Goal: Transaction & Acquisition: Book appointment/travel/reservation

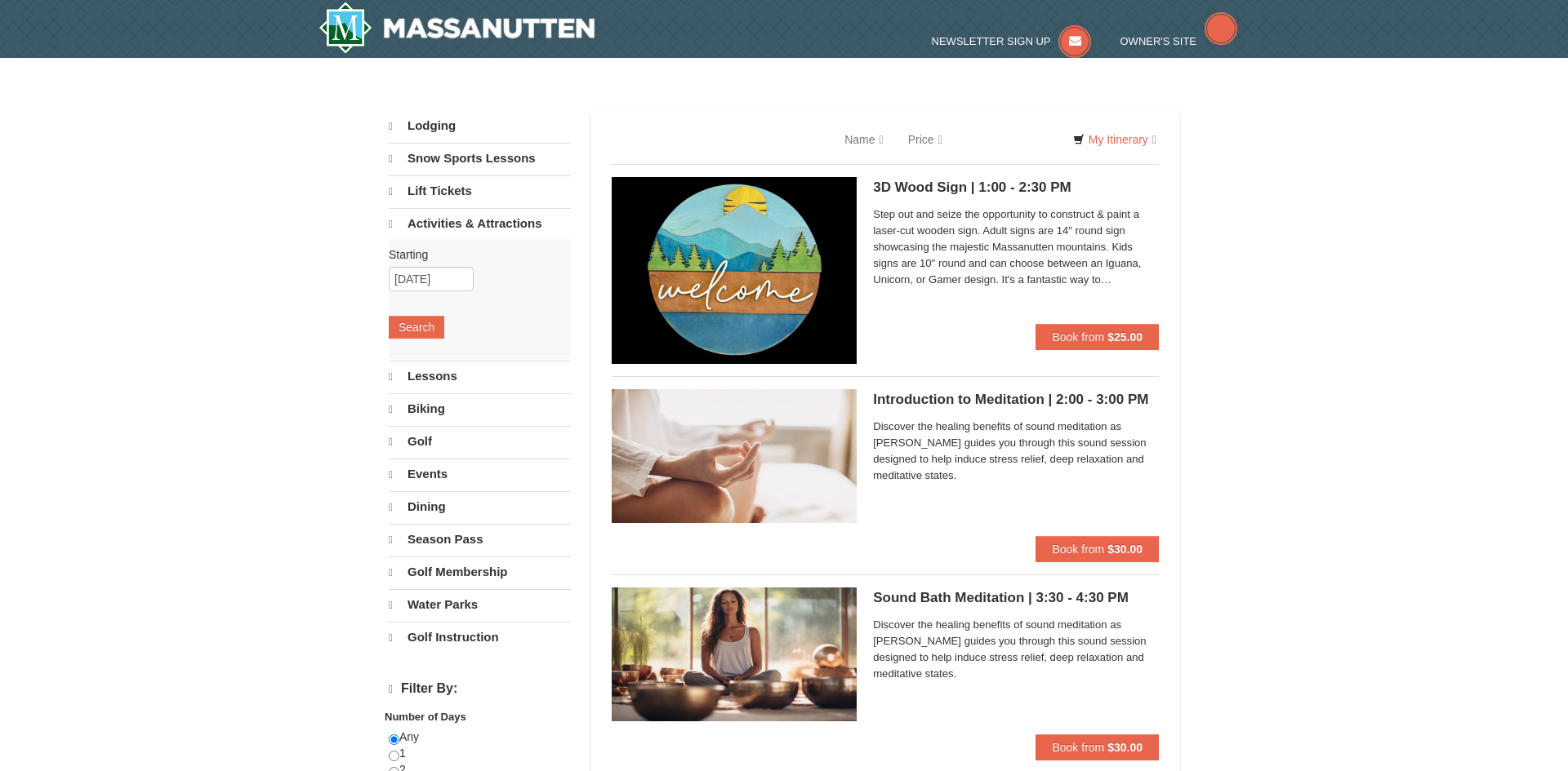
select select "10"
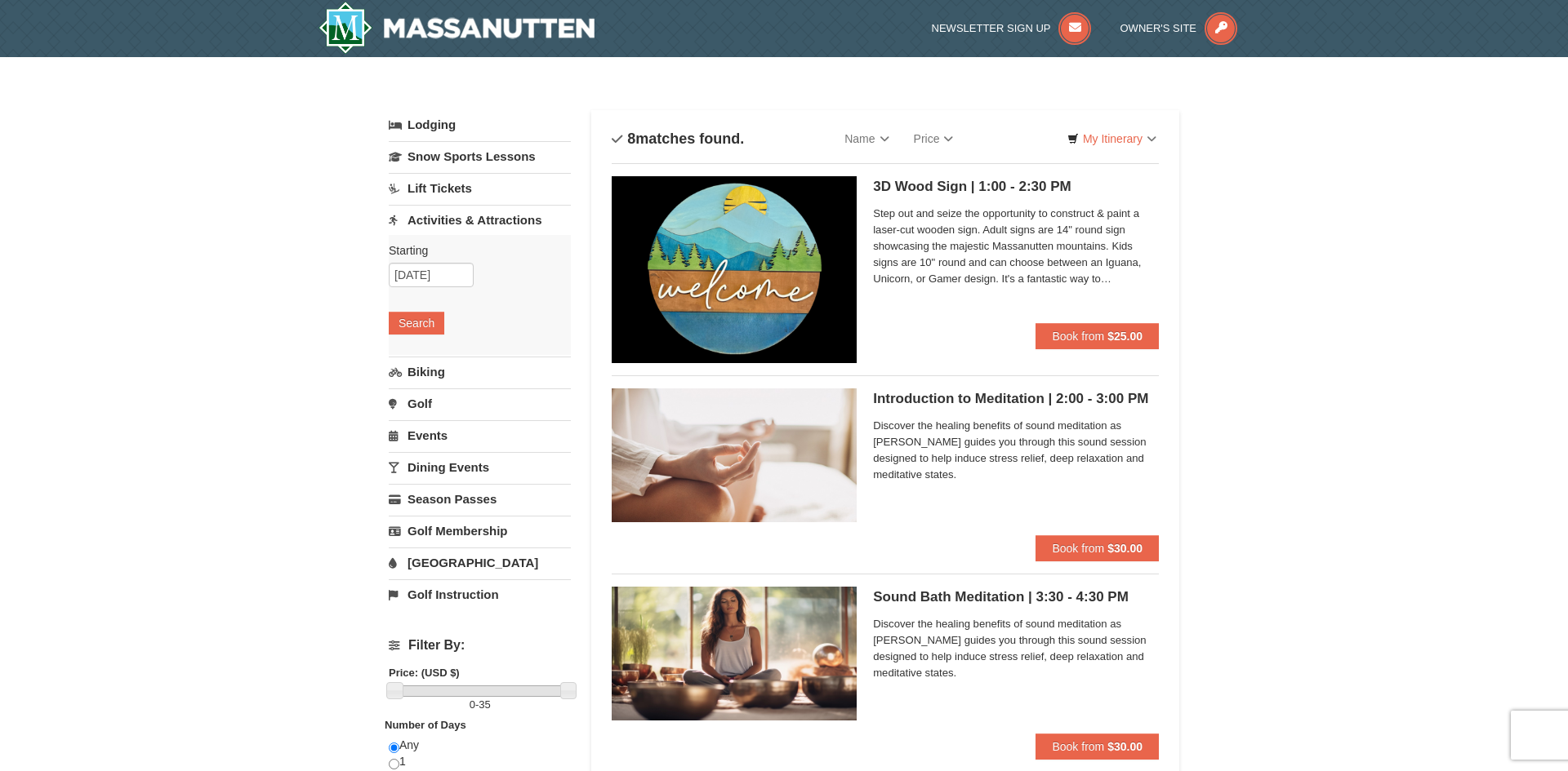
click at [445, 473] on link "Dining Events" at bounding box center [479, 467] width 182 height 30
click at [441, 398] on input "10/20/2025" at bounding box center [431, 402] width 85 height 25
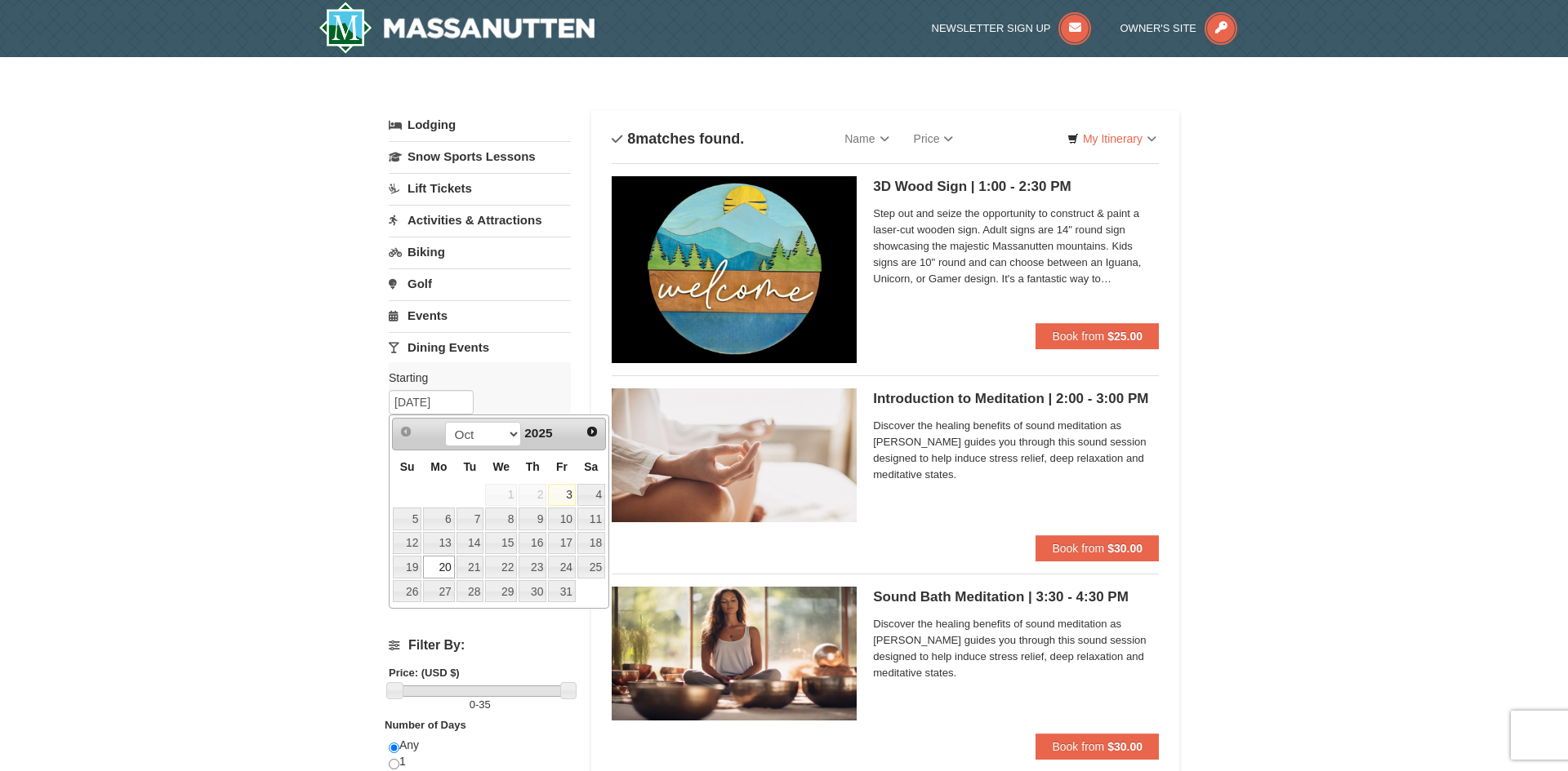
click at [449, 564] on link "20" at bounding box center [438, 567] width 31 height 23
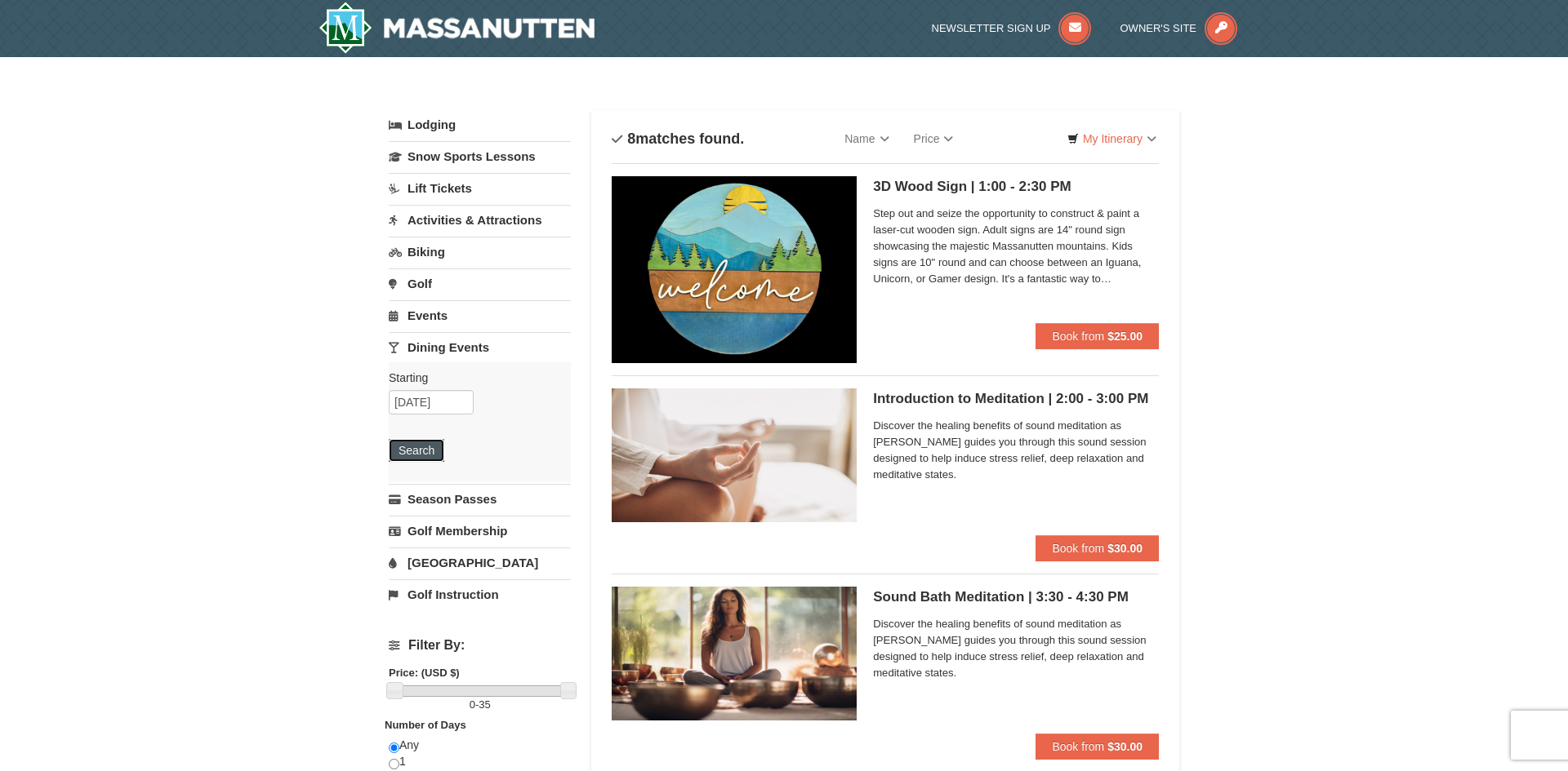
click at [429, 450] on button "Search" at bounding box center [416, 450] width 56 height 23
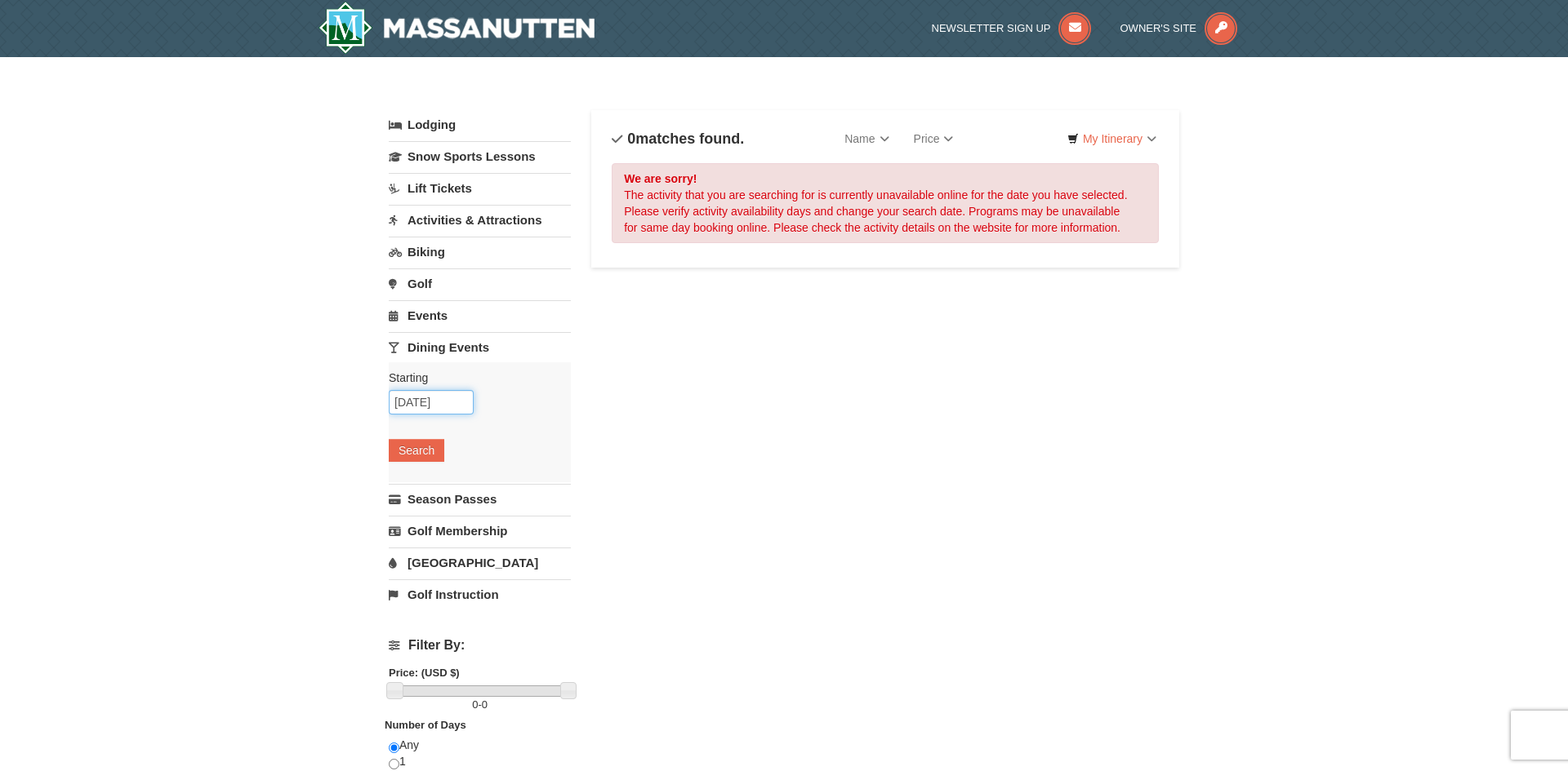
click at [434, 395] on input "10/20/2025" at bounding box center [431, 402] width 85 height 25
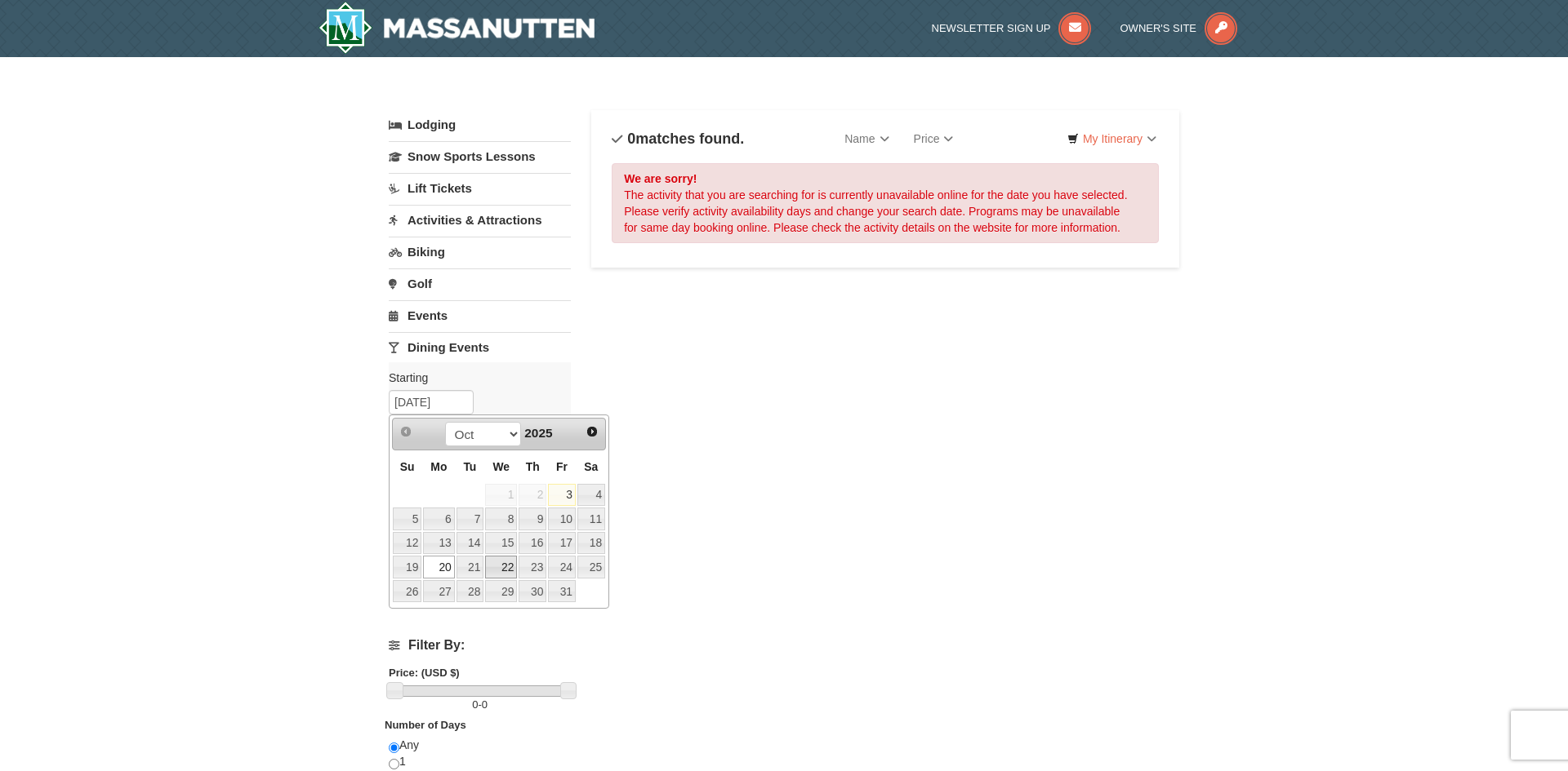
click at [501, 565] on link "22" at bounding box center [501, 567] width 32 height 23
type input "[DATE]"
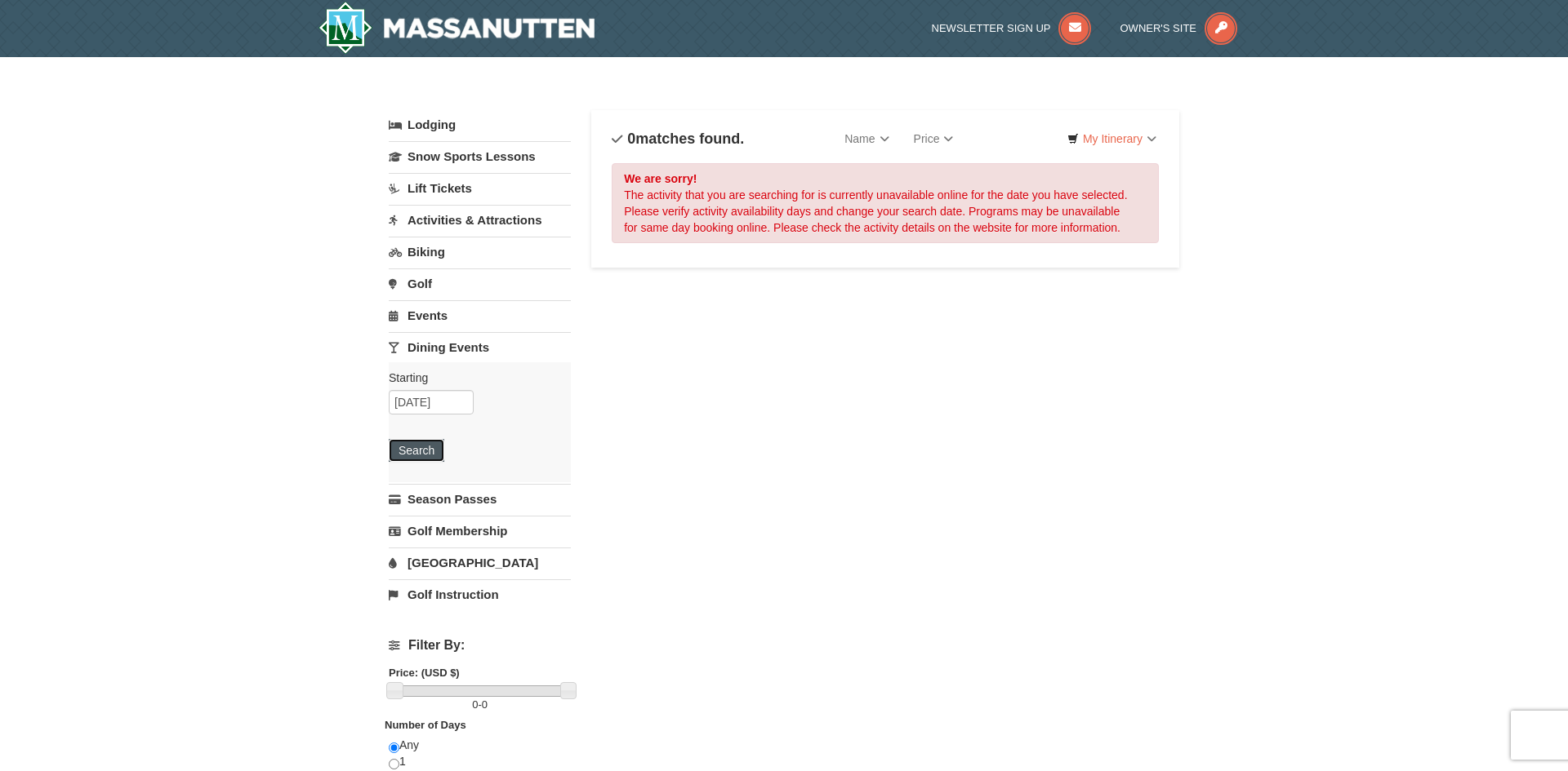
click at [417, 451] on button "Search" at bounding box center [416, 450] width 56 height 23
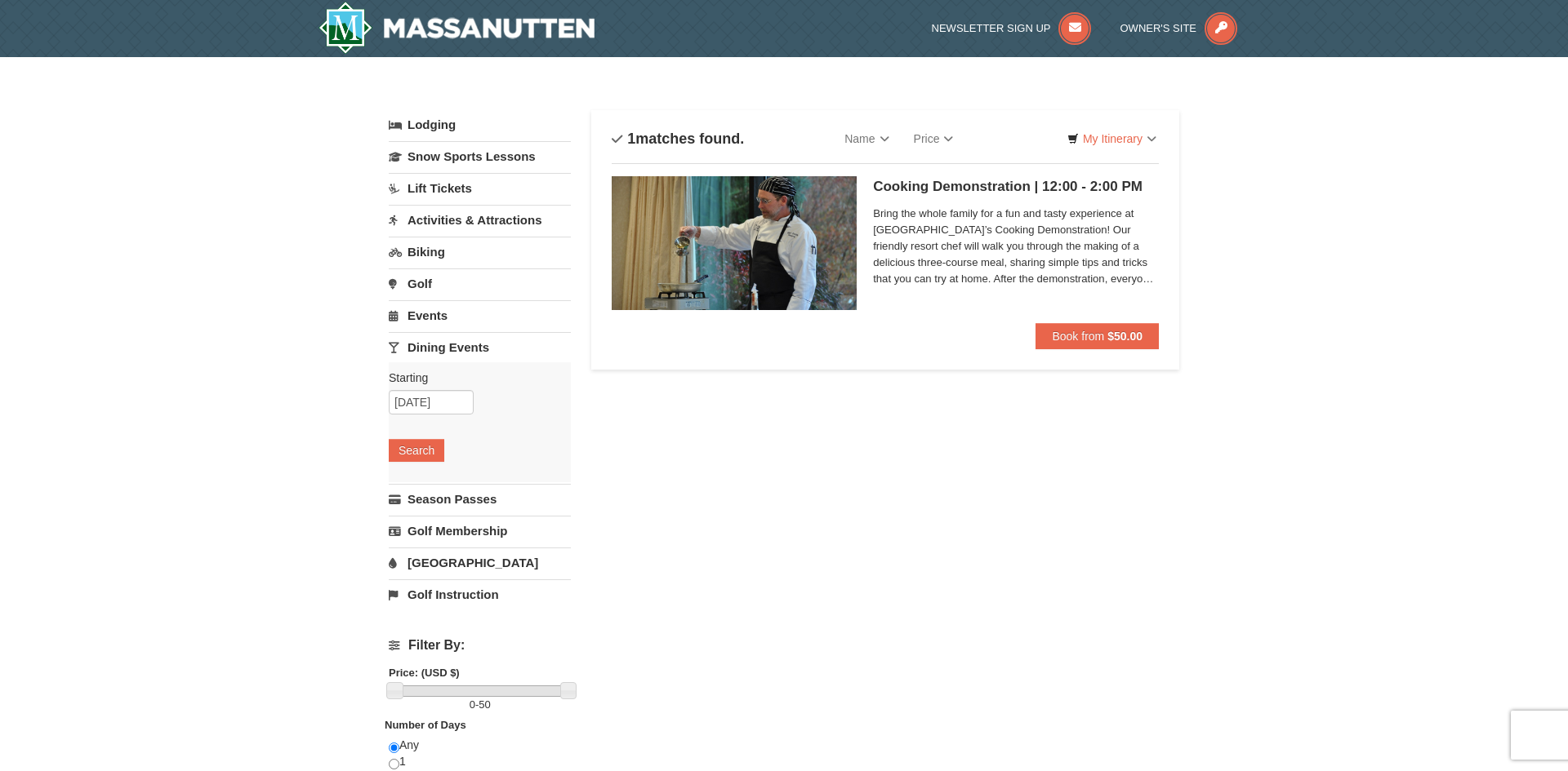
click at [936, 241] on span "Bring the whole family for a fun and tasty experience at Massanutten Resort’s C…" at bounding box center [1015, 247] width 285 height 82
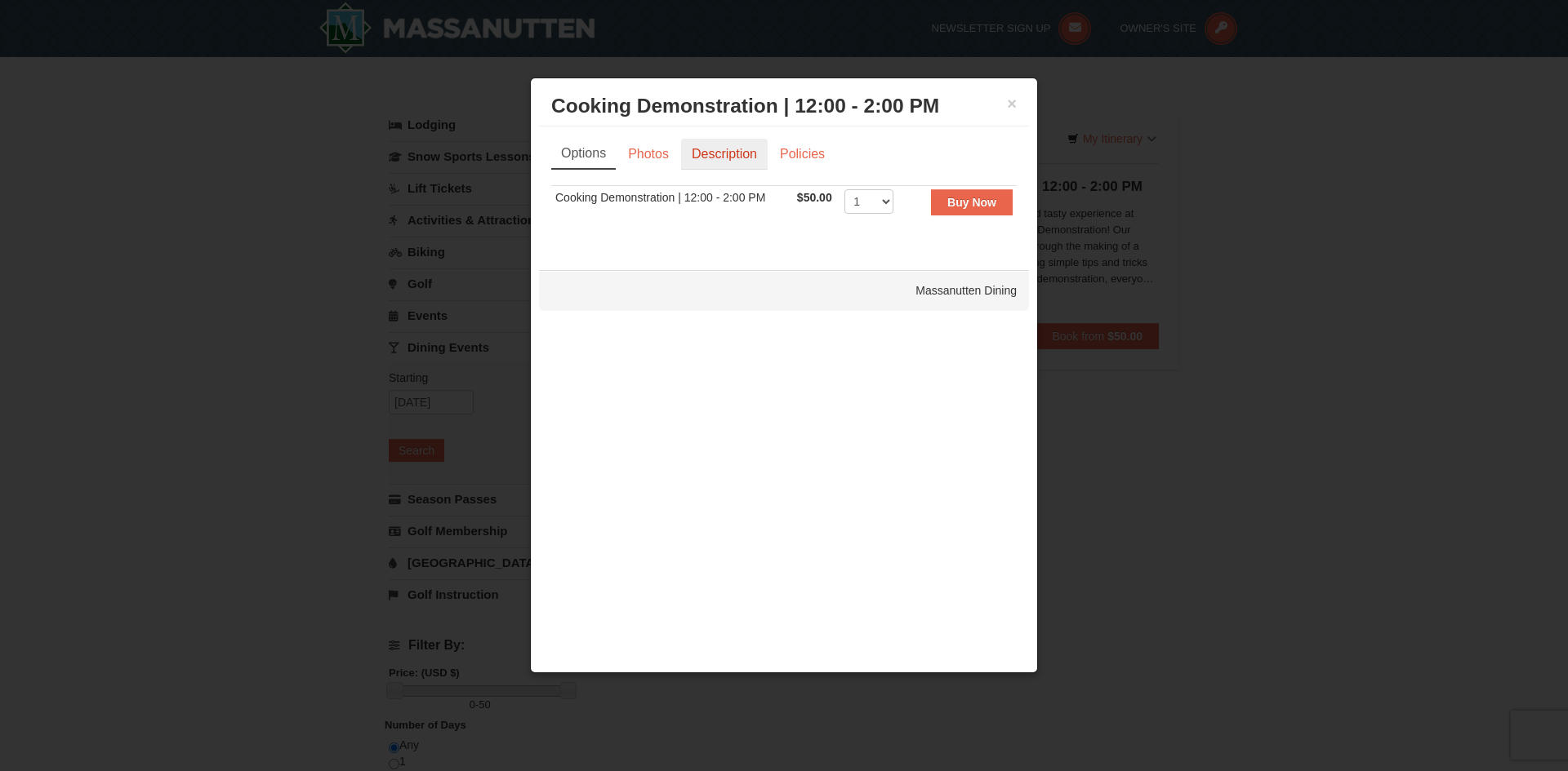
click at [720, 155] on link "Description" at bounding box center [725, 155] width 87 height 31
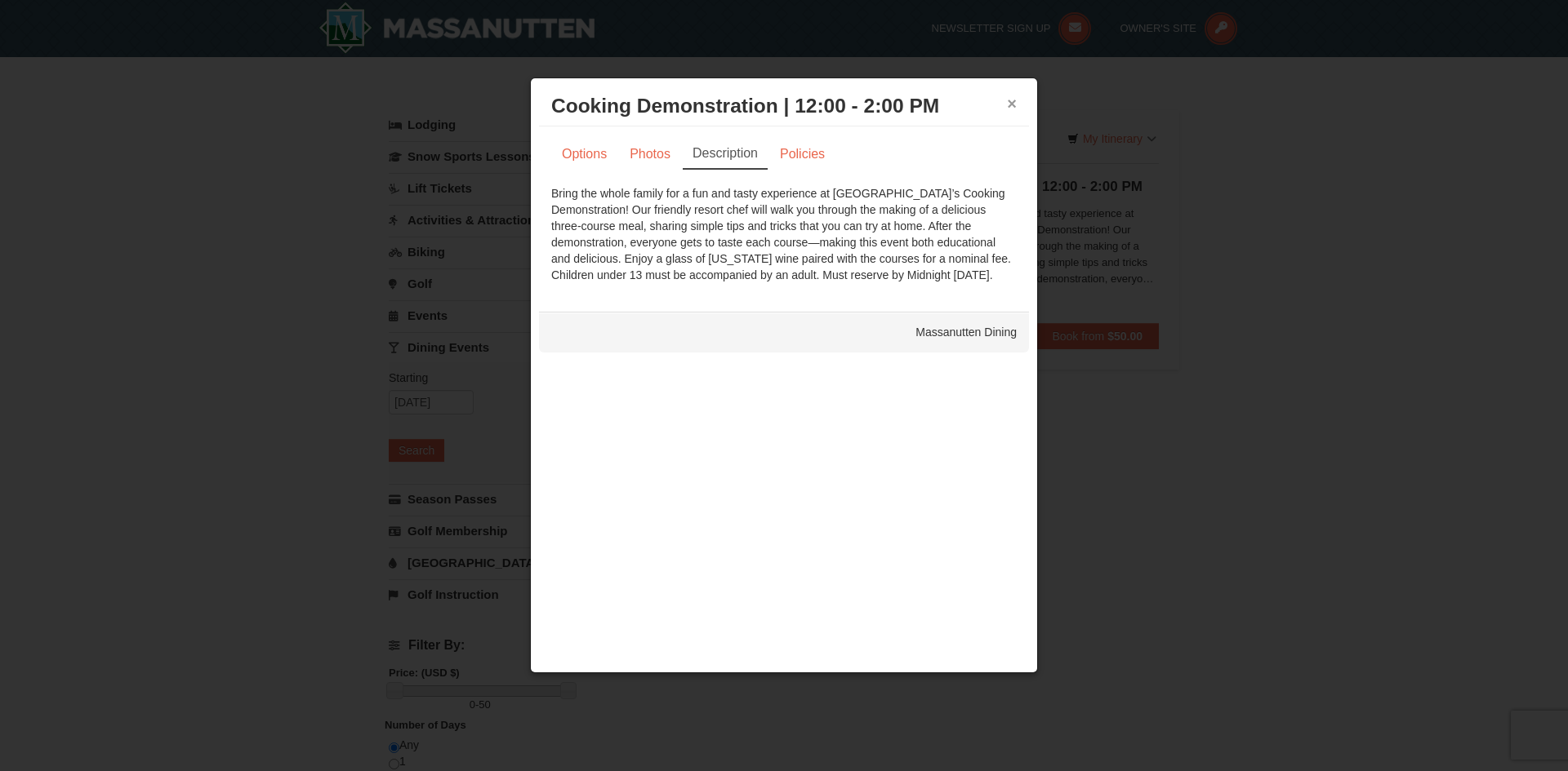
click at [1009, 104] on button "×" at bounding box center [1012, 104] width 10 height 16
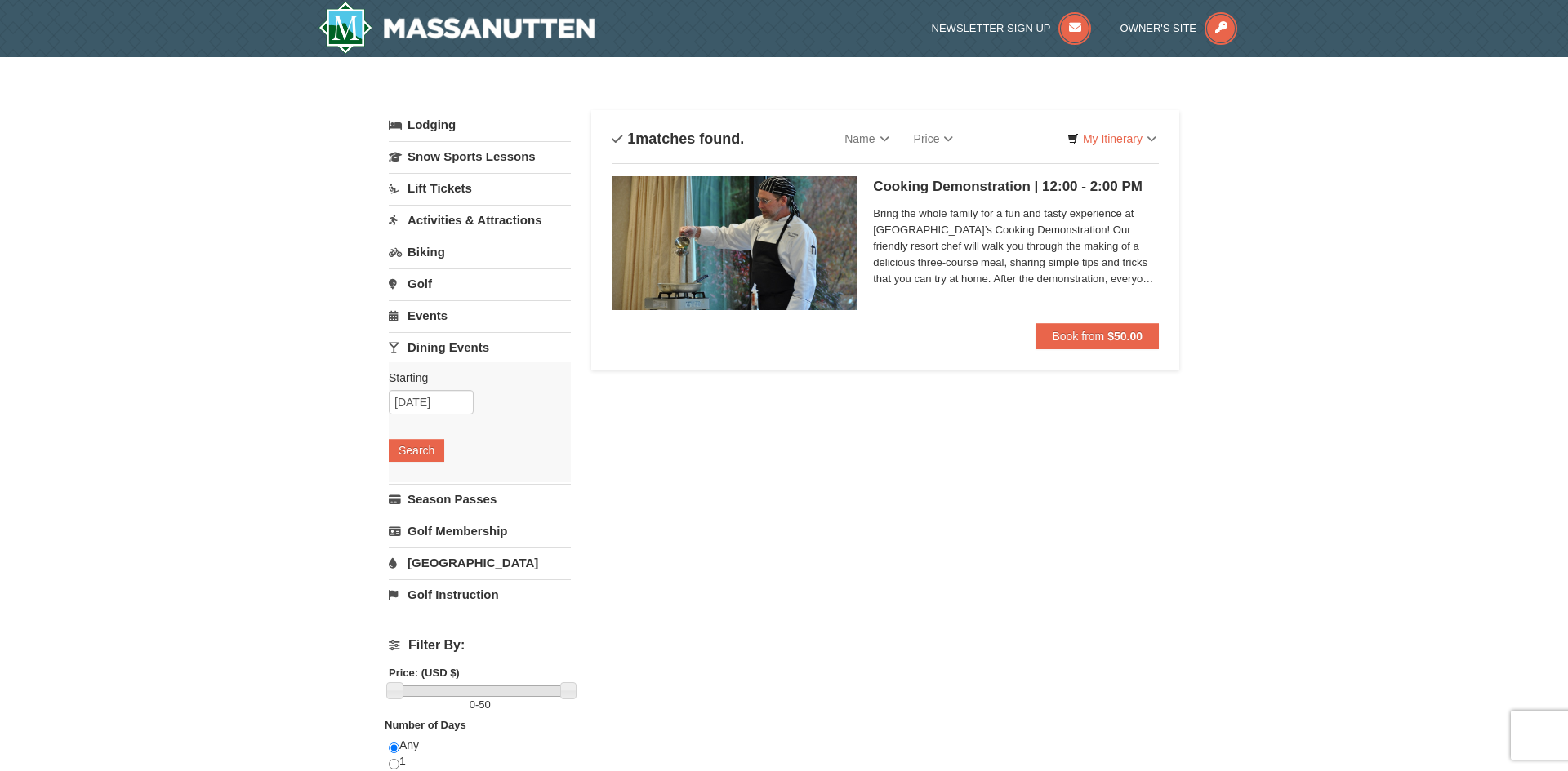
click at [438, 317] on link "Events" at bounding box center [479, 315] width 182 height 30
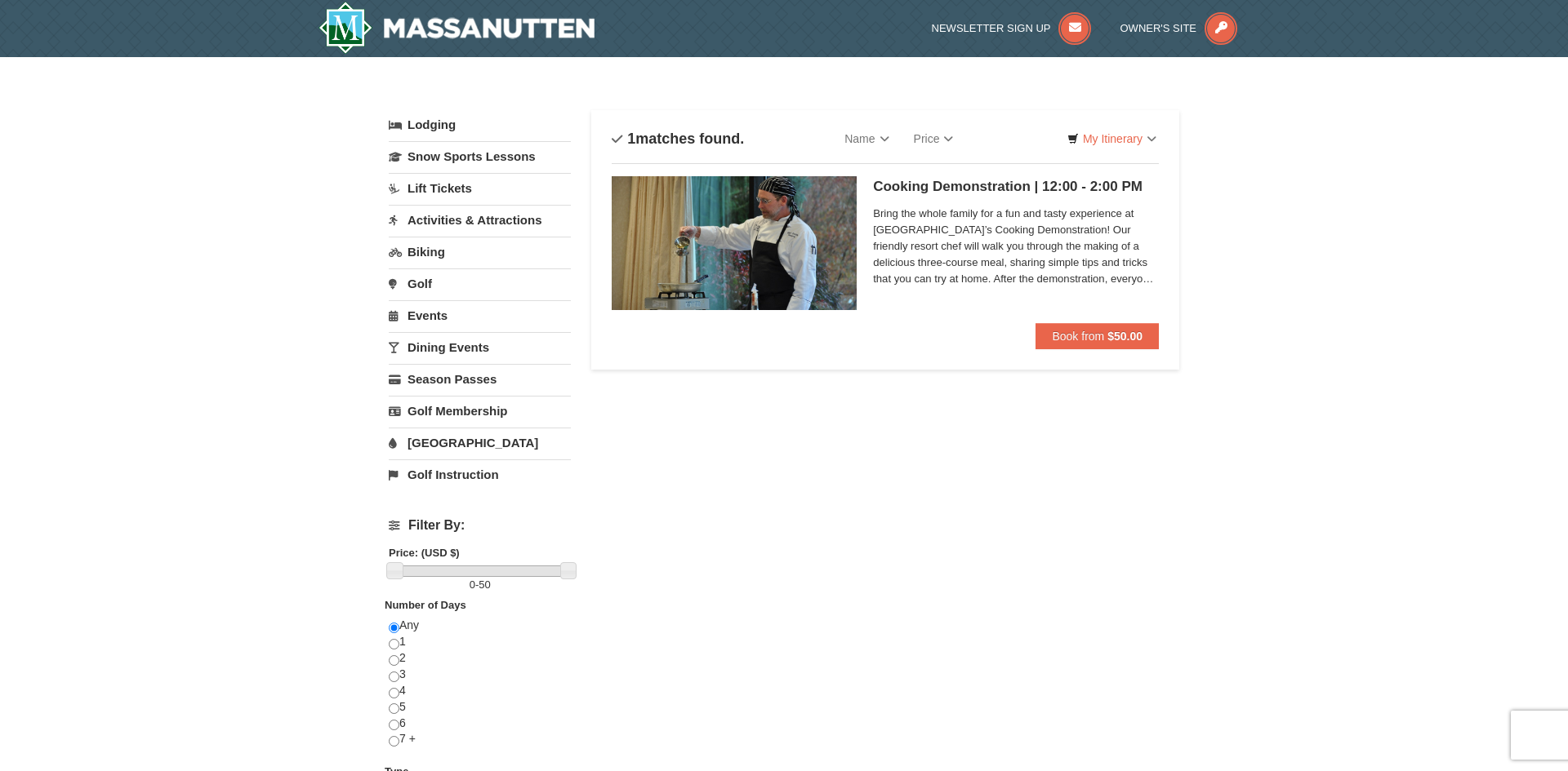
click at [438, 317] on link "Events" at bounding box center [479, 315] width 182 height 30
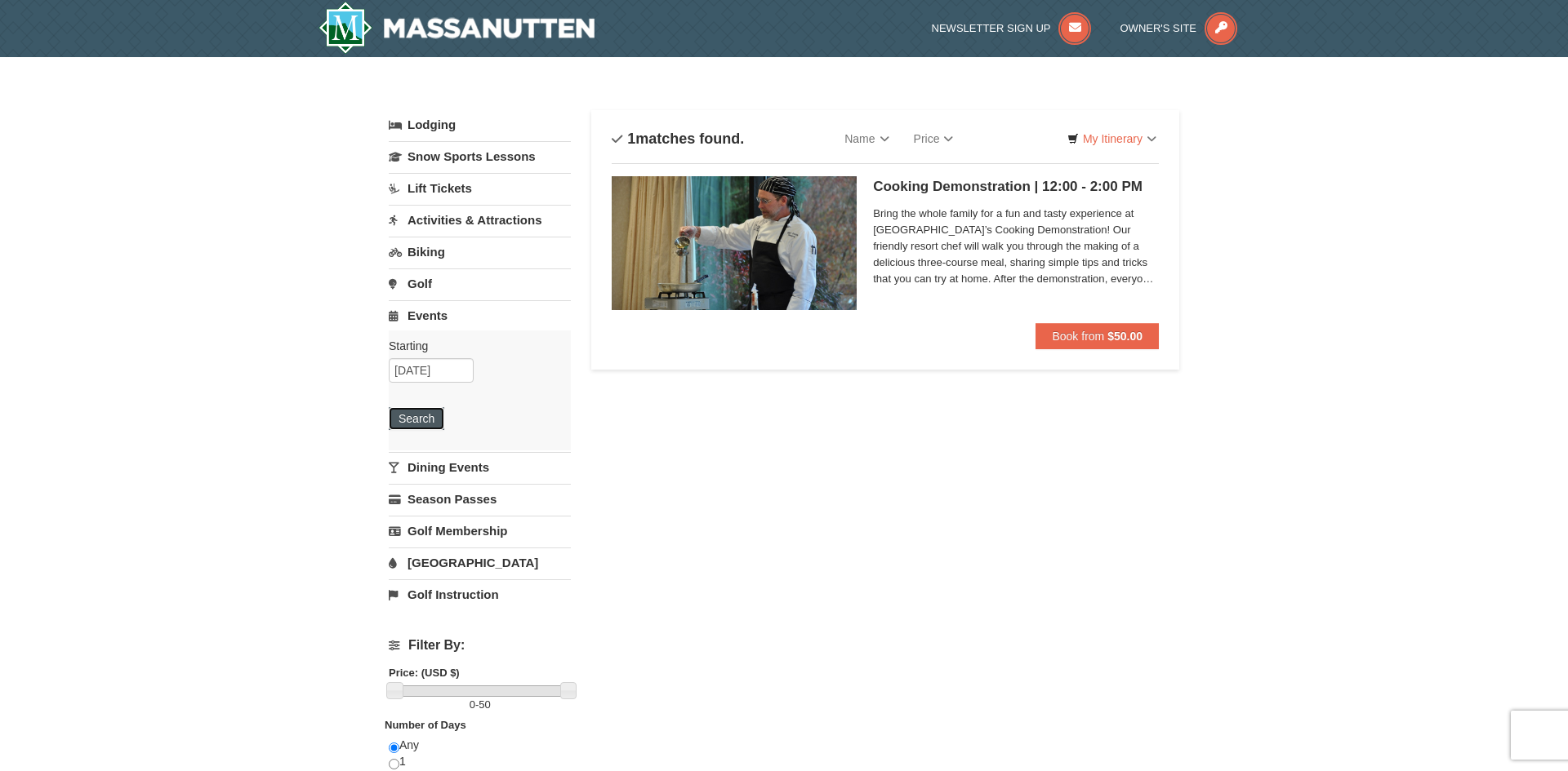
click at [422, 427] on button "Search" at bounding box center [416, 419] width 56 height 23
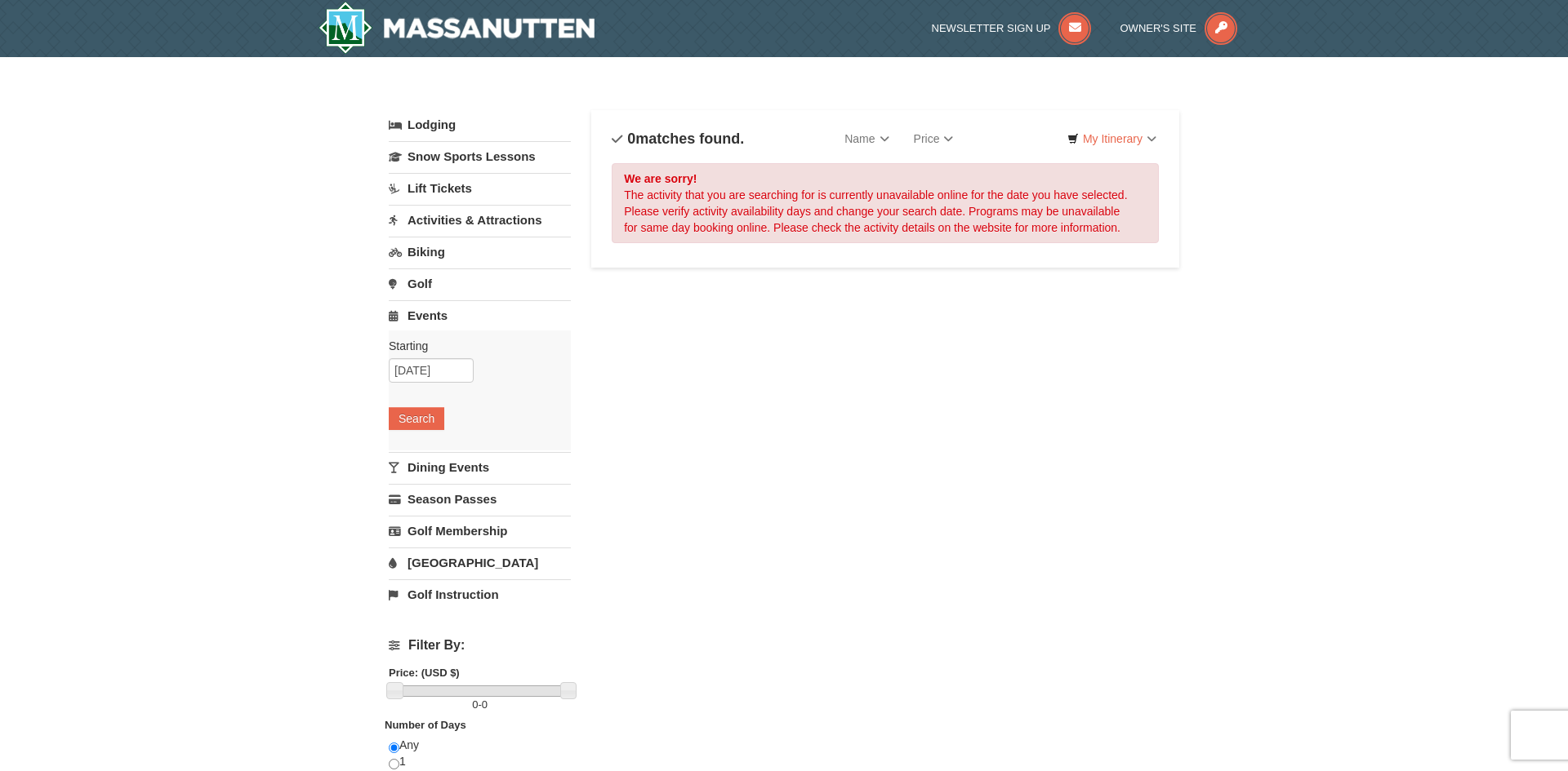
click at [529, 226] on link "Activities & Attractions" at bounding box center [479, 220] width 182 height 30
click at [426, 329] on button "Search" at bounding box center [416, 323] width 56 height 23
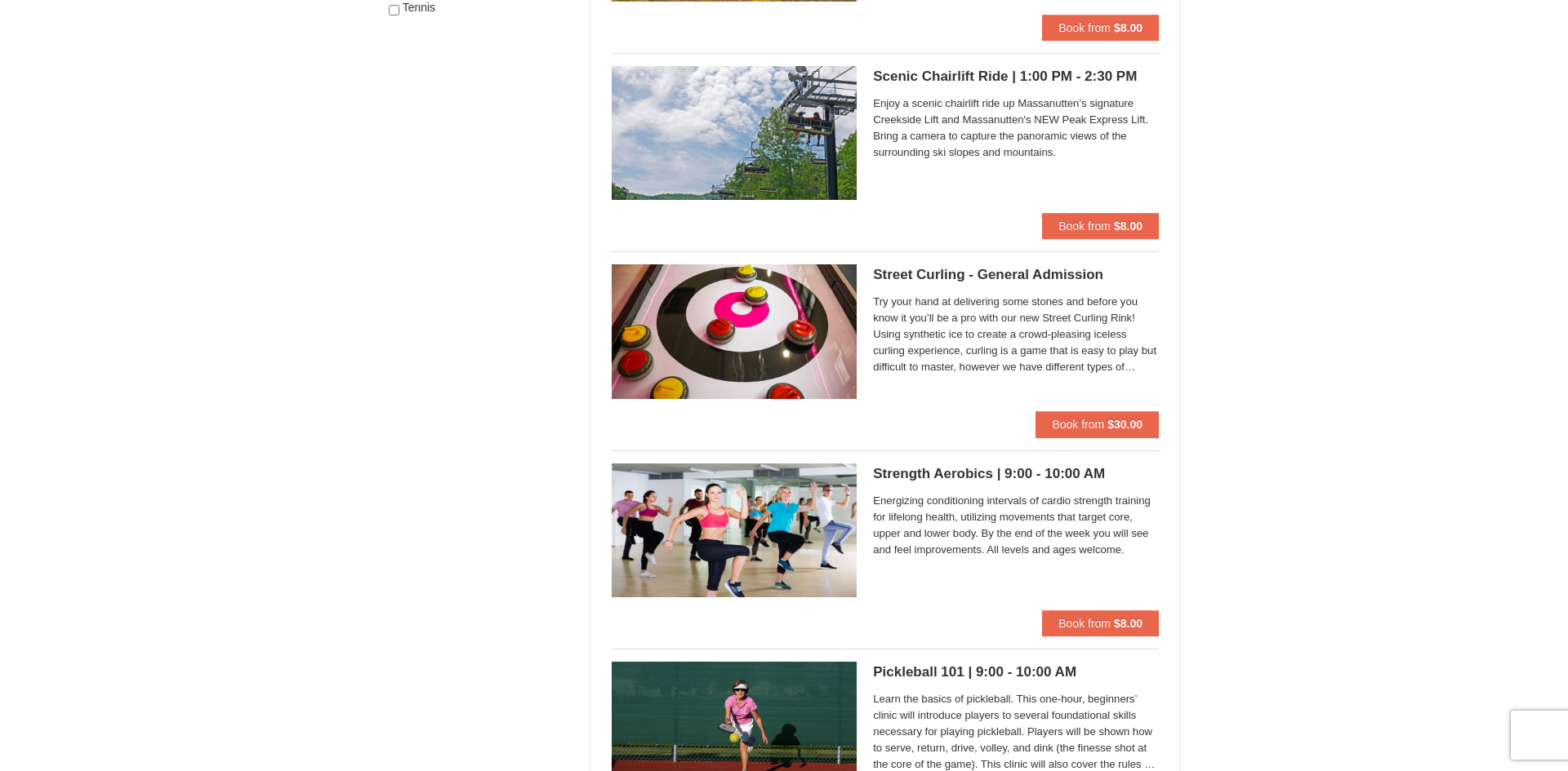
scroll to position [1098, 0]
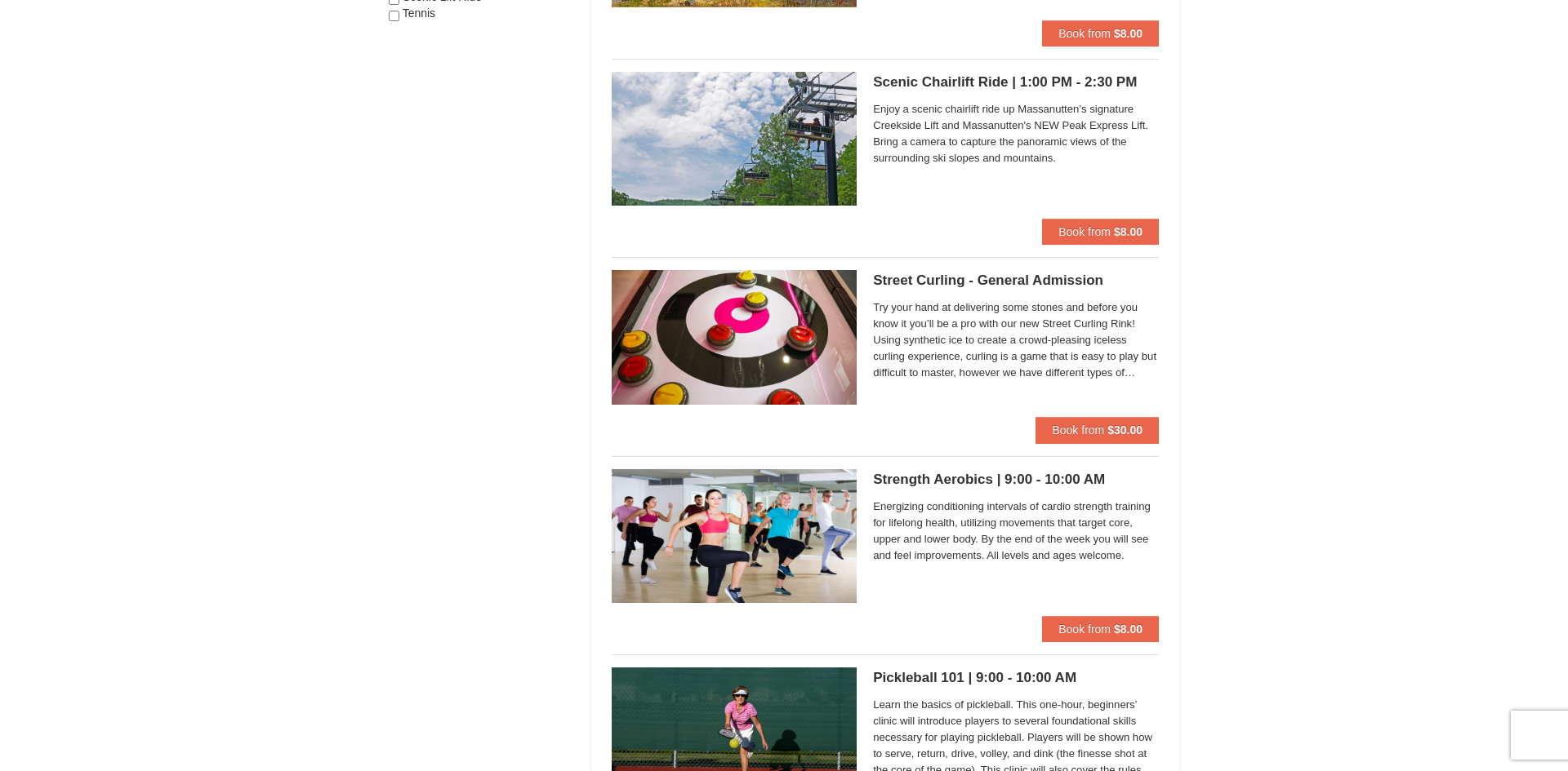
click at [1059, 343] on span "Try your hand at delivering some stones and before you know it you’ll be a pro …" at bounding box center [1015, 340] width 285 height 82
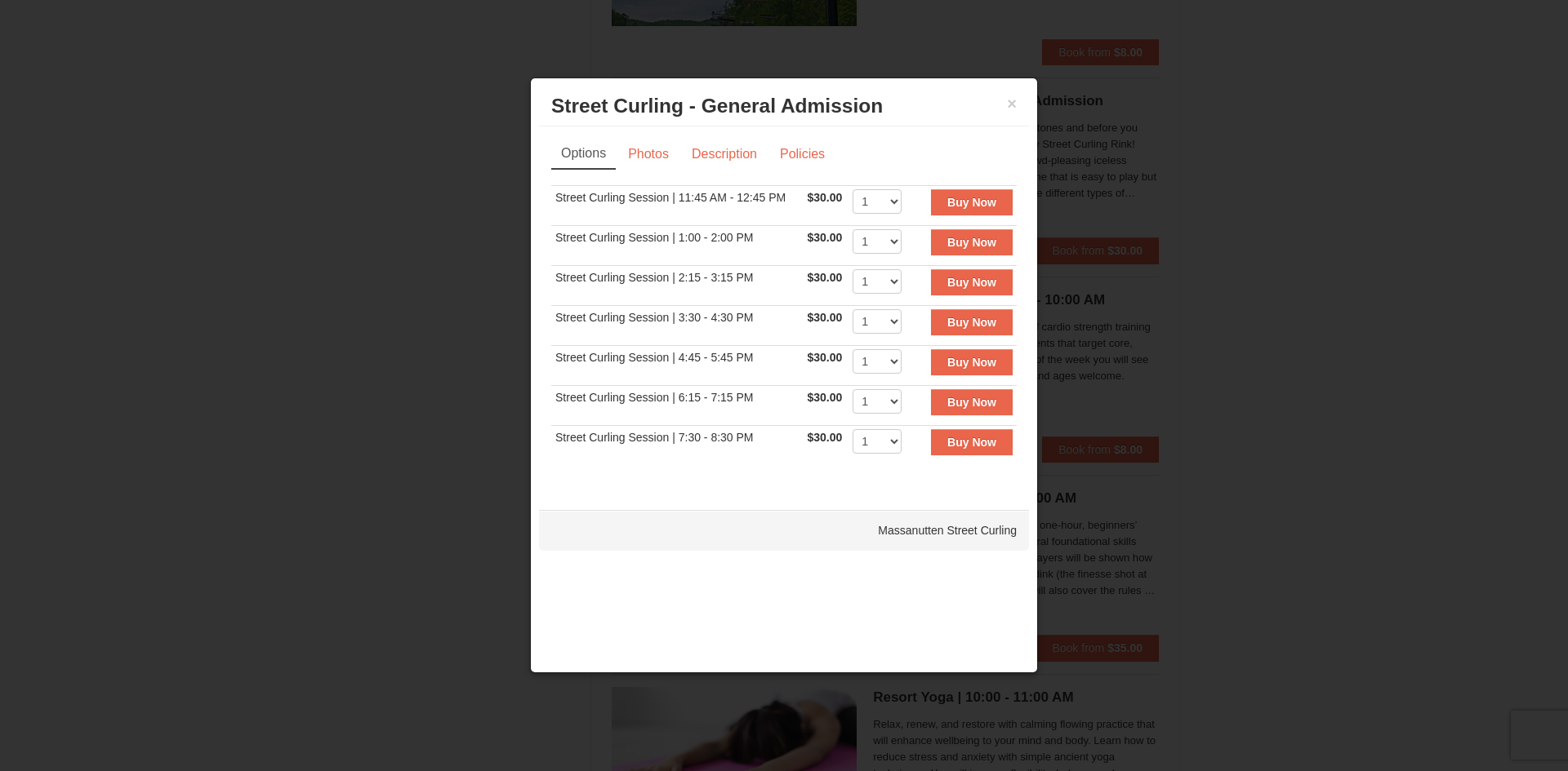
scroll to position [1280, 0]
click at [656, 154] on link "Photos" at bounding box center [649, 155] width 62 height 31
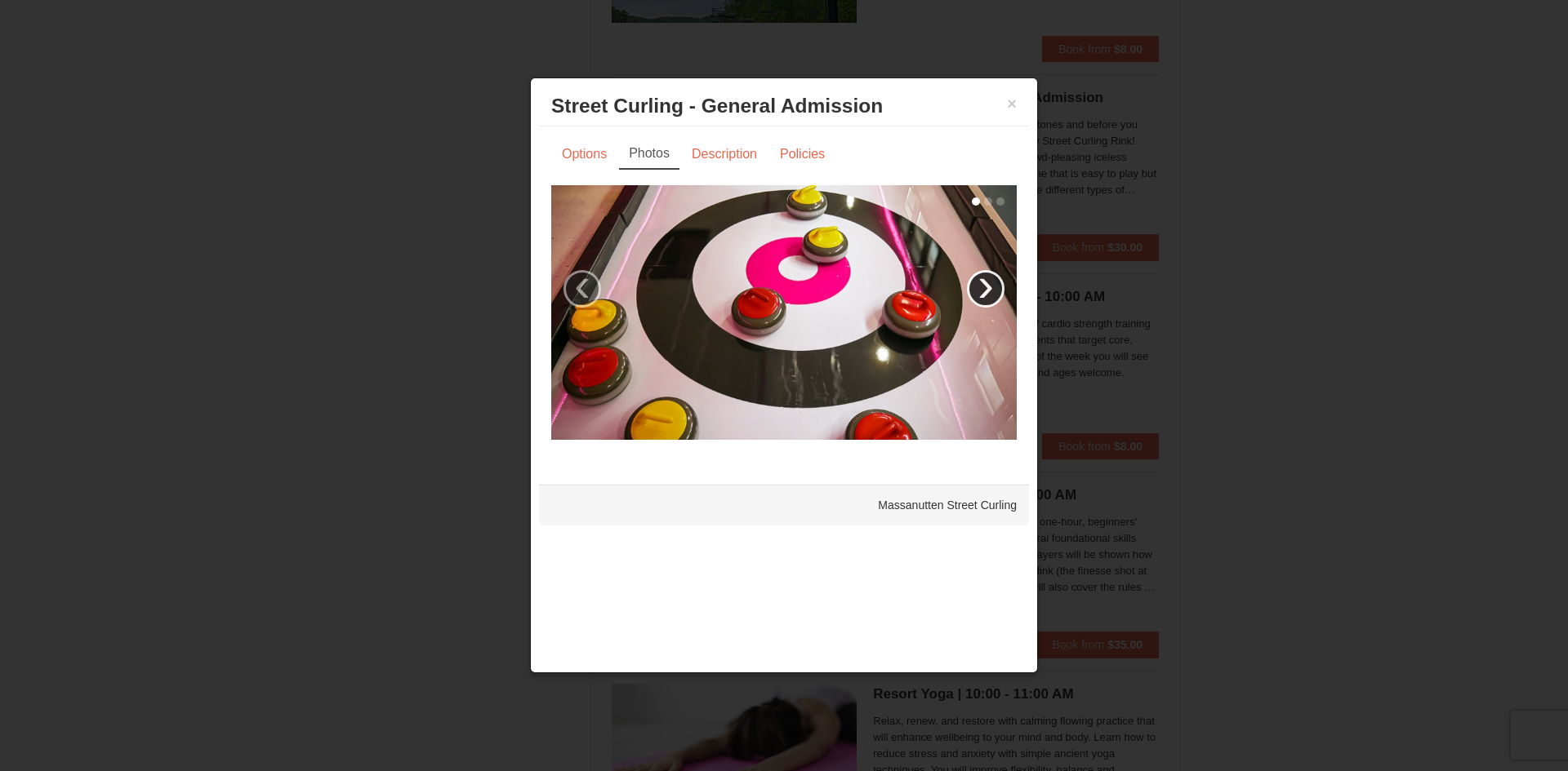
click at [982, 286] on link "›" at bounding box center [986, 289] width 38 height 38
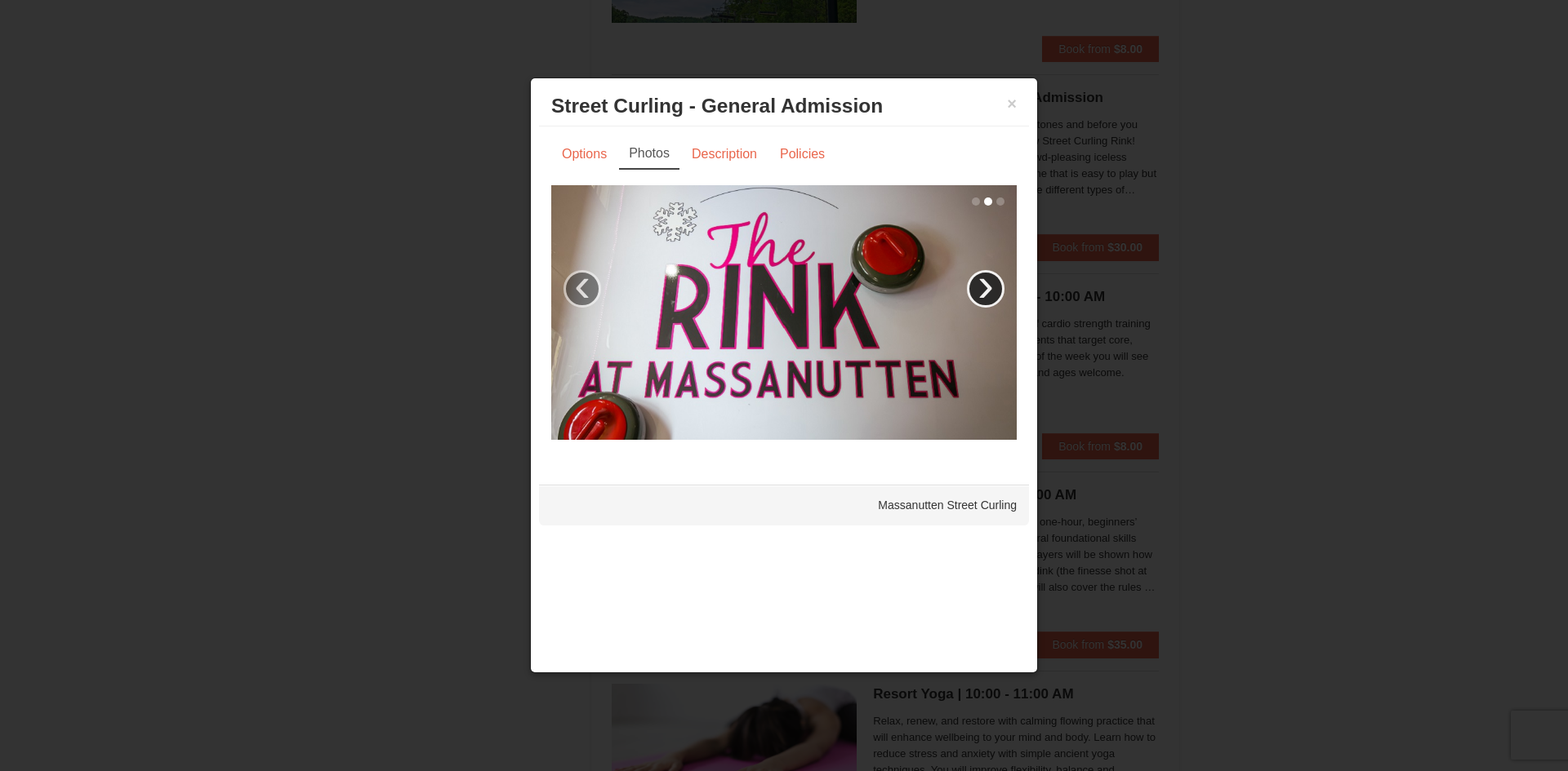
click at [982, 286] on link "›" at bounding box center [986, 289] width 38 height 38
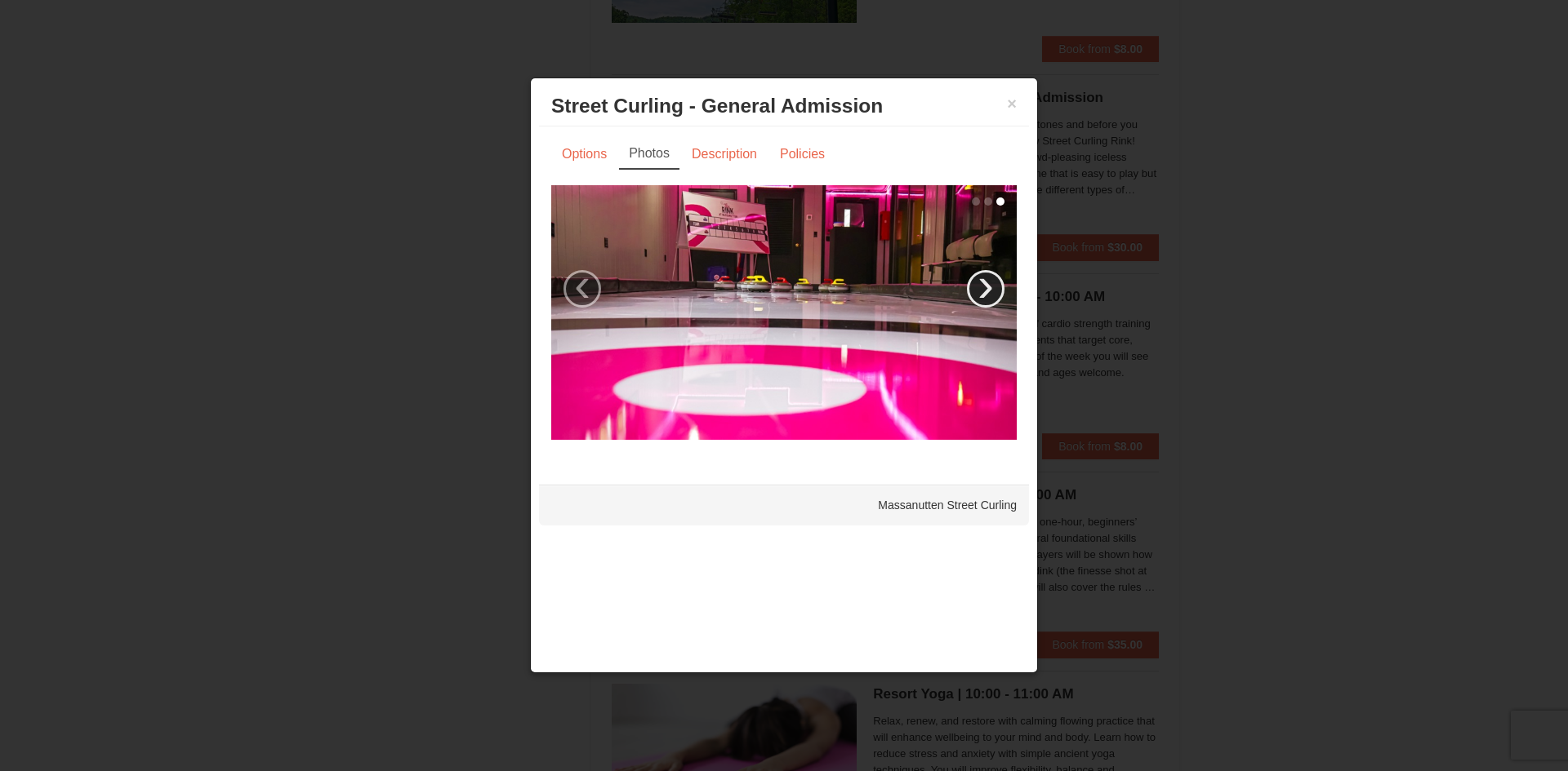
click at [982, 287] on link "›" at bounding box center [986, 289] width 38 height 38
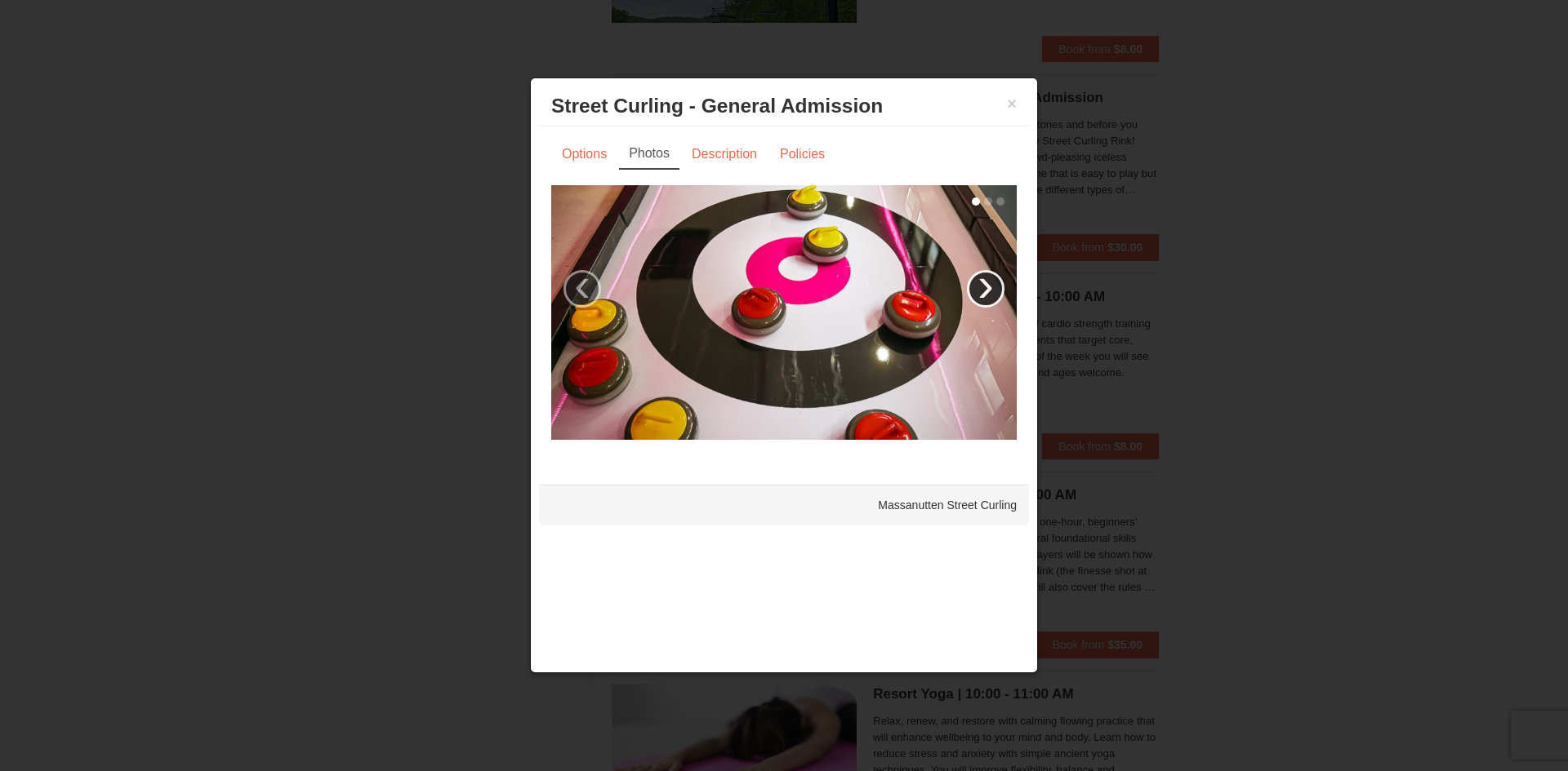
click at [982, 289] on link "›" at bounding box center [986, 289] width 38 height 38
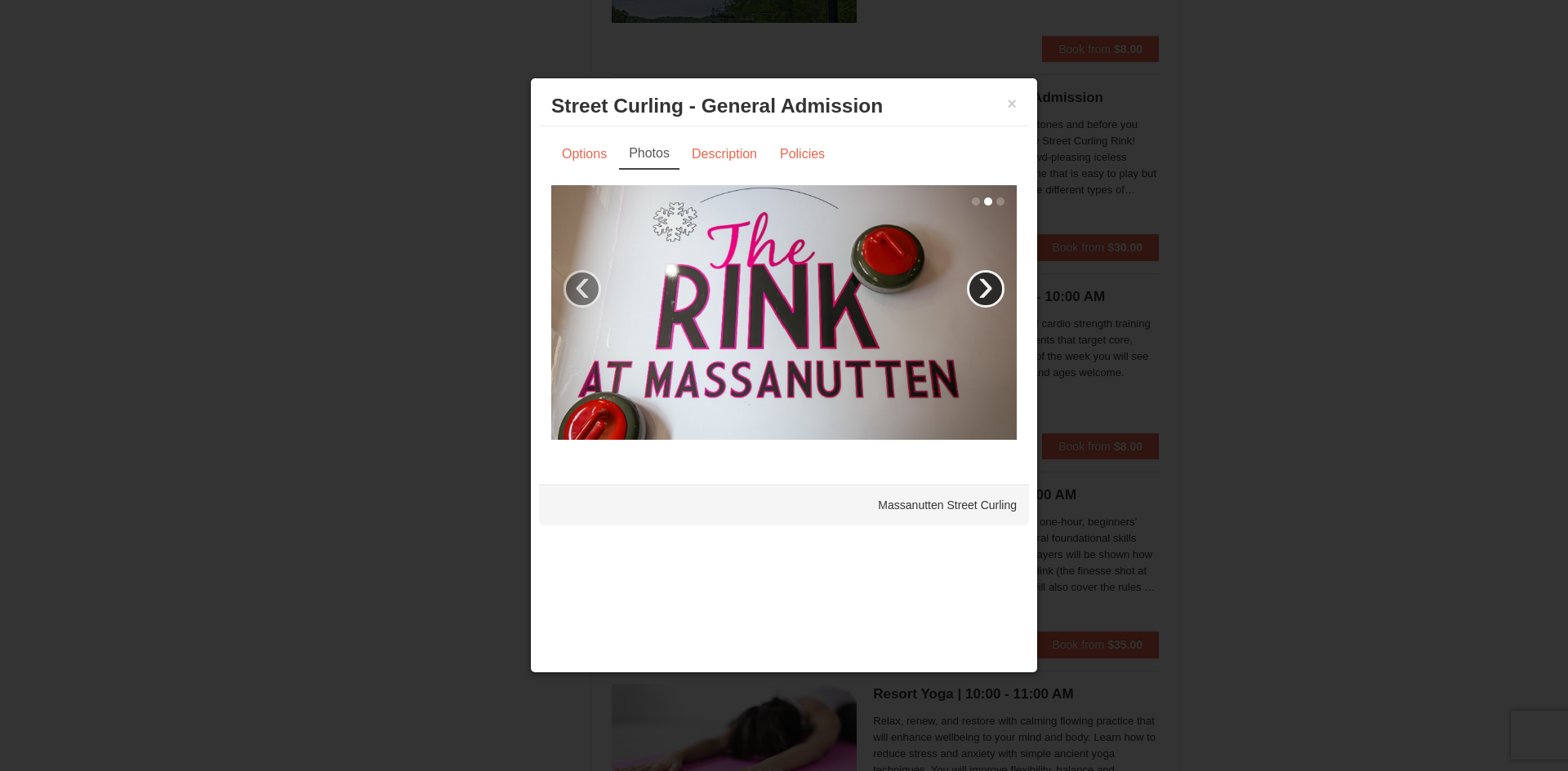
click at [982, 289] on link "›" at bounding box center [986, 289] width 38 height 38
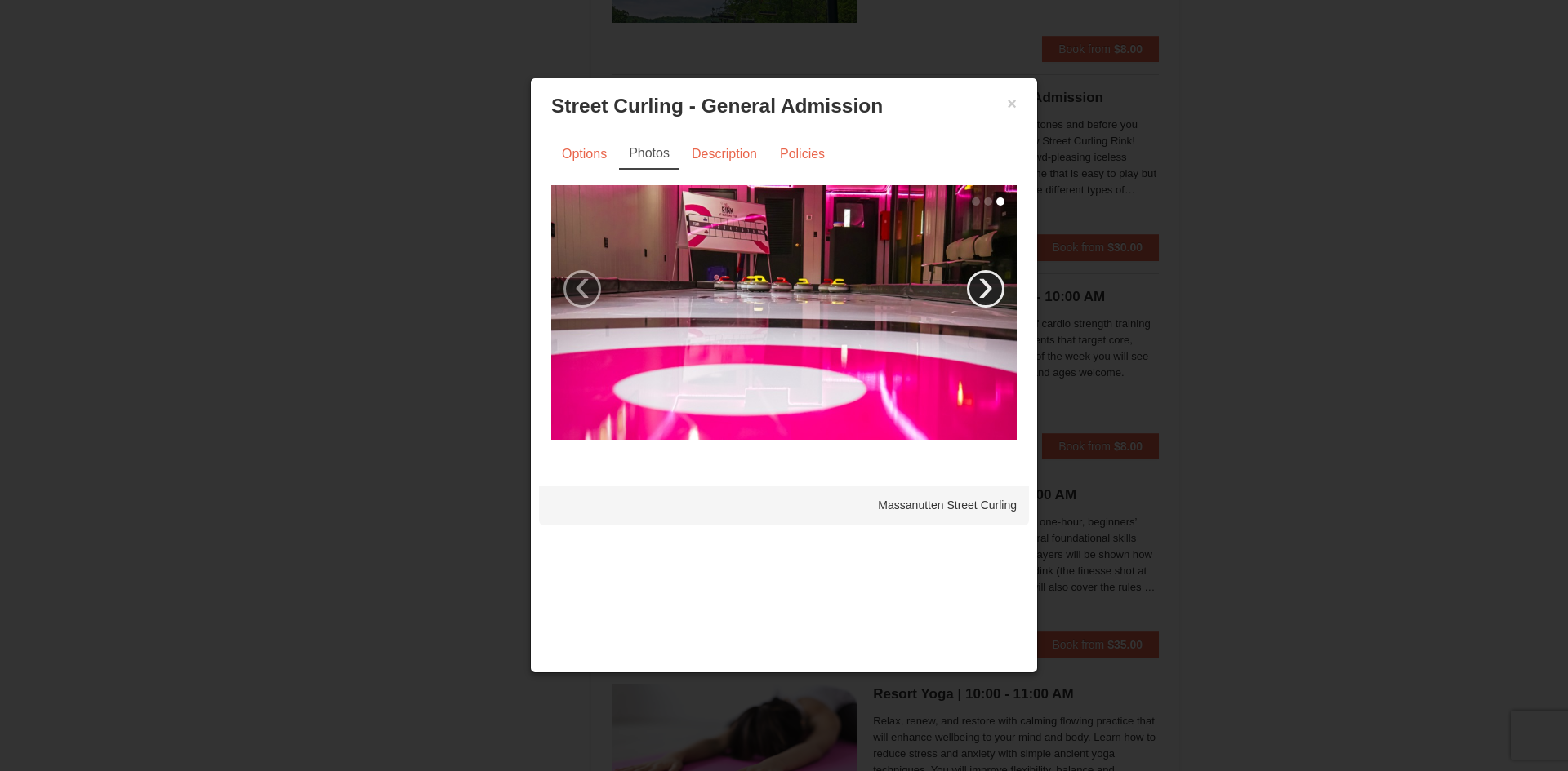
click at [982, 289] on link "›" at bounding box center [986, 289] width 38 height 38
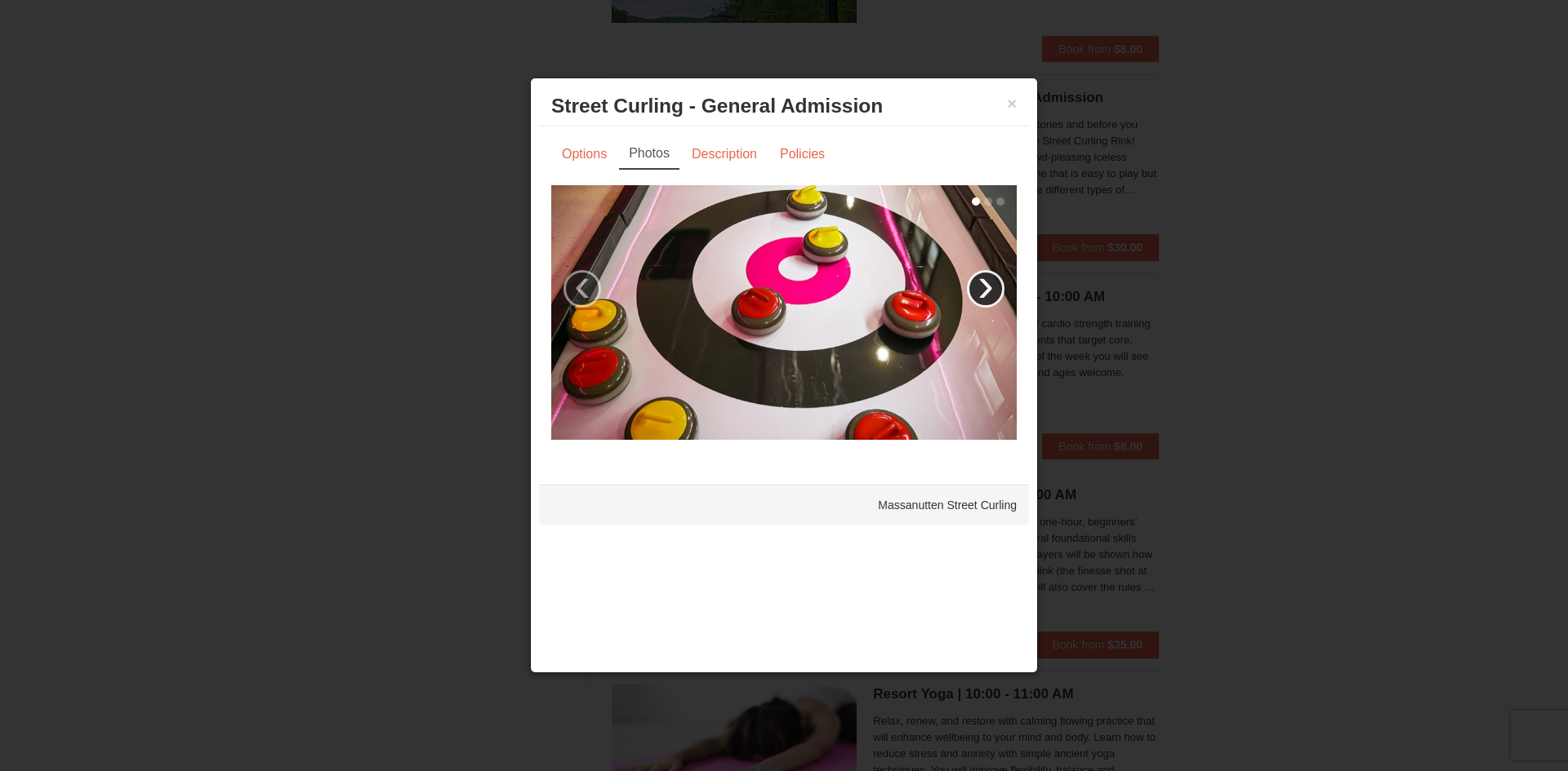
click at [982, 289] on link "›" at bounding box center [986, 289] width 38 height 38
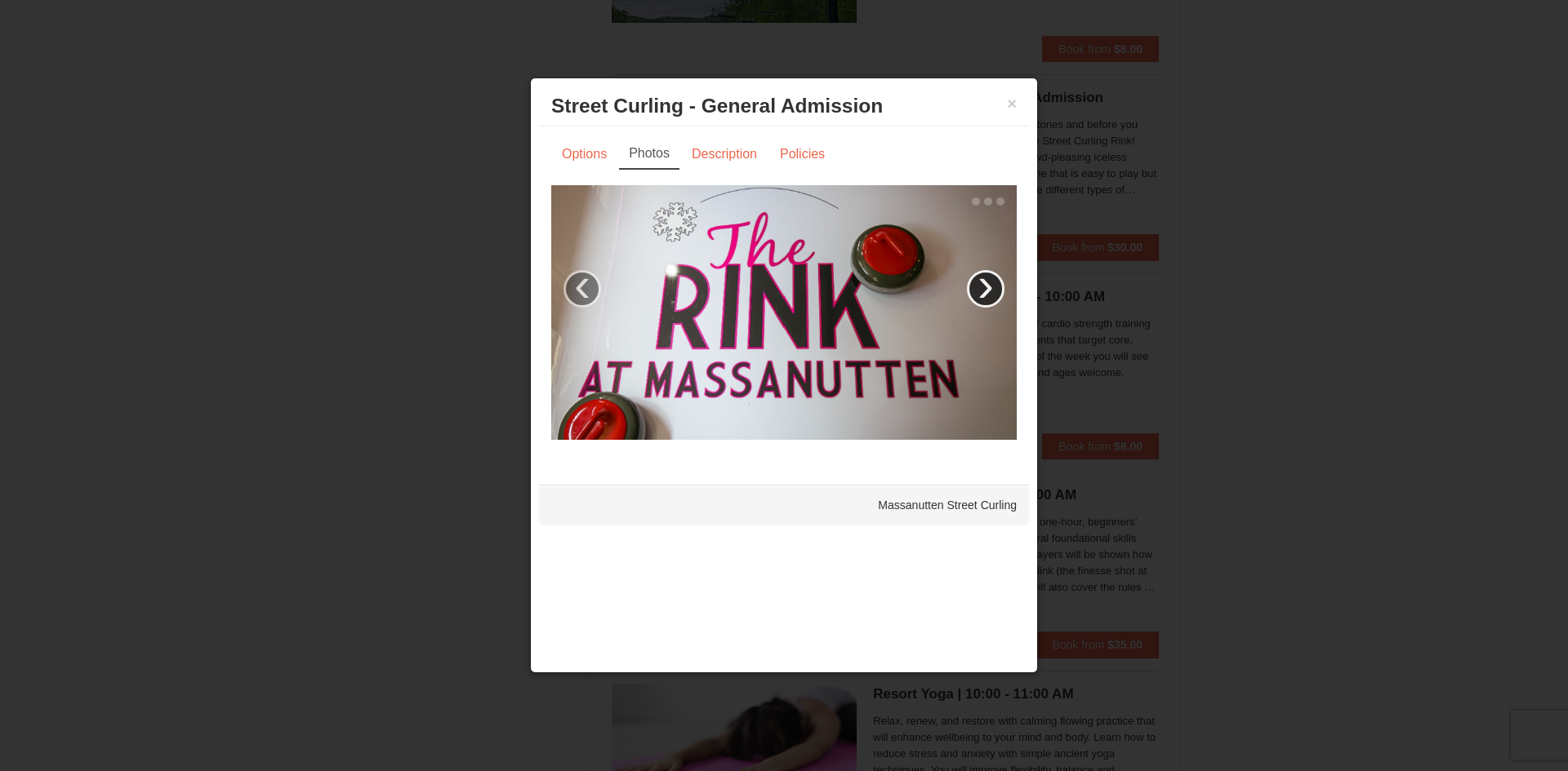
click at [982, 289] on link "›" at bounding box center [986, 289] width 38 height 38
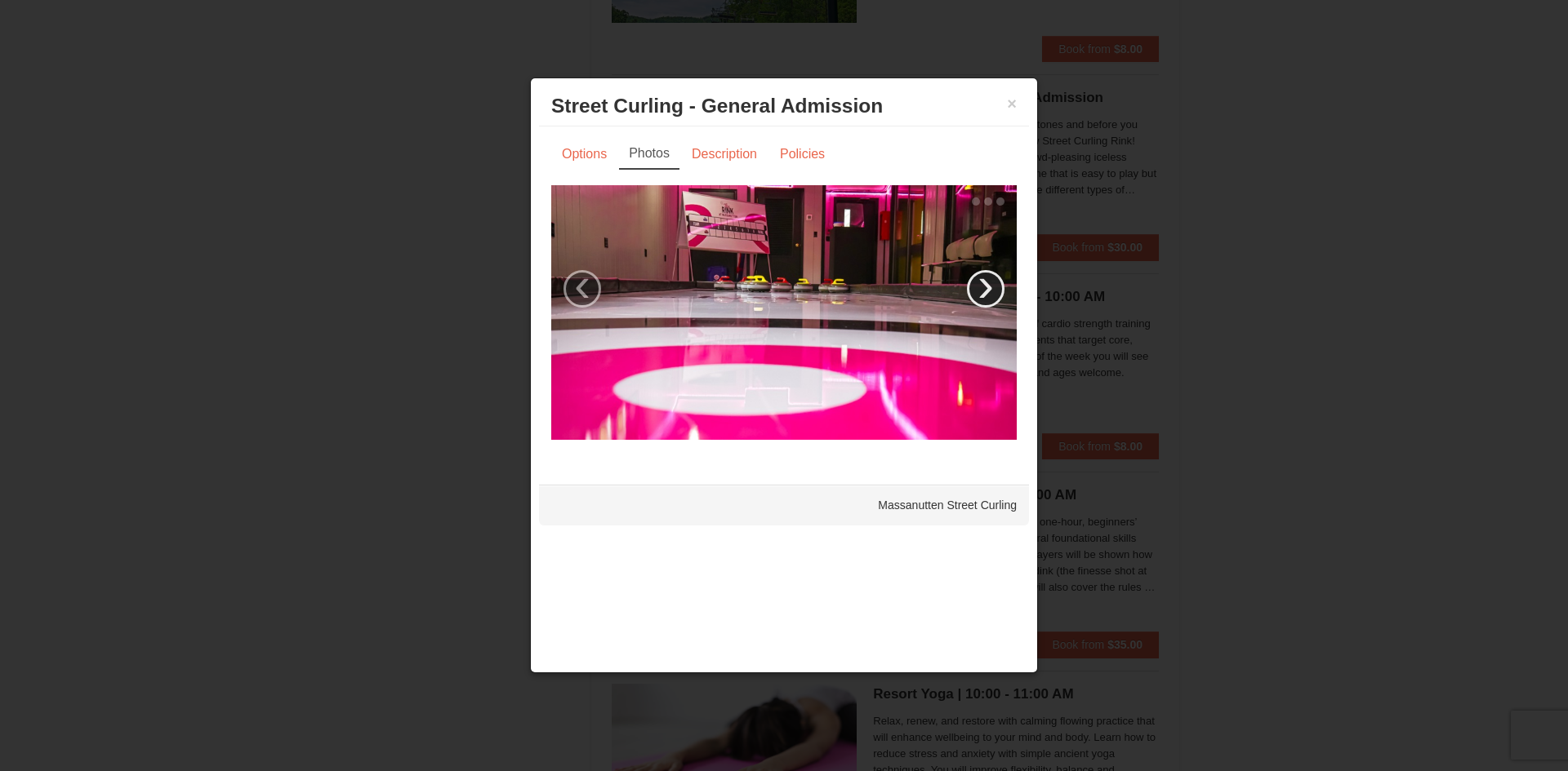
click at [982, 289] on link "›" at bounding box center [986, 289] width 38 height 38
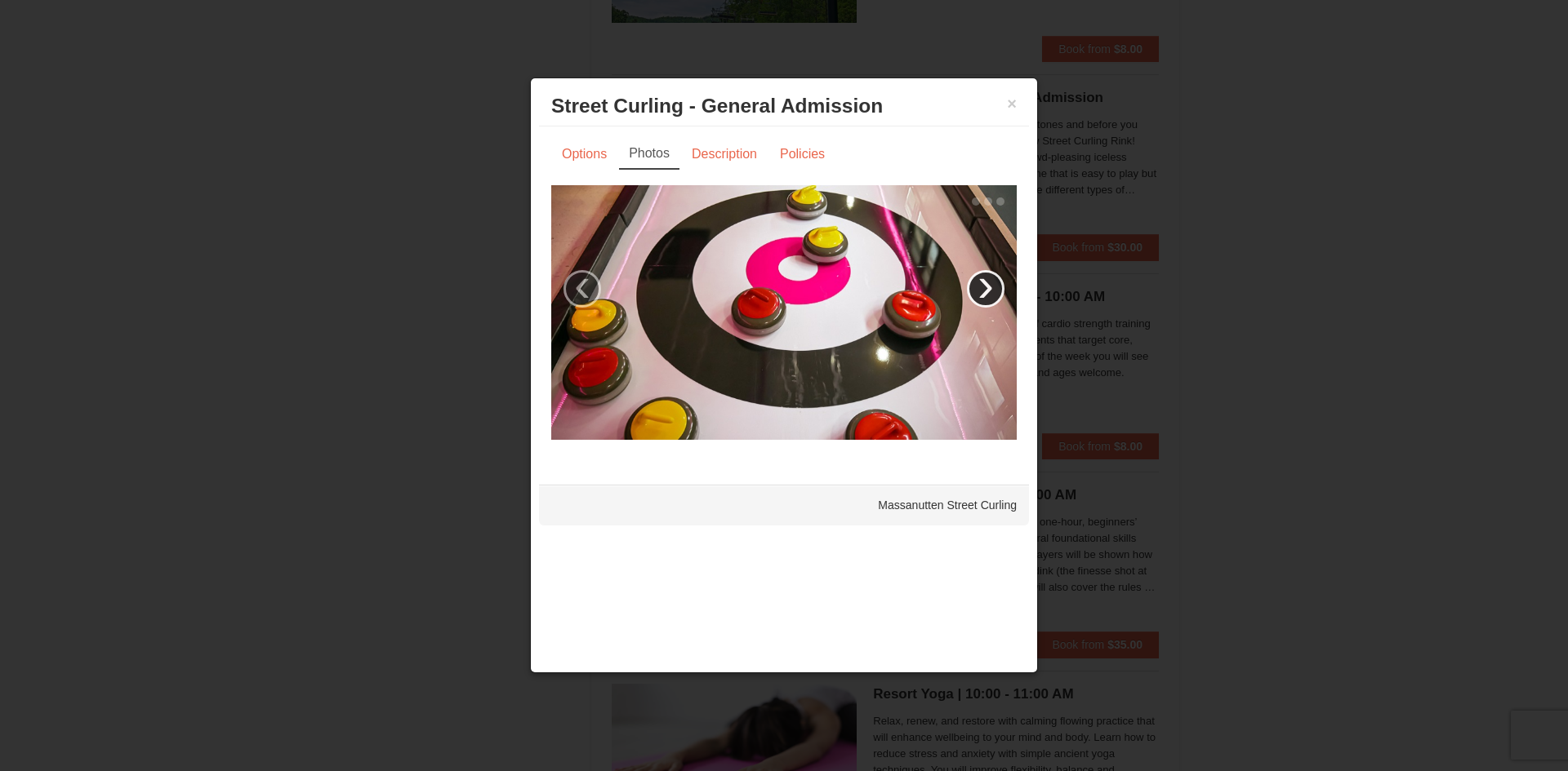
click at [982, 289] on link "›" at bounding box center [986, 289] width 38 height 38
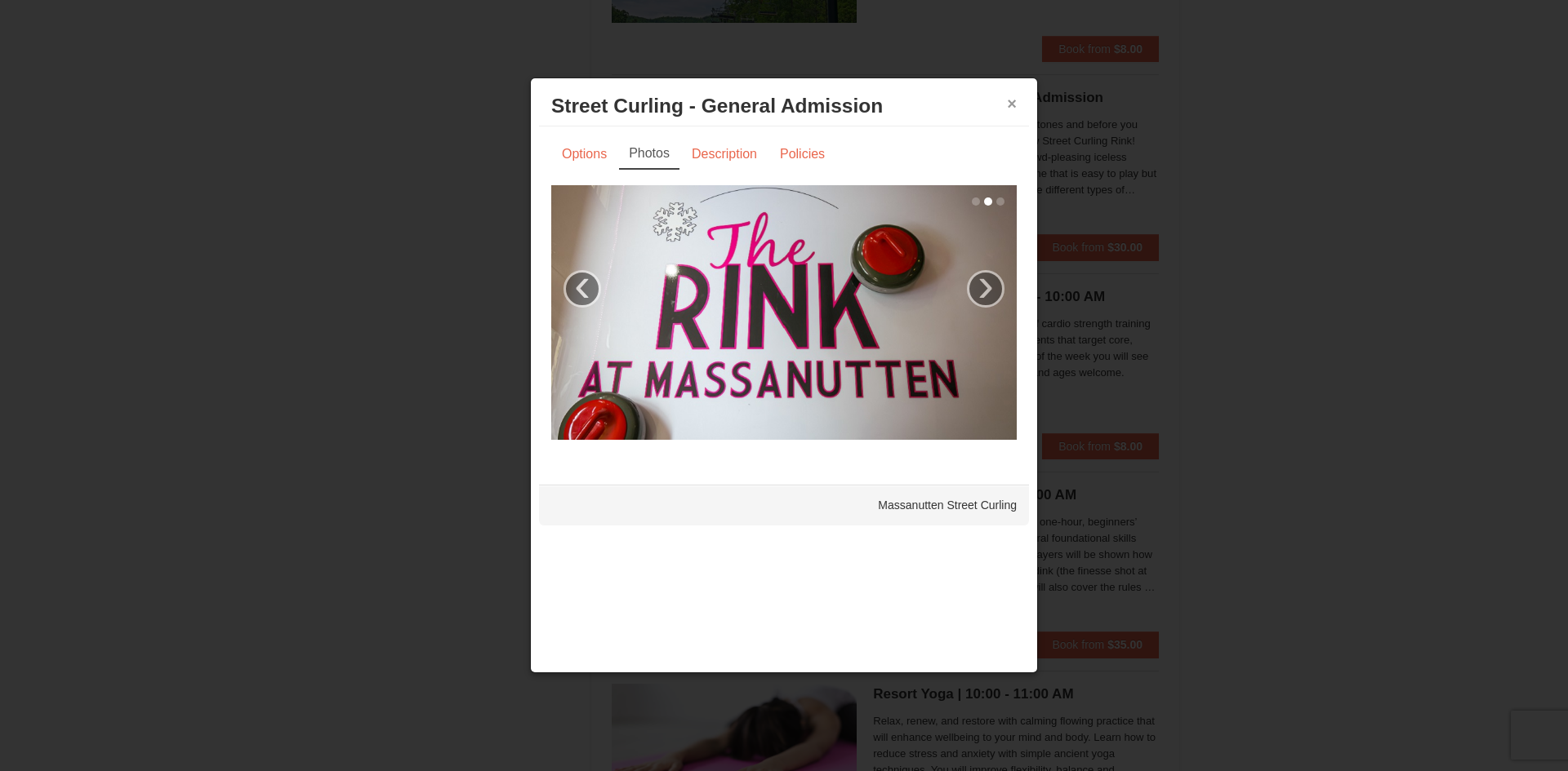
click at [1009, 109] on button "×" at bounding box center [1012, 104] width 10 height 16
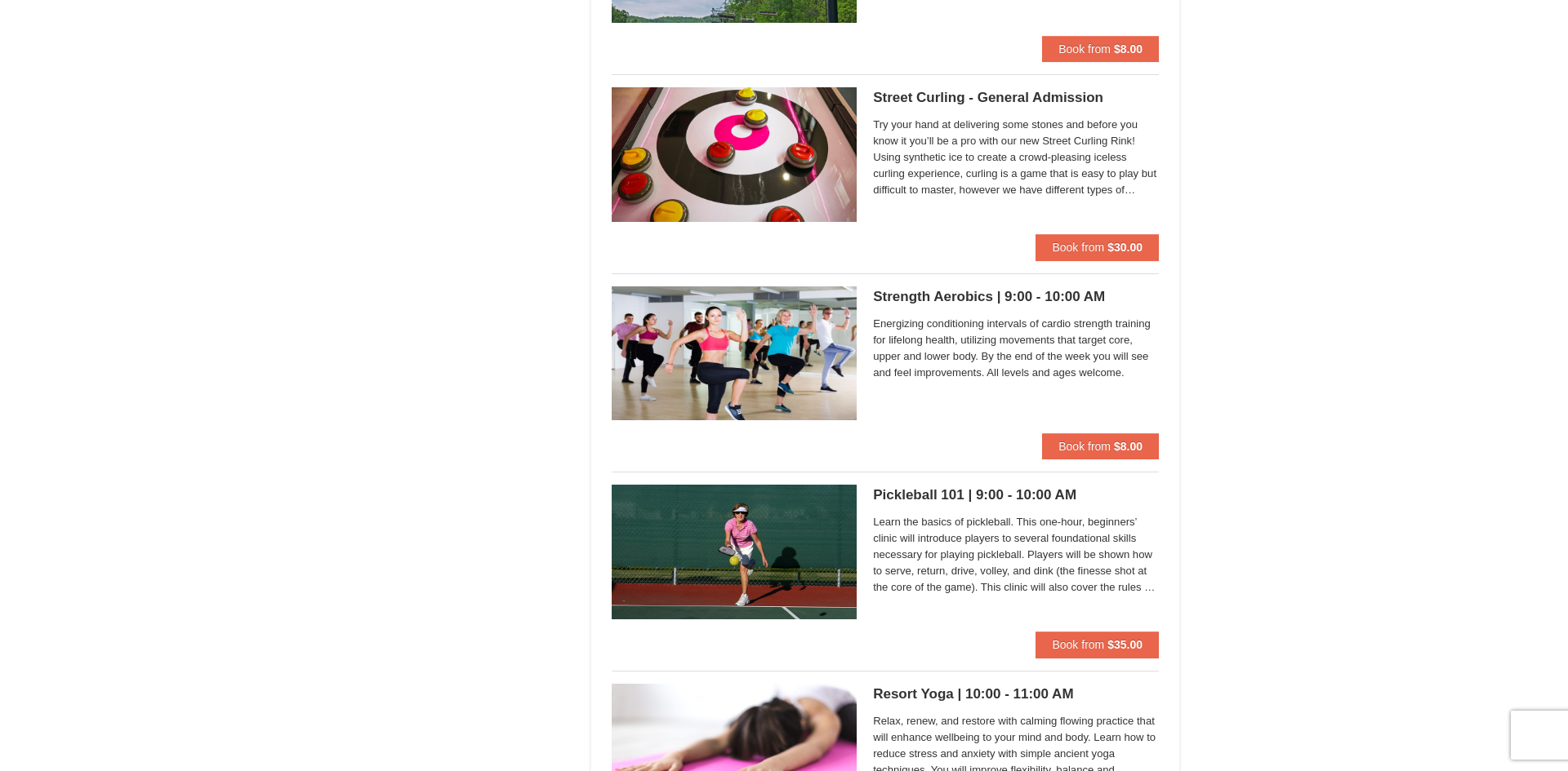
click at [998, 182] on span "Try your hand at delivering some stones and before you know it you’ll be a pro …" at bounding box center [1015, 158] width 285 height 82
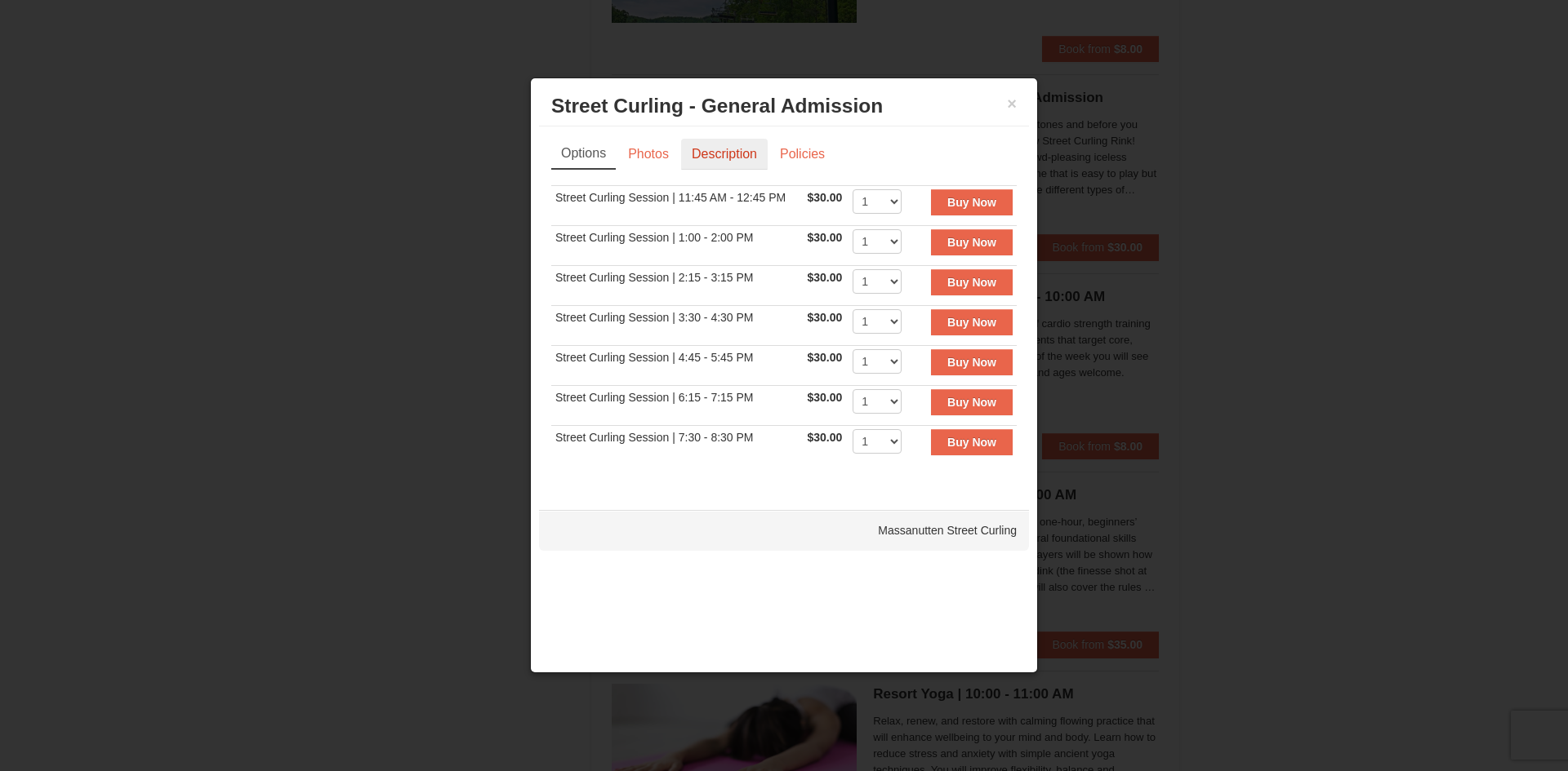
click at [746, 154] on link "Description" at bounding box center [725, 155] width 87 height 31
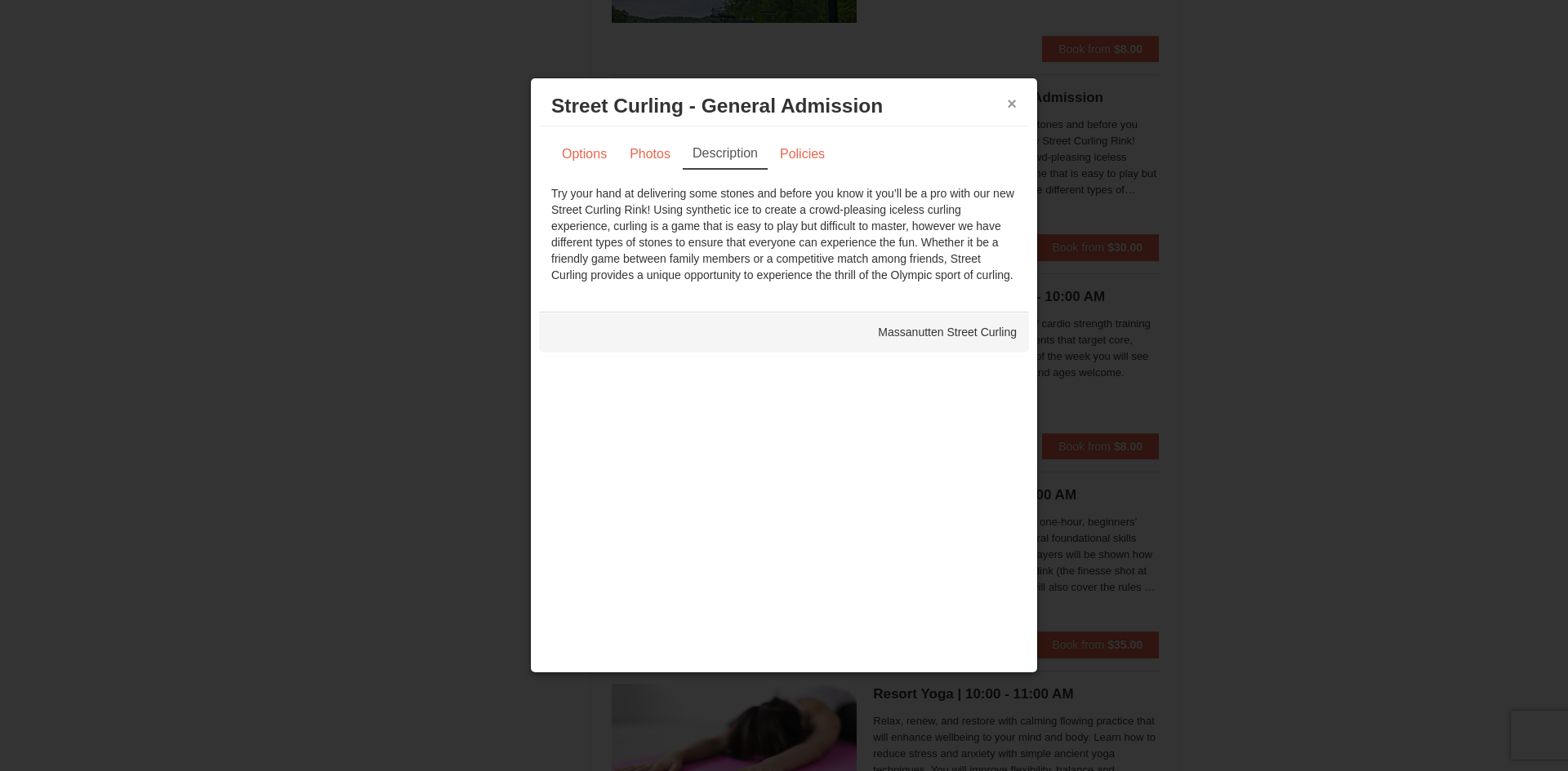
click at [1007, 97] on button "×" at bounding box center [1012, 104] width 10 height 16
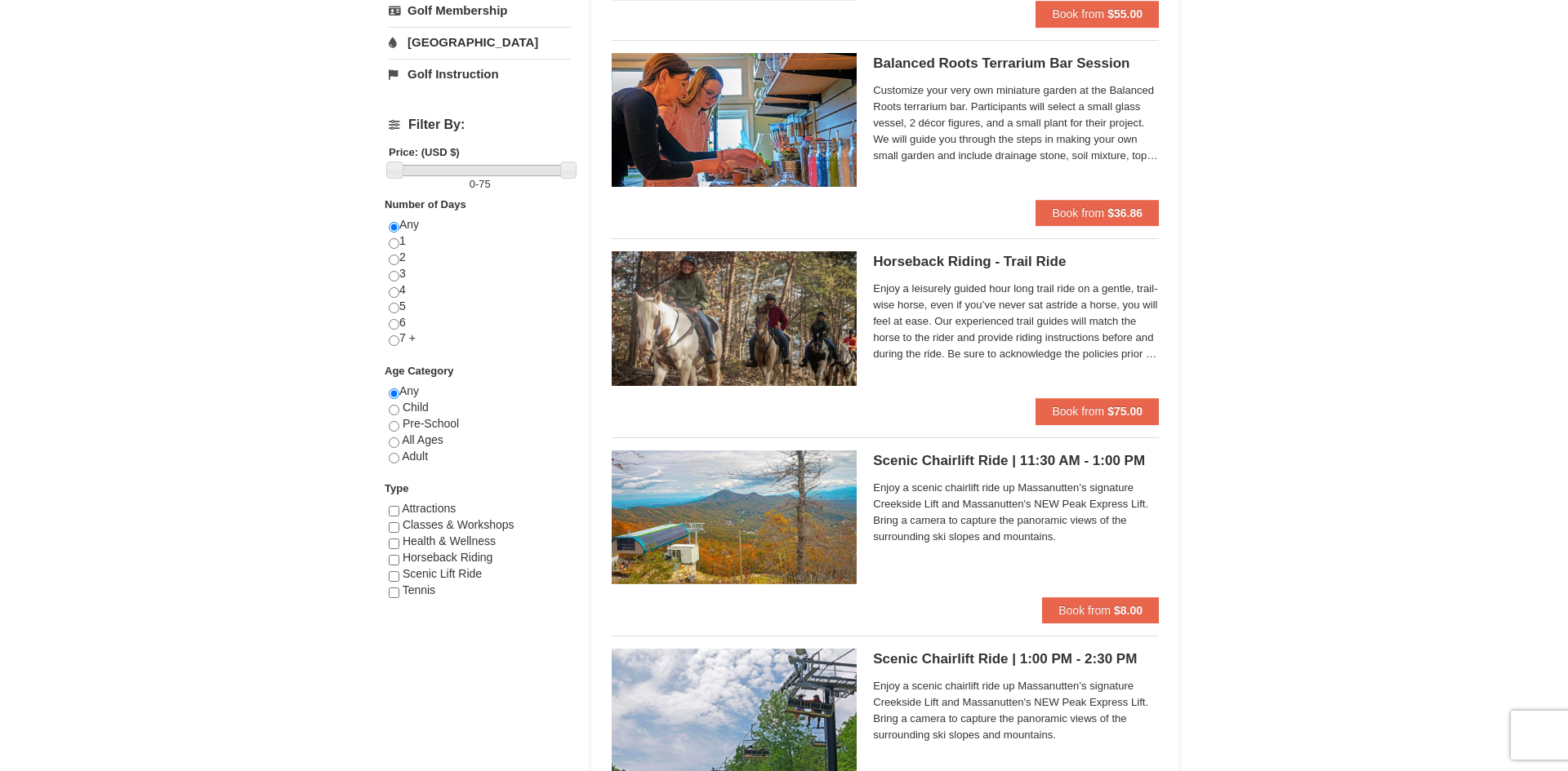
scroll to position [0, 0]
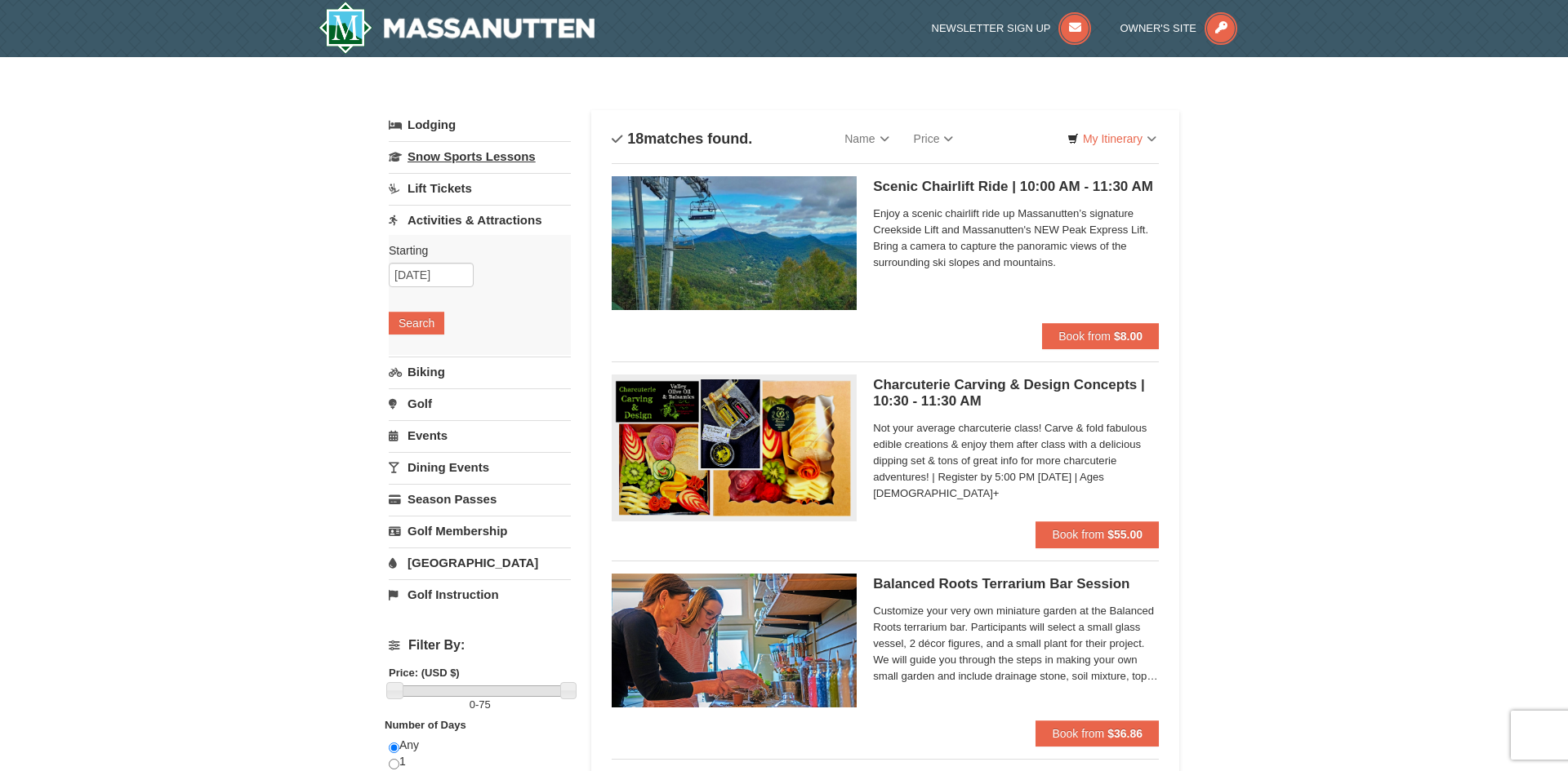
click at [496, 156] on link "Snow Sports Lessons" at bounding box center [479, 156] width 182 height 30
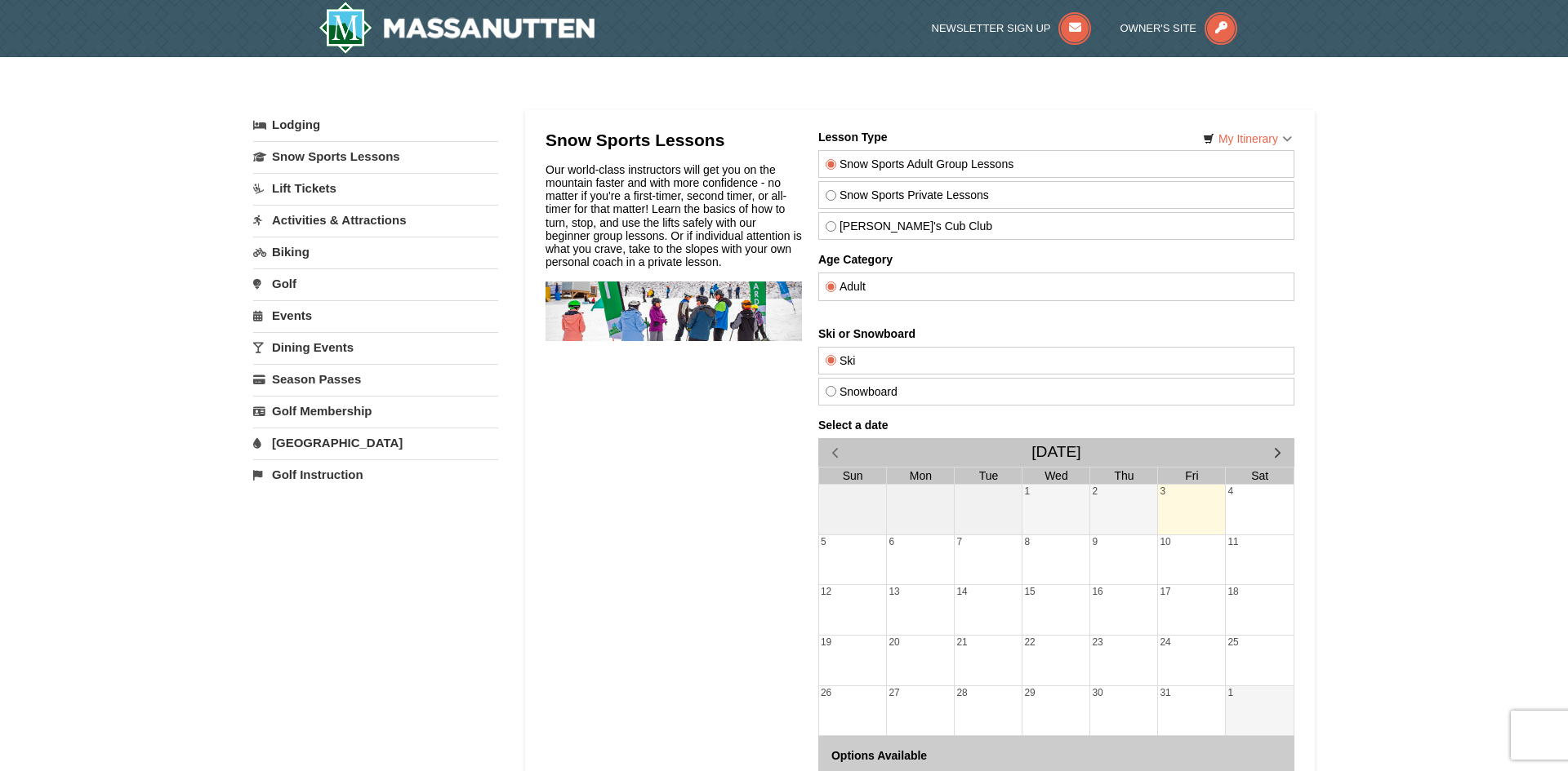
click at [324, 352] on link "Dining Events" at bounding box center [375, 347] width 245 height 30
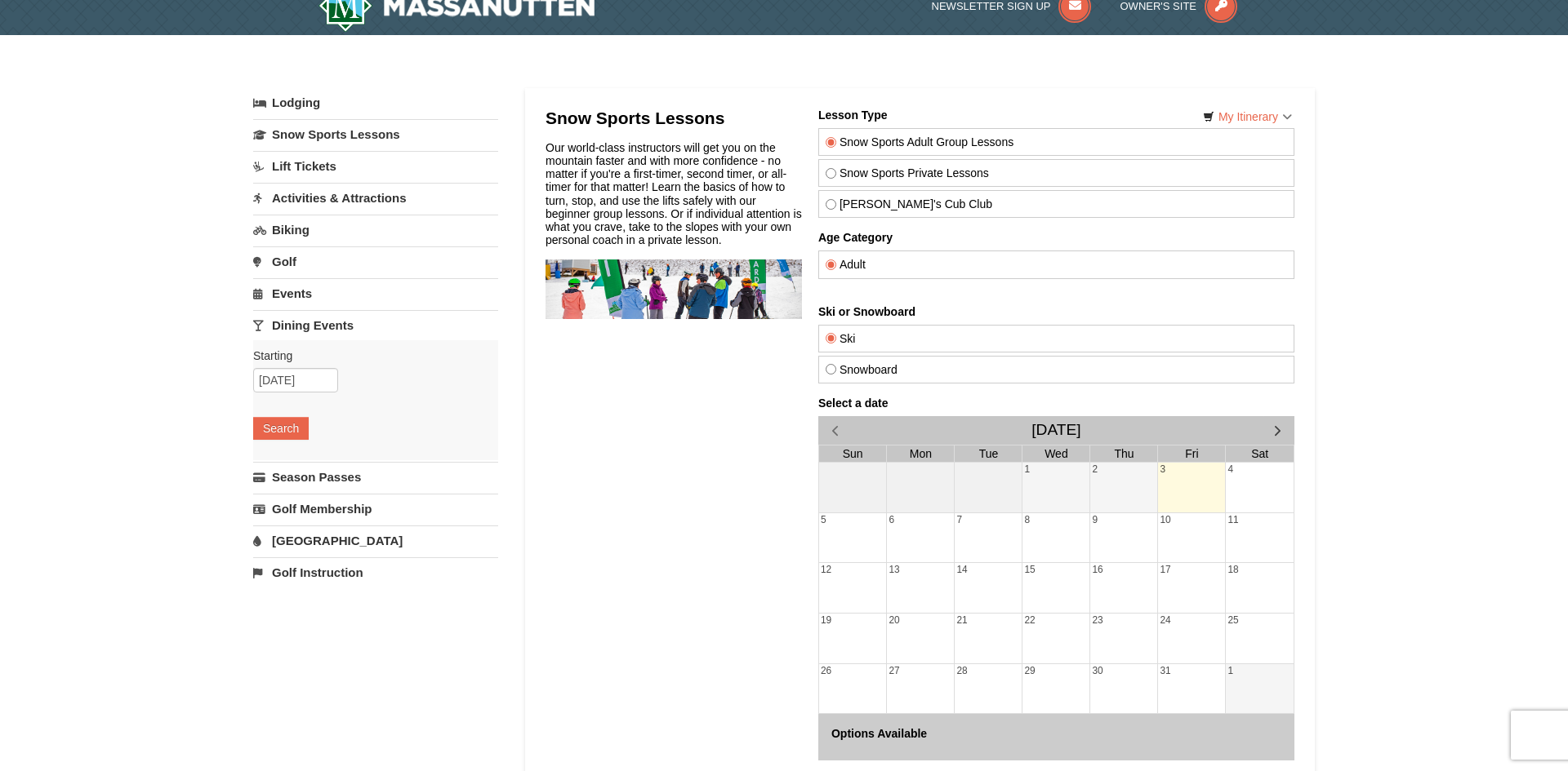
scroll to position [23, 0]
click at [281, 428] on button "Search" at bounding box center [281, 428] width 56 height 23
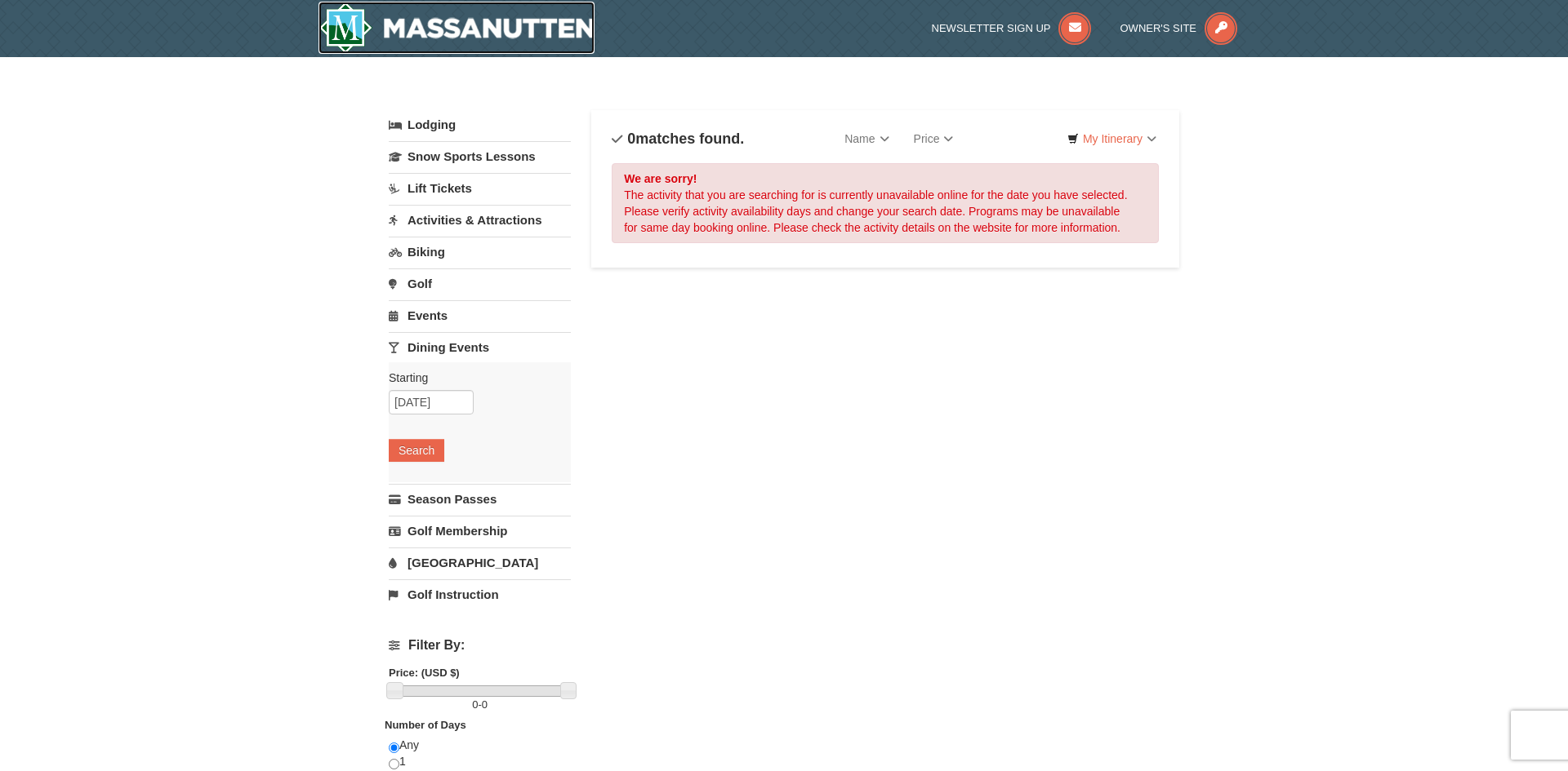
click at [417, 31] on img at bounding box center [456, 28] width 276 height 52
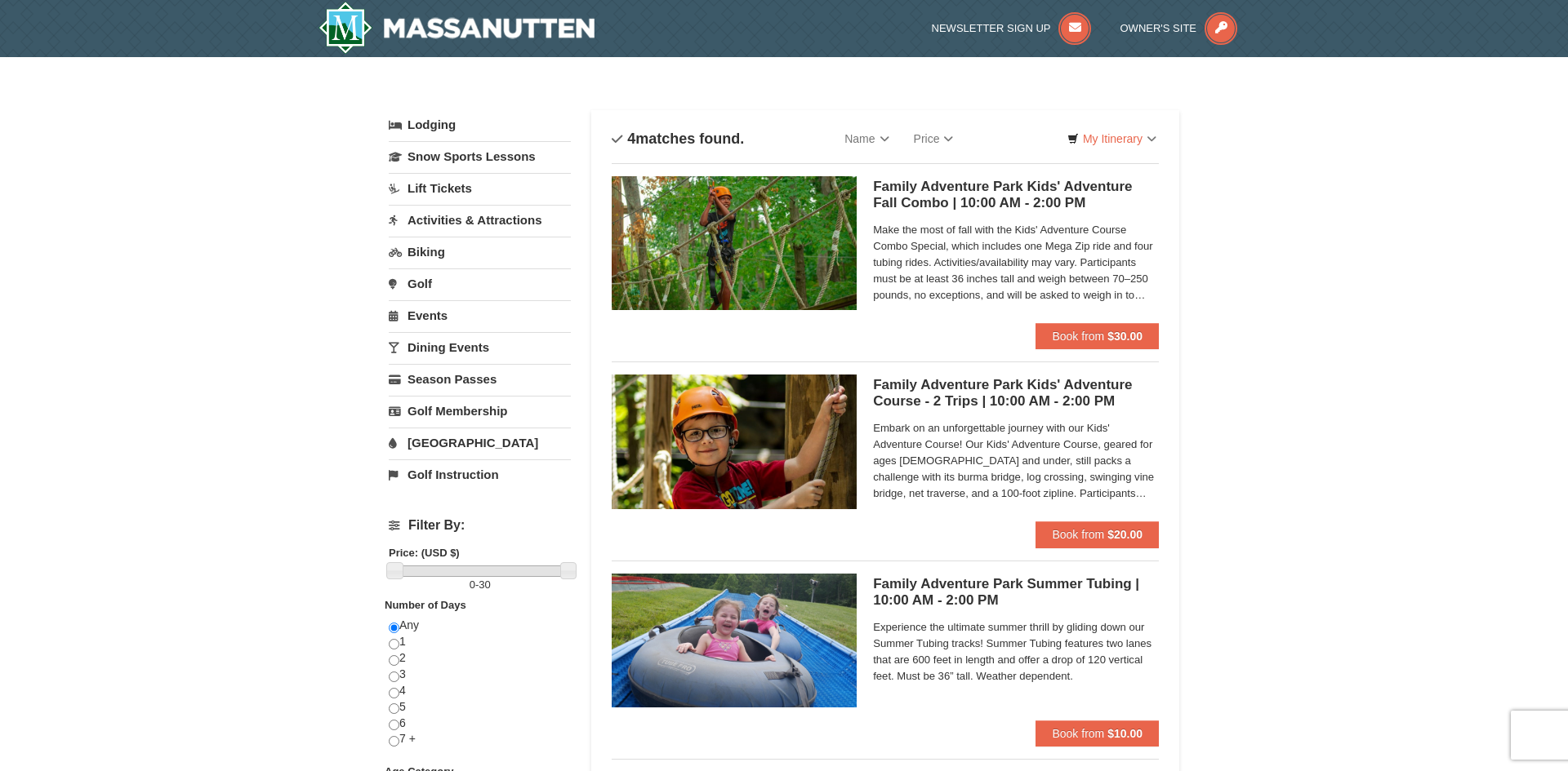
click at [486, 226] on link "Activities & Attractions" at bounding box center [479, 220] width 182 height 30
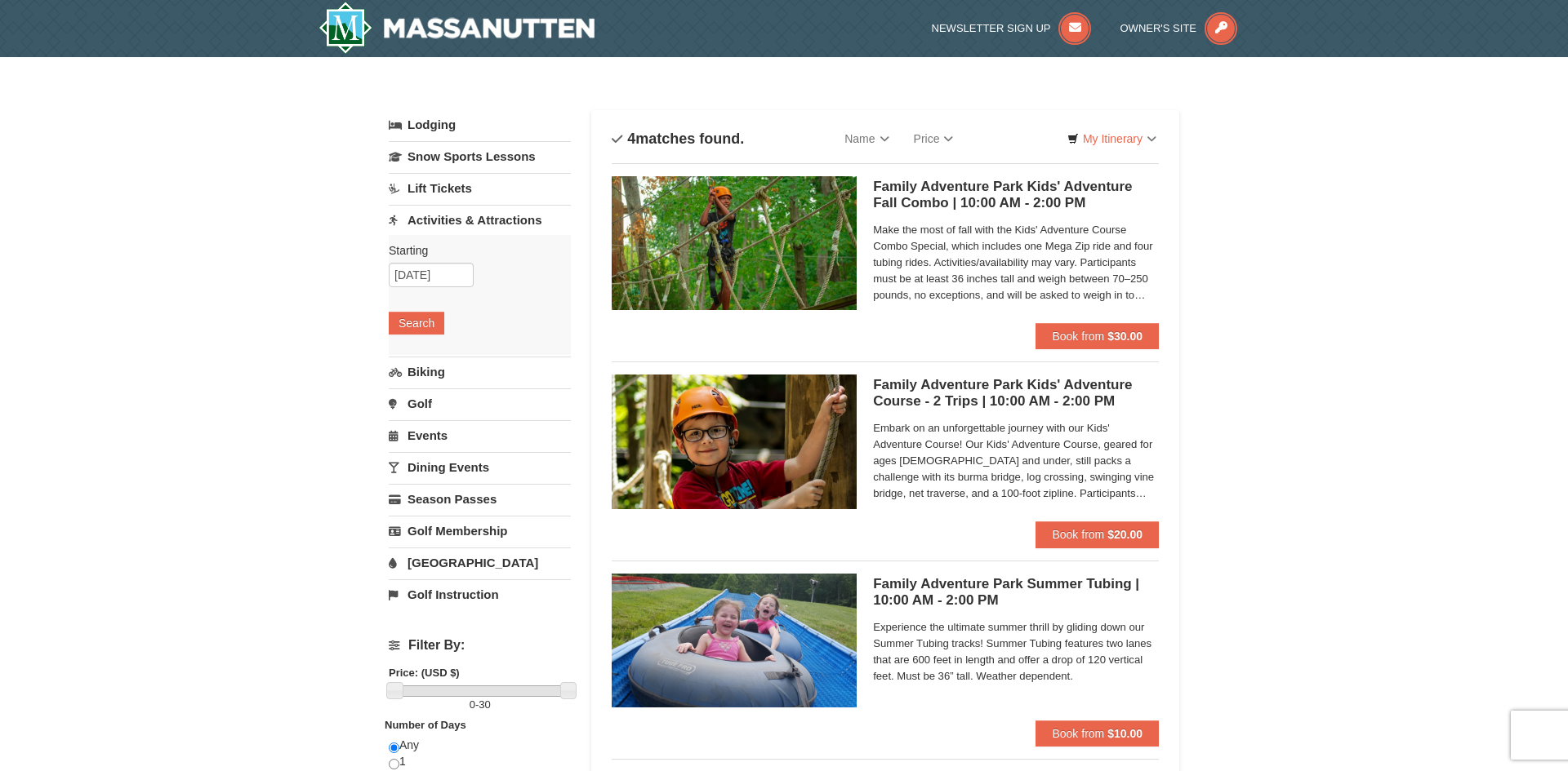
click at [434, 385] on link "Biking" at bounding box center [479, 371] width 182 height 30
click at [434, 353] on button "Search" at bounding box center [416, 355] width 56 height 23
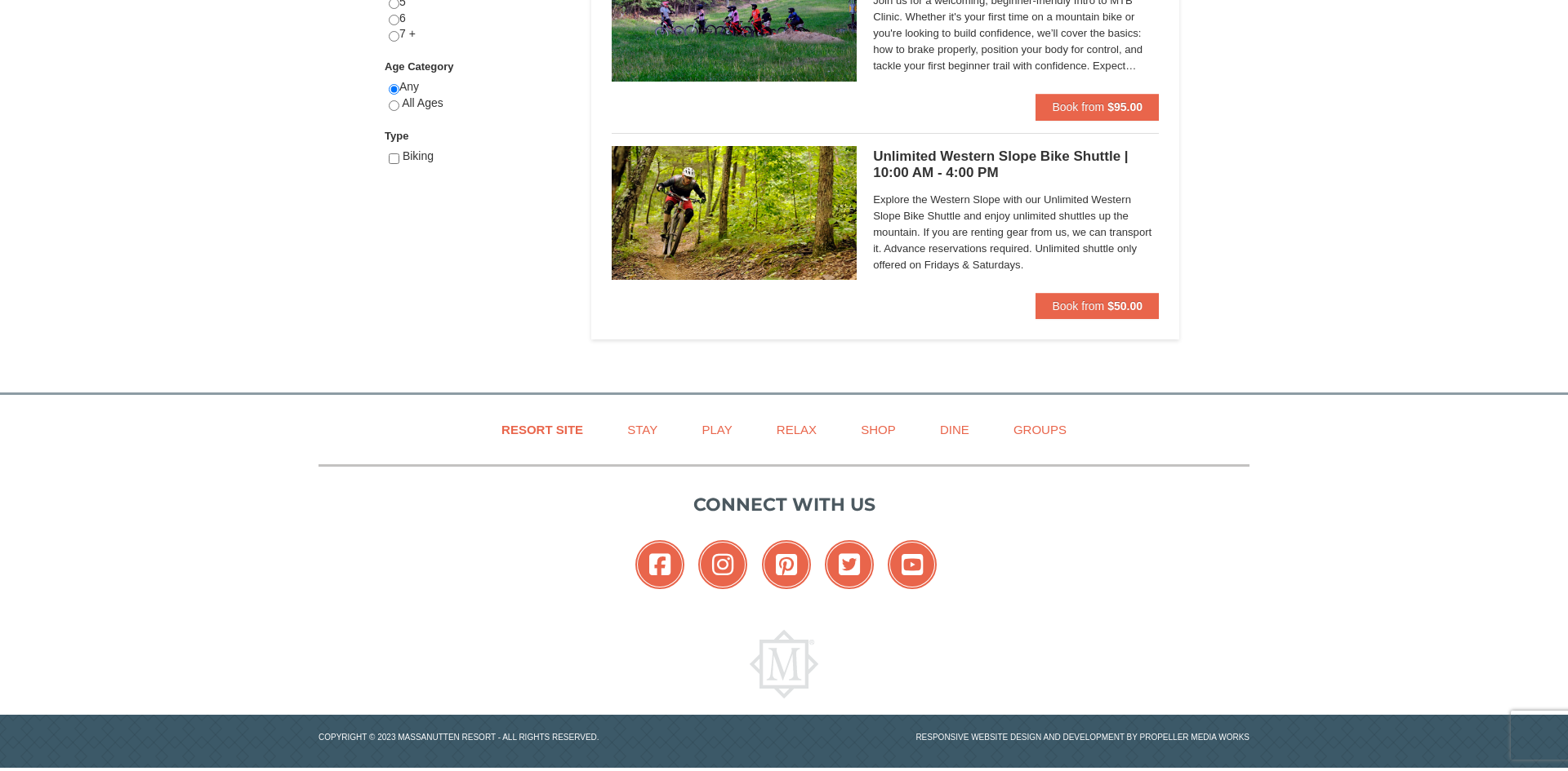
scroll to position [839, 0]
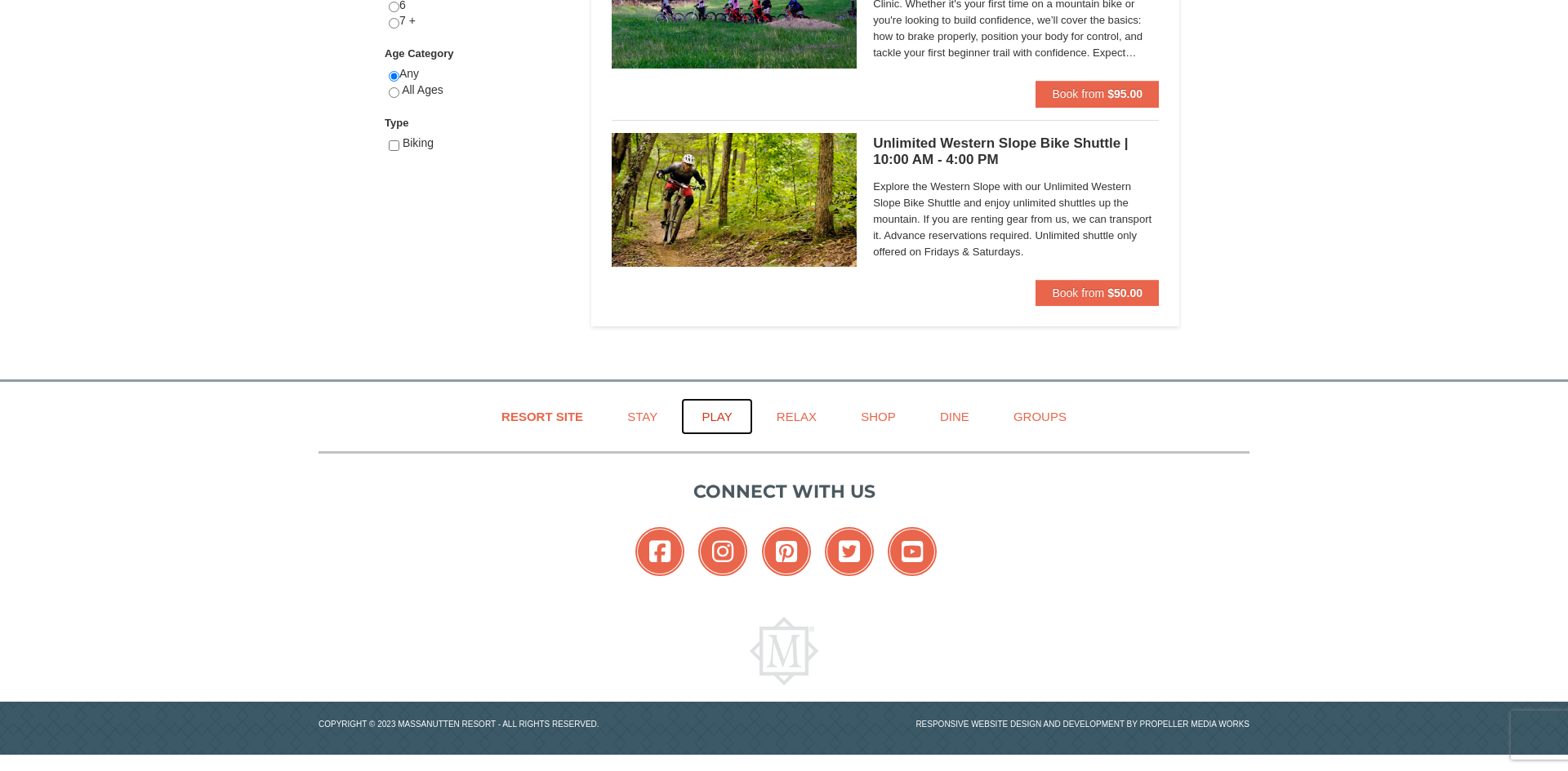
click at [702, 410] on link "Play" at bounding box center [717, 416] width 71 height 37
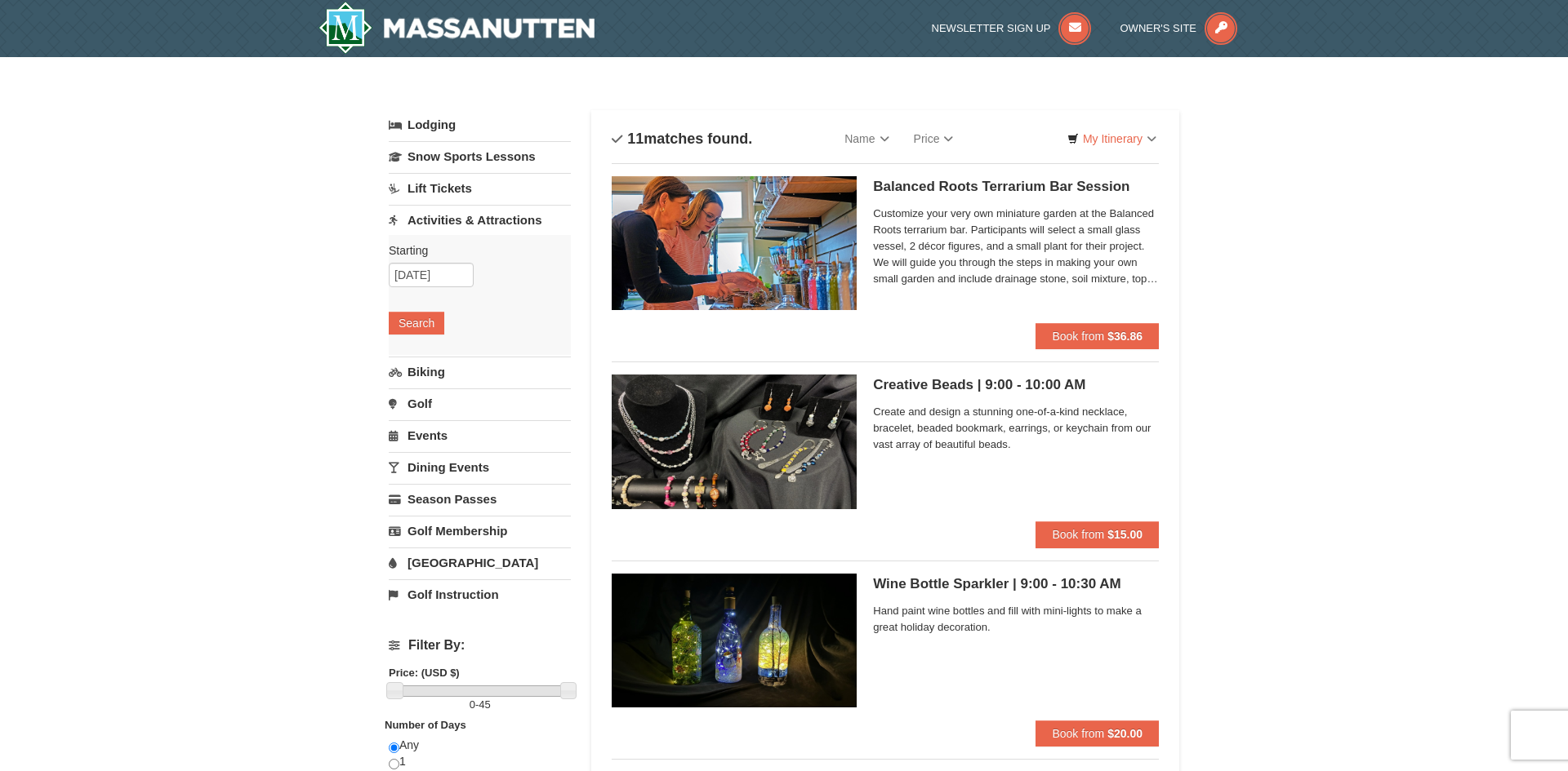
click at [784, 251] on img at bounding box center [735, 244] width 245 height 134
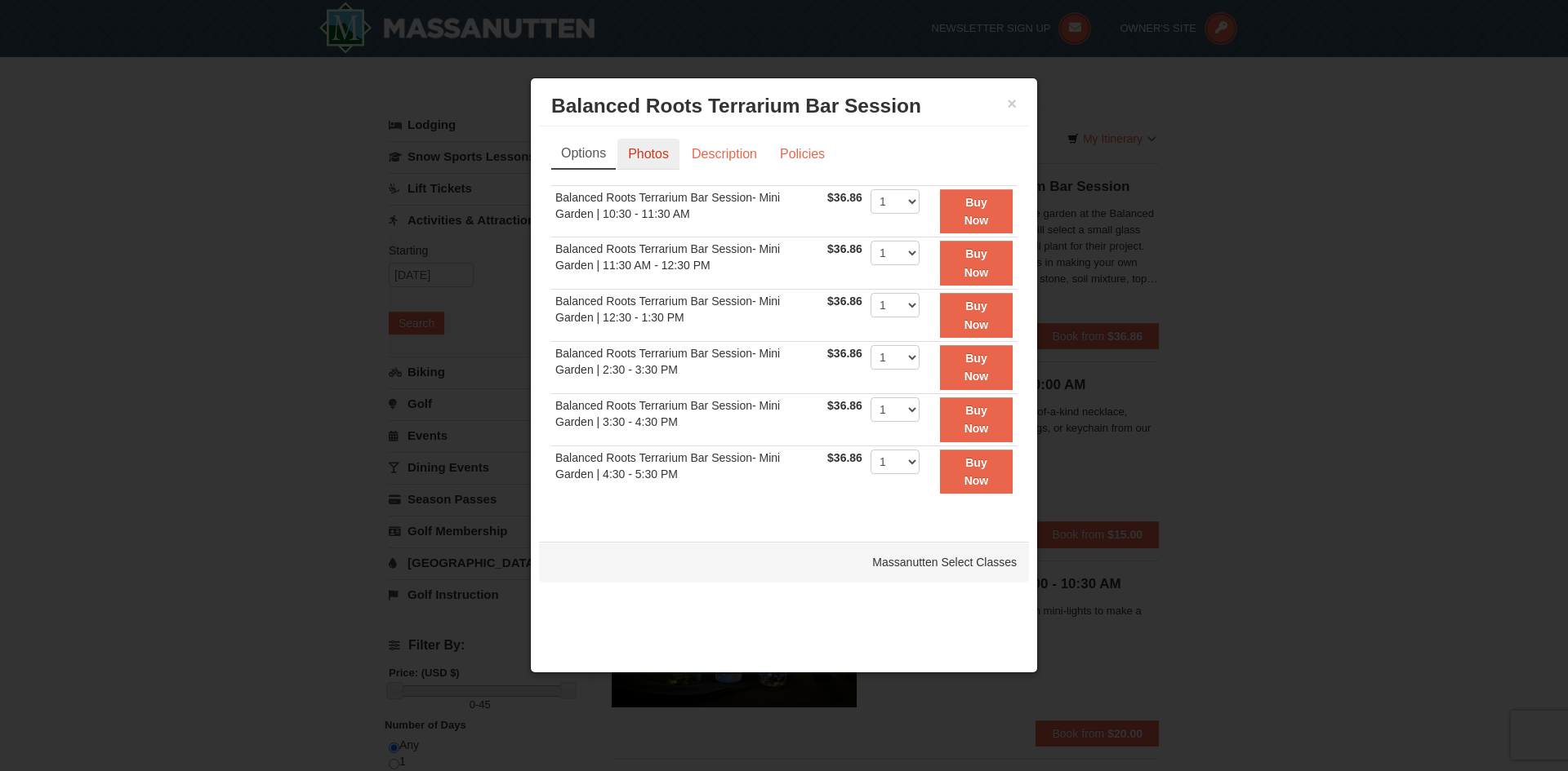
click at [632, 150] on link "Photos" at bounding box center [649, 155] width 62 height 31
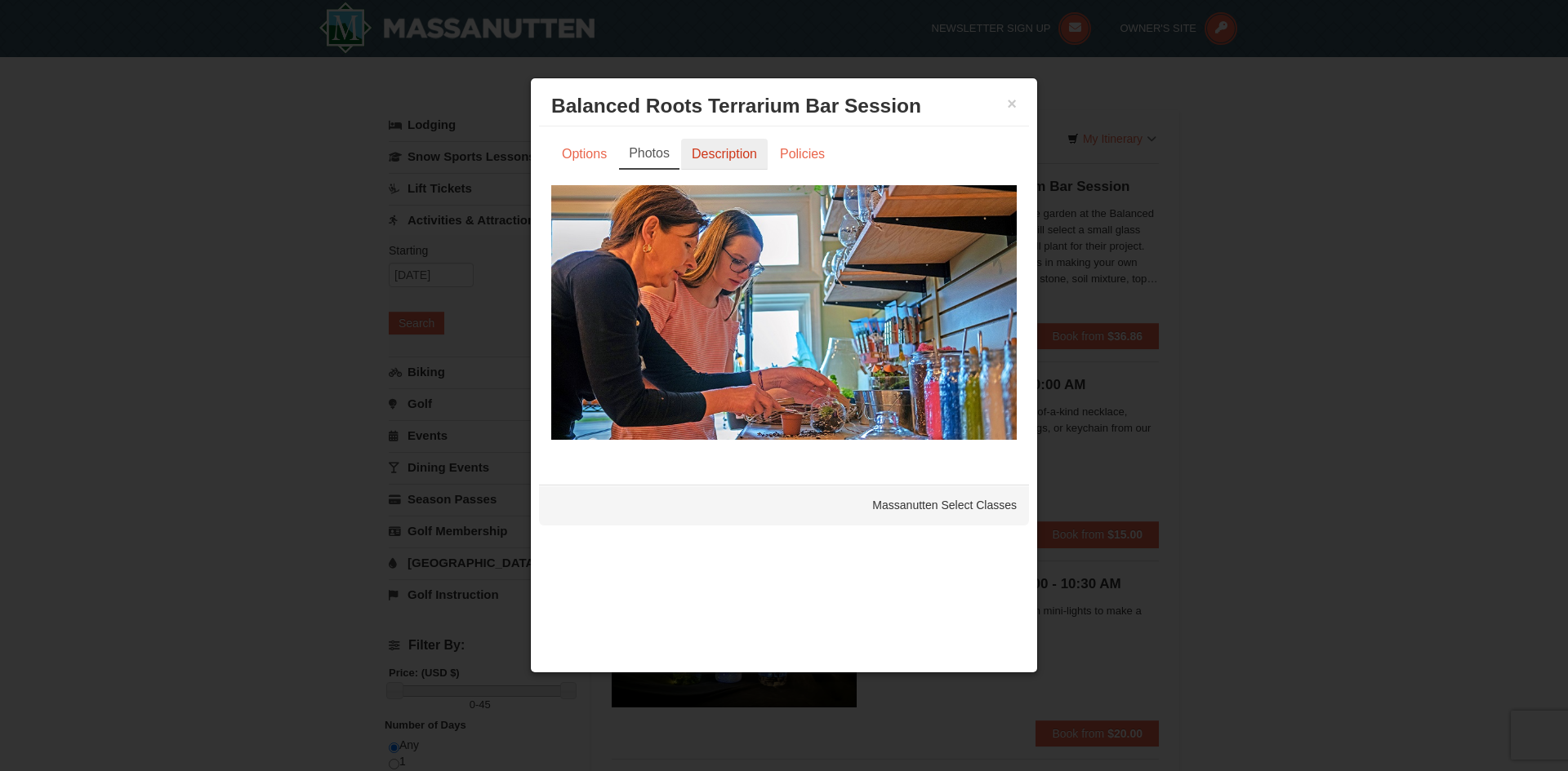
click at [728, 163] on link "Description" at bounding box center [725, 155] width 87 height 31
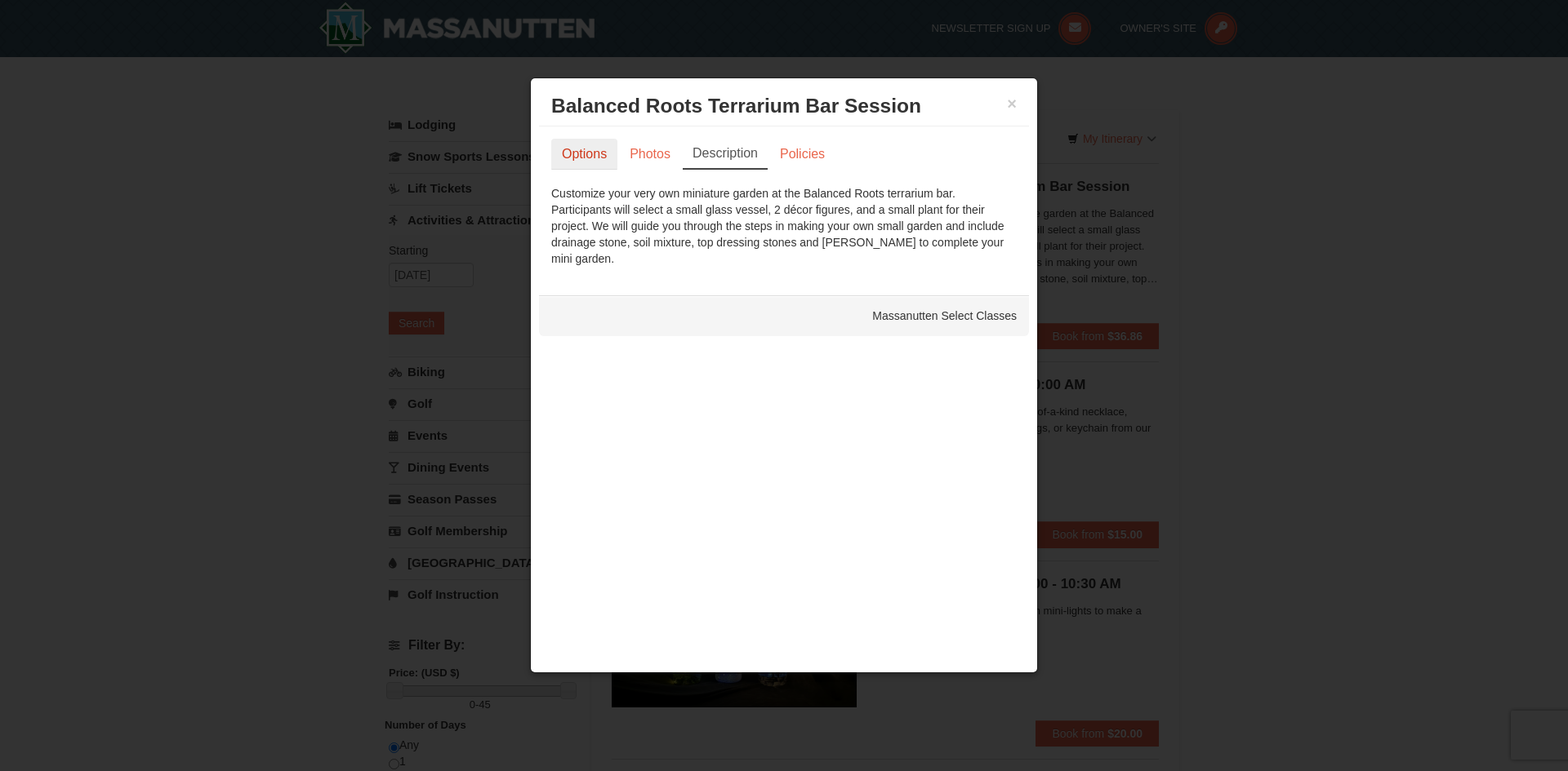
click at [585, 154] on link "Options" at bounding box center [584, 155] width 66 height 31
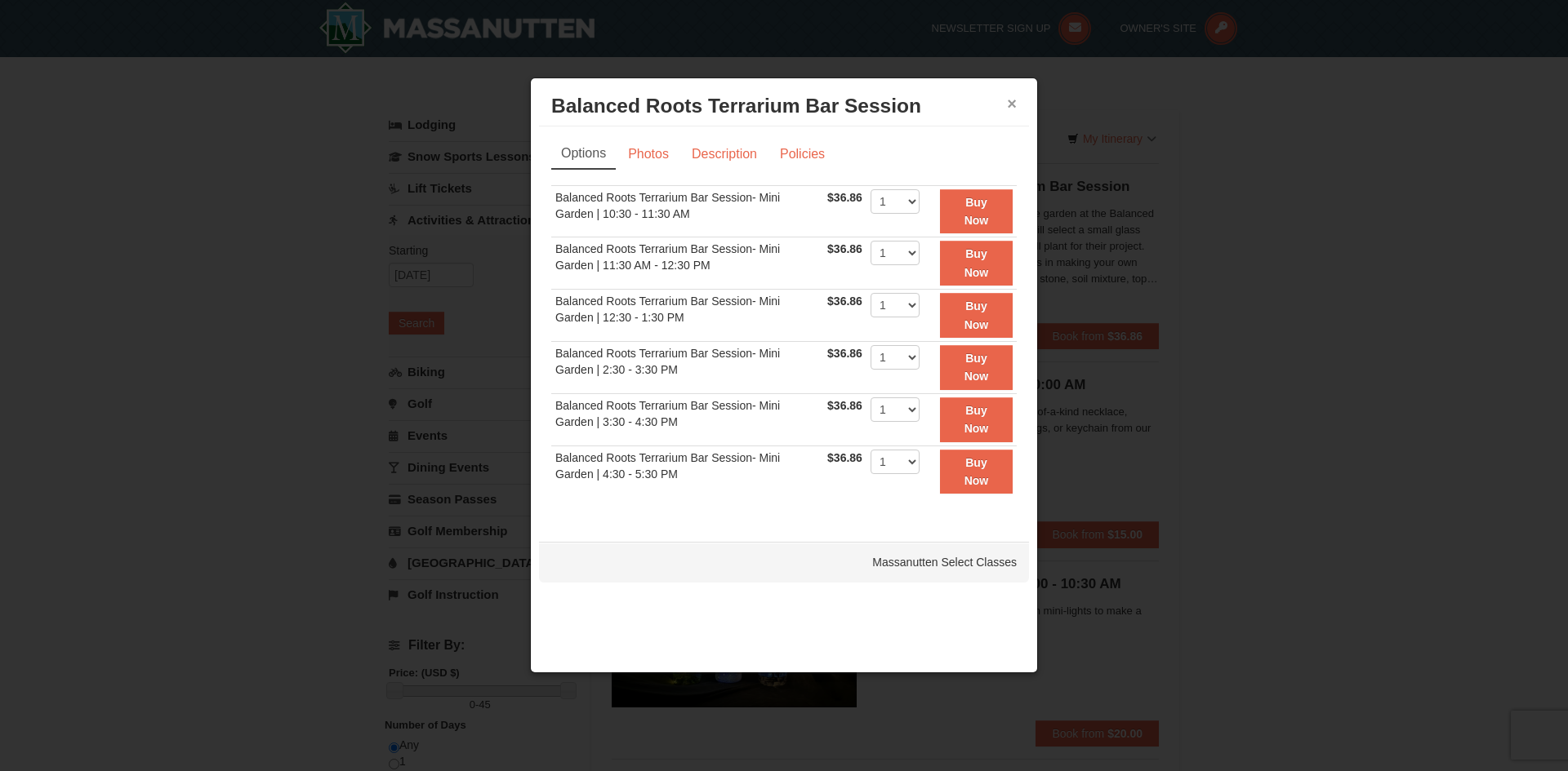
click at [1013, 110] on button "×" at bounding box center [1012, 104] width 10 height 16
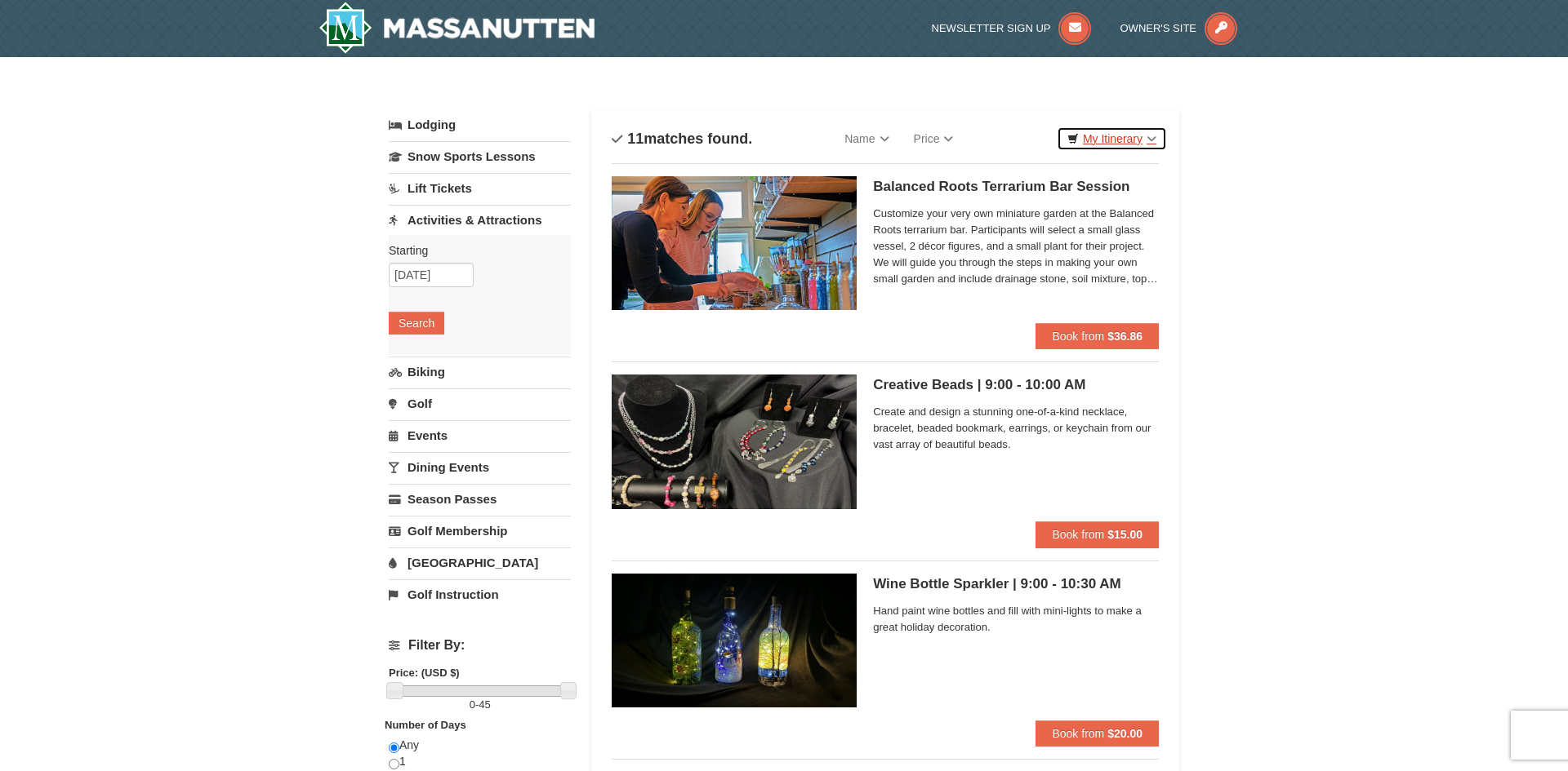
click at [1130, 140] on link "My Itinerary" at bounding box center [1112, 139] width 110 height 25
click at [484, 458] on link "Dining Events" at bounding box center [479, 467] width 182 height 30
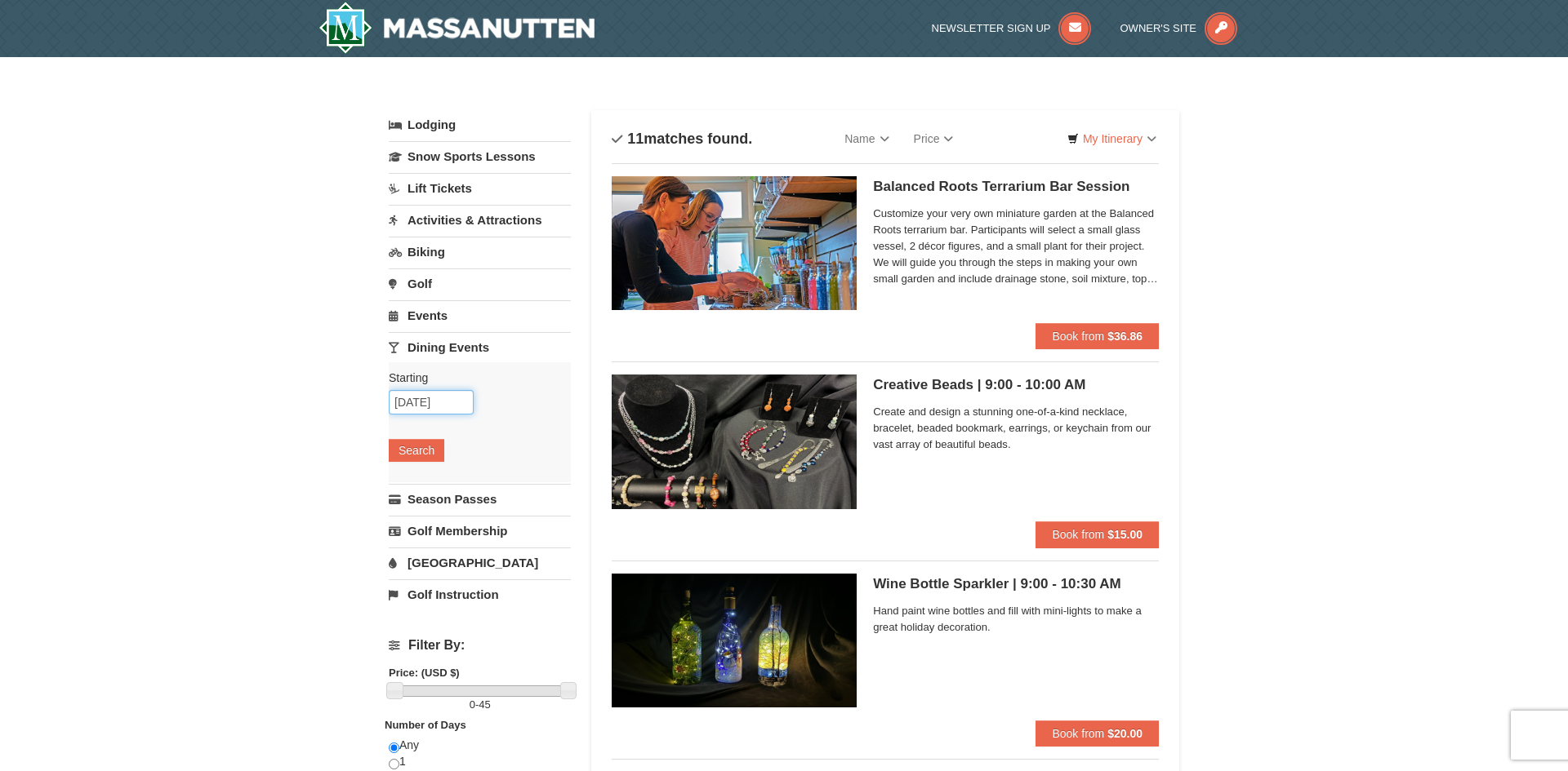
click at [448, 397] on input "[DATE]" at bounding box center [431, 402] width 85 height 25
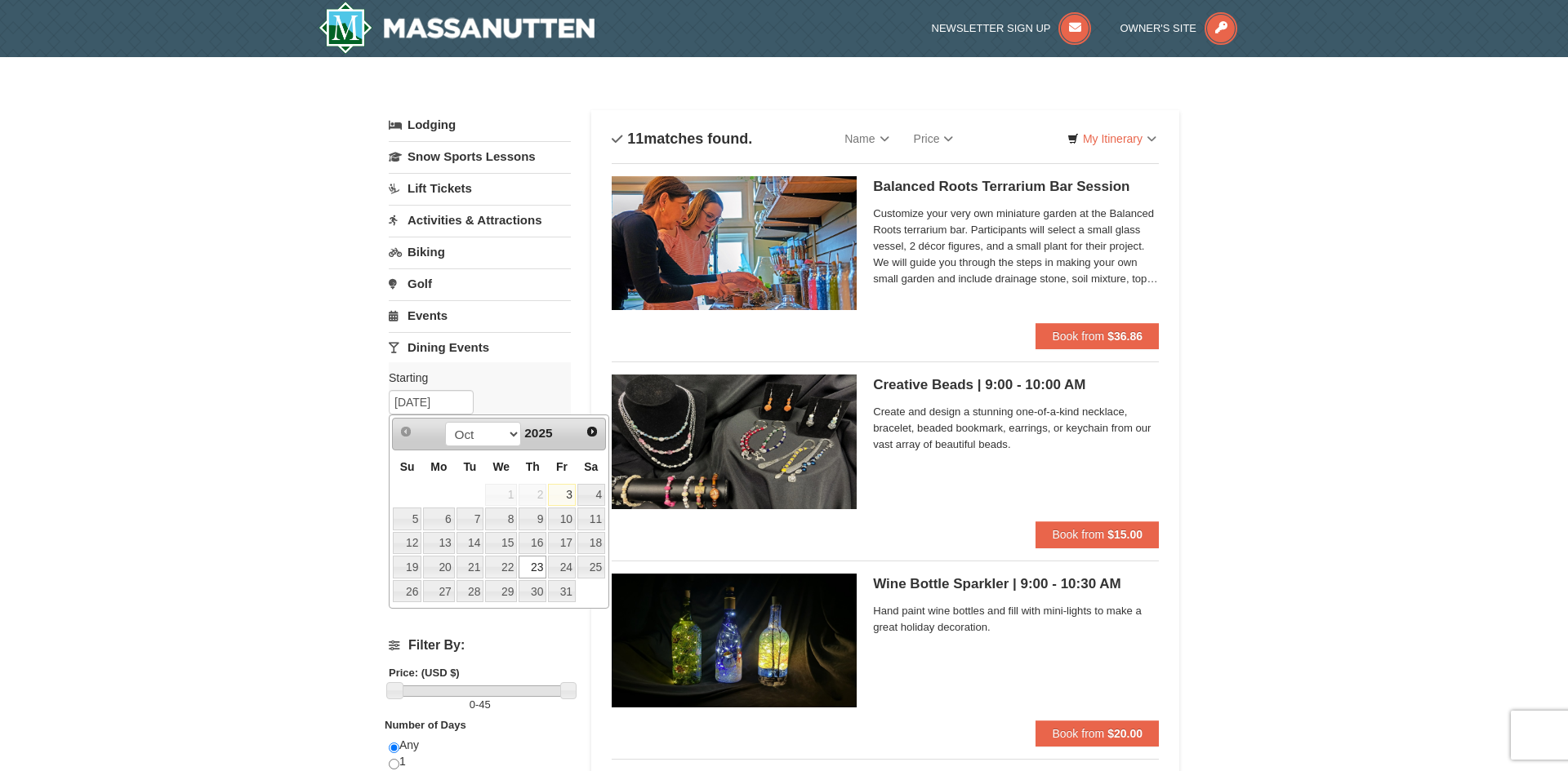
click at [604, 536] on link "18" at bounding box center [591, 544] width 28 height 23
type input "10/18/2025"
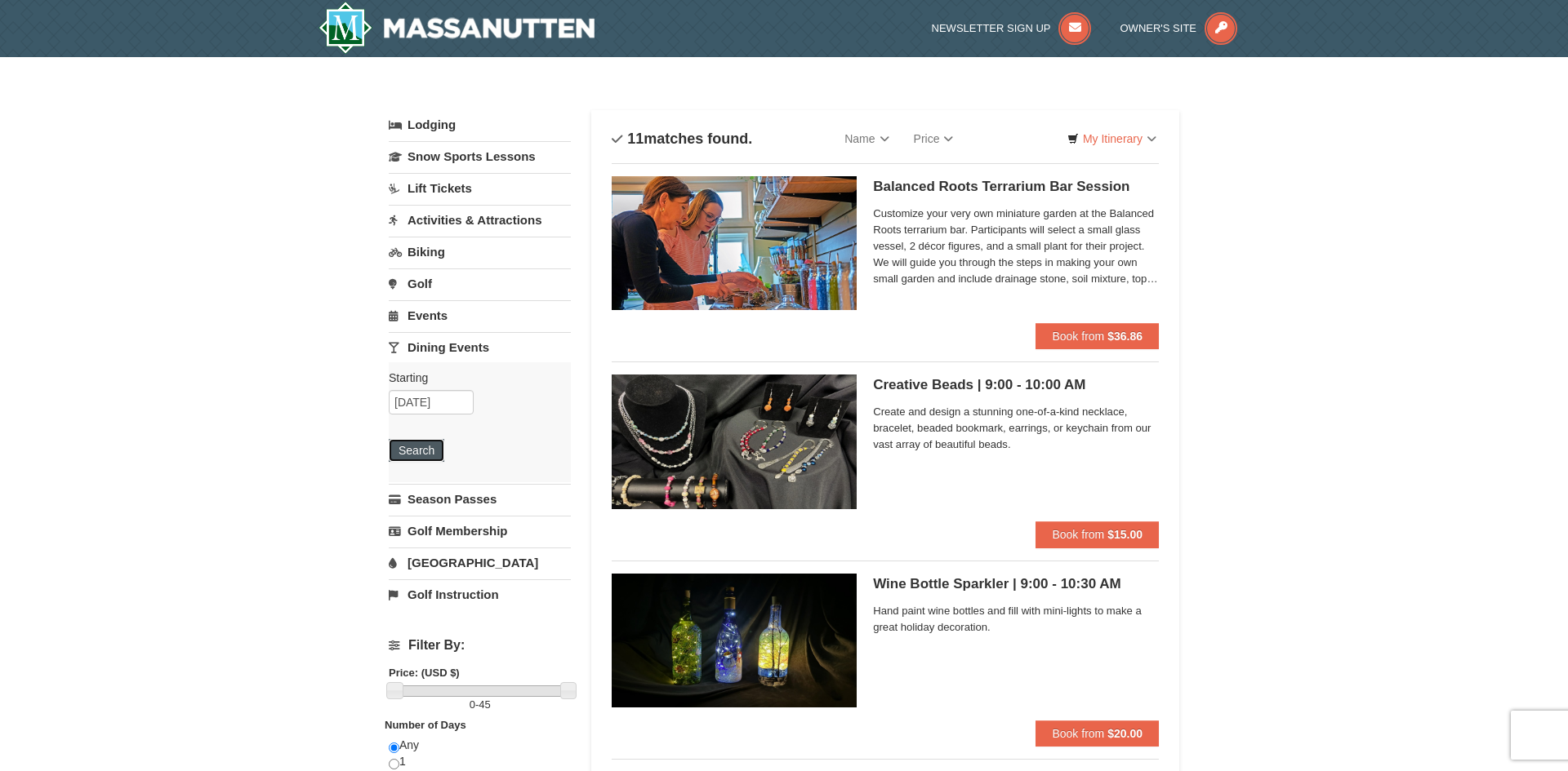
click at [424, 453] on button "Search" at bounding box center [416, 450] width 56 height 23
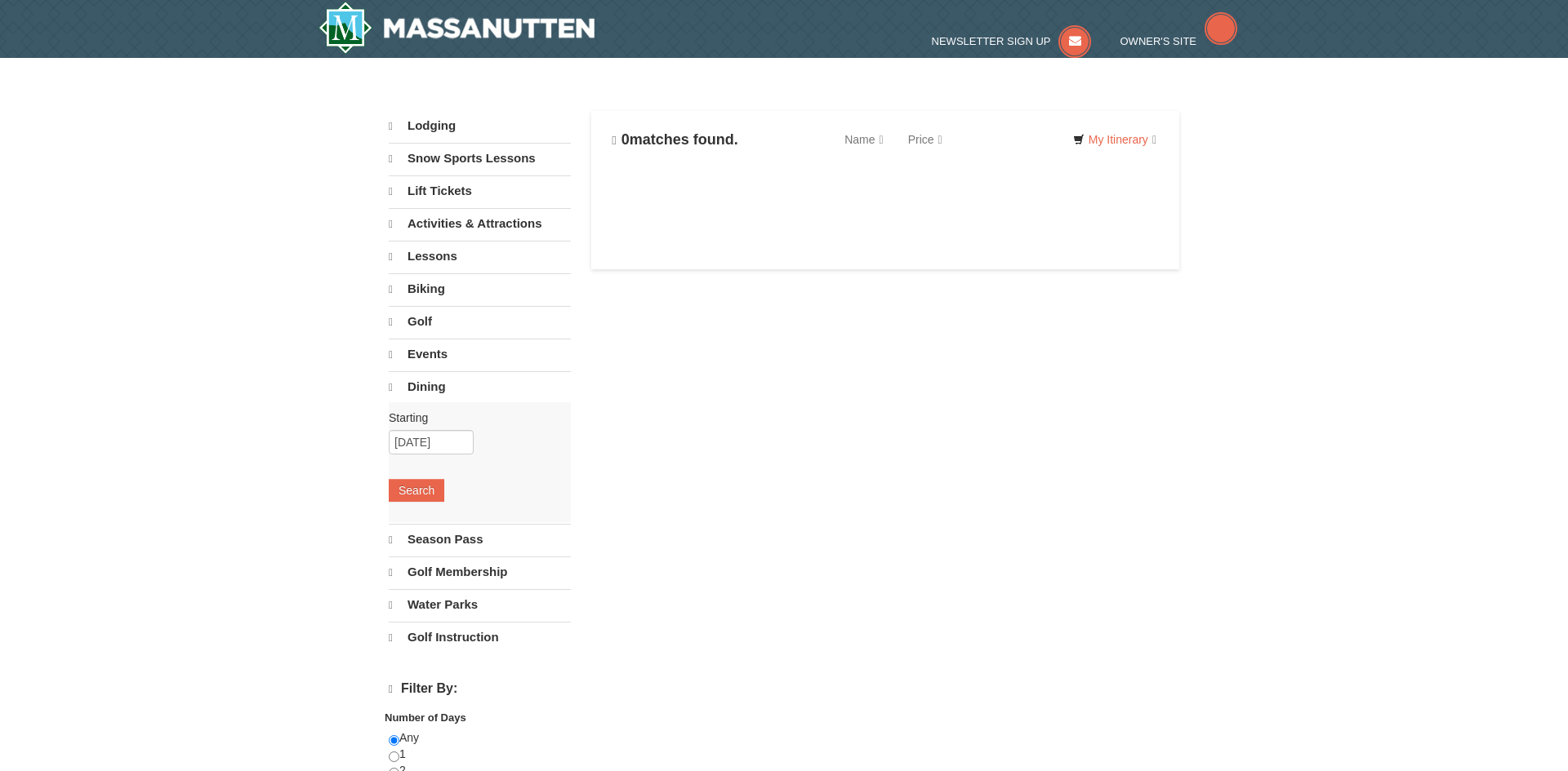
select select "10"
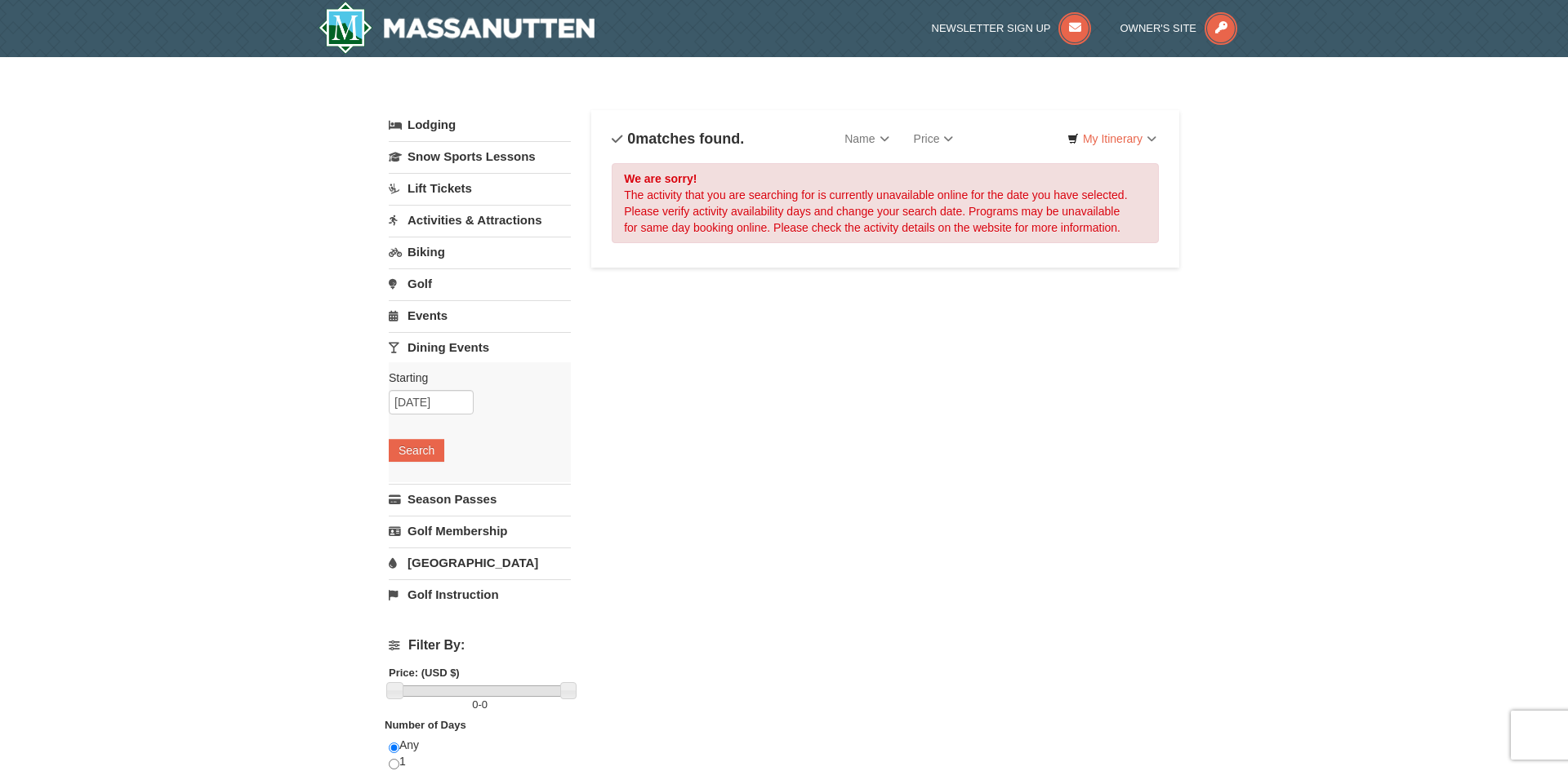
click at [457, 358] on link "Dining Events" at bounding box center [479, 347] width 182 height 30
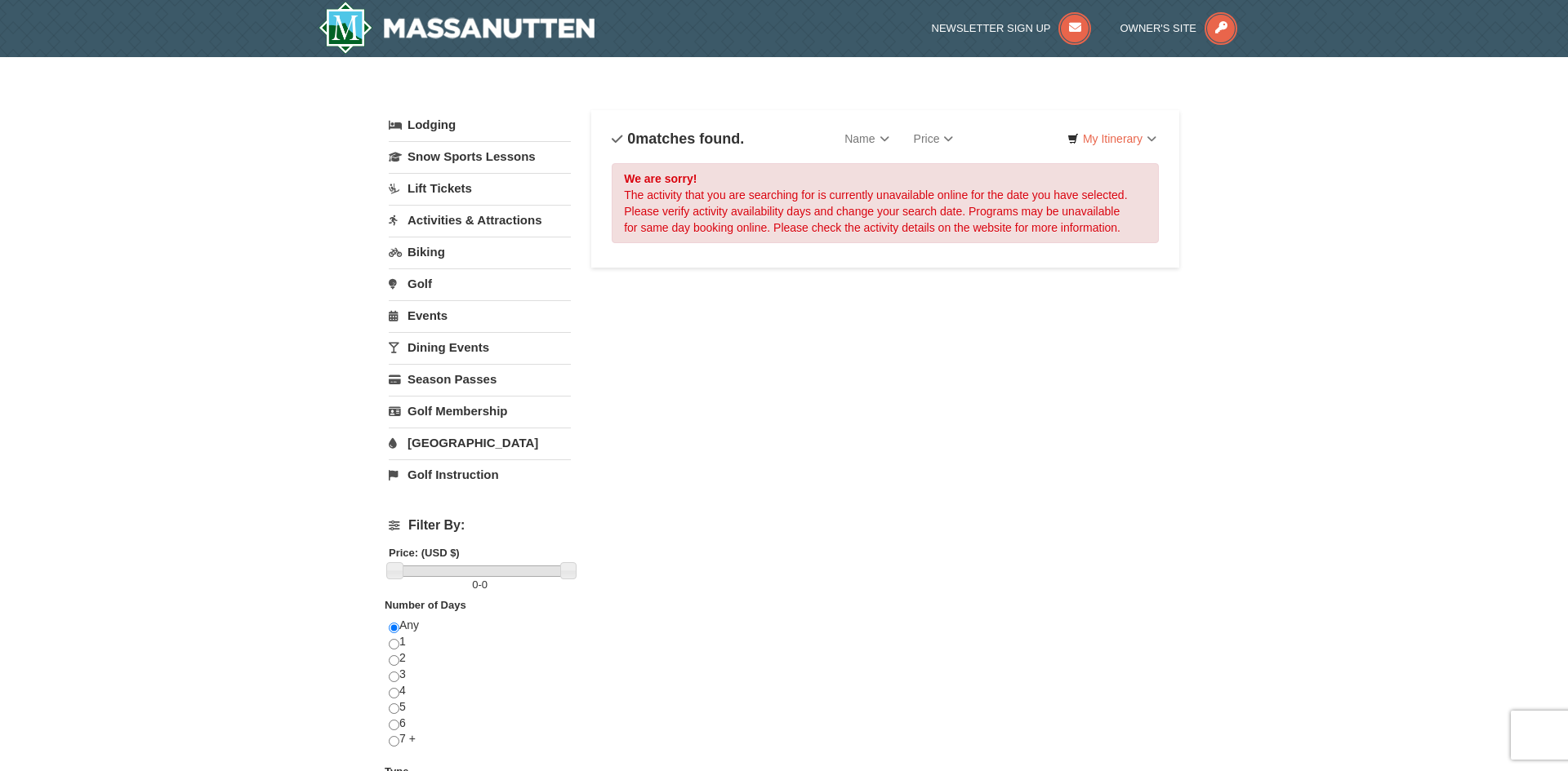
click at [523, 217] on link "Activities & Attractions" at bounding box center [479, 220] width 182 height 30
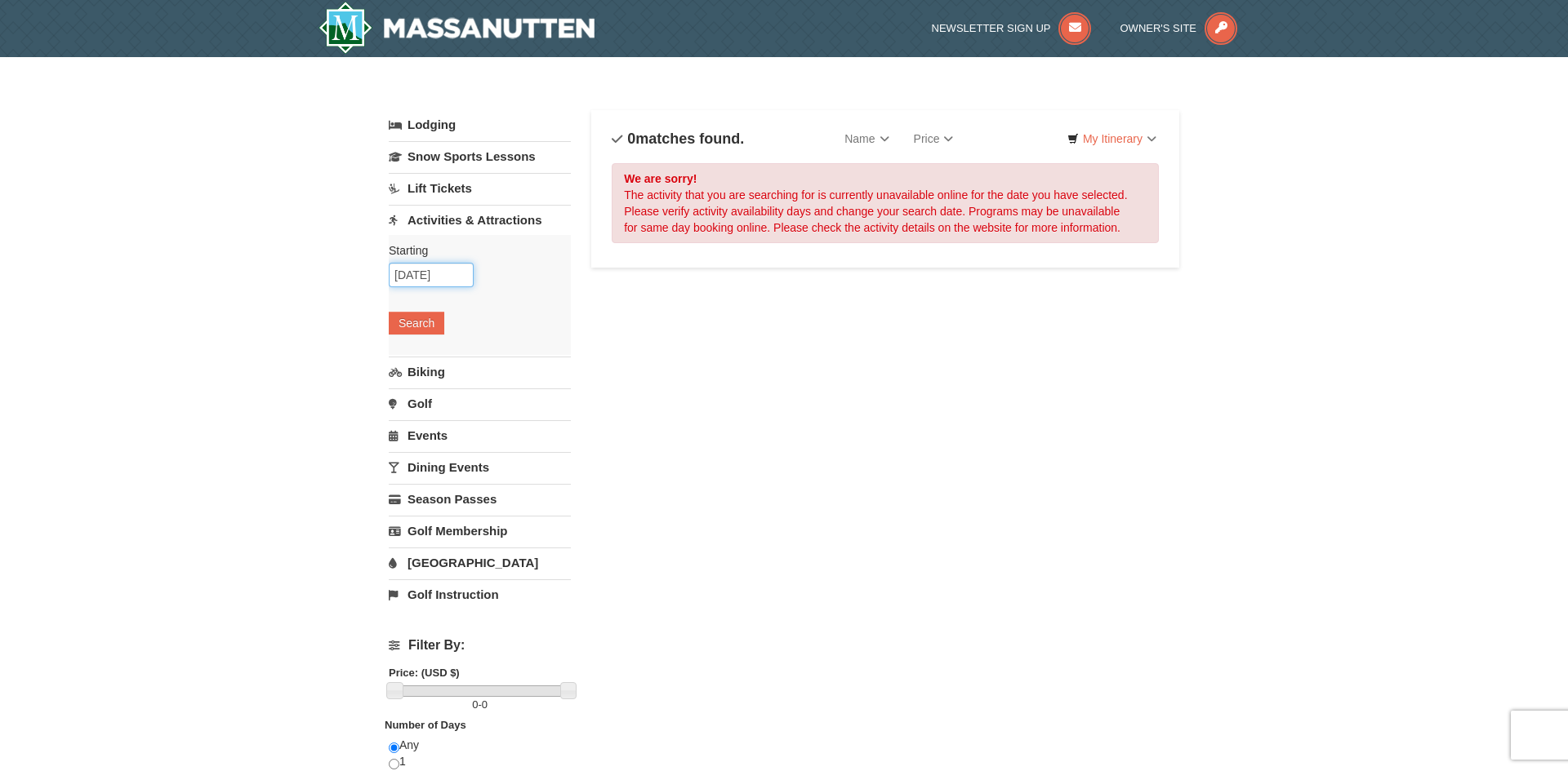
click at [447, 286] on input "10/18/2025" at bounding box center [431, 275] width 85 height 25
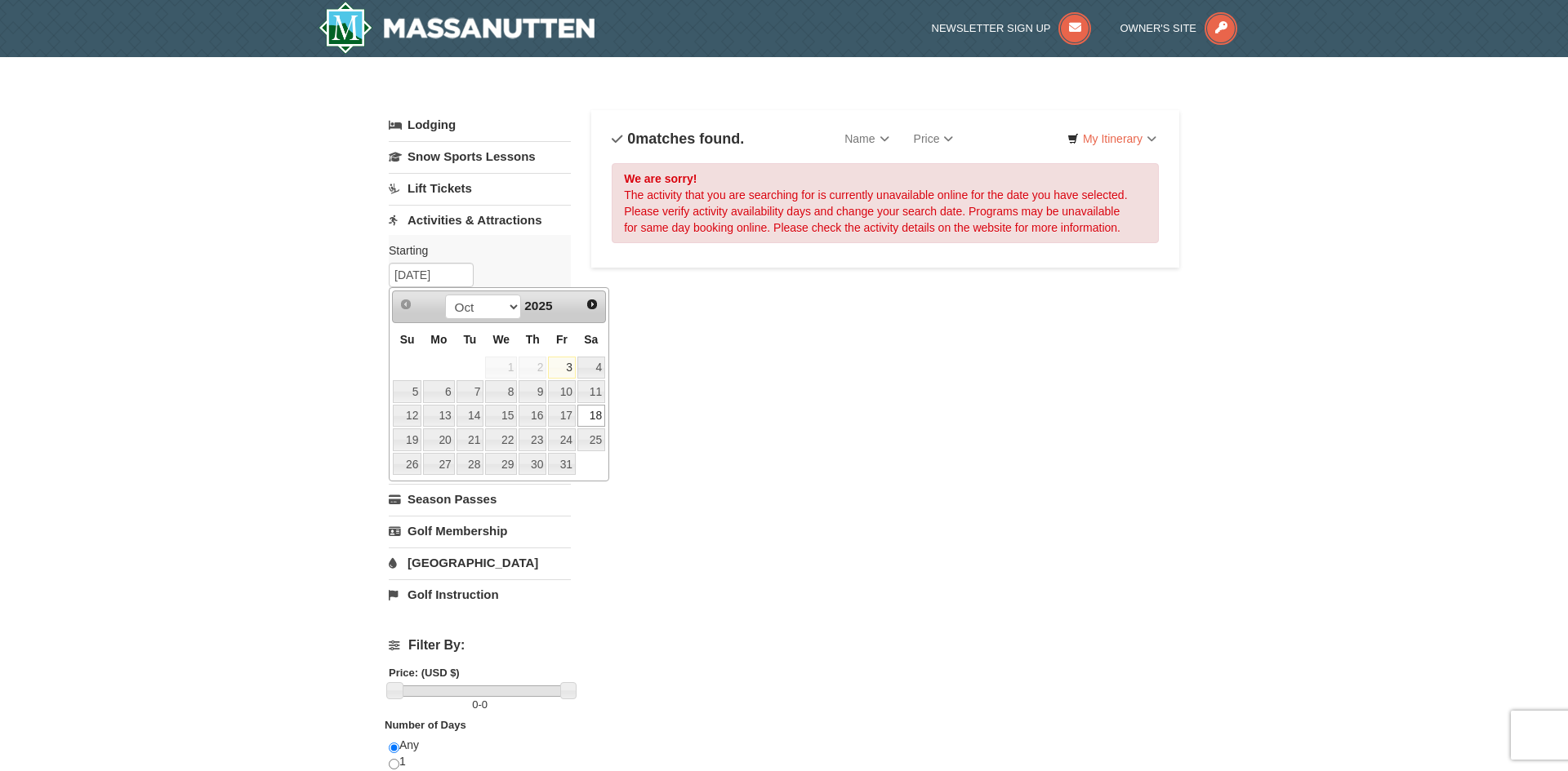
click at [539, 447] on link "23" at bounding box center [532, 440] width 28 height 23
type input "[DATE]"
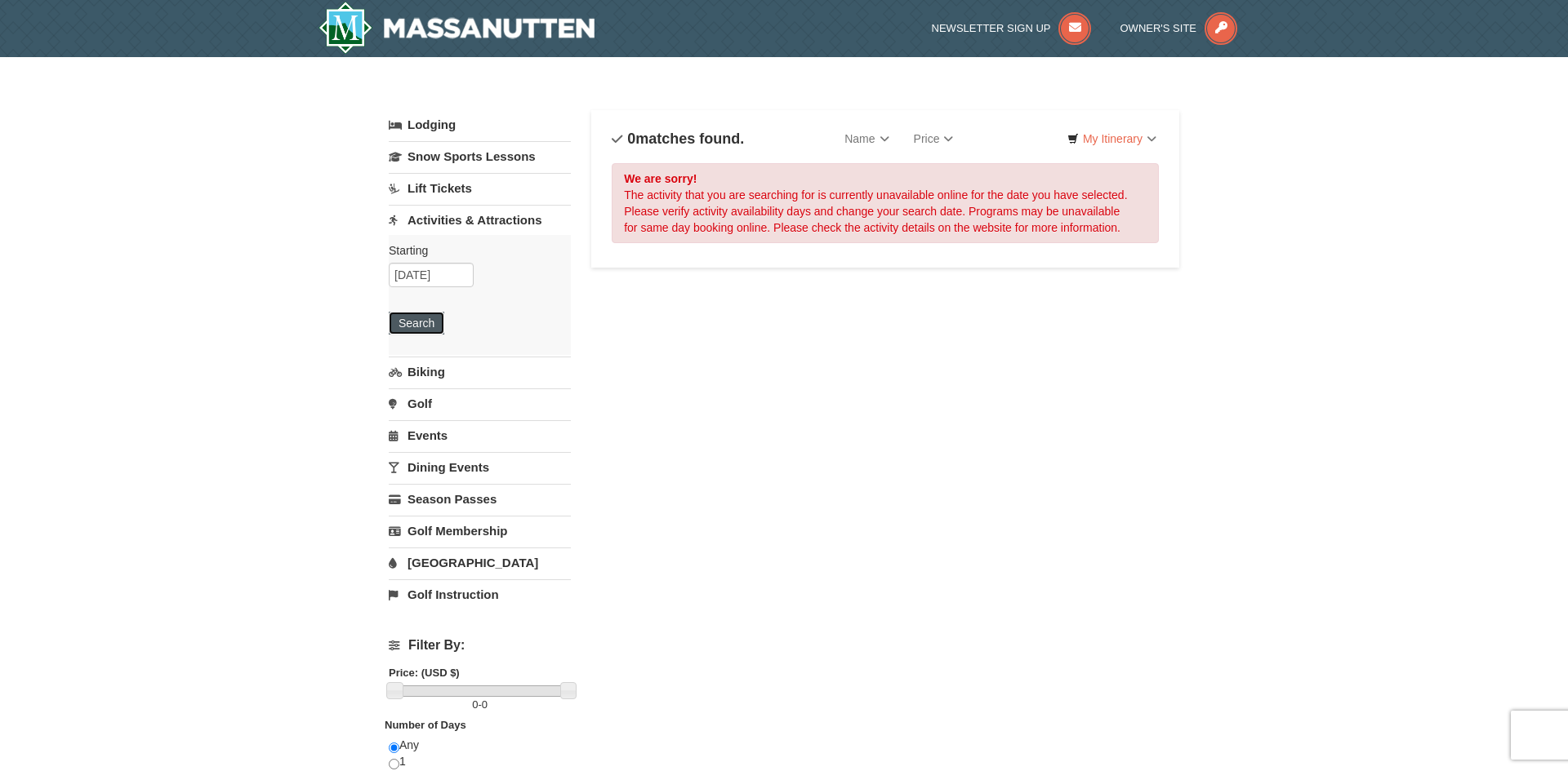
click at [424, 325] on button "Search" at bounding box center [416, 323] width 56 height 23
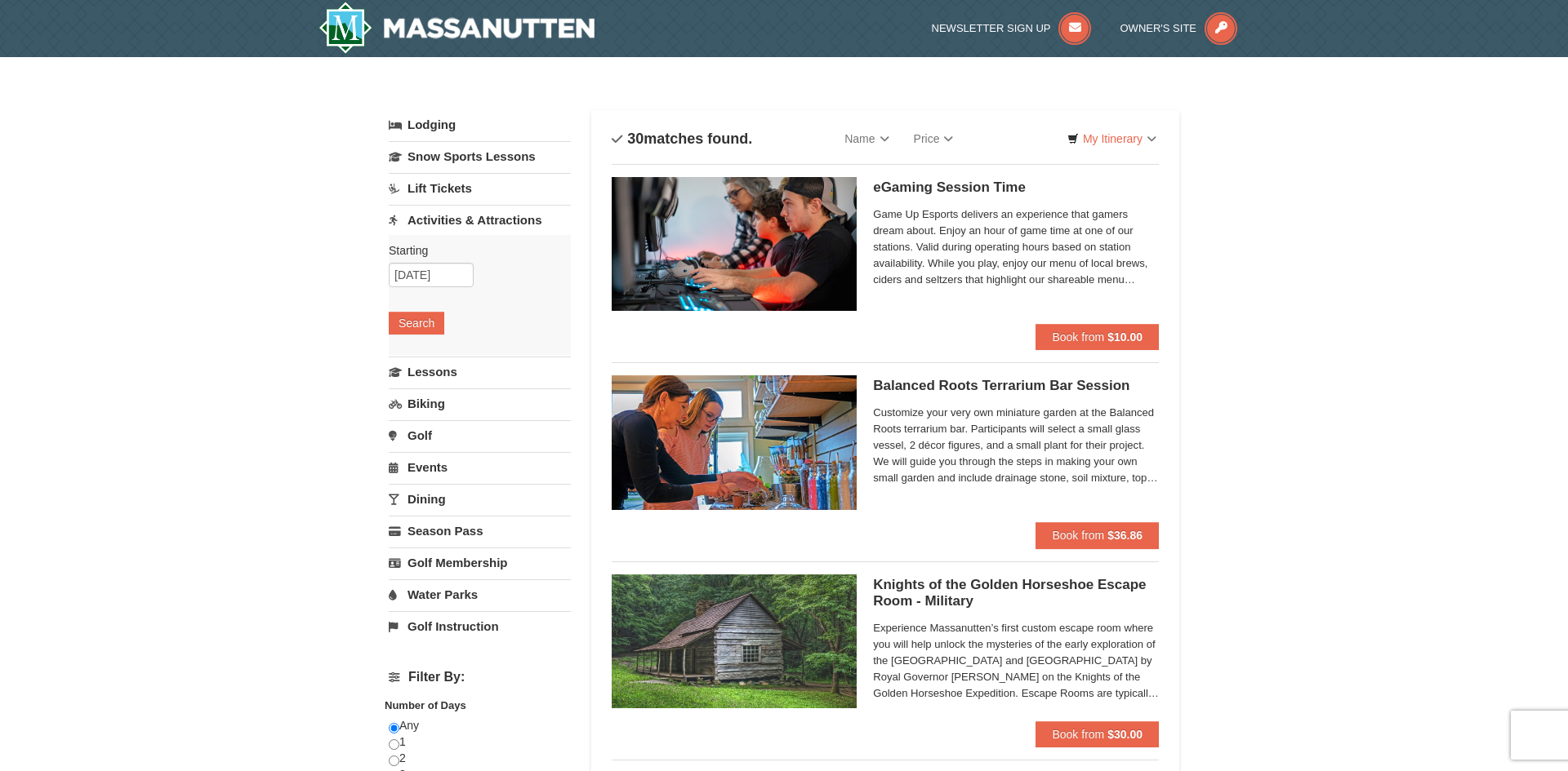
select select "10"
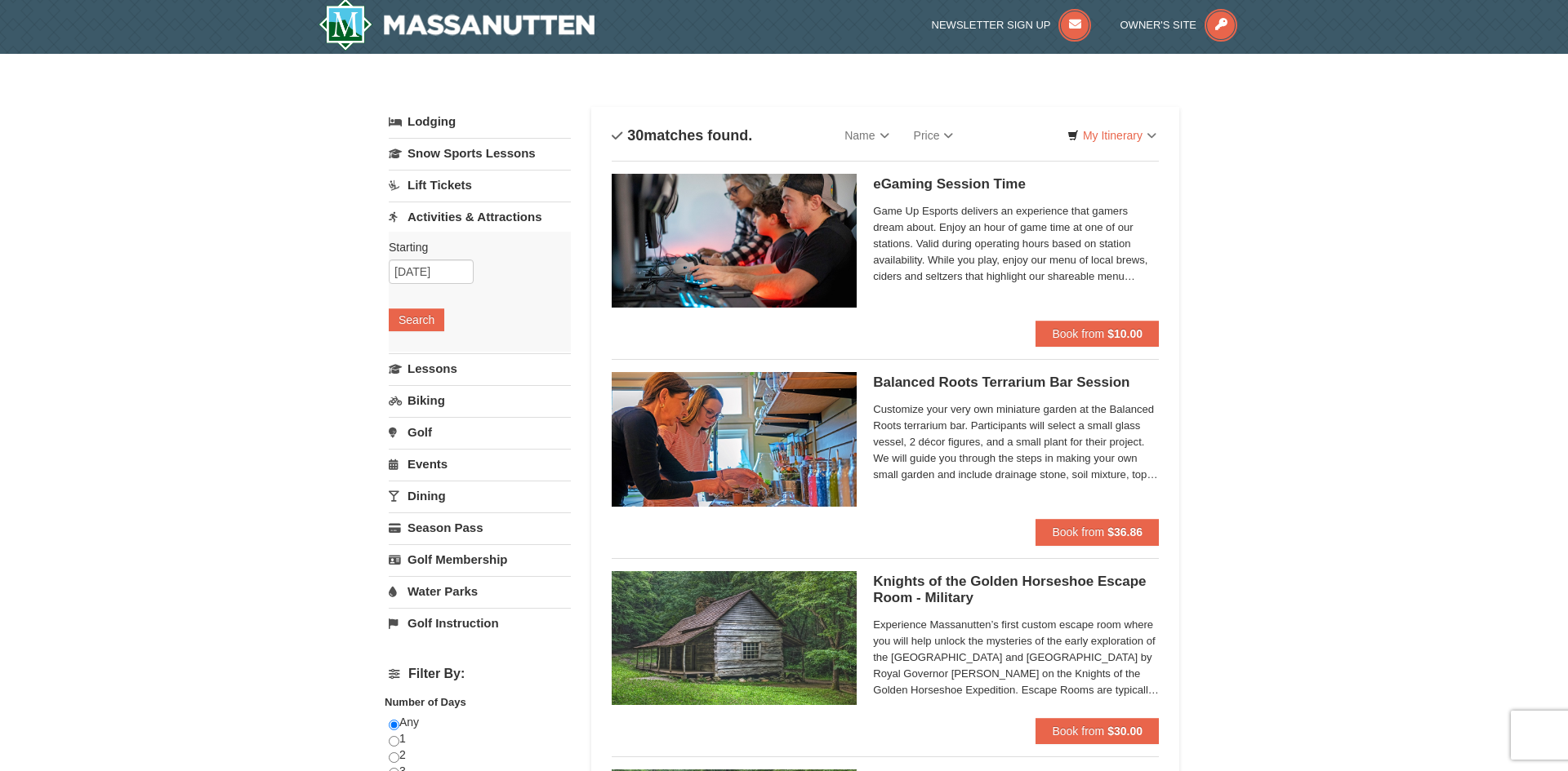
select select "10"
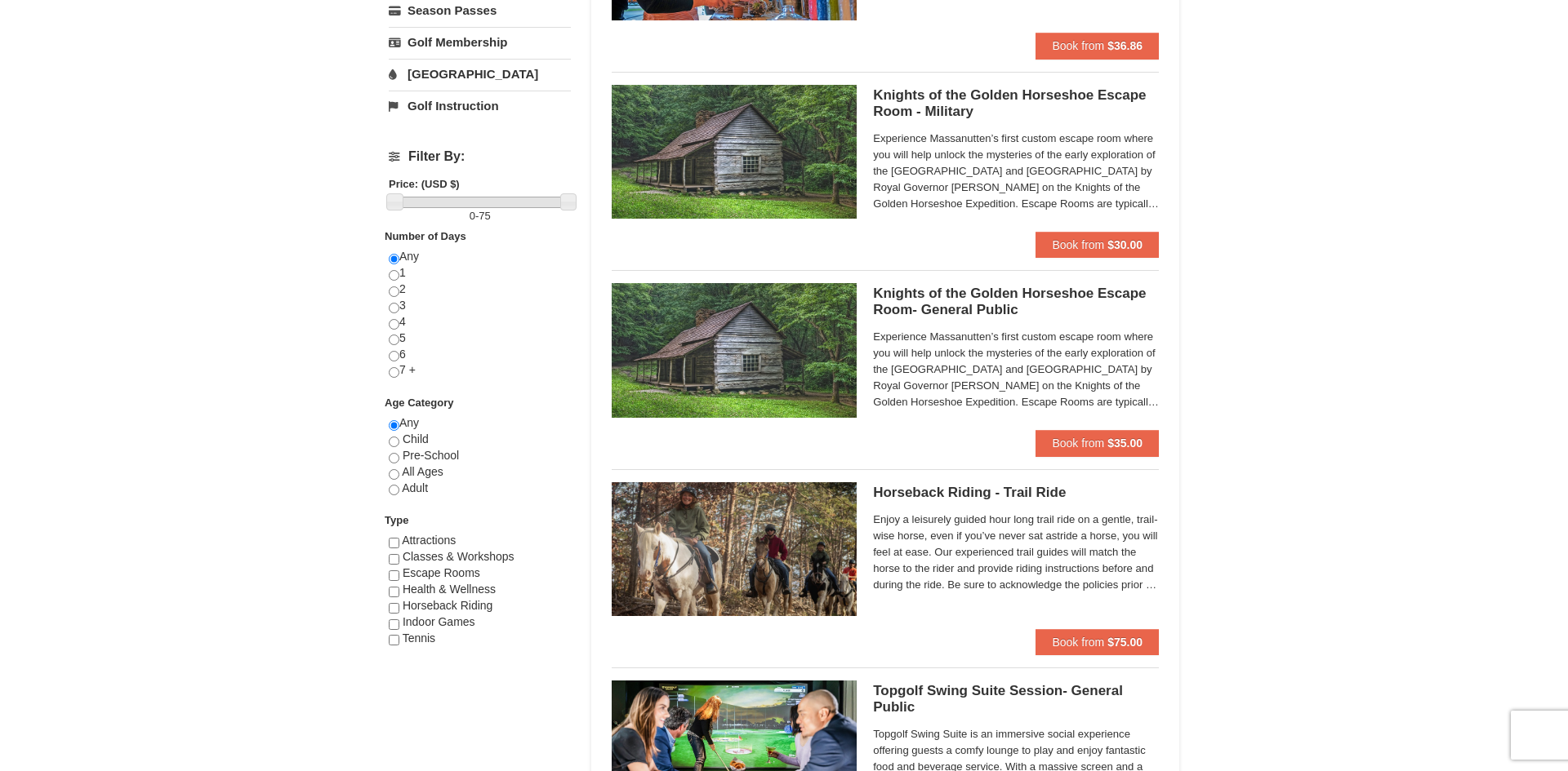
scroll to position [499, 0]
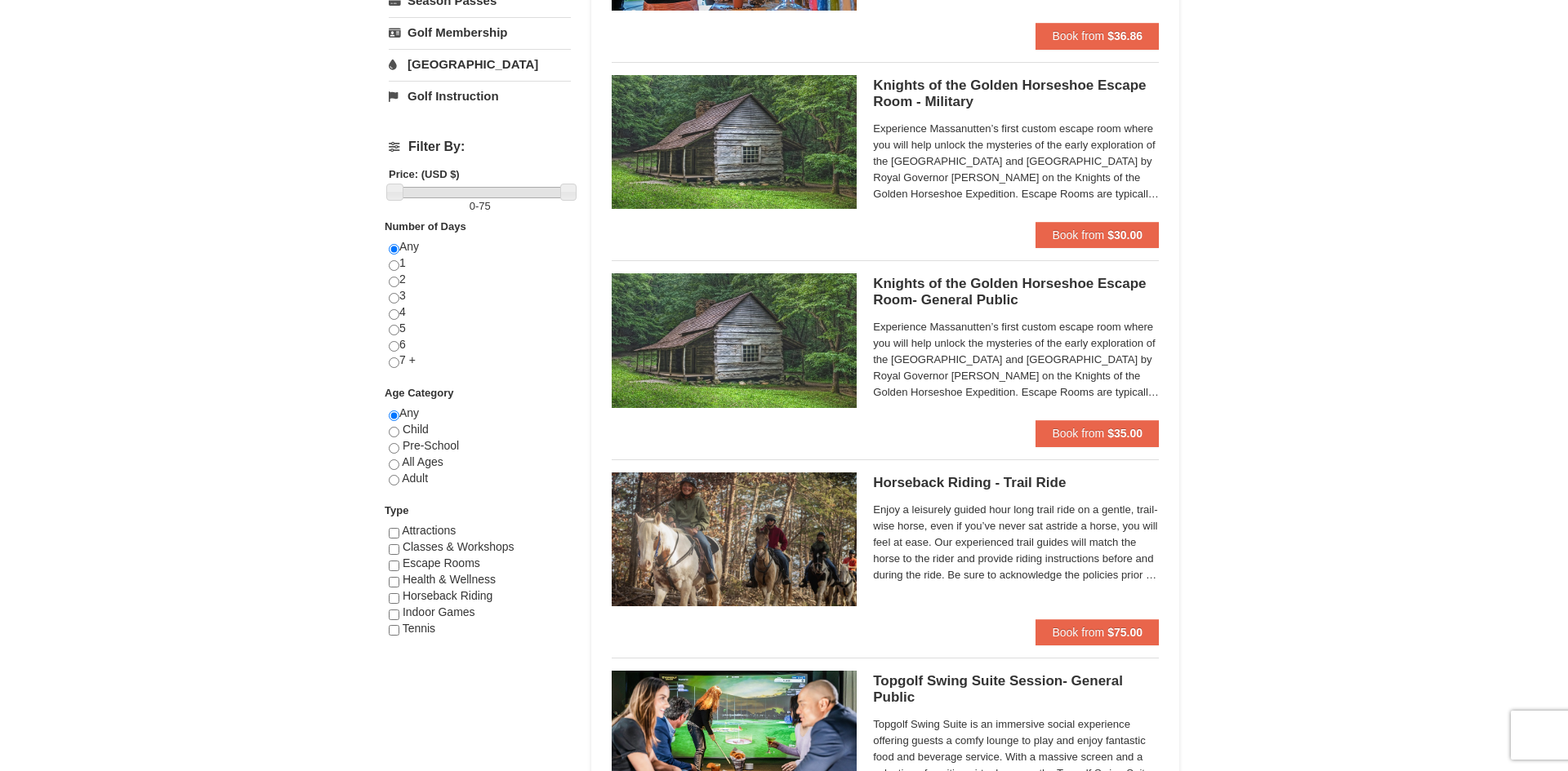
click at [1116, 545] on span "Enjoy a leisurely guided hour long trail ride on a gentle, trail-wise horse, ev…" at bounding box center [1015, 543] width 285 height 82
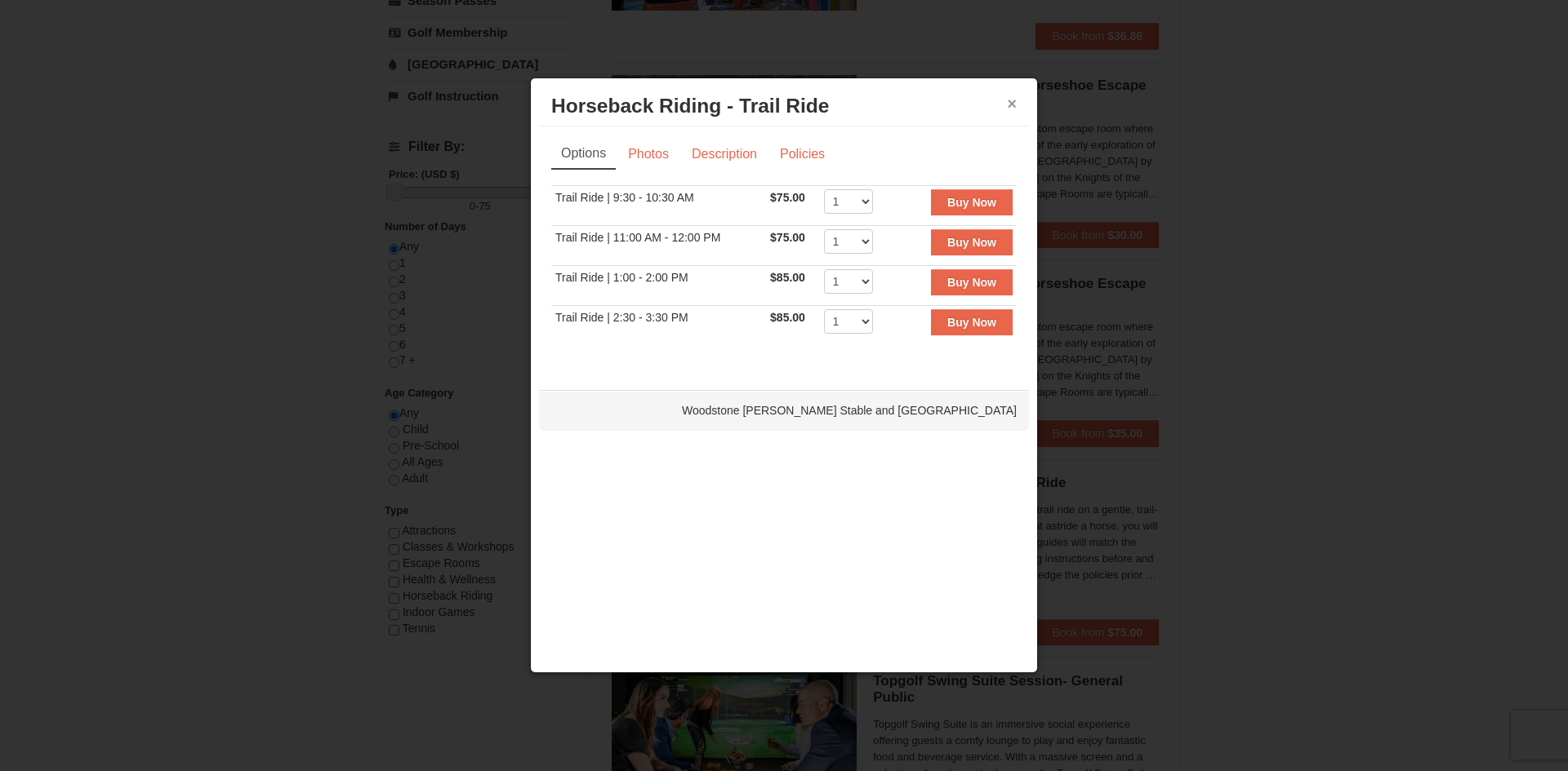
click at [1010, 105] on button "×" at bounding box center [1012, 104] width 10 height 16
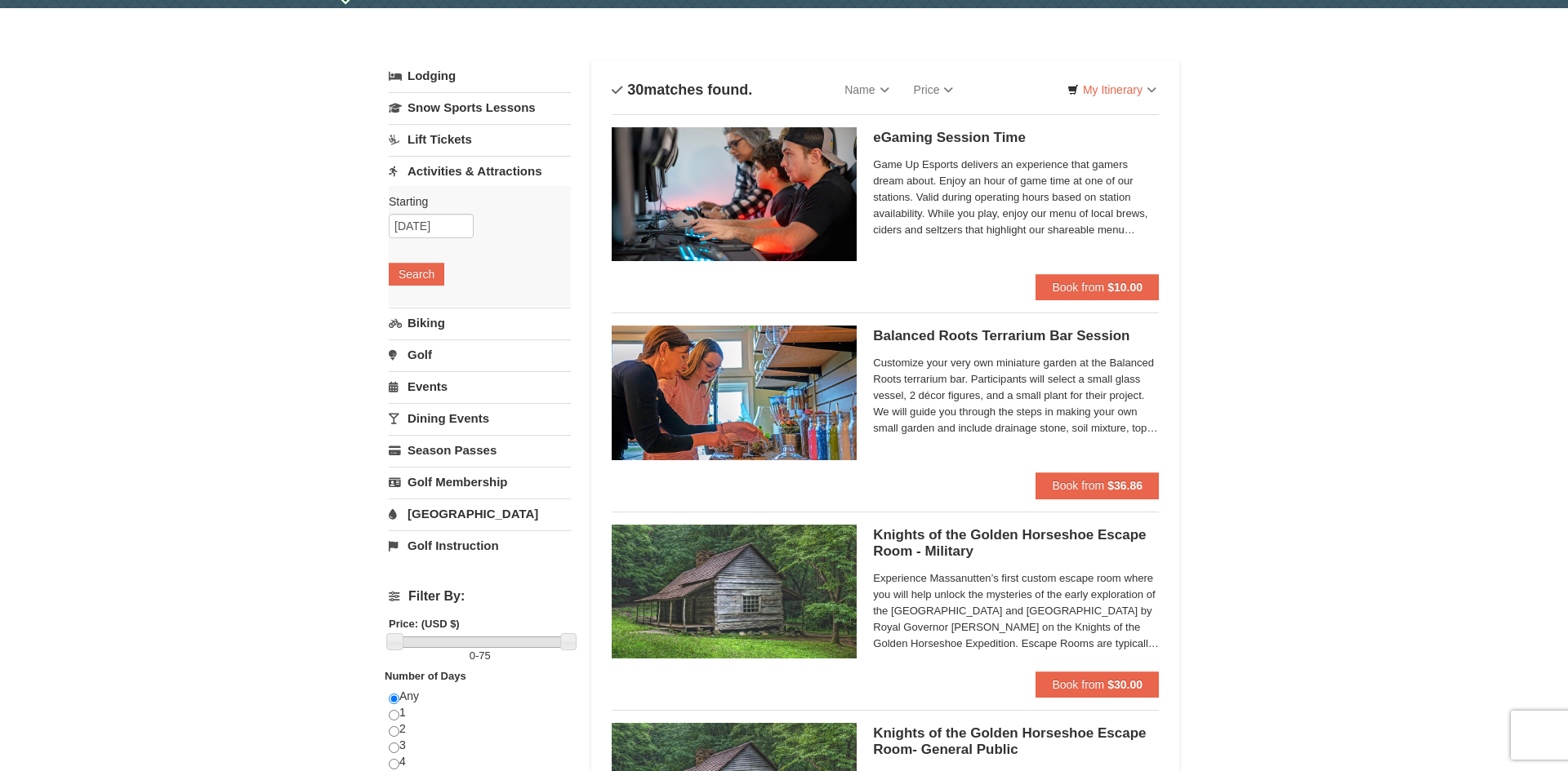
scroll to position [56, 0]
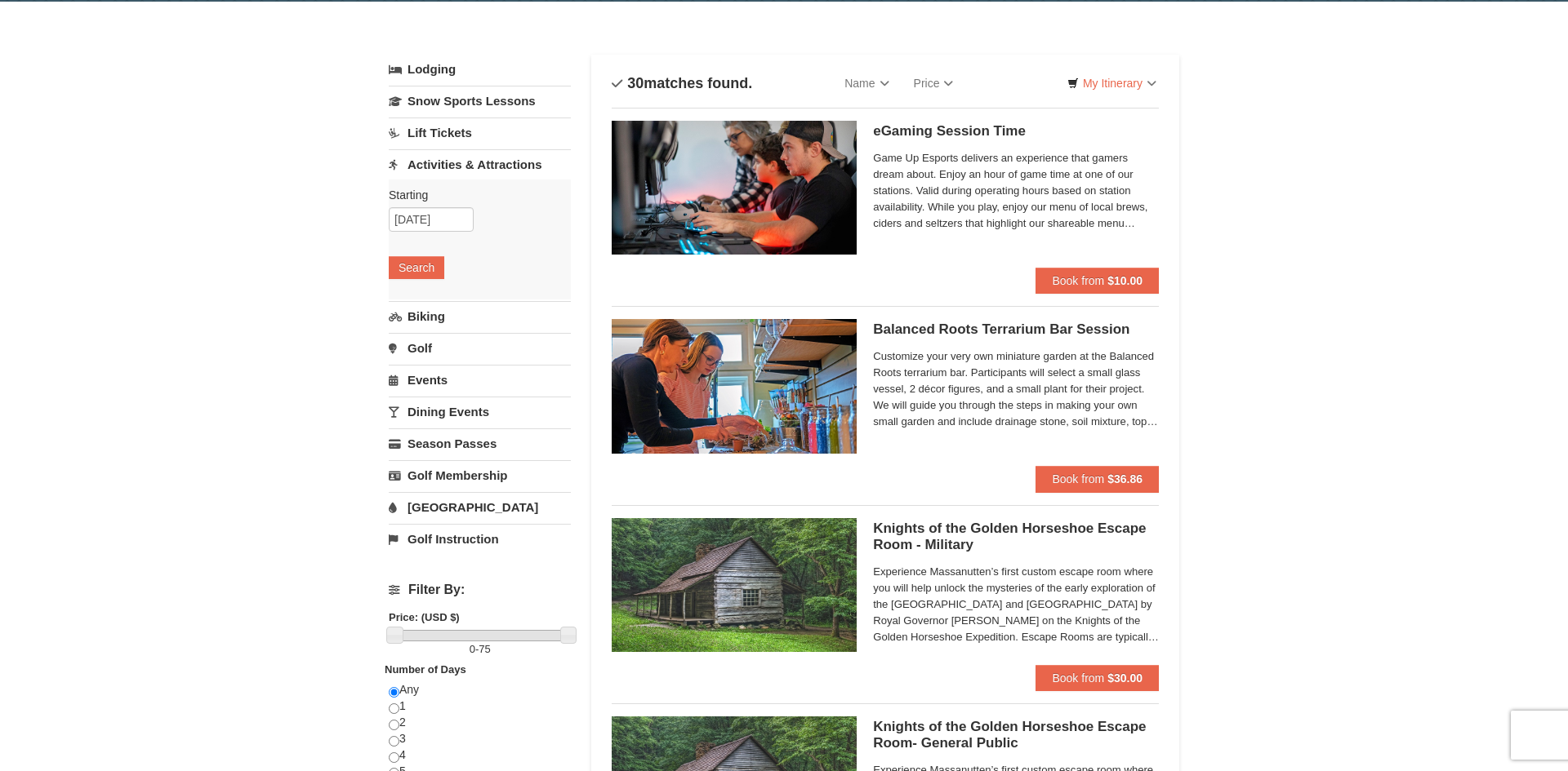
click at [508, 161] on link "Activities & Attractions" at bounding box center [479, 164] width 182 height 30
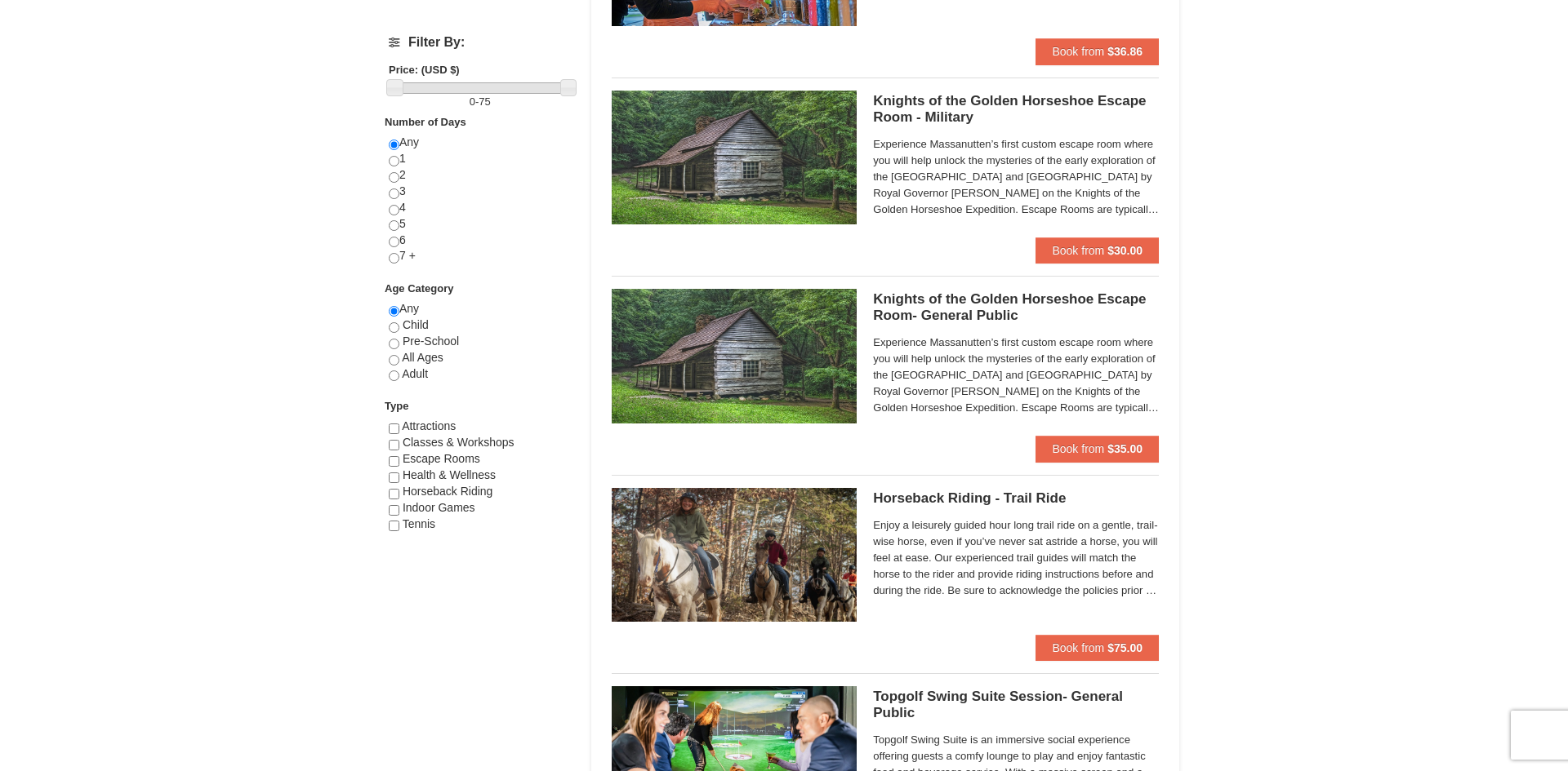
scroll to position [486, 0]
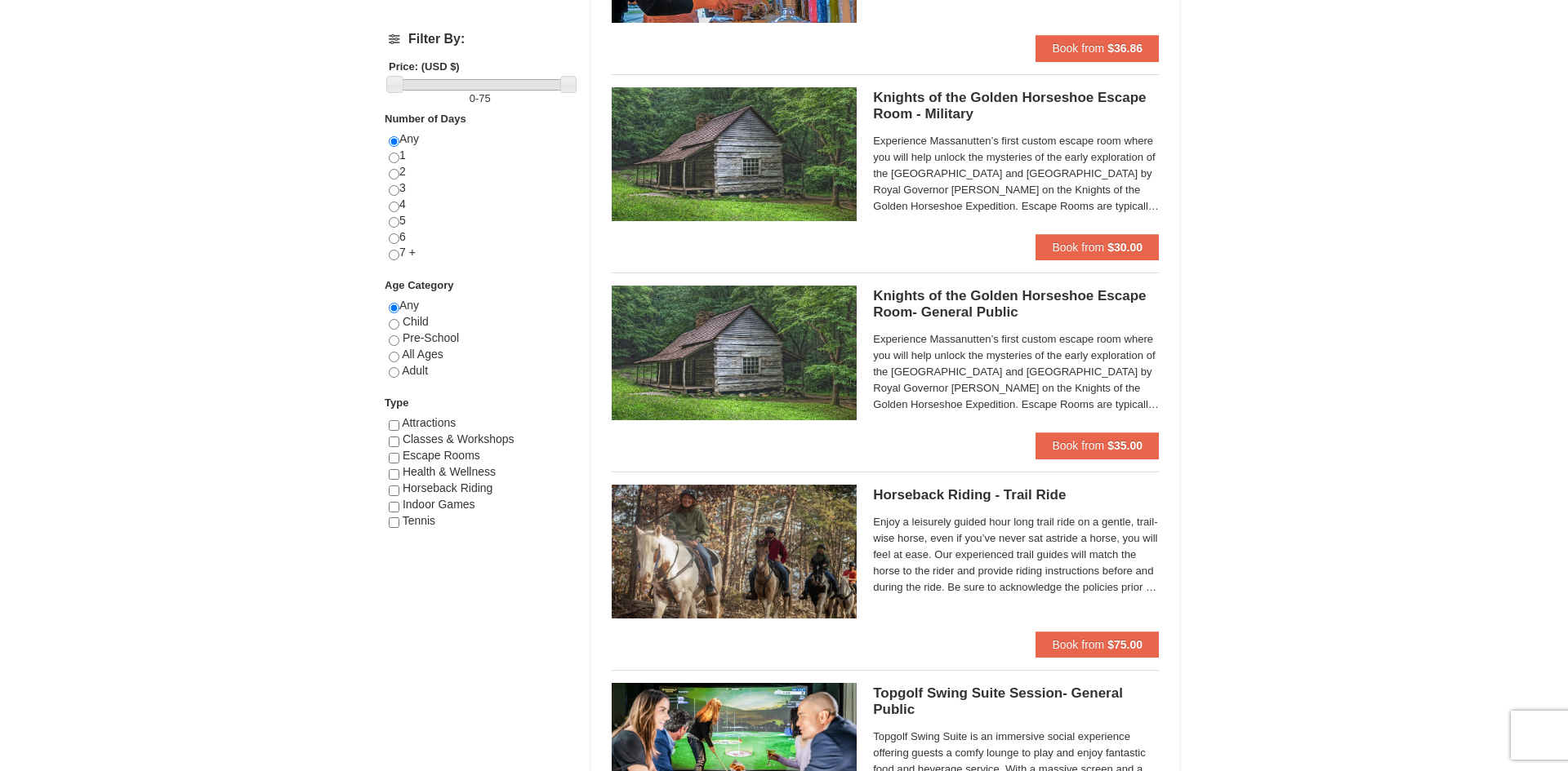
click at [410, 498] on span "Indoor Games" at bounding box center [438, 504] width 73 height 13
click at [397, 508] on input "checkbox" at bounding box center [393, 507] width 11 height 11
checkbox input "true"
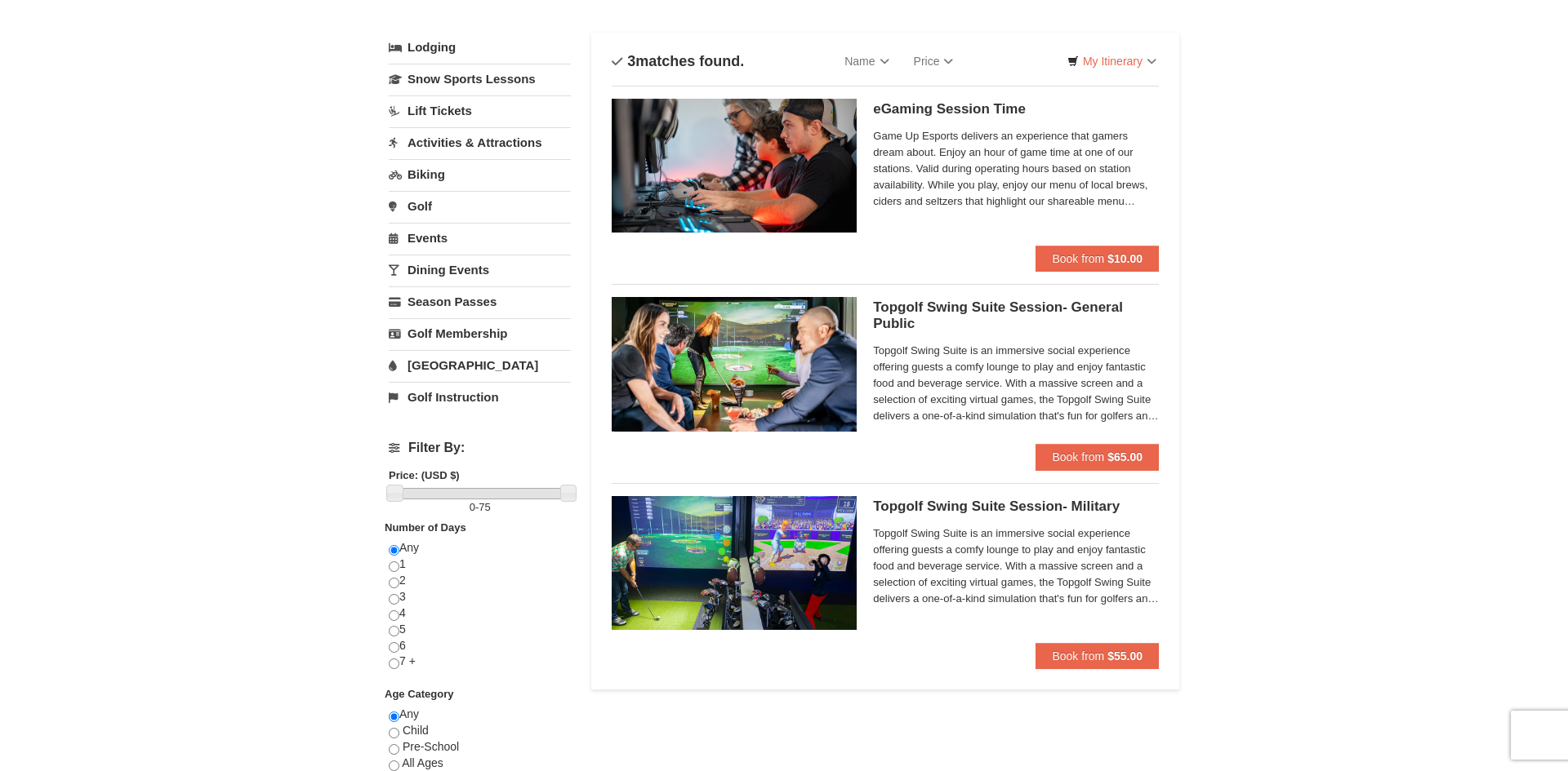
scroll to position [91, 0]
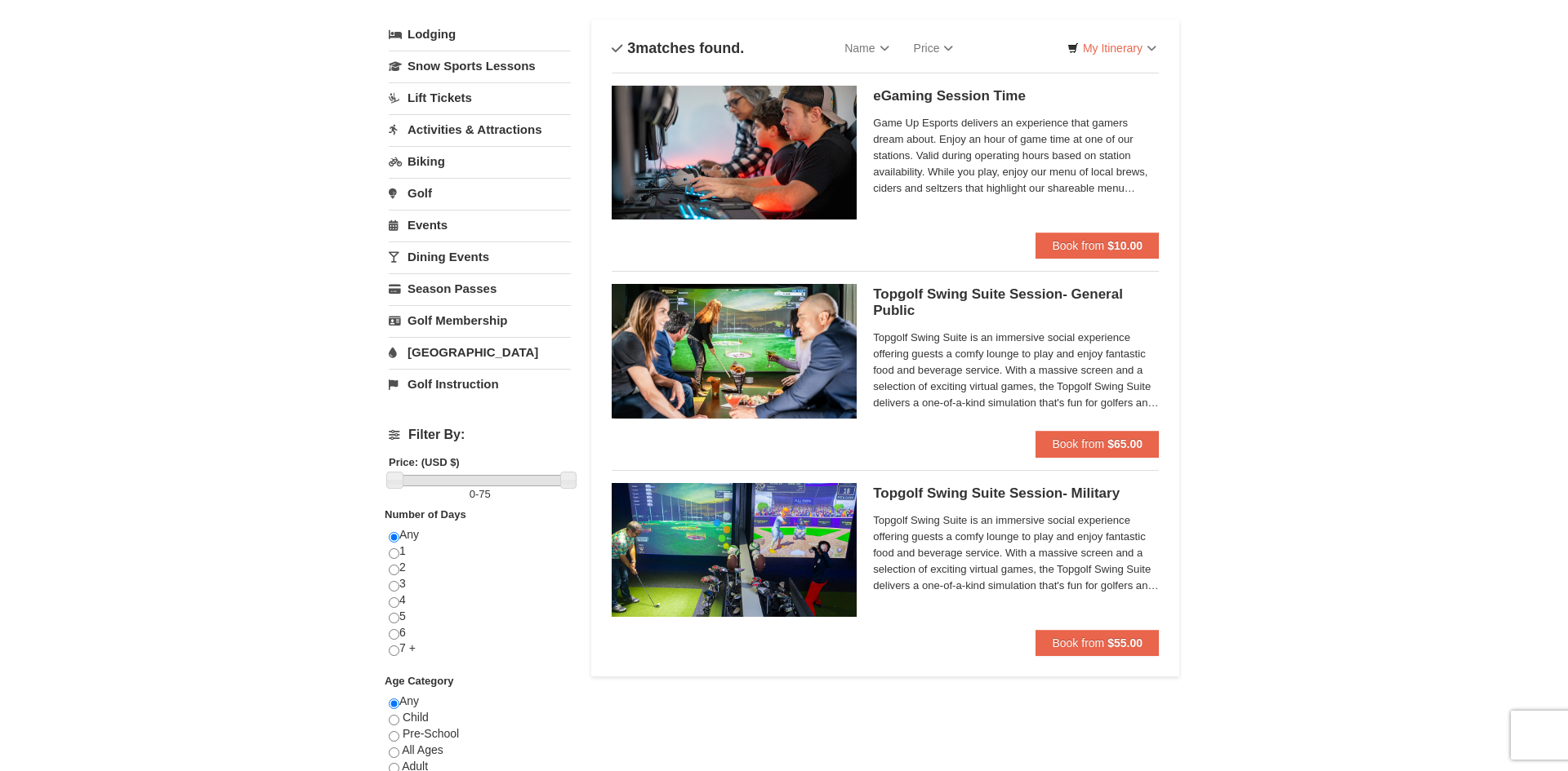
click at [1025, 352] on span "Topgolf Swing Suite is an immersive social experience offering guests a comfy l…" at bounding box center [1015, 370] width 285 height 82
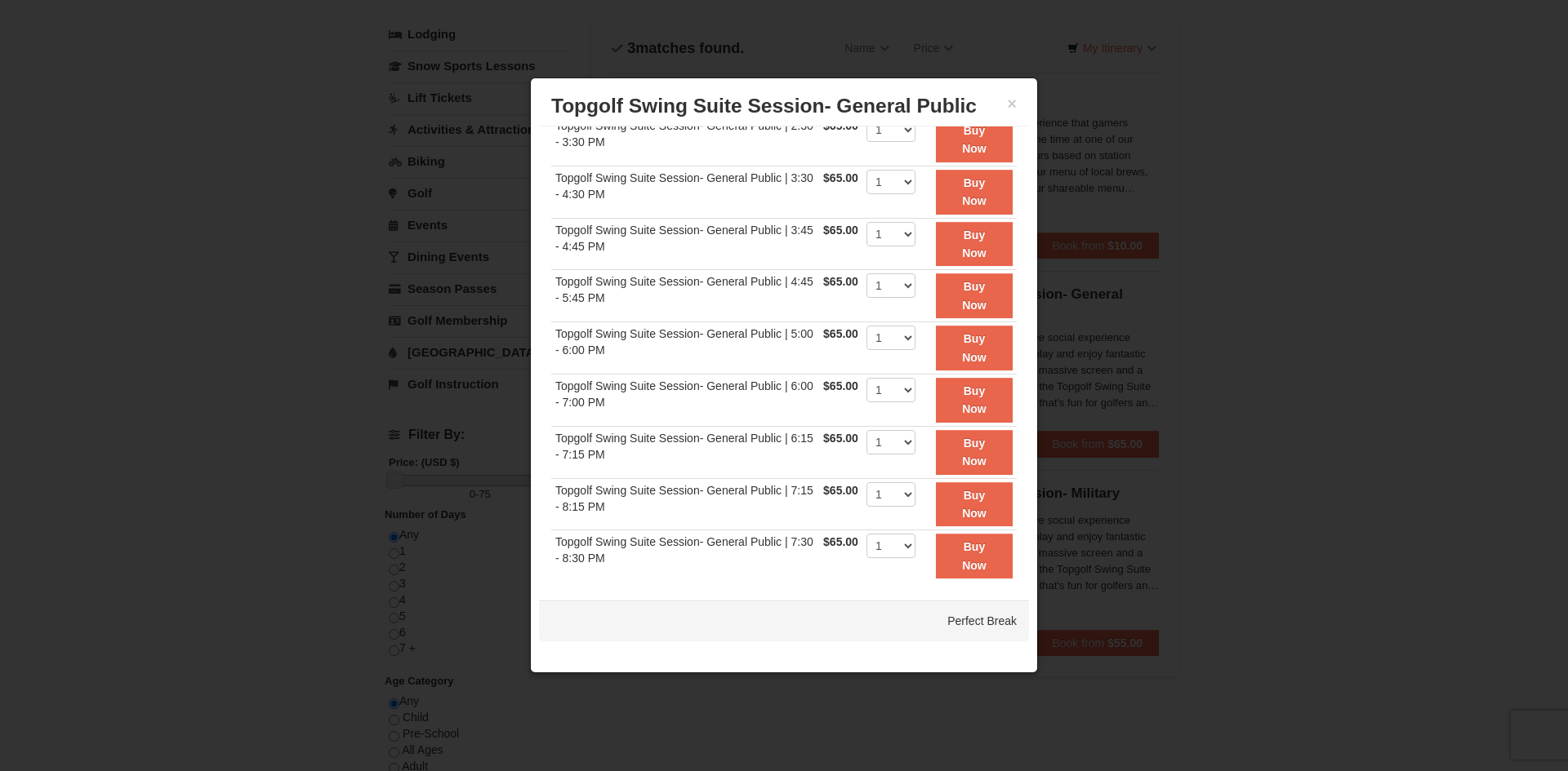
scroll to position [253, 0]
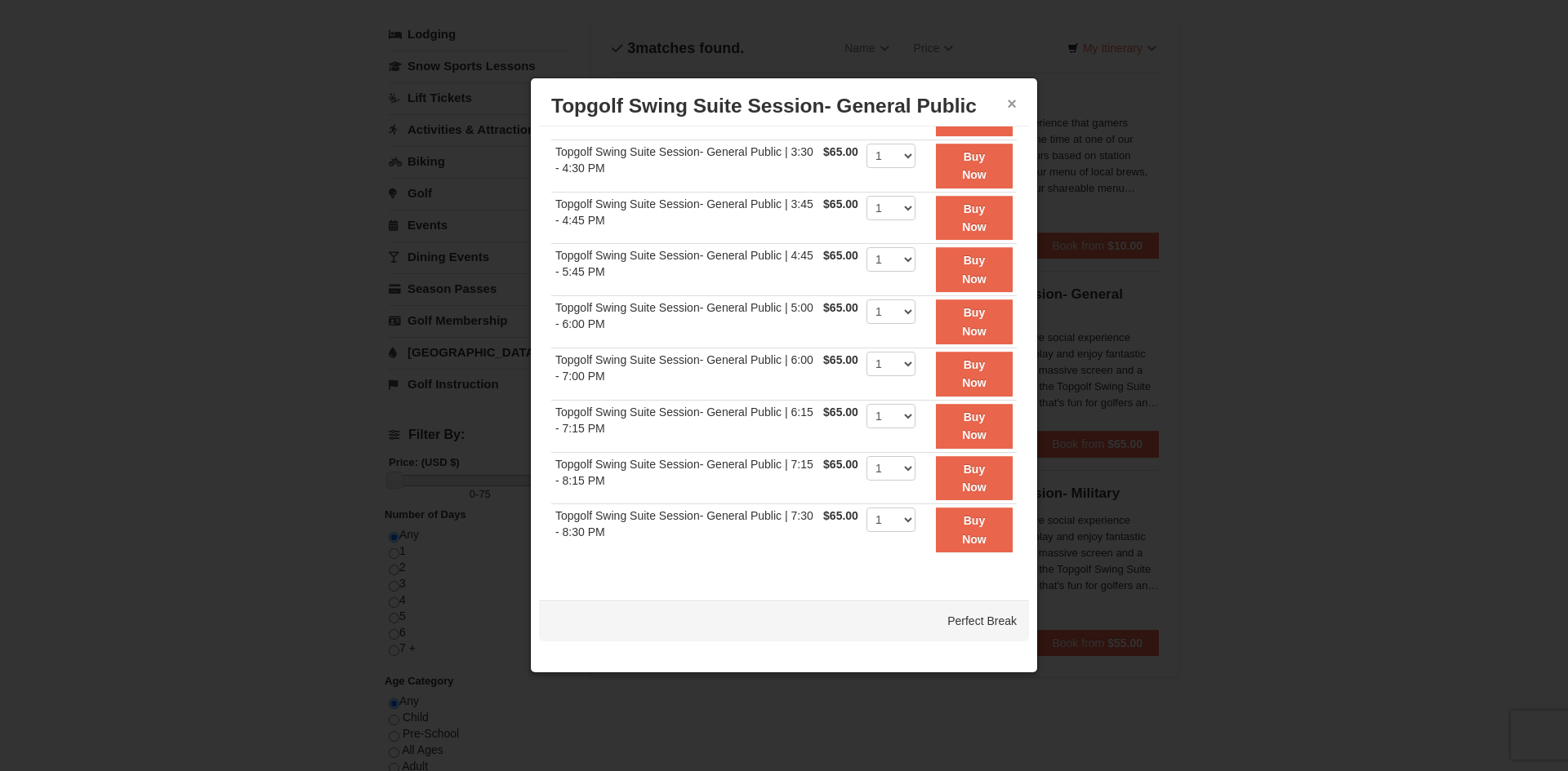
click at [1009, 100] on button "×" at bounding box center [1012, 104] width 10 height 16
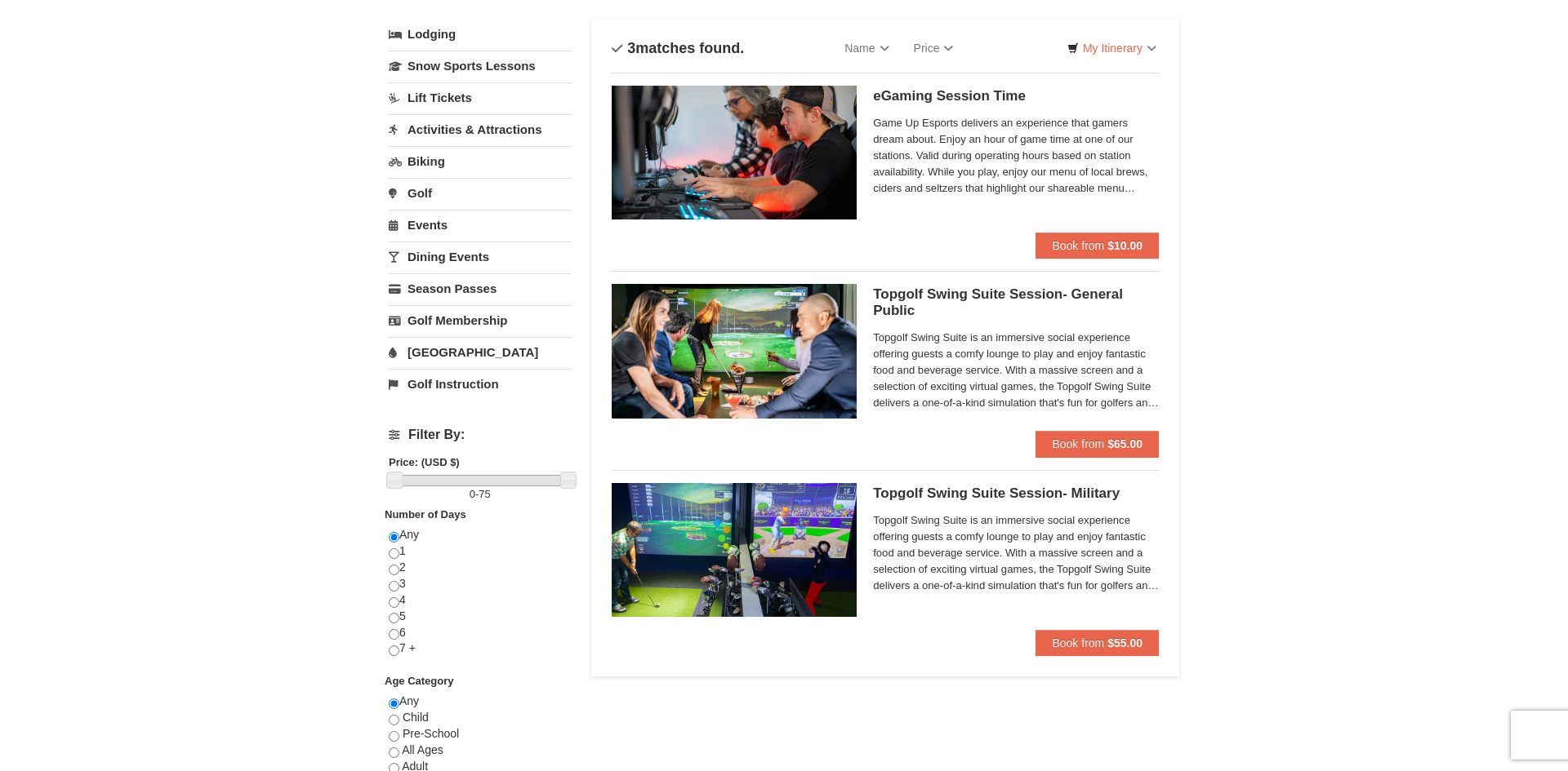
click at [1017, 372] on span "Topgolf Swing Suite is an immersive social experience offering guests a comfy l…" at bounding box center [1015, 370] width 285 height 82
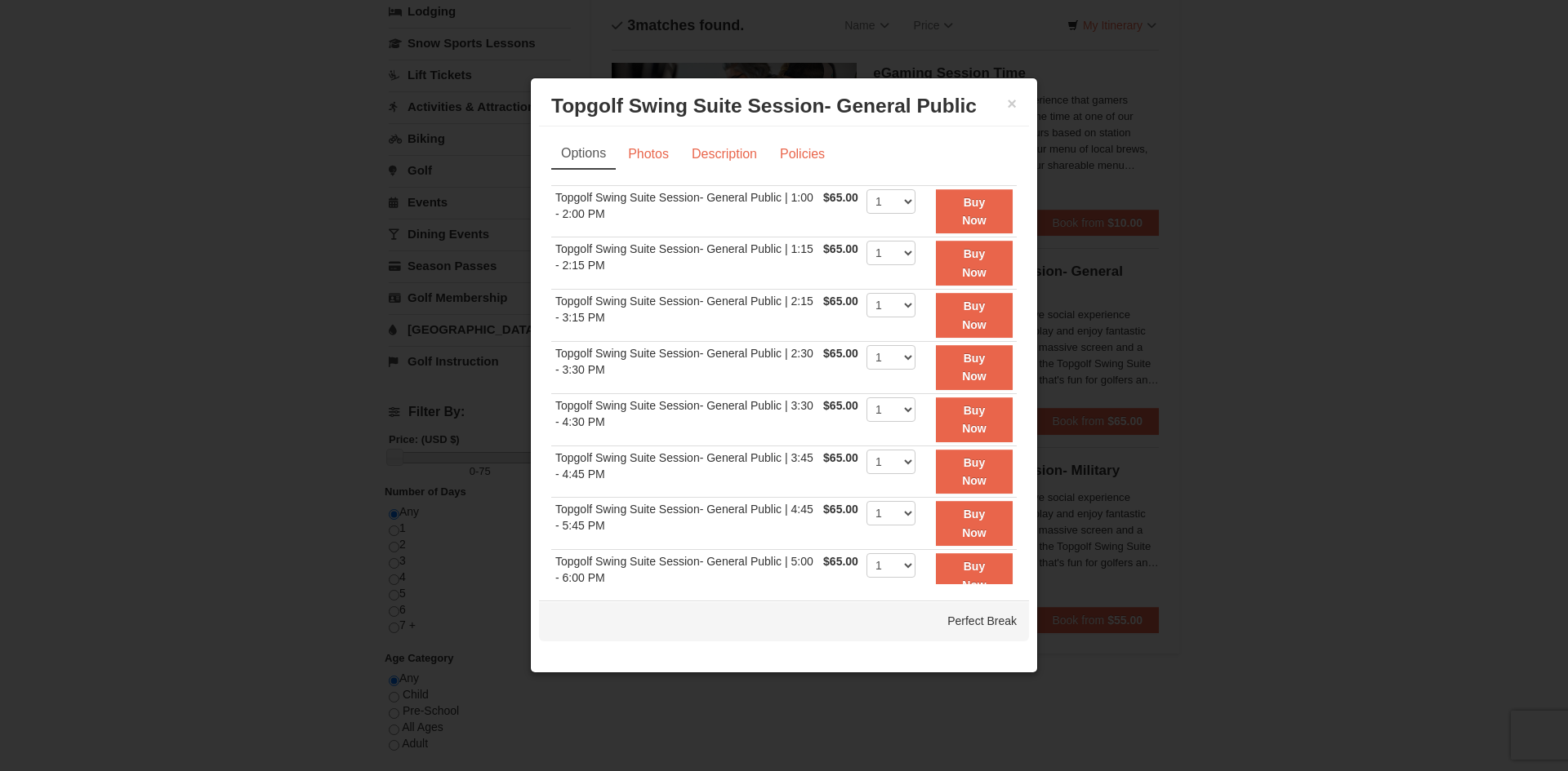
scroll to position [119, 0]
click at [1011, 103] on button "×" at bounding box center [1012, 104] width 10 height 16
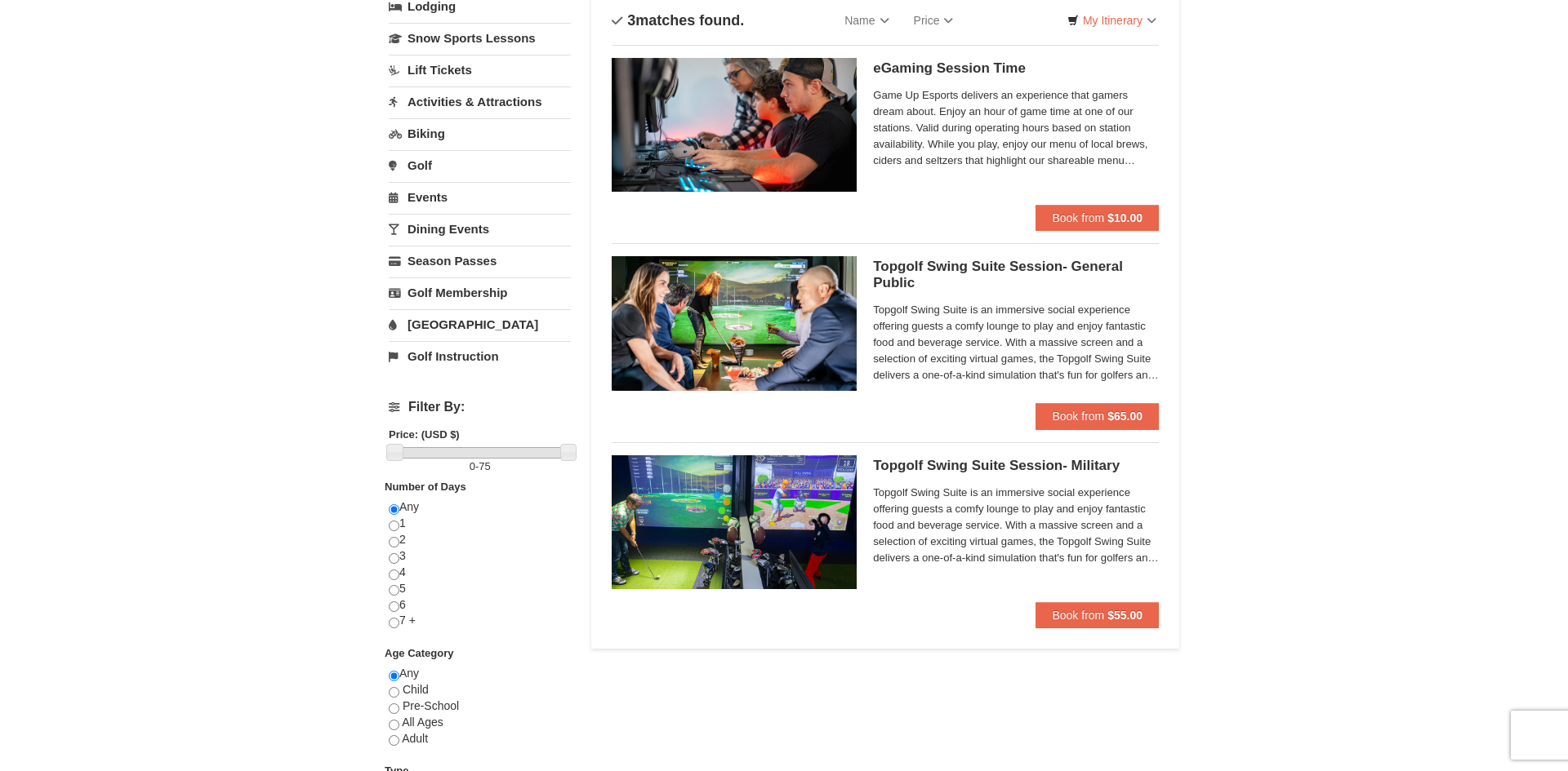
click at [1026, 317] on span "Topgolf Swing Suite is an immersive social experience offering guests a comfy l…" at bounding box center [1015, 343] width 285 height 82
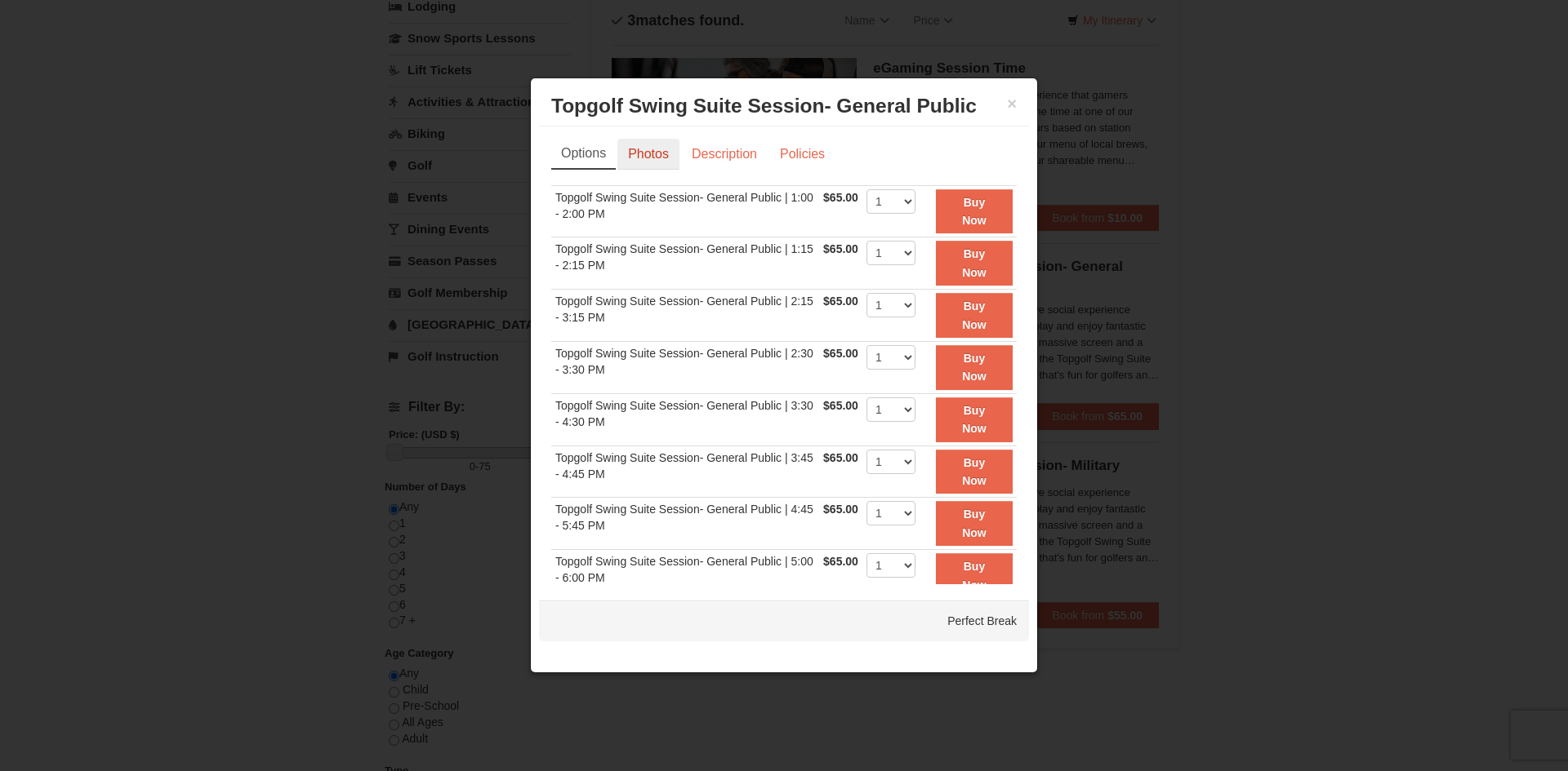
click at [640, 157] on link "Photos" at bounding box center [649, 155] width 62 height 31
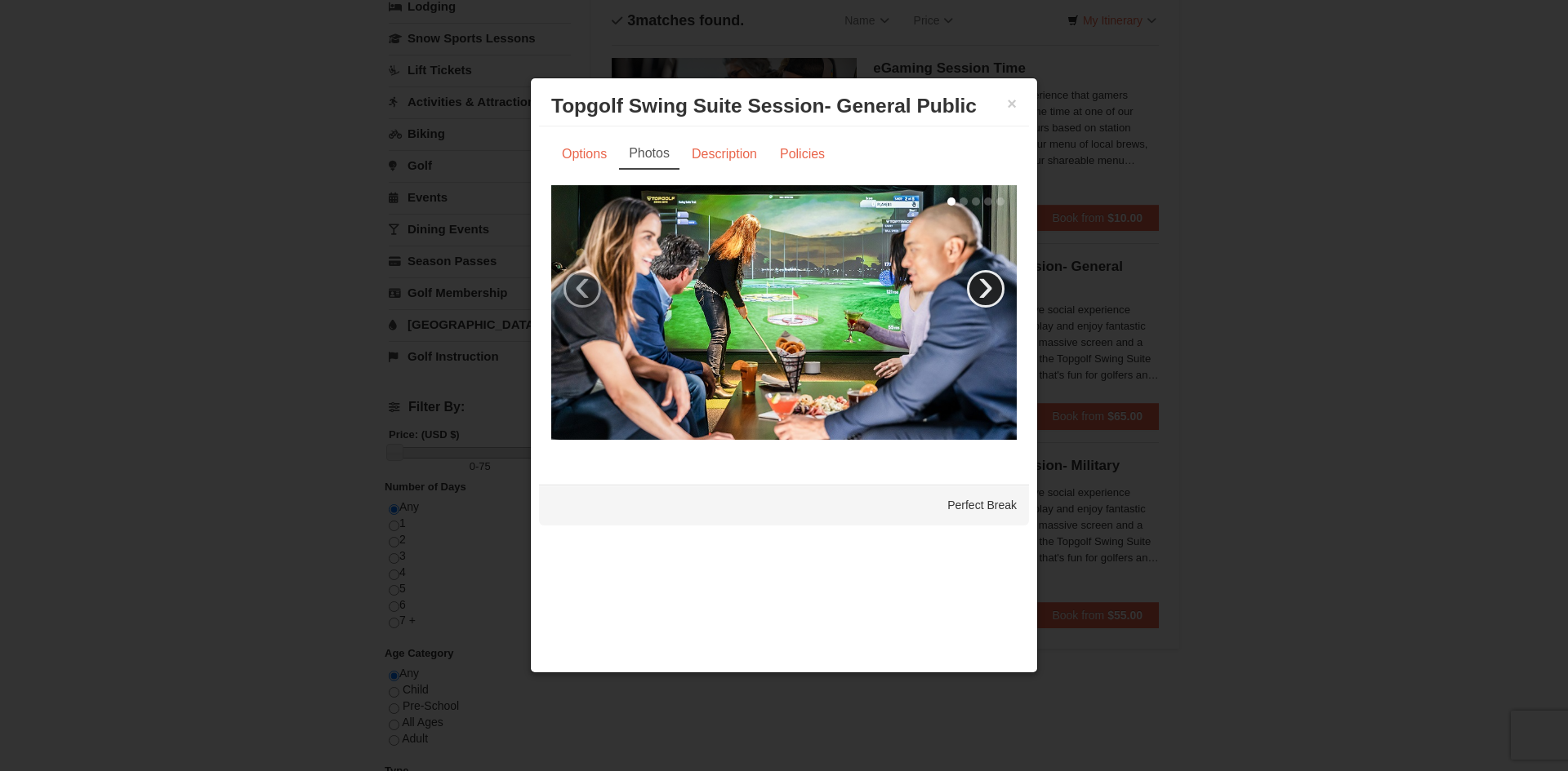
click at [978, 290] on link "›" at bounding box center [986, 289] width 38 height 38
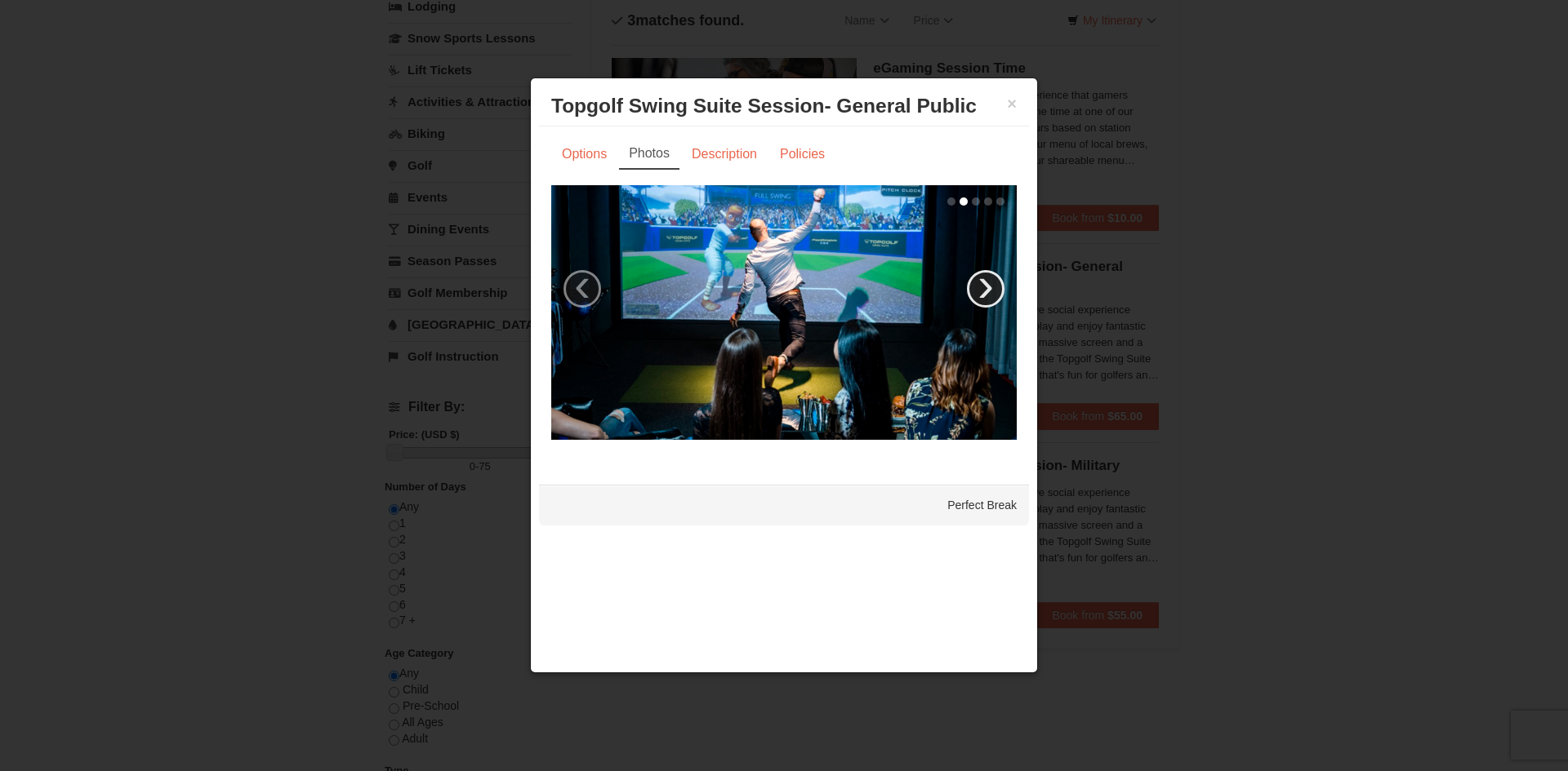
click at [979, 290] on link "›" at bounding box center [986, 289] width 38 height 38
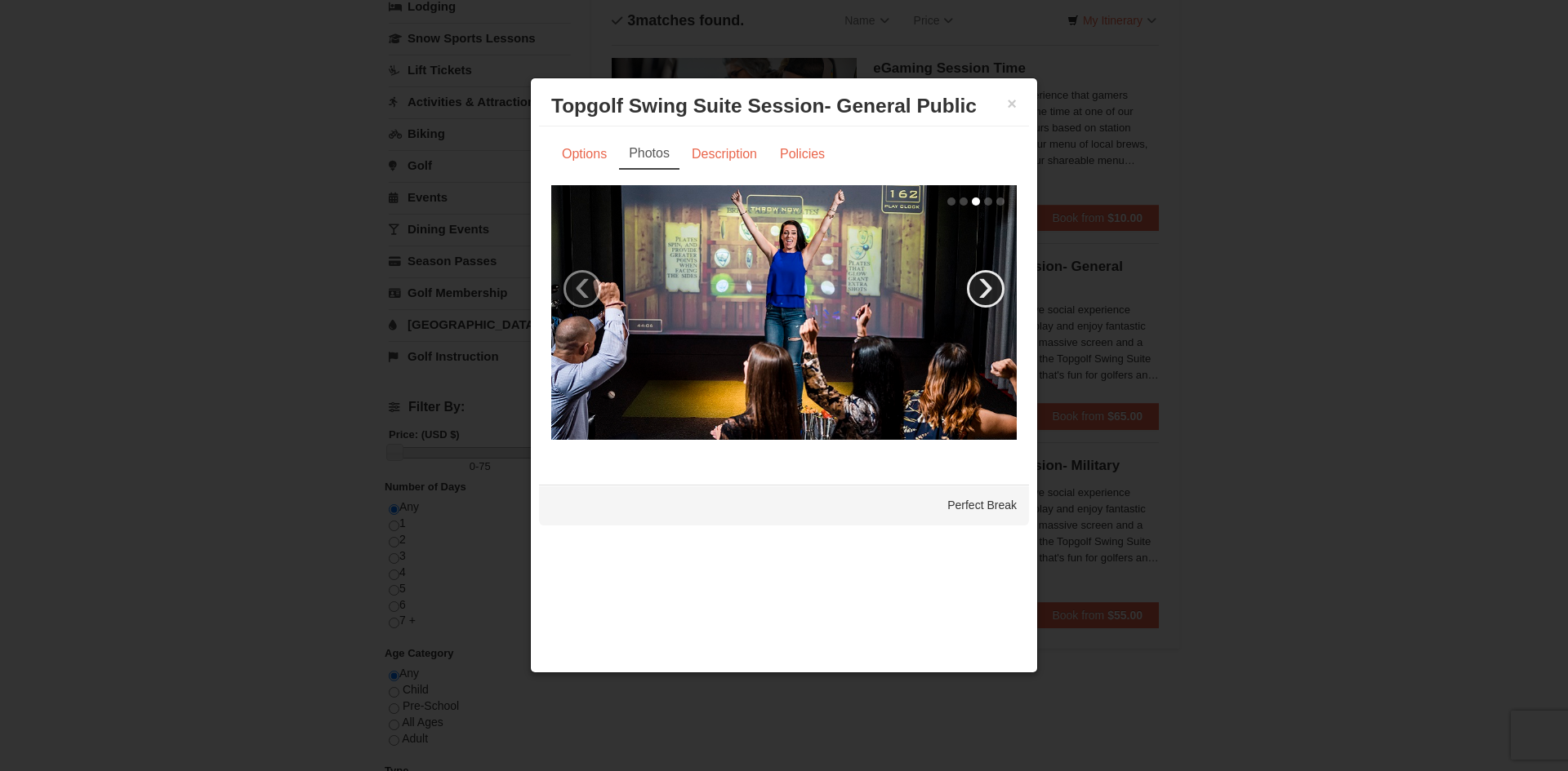
click at [977, 290] on link "›" at bounding box center [986, 289] width 38 height 38
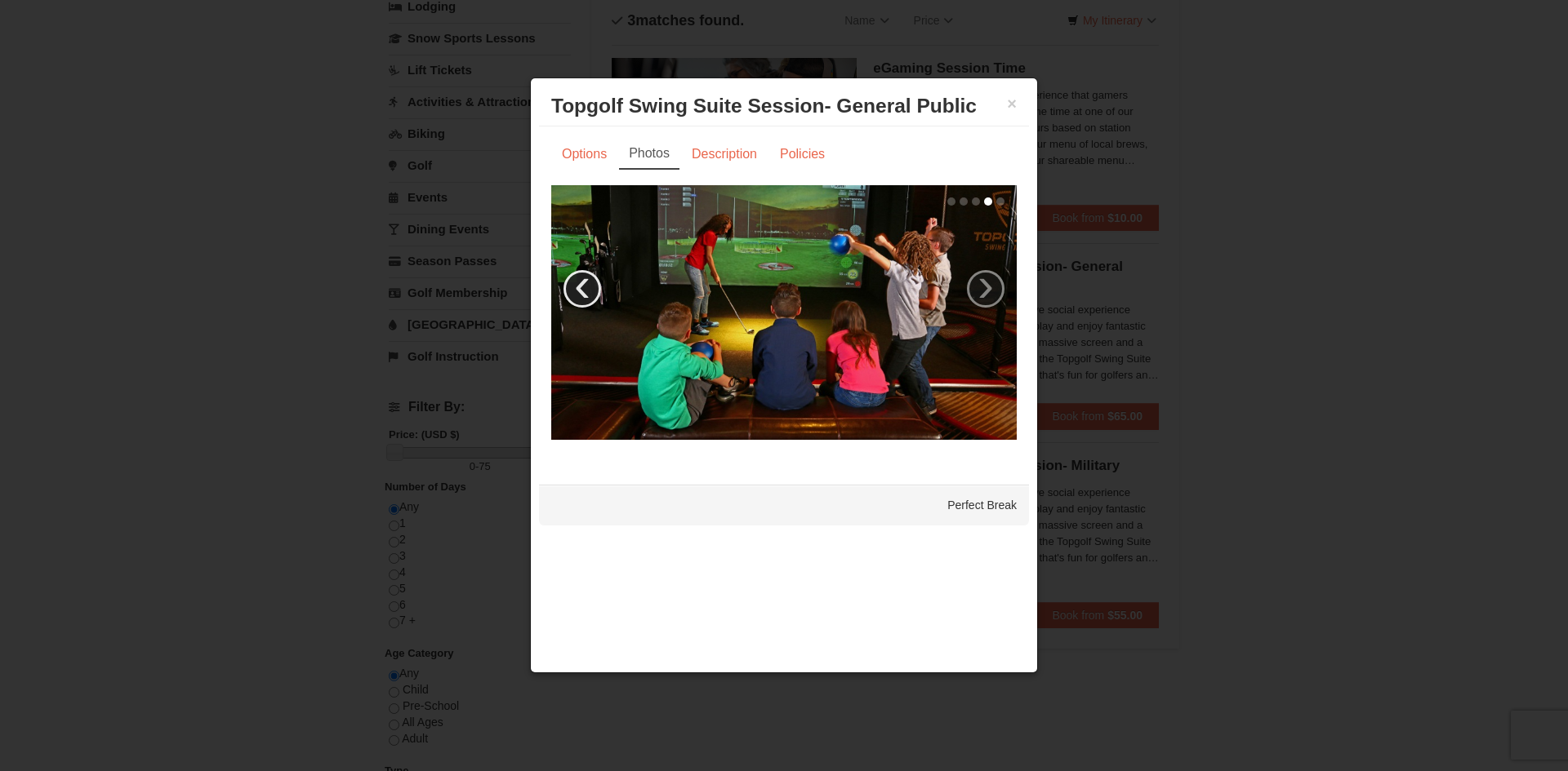
click at [564, 282] on link "‹" at bounding box center [582, 289] width 38 height 38
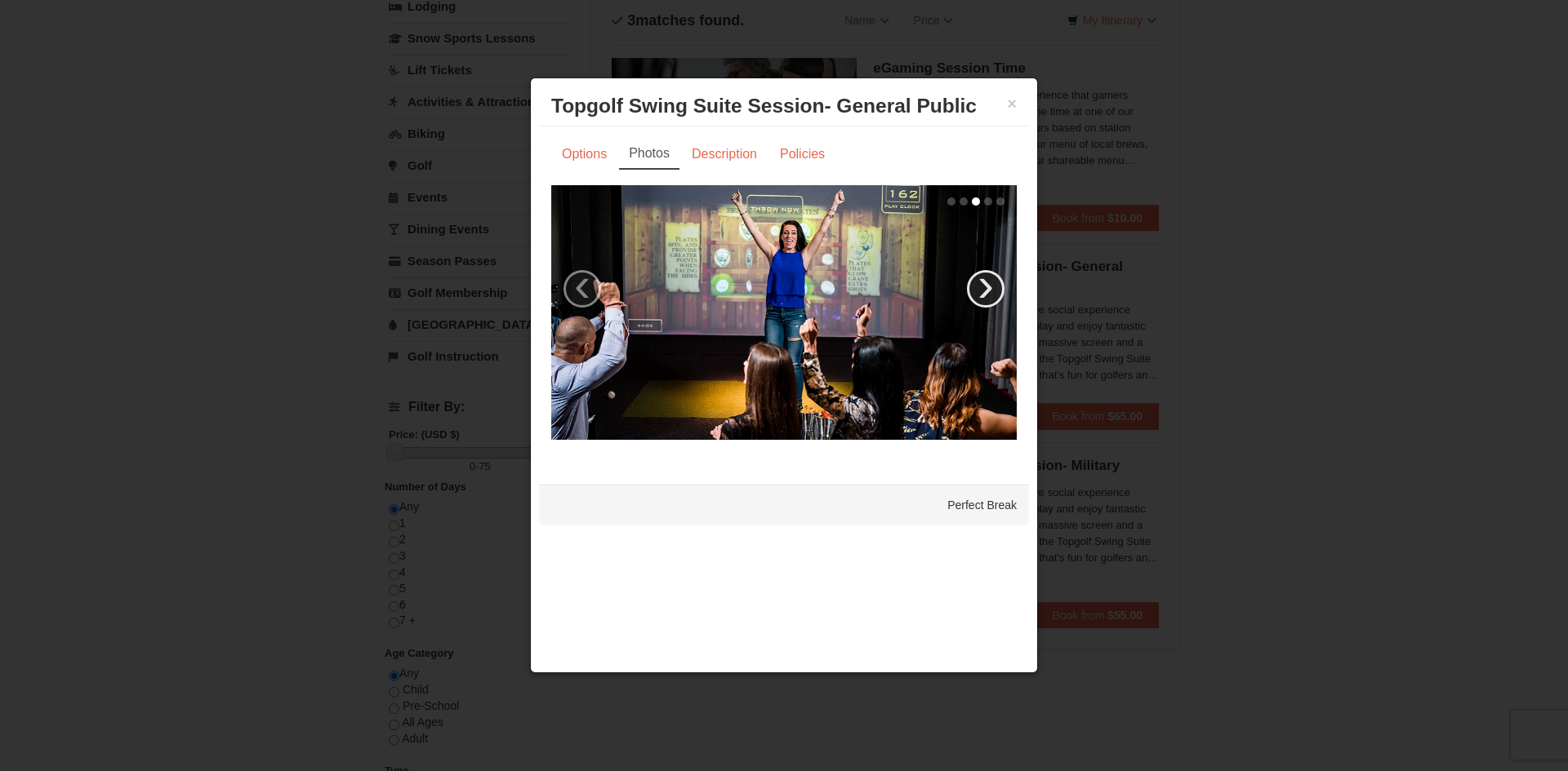
click at [983, 289] on link "›" at bounding box center [986, 289] width 38 height 38
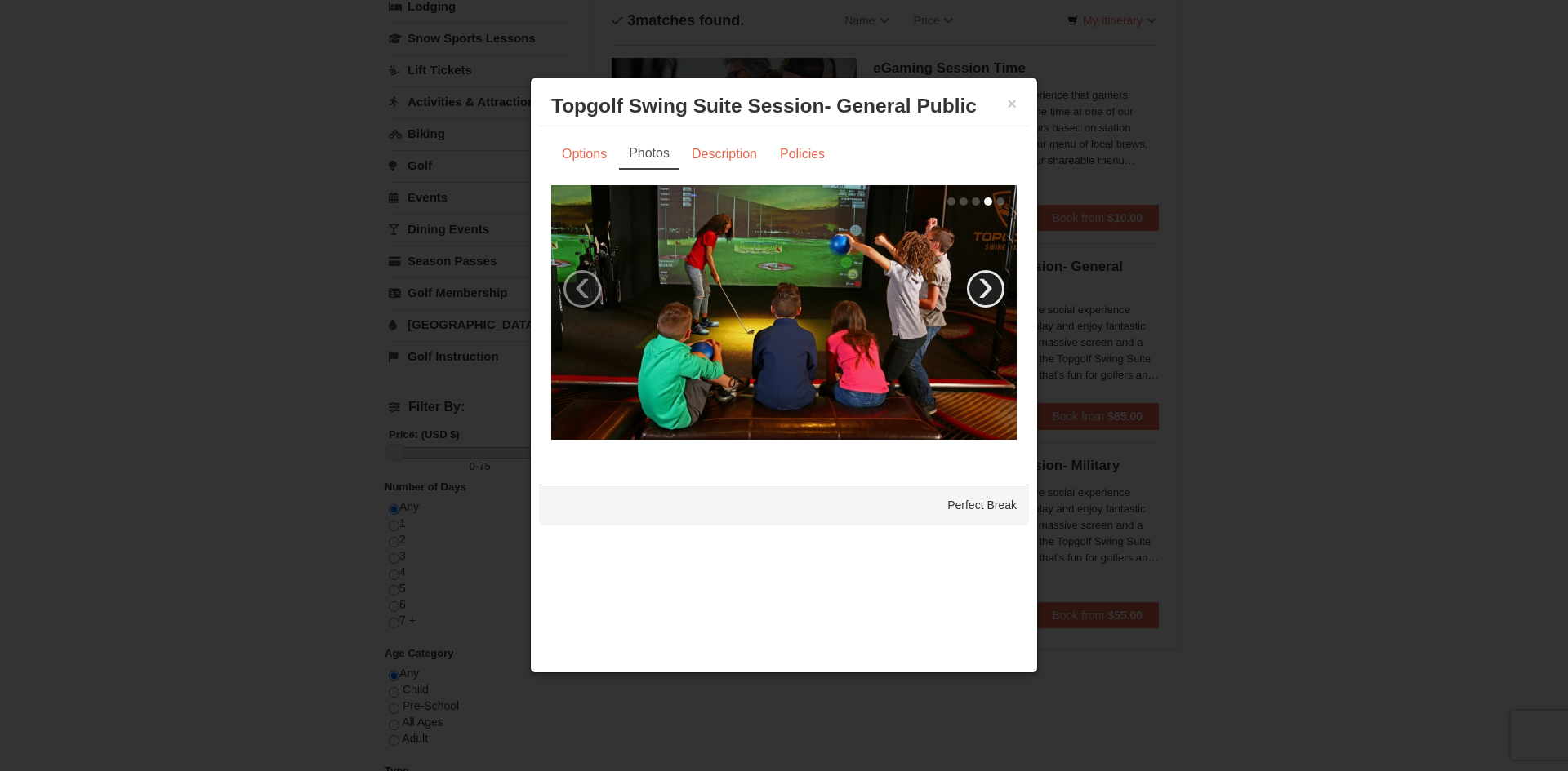
click at [994, 290] on link "›" at bounding box center [986, 289] width 38 height 38
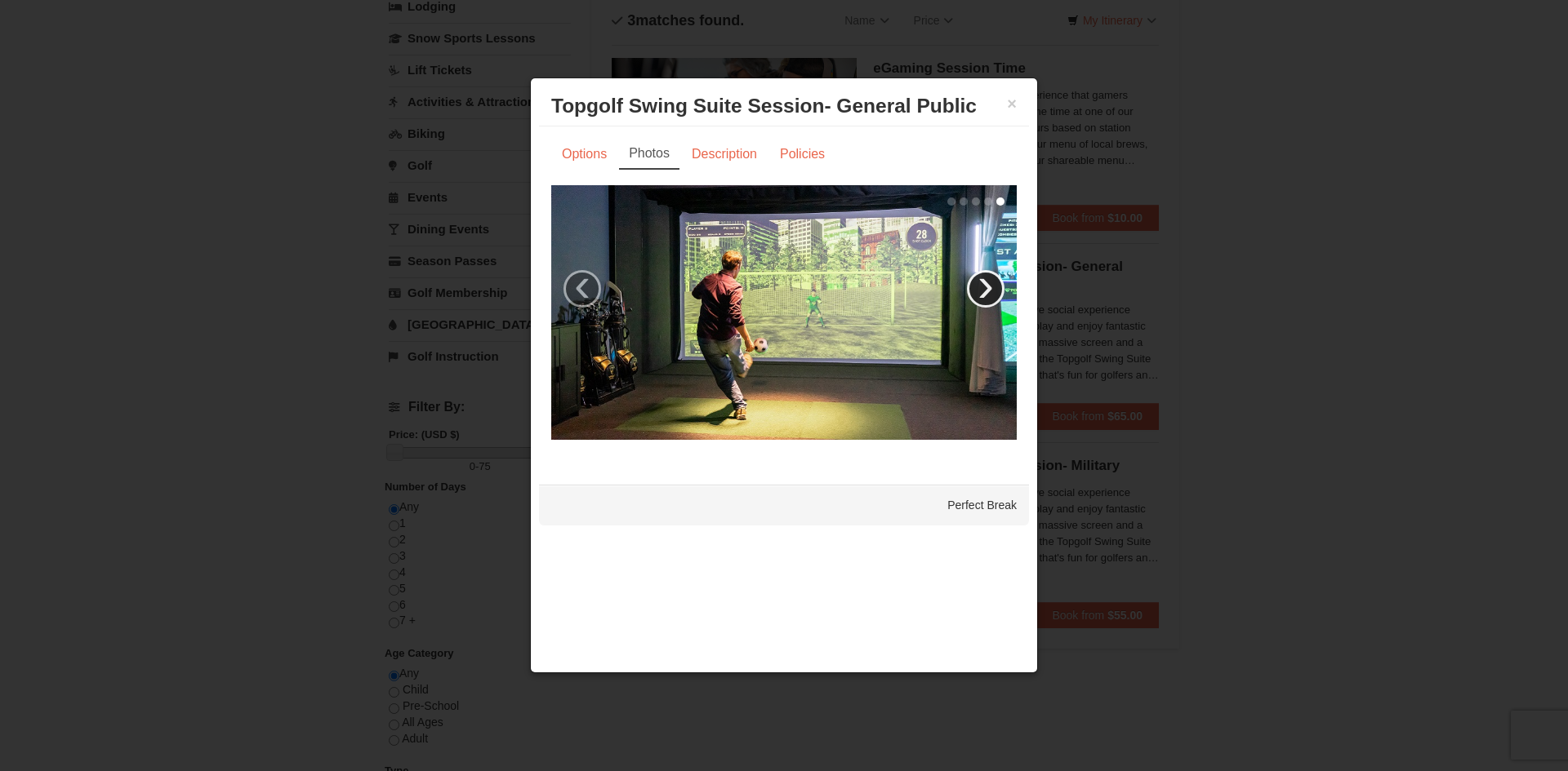
click at [989, 292] on link "›" at bounding box center [986, 289] width 38 height 38
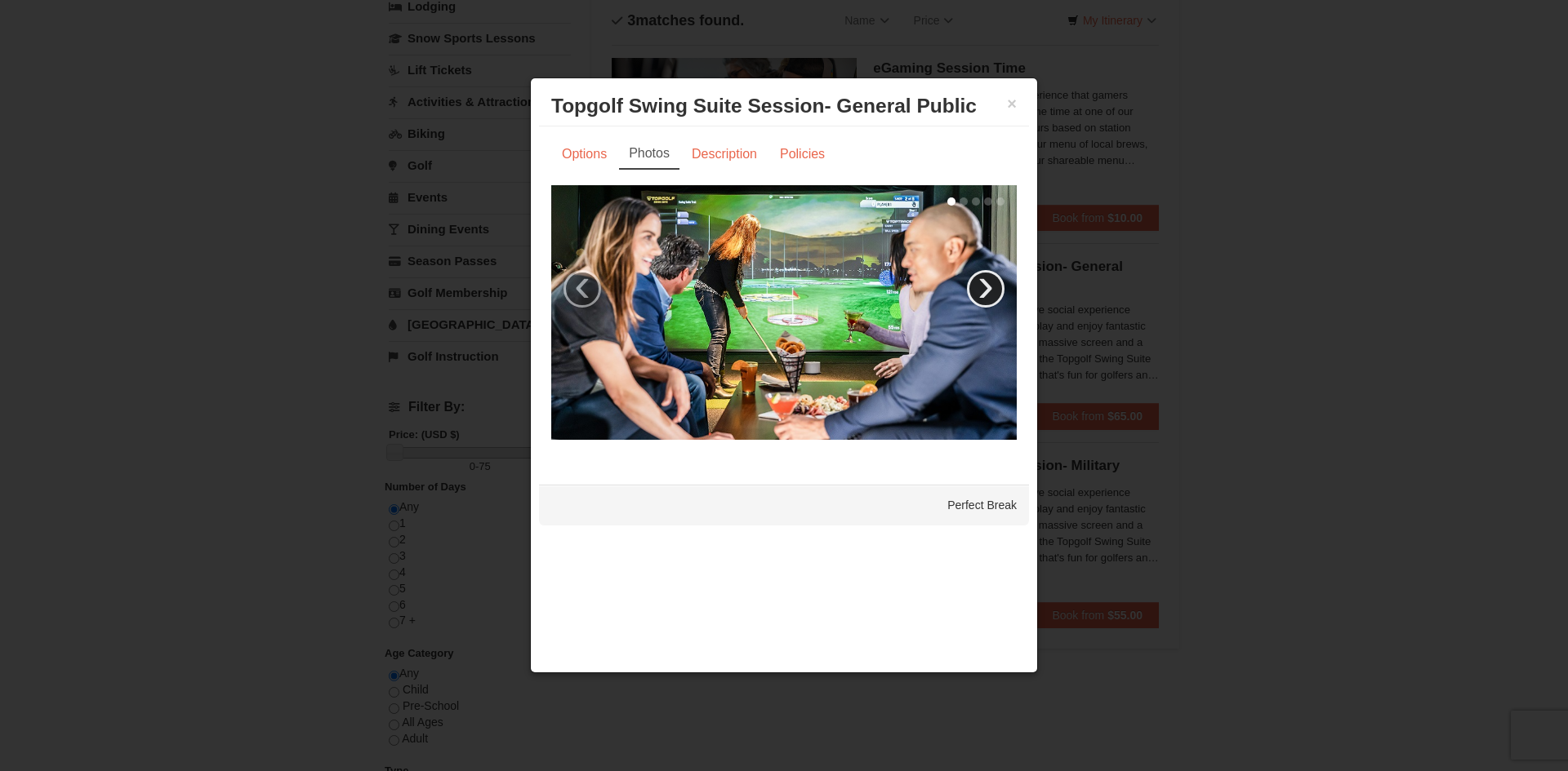
click at [982, 291] on link "›" at bounding box center [986, 289] width 38 height 38
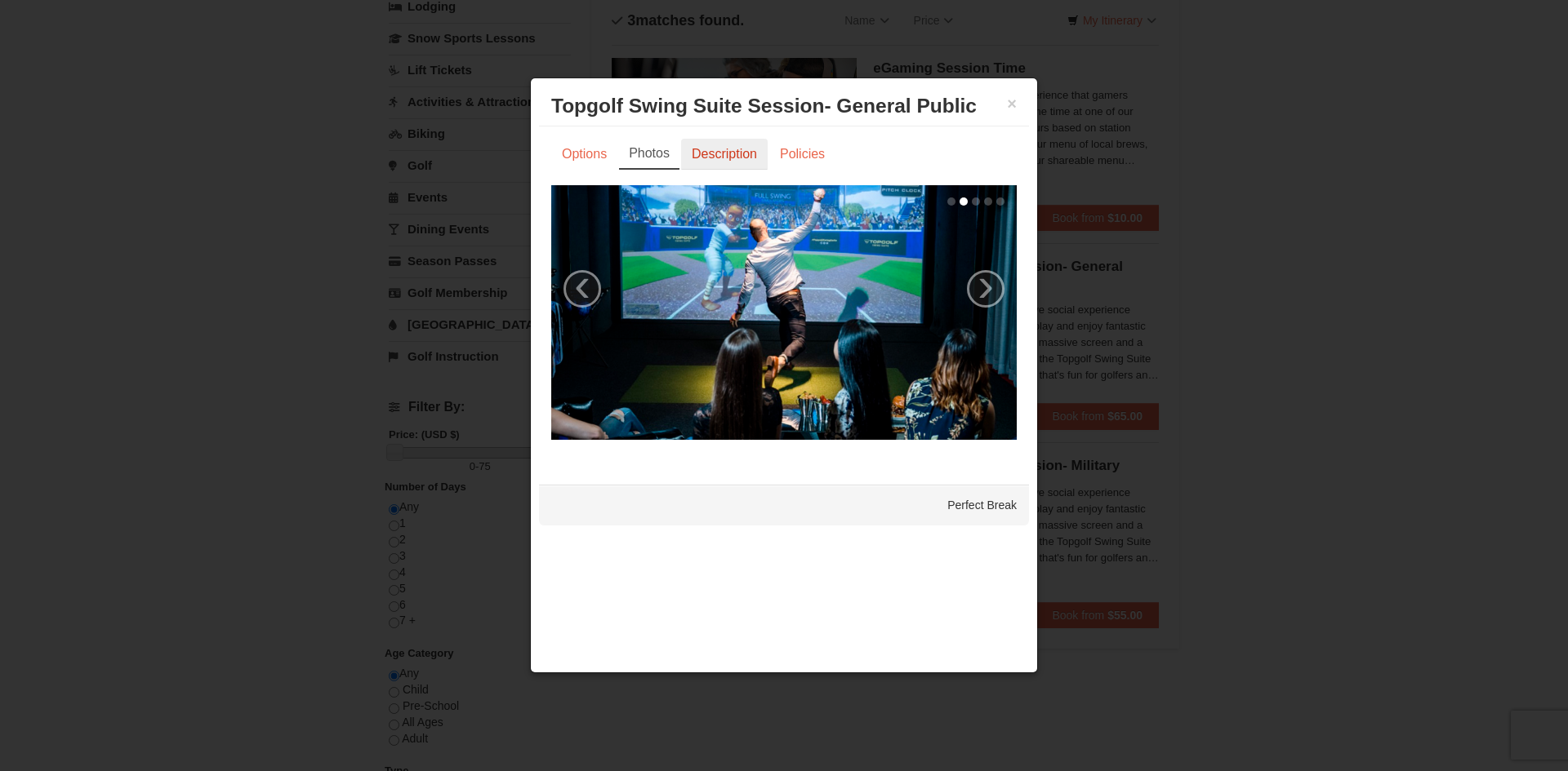
click at [730, 157] on link "Description" at bounding box center [725, 155] width 87 height 31
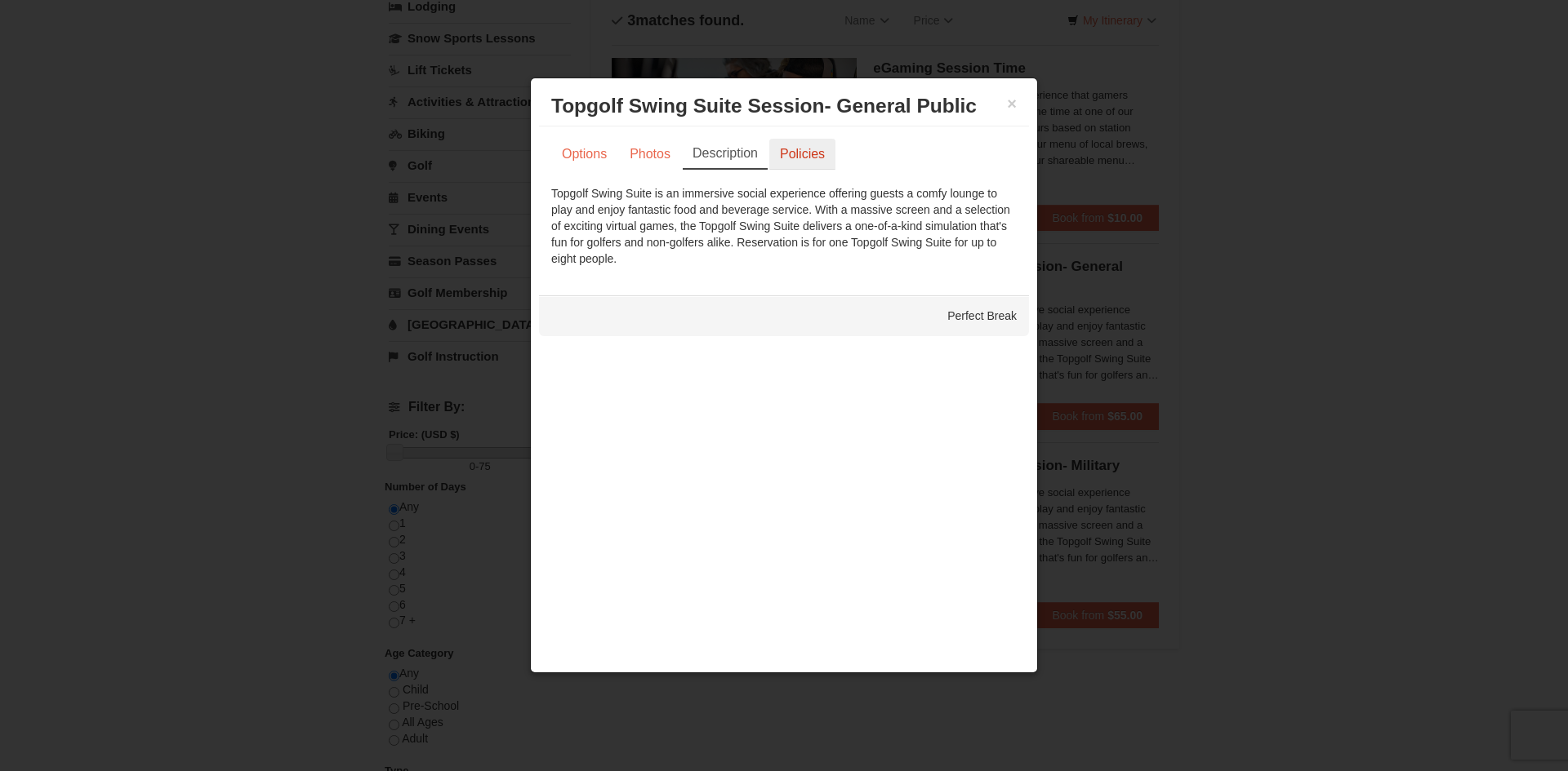
click at [793, 167] on link "Policies" at bounding box center [802, 155] width 66 height 31
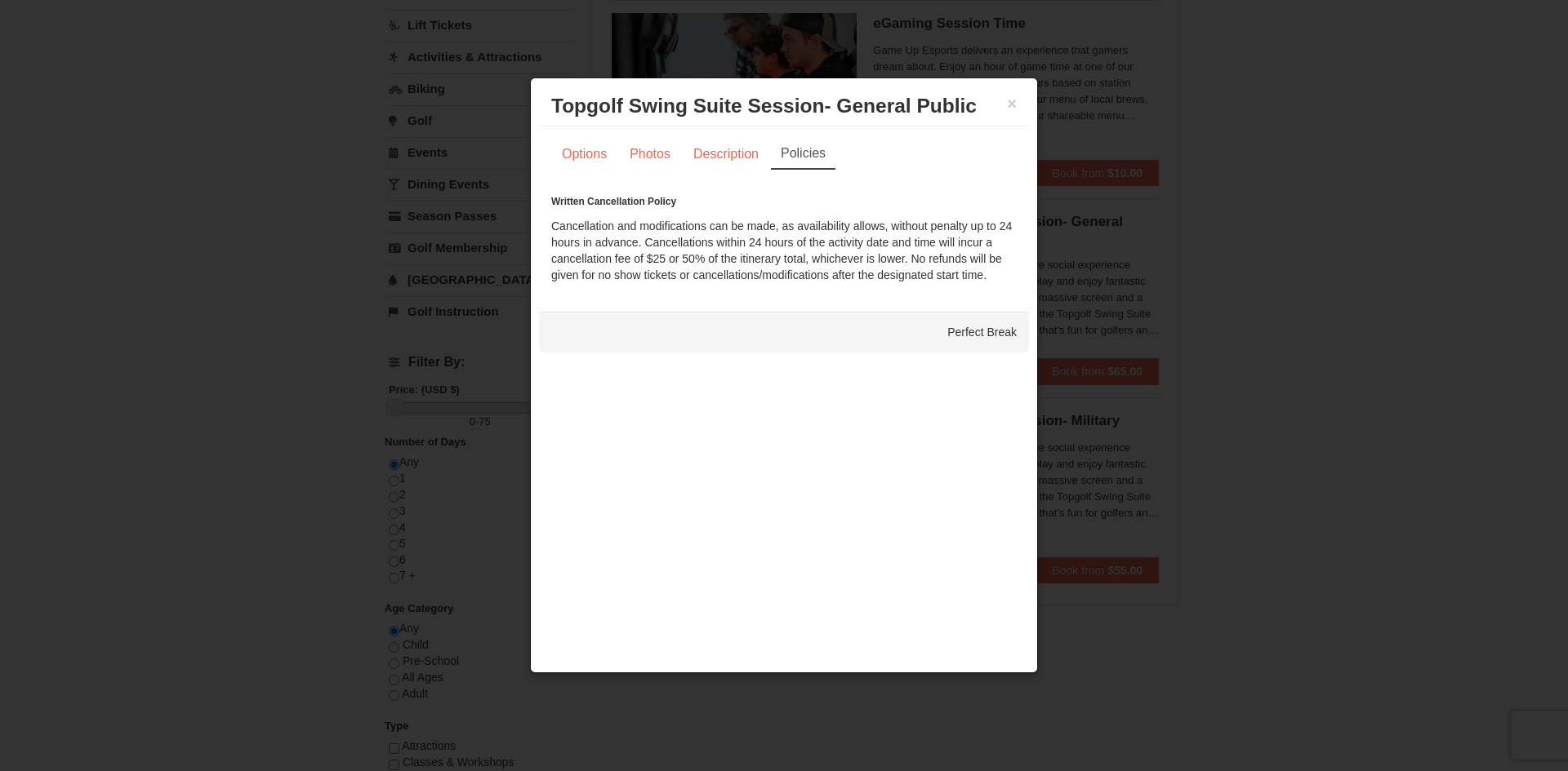
click at [1375, 479] on div at bounding box center [784, 385] width 1568 height 771
click at [1374, 479] on div at bounding box center [784, 385] width 1568 height 771
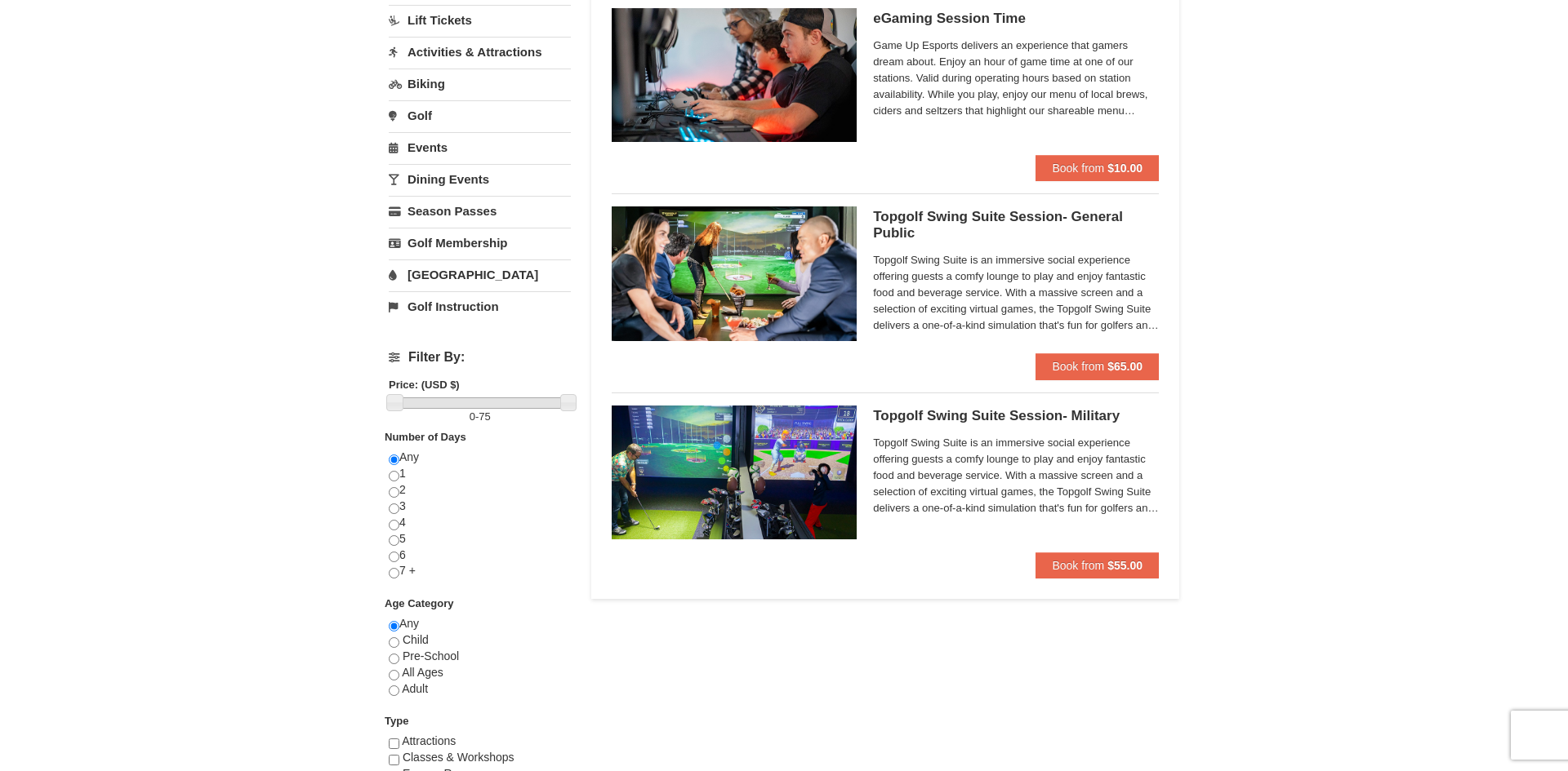
click at [1374, 479] on div "× Categories List Filter My Itinerary Questions? 1-540-289-9441 Lodging Arrival…" at bounding box center [784, 409] width 1568 height 1040
click at [1097, 359] on button "Book from $65.00" at bounding box center [1097, 366] width 124 height 26
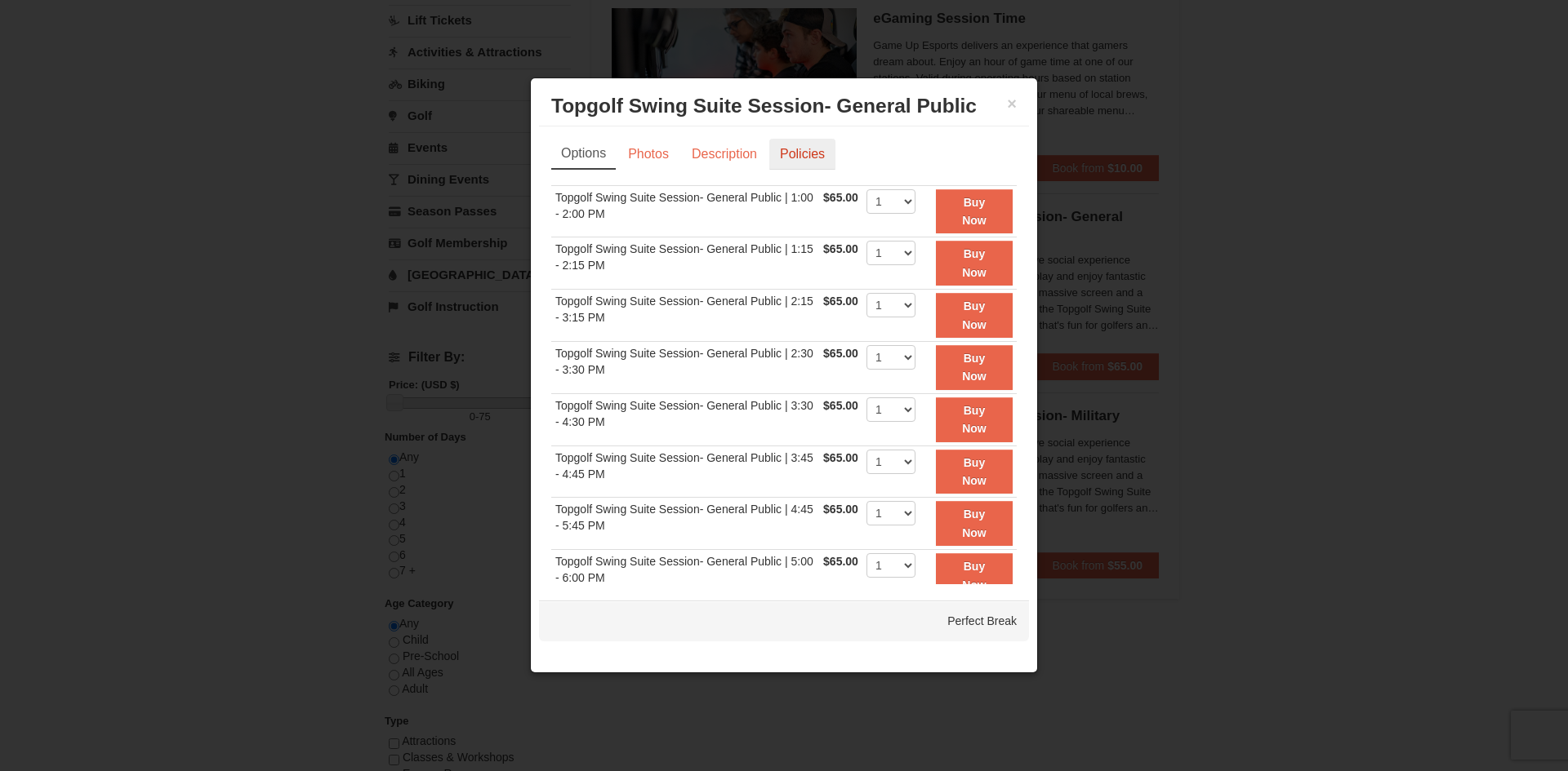
click at [798, 161] on link "Policies" at bounding box center [802, 155] width 66 height 31
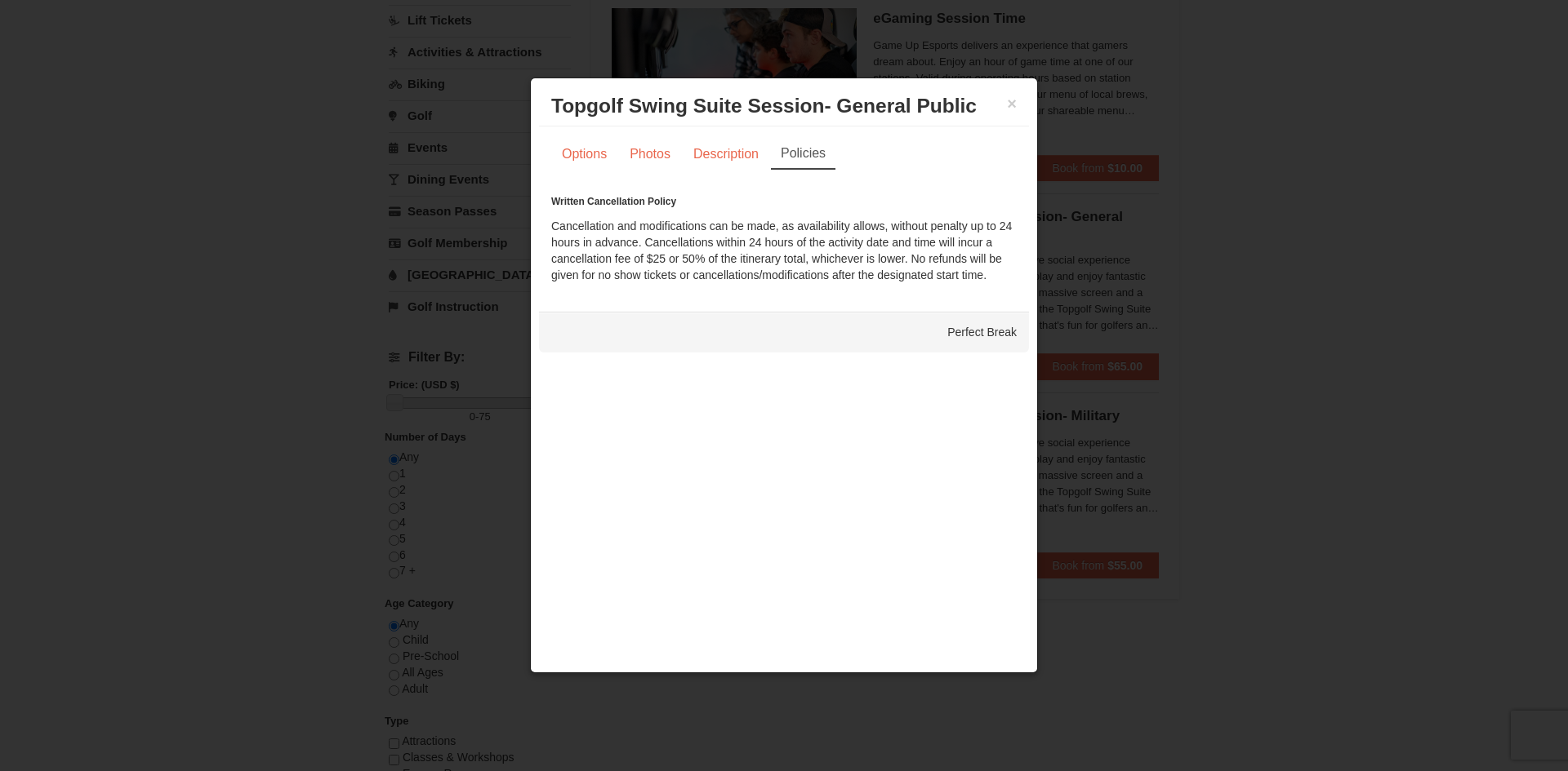
click at [960, 335] on div "Perfect Break" at bounding box center [784, 332] width 490 height 41
click at [1009, 106] on button "×" at bounding box center [1012, 104] width 10 height 16
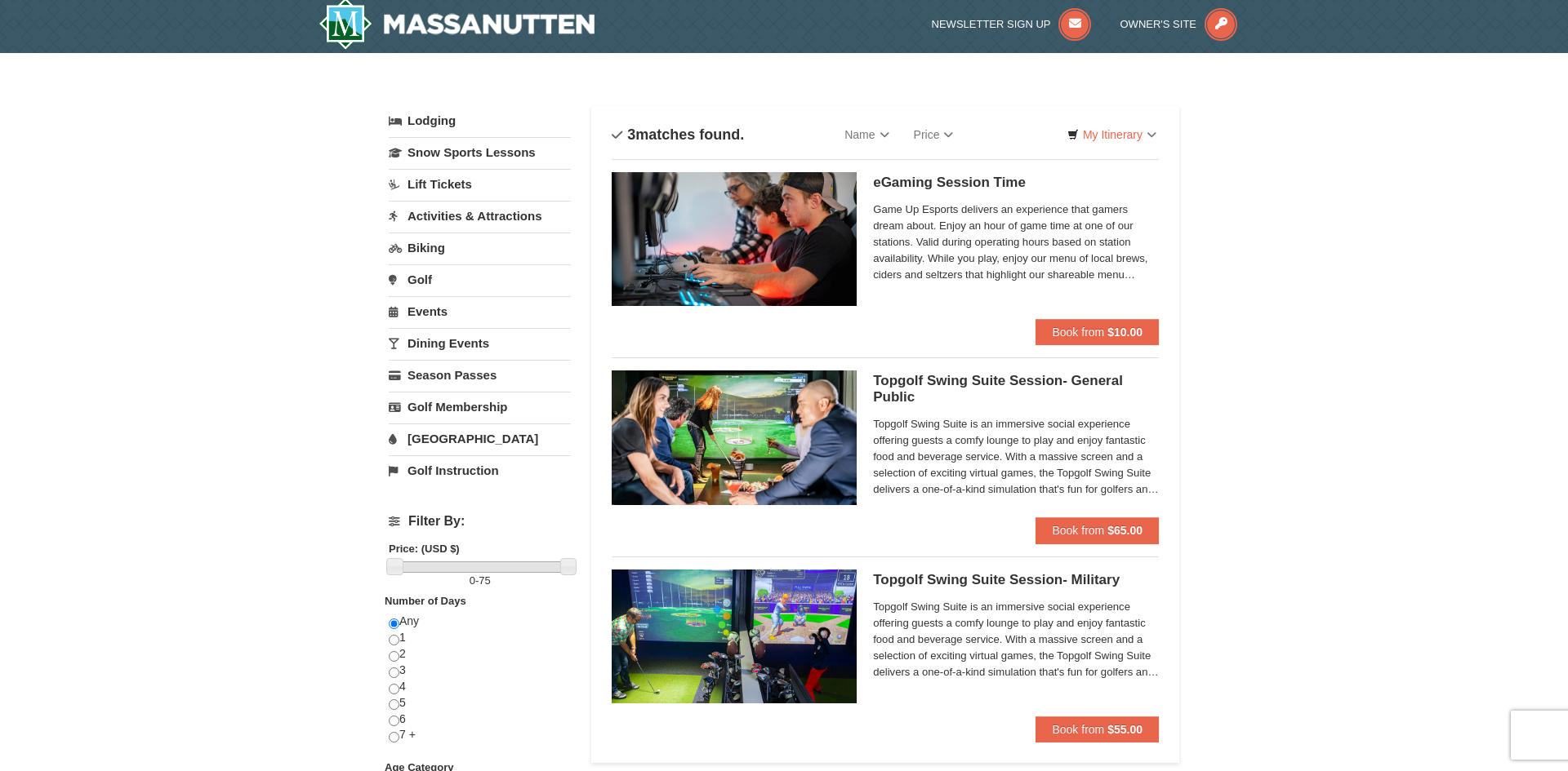
scroll to position [6, 0]
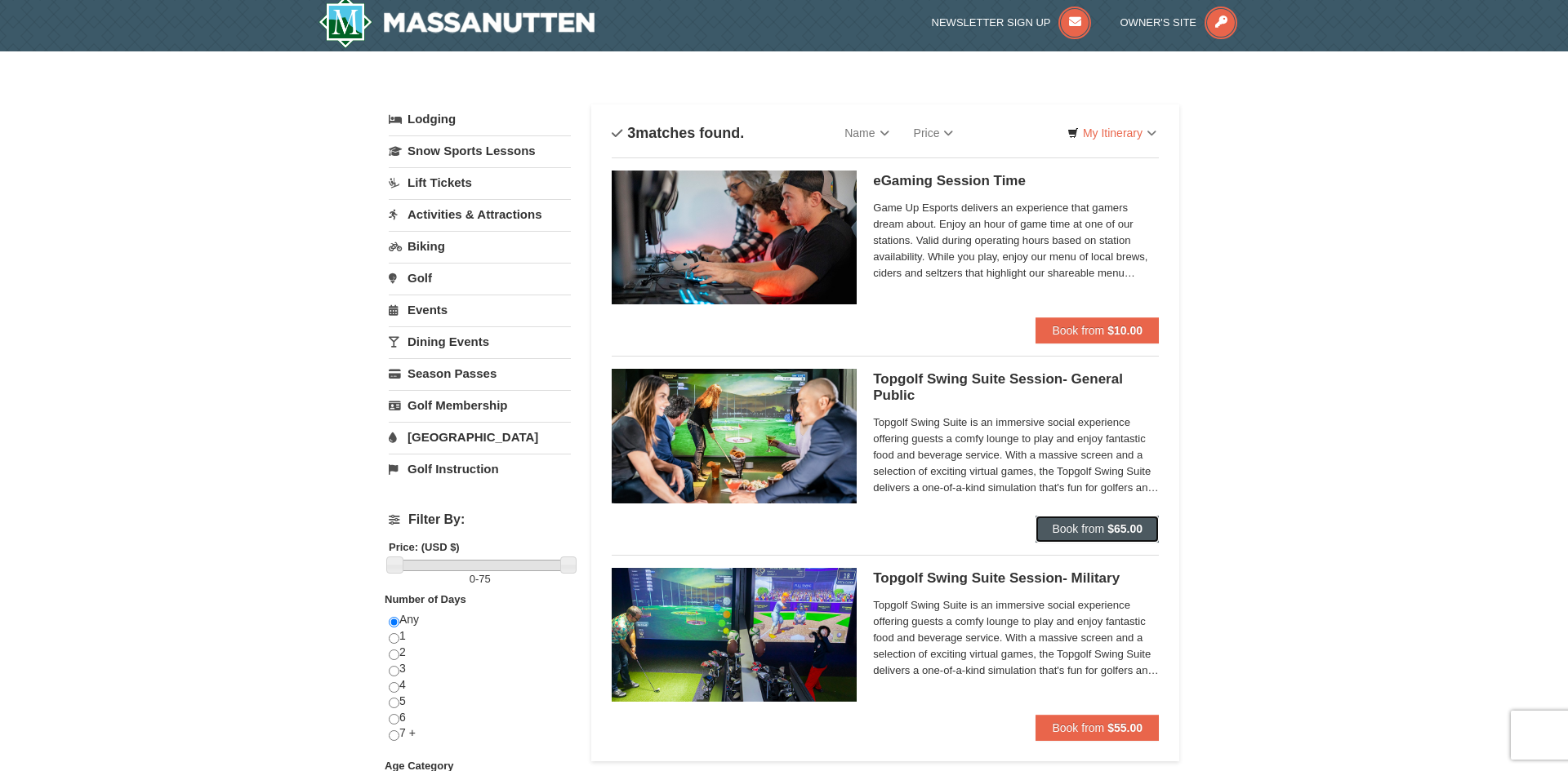
click at [1115, 533] on strong "$65.00" at bounding box center [1125, 529] width 35 height 13
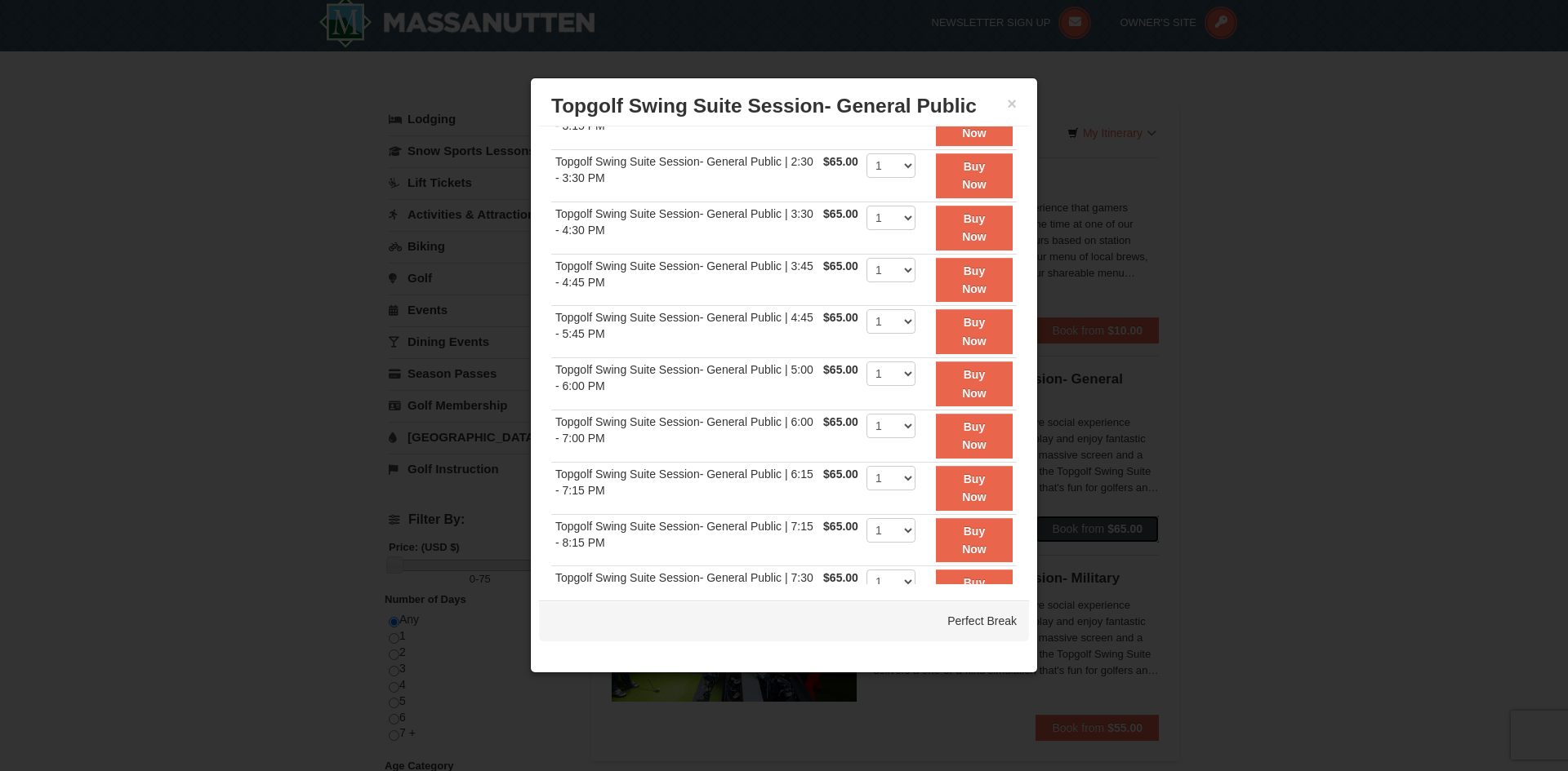
scroll to position [253, 0]
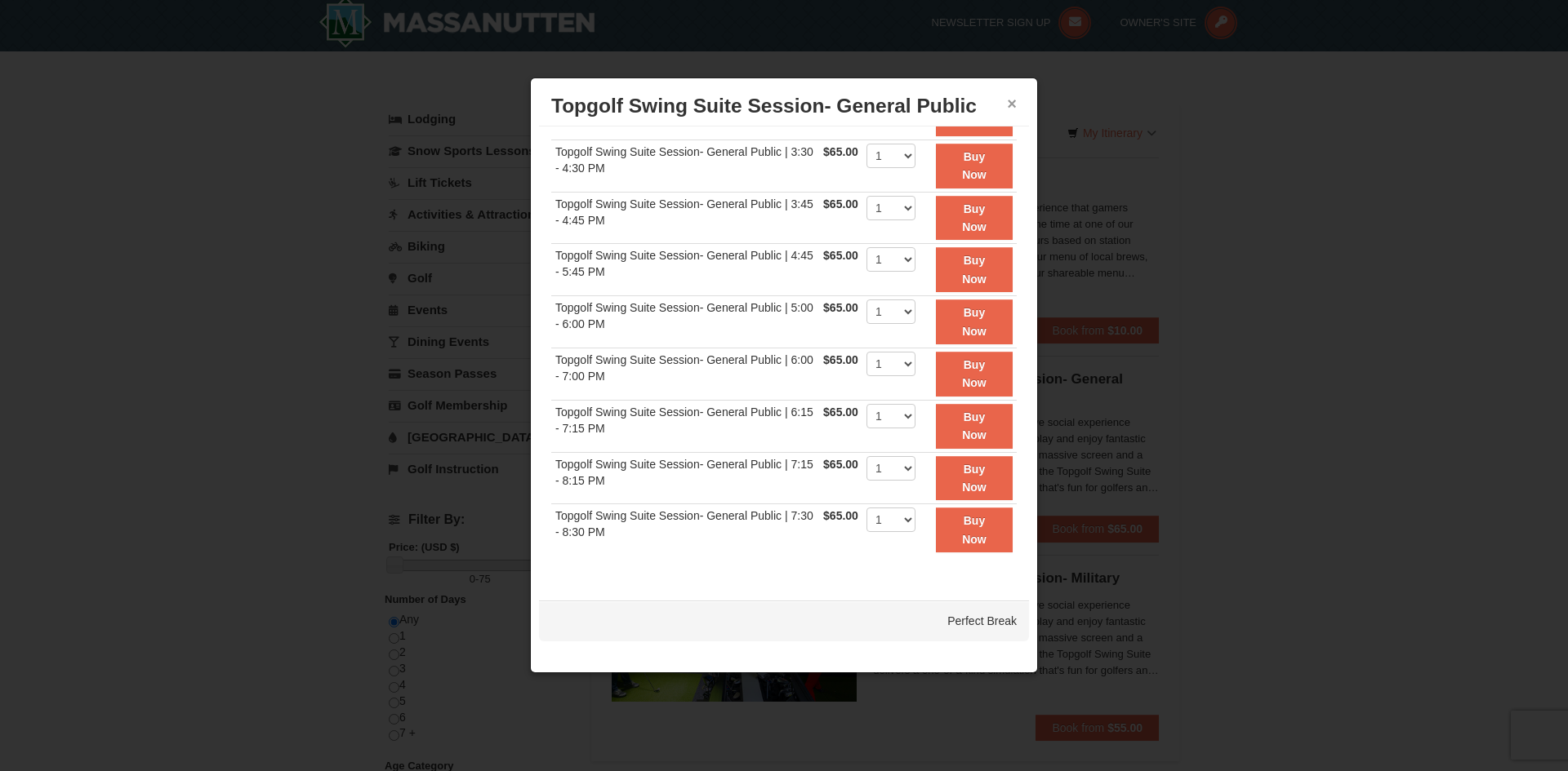
click at [1012, 101] on button "×" at bounding box center [1012, 104] width 10 height 16
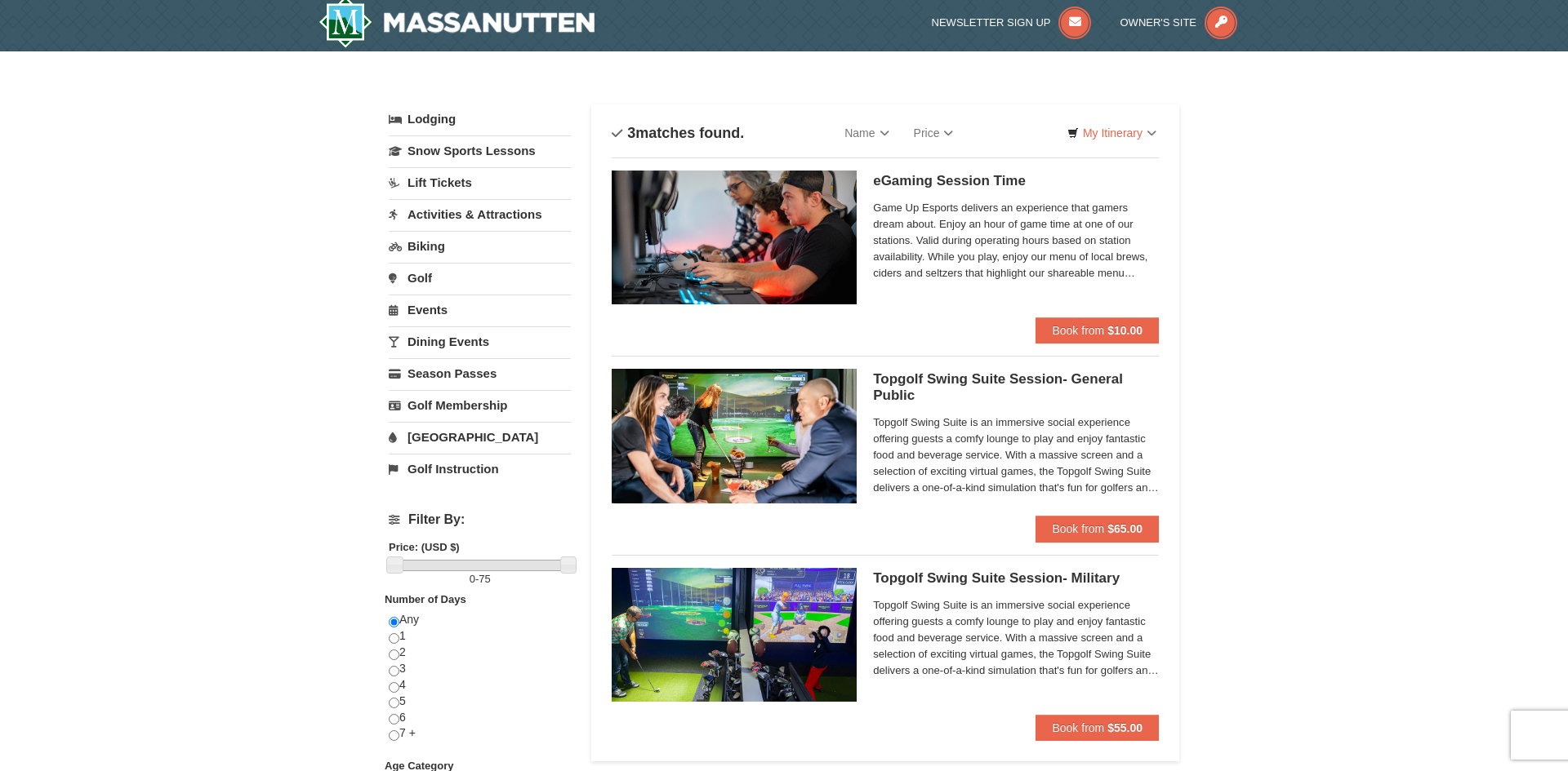
click at [956, 415] on span "Topgolf Swing Suite is an immersive social experience offering guests a comfy l…" at bounding box center [1015, 455] width 285 height 82
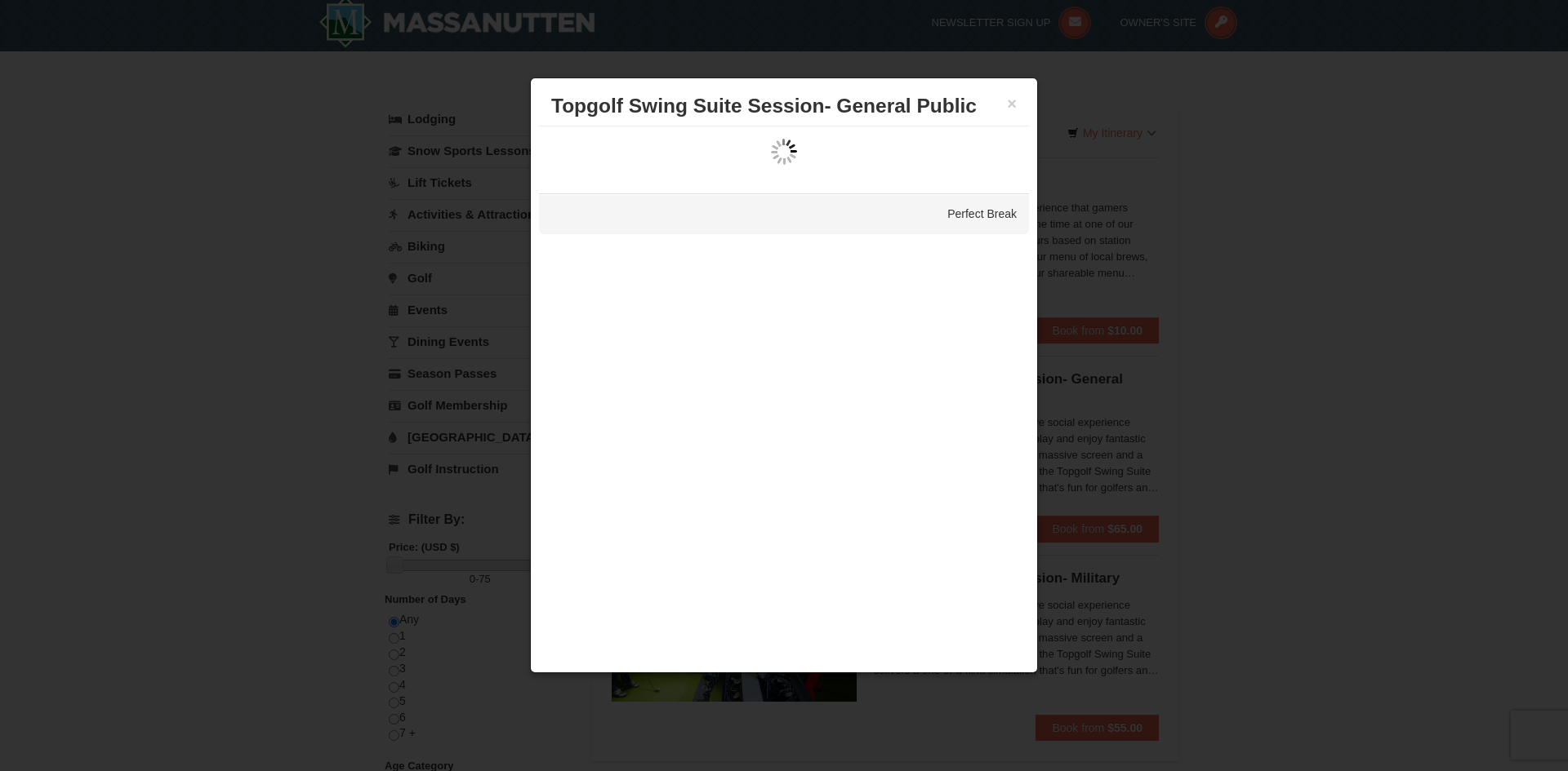
scroll to position [0, 0]
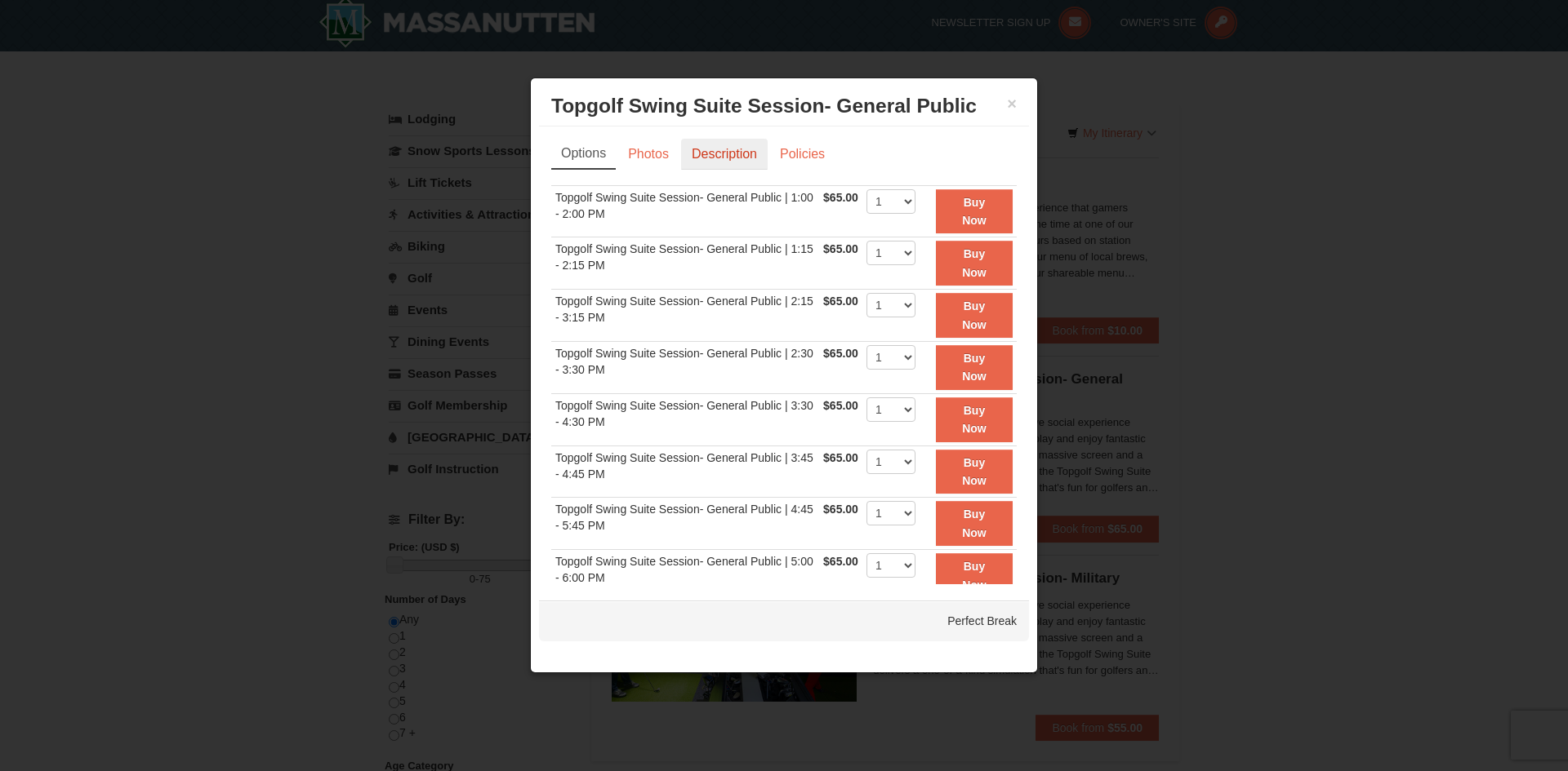
click at [725, 157] on link "Description" at bounding box center [725, 155] width 87 height 31
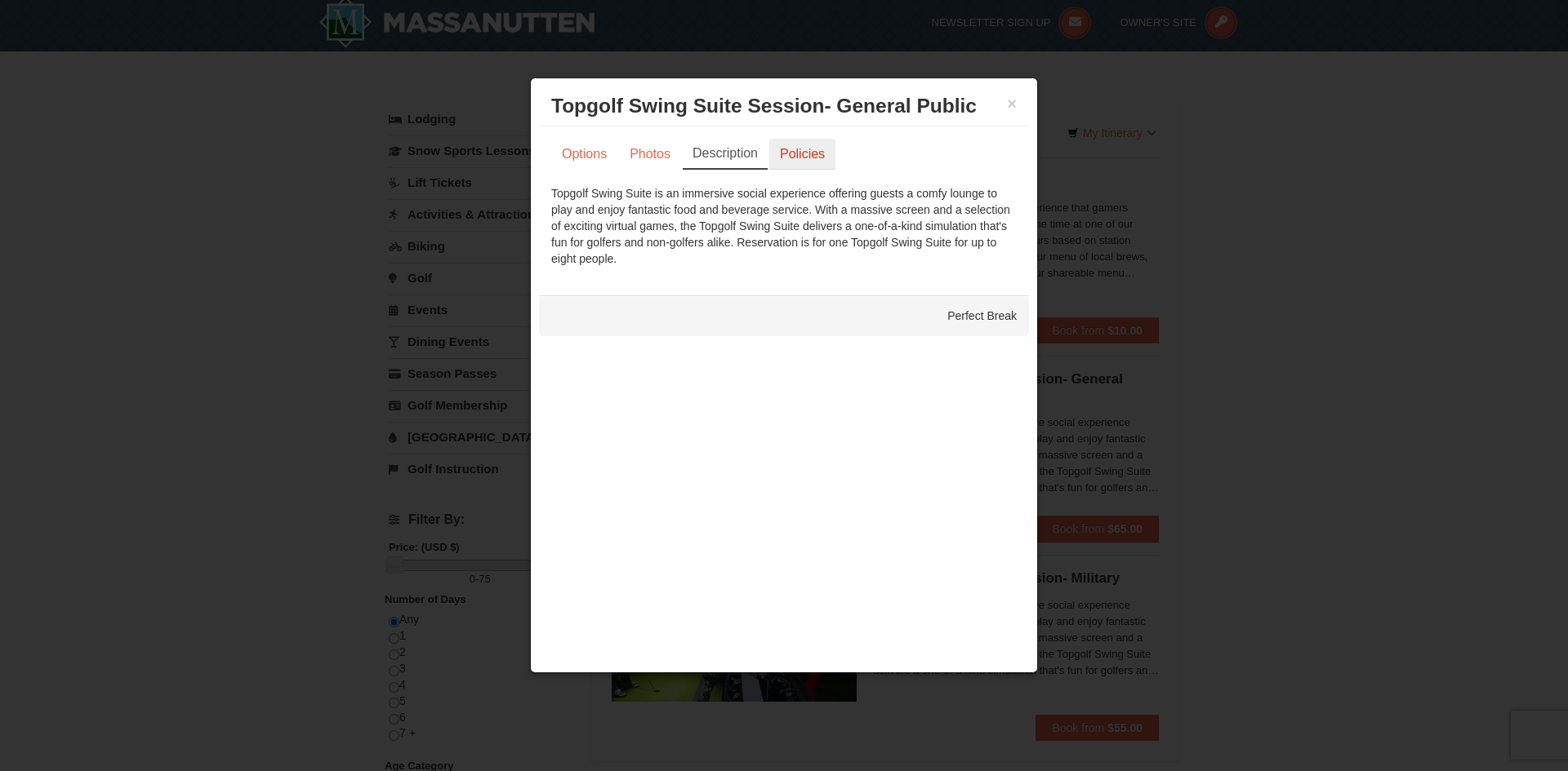
click at [797, 157] on link "Policies" at bounding box center [802, 155] width 66 height 31
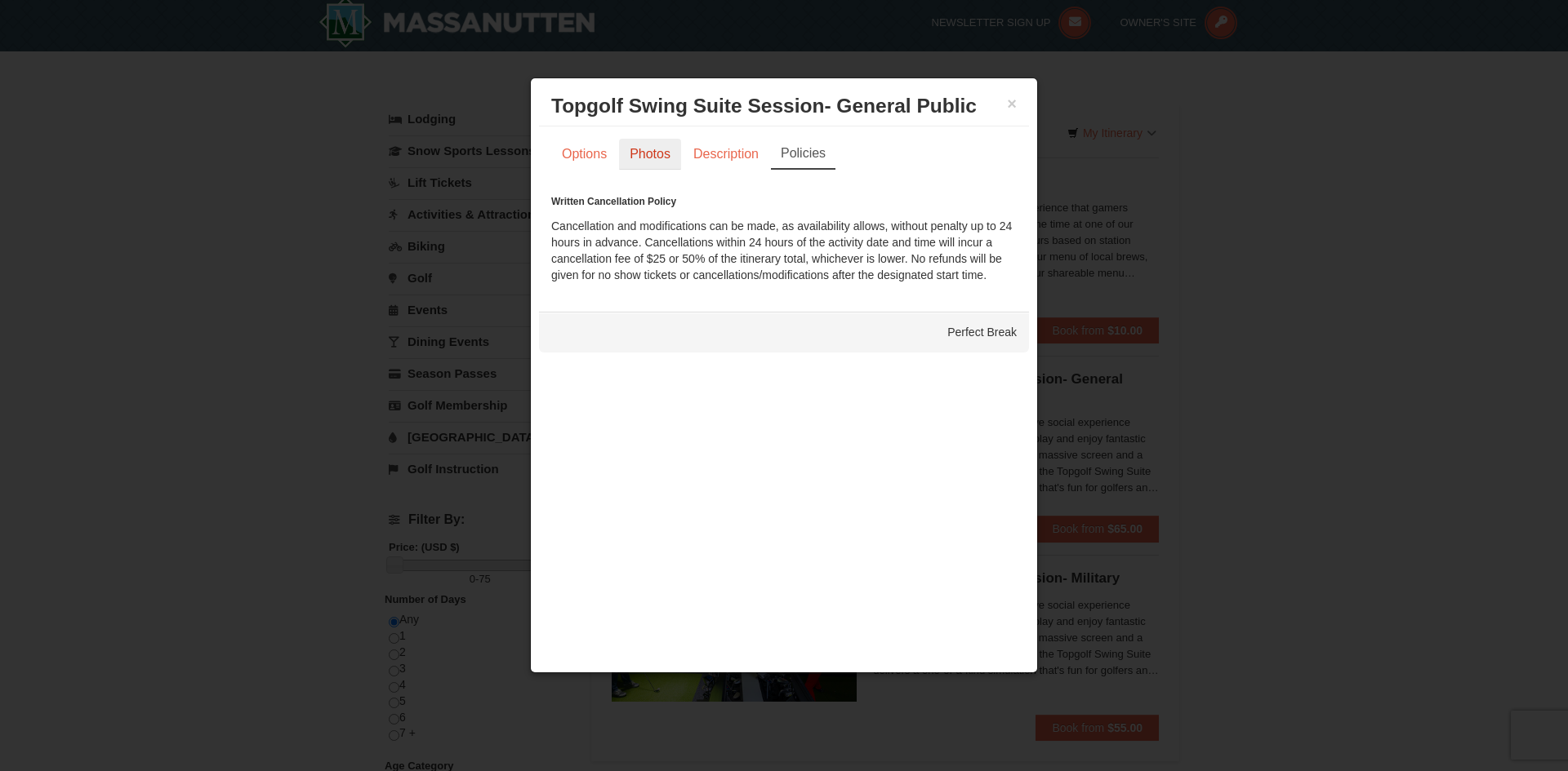
click at [645, 158] on link "Photos" at bounding box center [650, 155] width 62 height 31
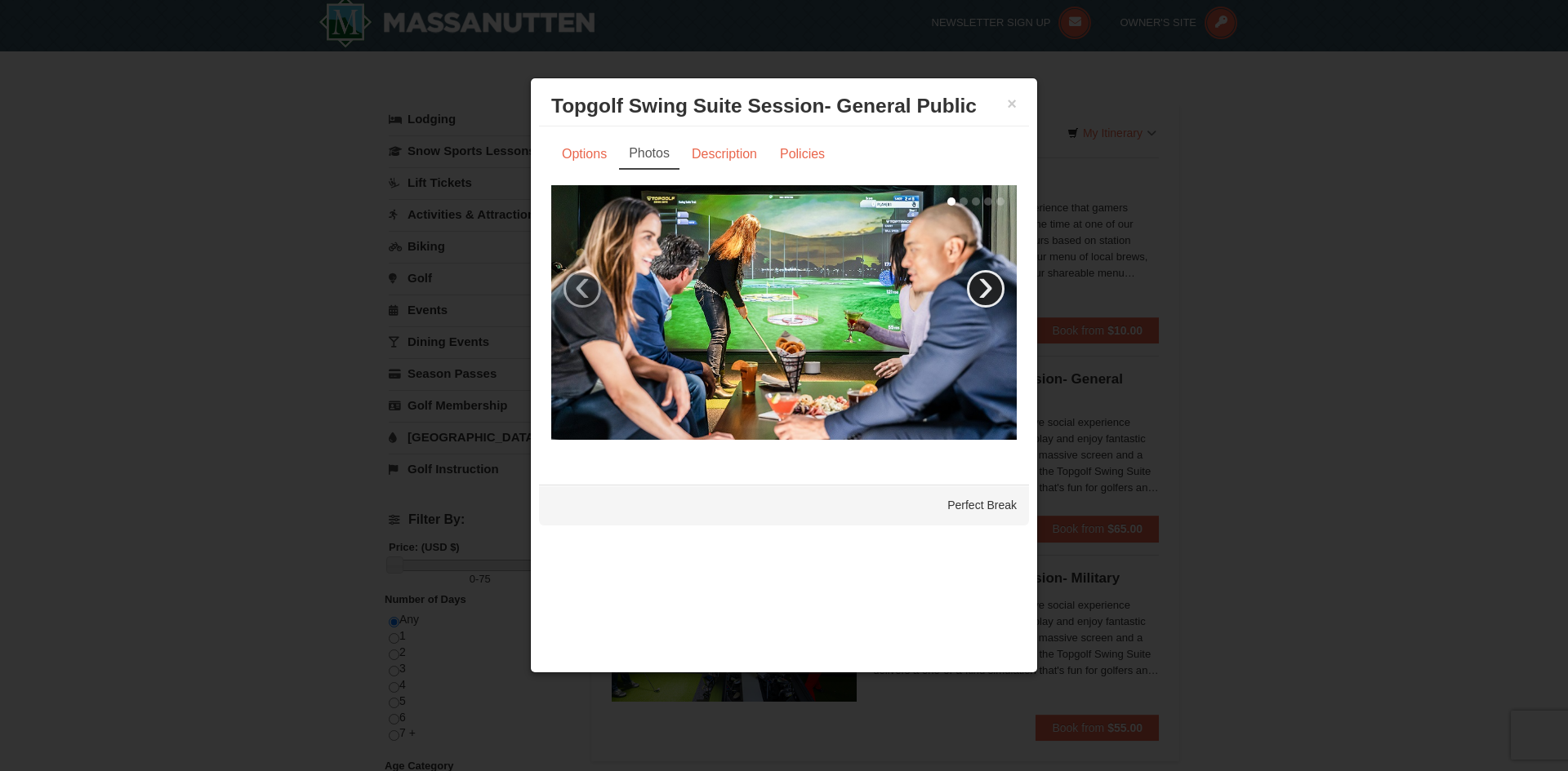
click at [985, 289] on link "›" at bounding box center [986, 289] width 38 height 38
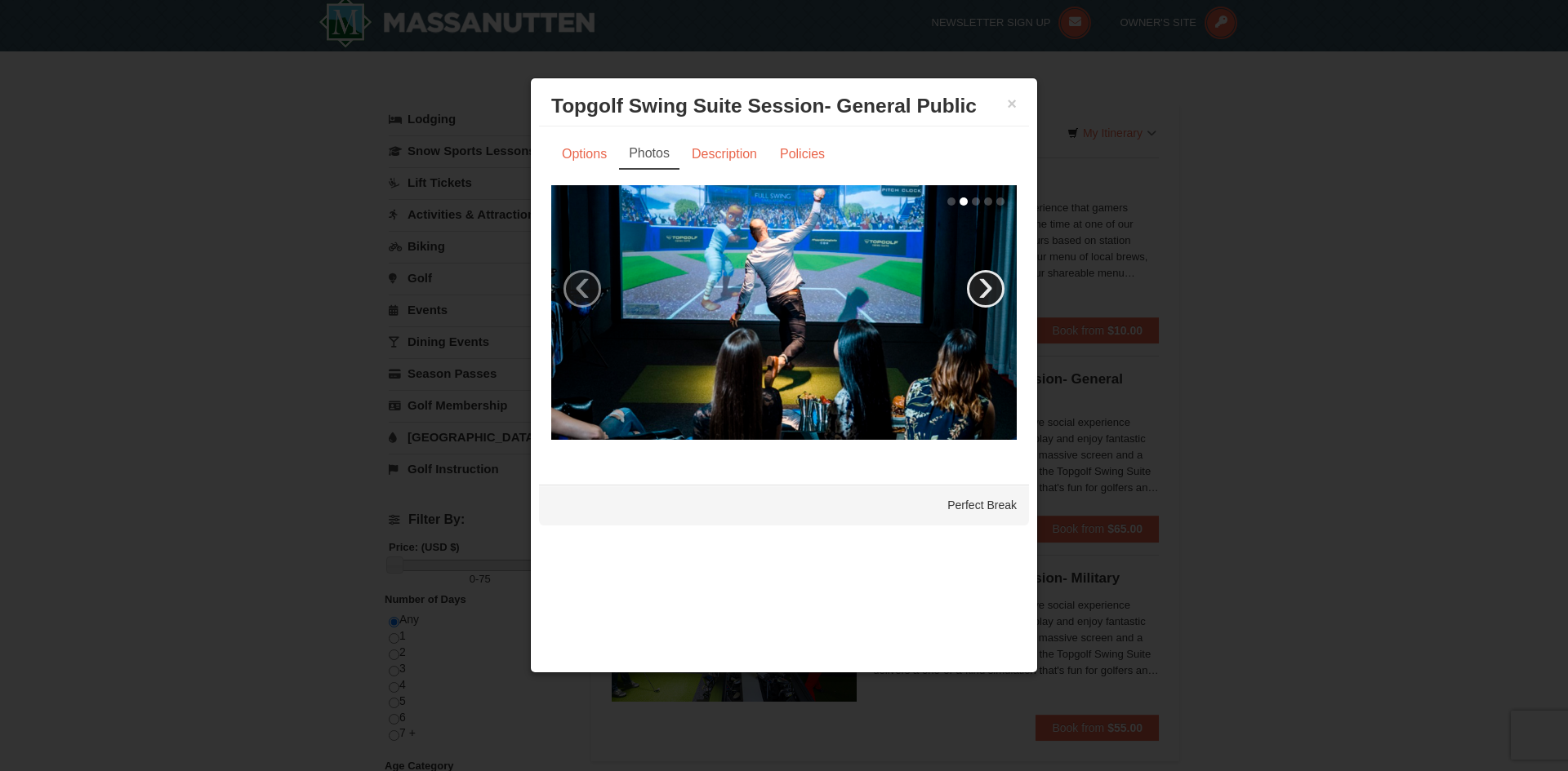
click at [985, 289] on link "›" at bounding box center [986, 289] width 38 height 38
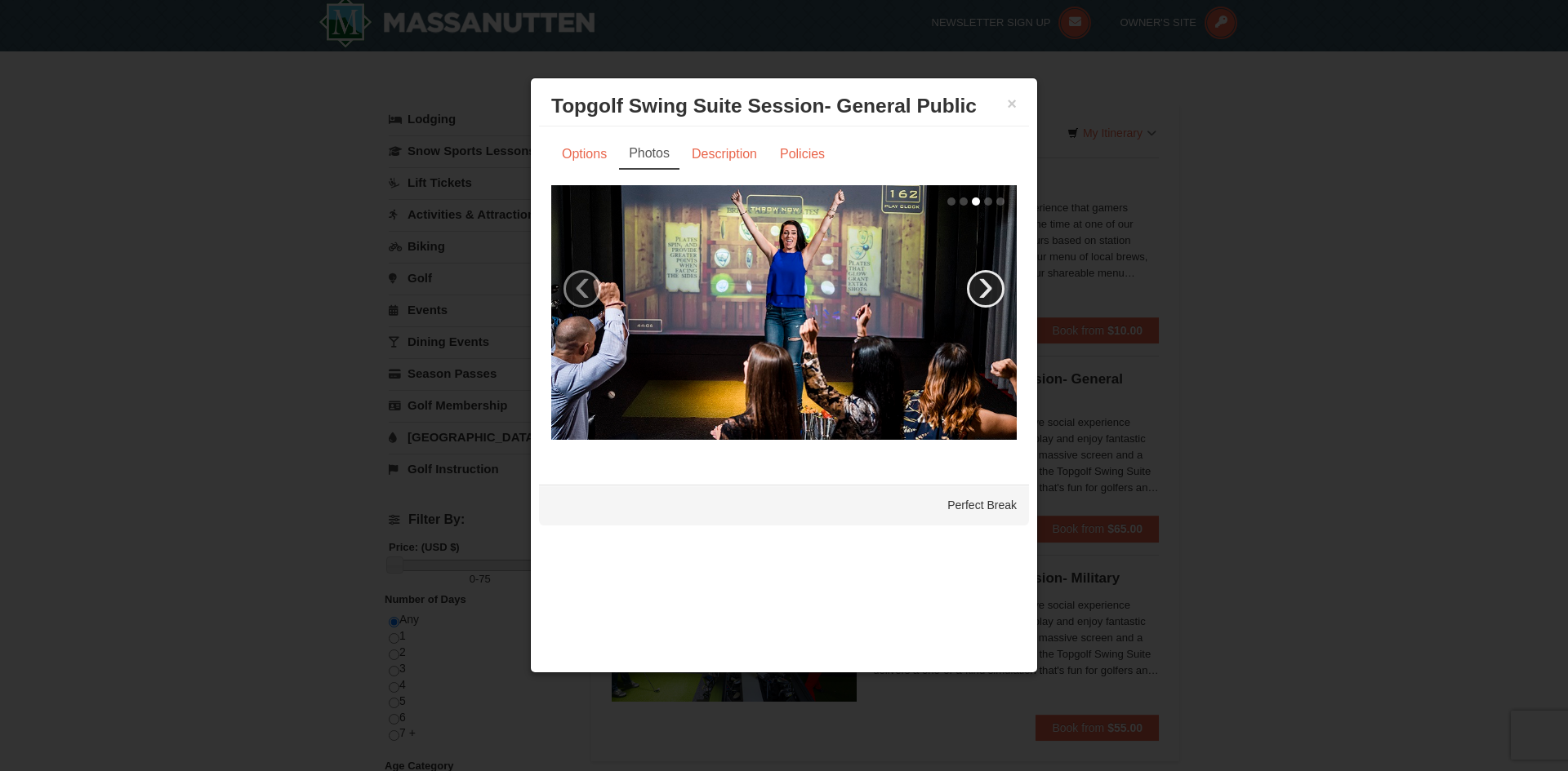
click at [985, 289] on link "›" at bounding box center [986, 289] width 38 height 38
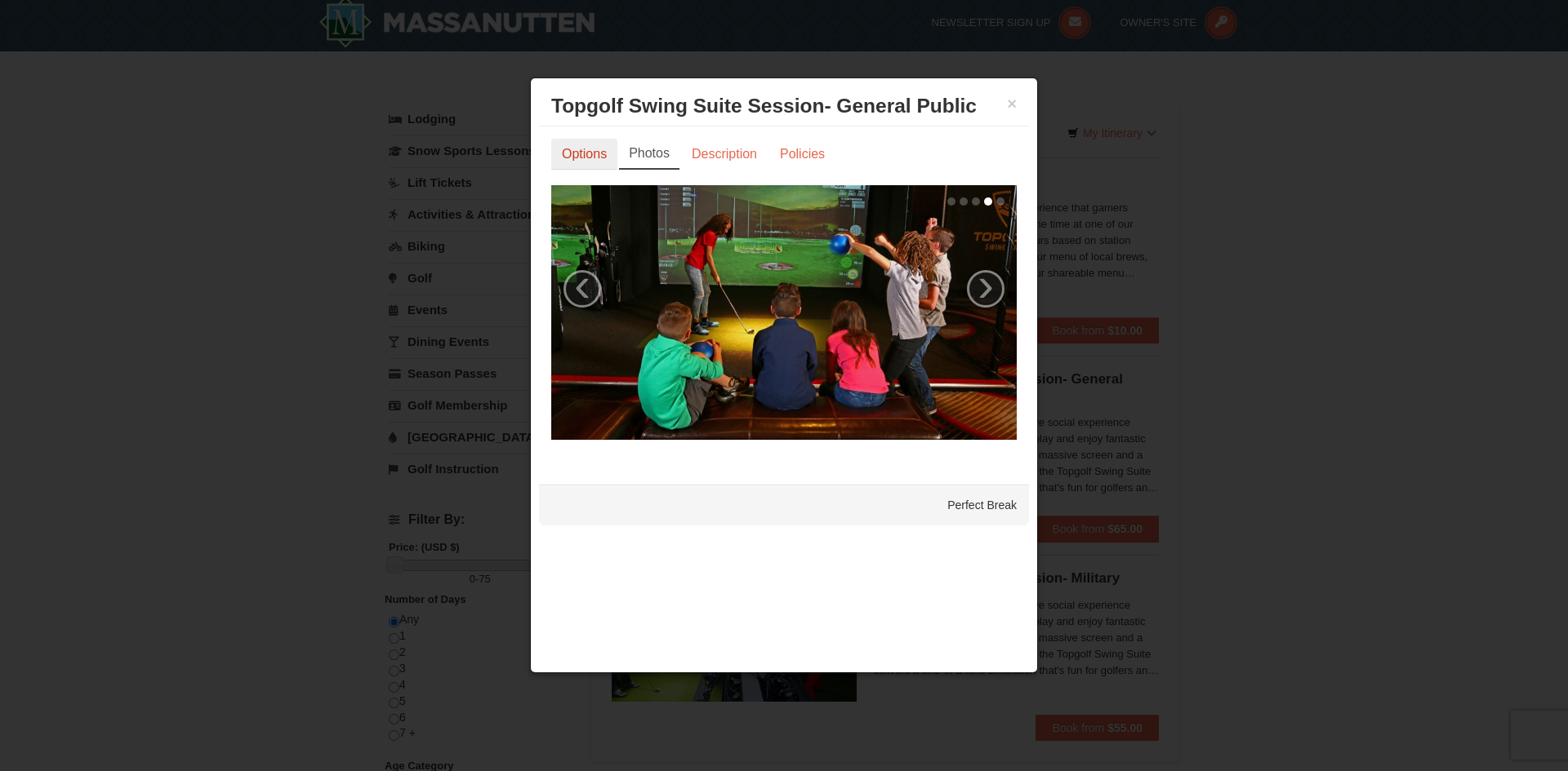
click at [585, 154] on link "Options" at bounding box center [584, 155] width 66 height 31
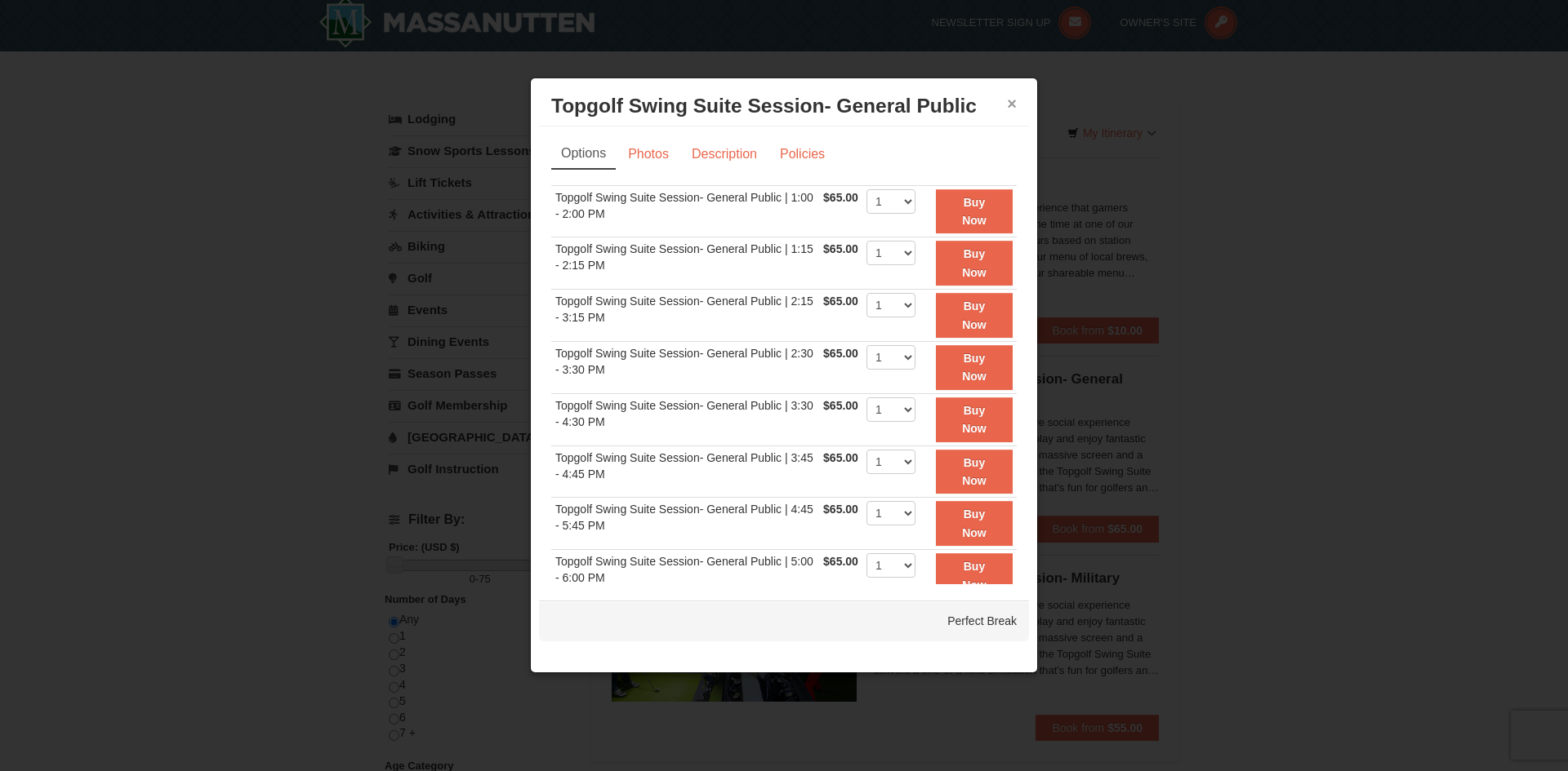
click at [1016, 103] on button "×" at bounding box center [1012, 104] width 10 height 16
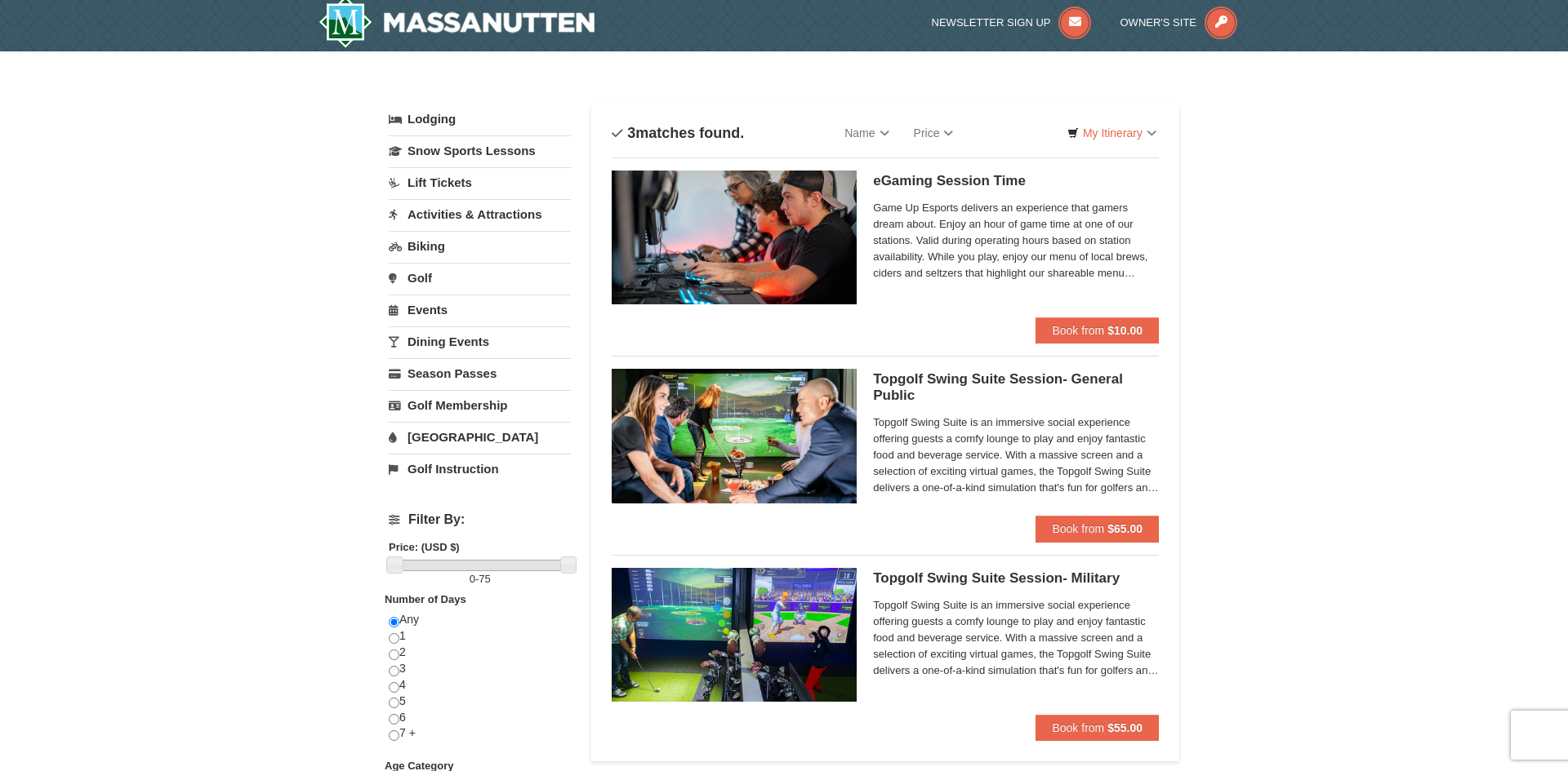
click at [901, 480] on span "Topgolf Swing Suite is an immersive social experience offering guests a comfy l…" at bounding box center [1015, 455] width 285 height 82
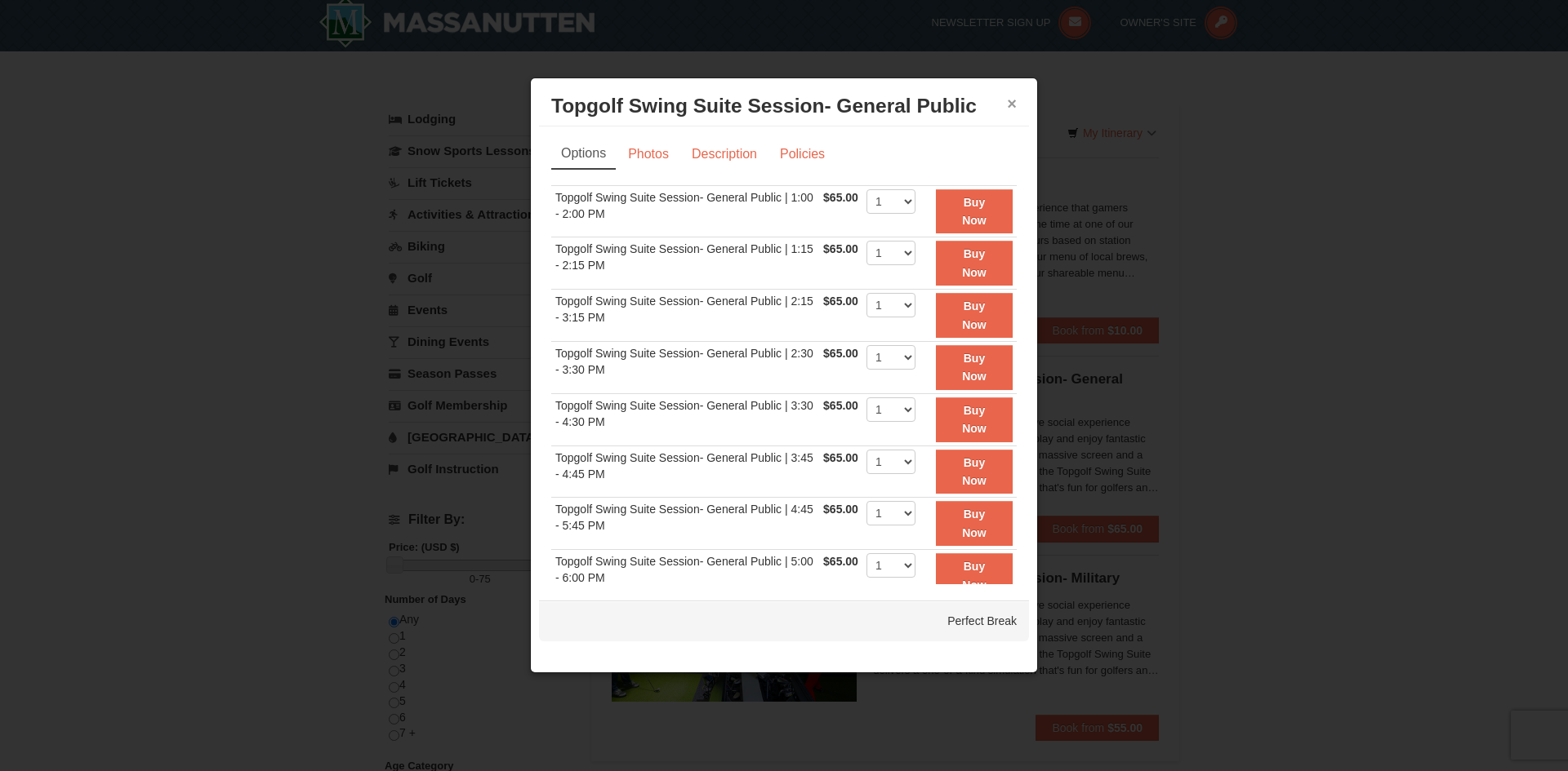
click at [1013, 102] on button "×" at bounding box center [1012, 104] width 10 height 16
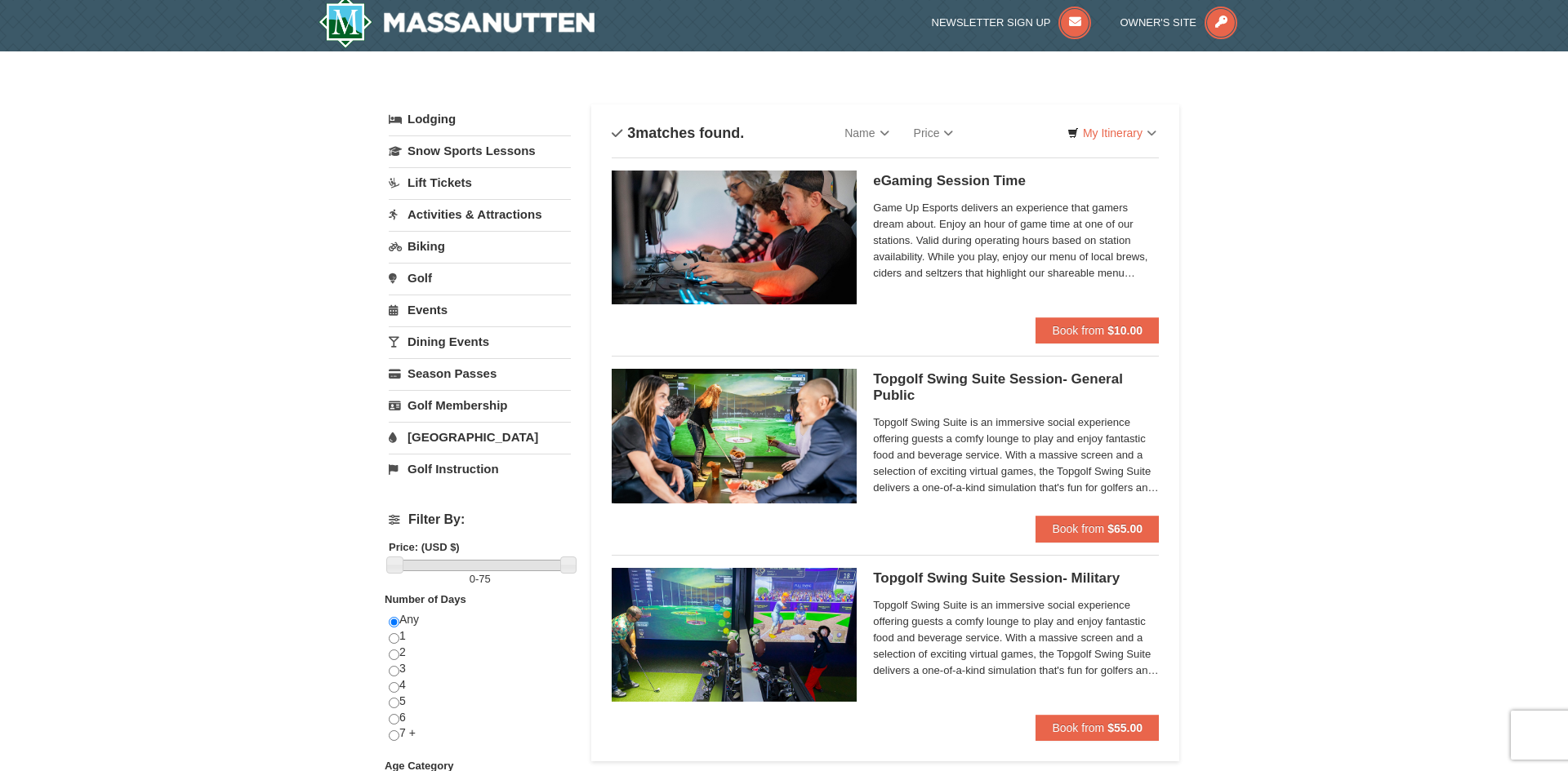
click at [895, 400] on h5 "Topgolf Swing Suite Session- General Public Perfect Break" at bounding box center [1015, 388] width 285 height 33
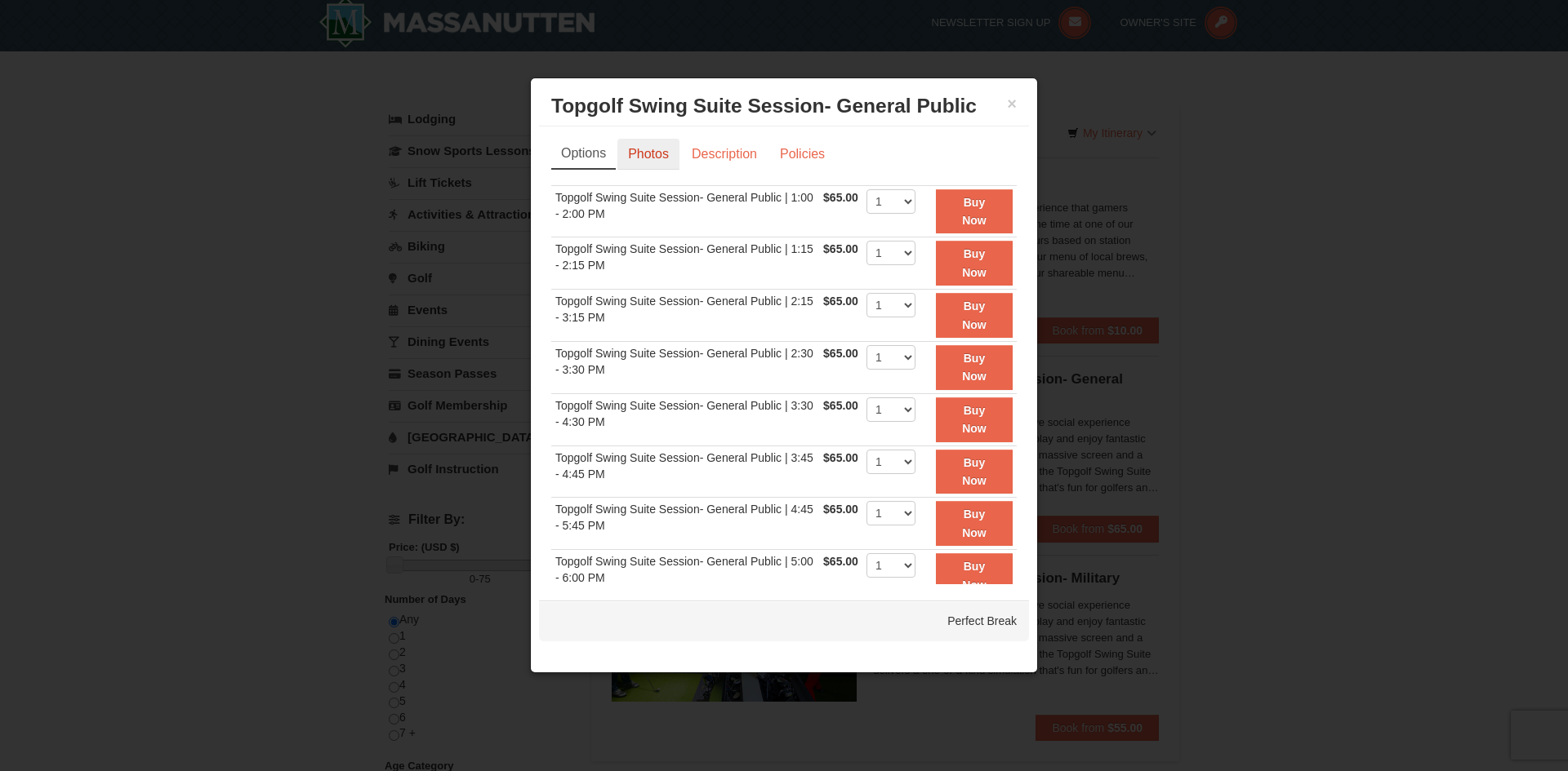
click at [645, 149] on link "Photos" at bounding box center [649, 155] width 62 height 31
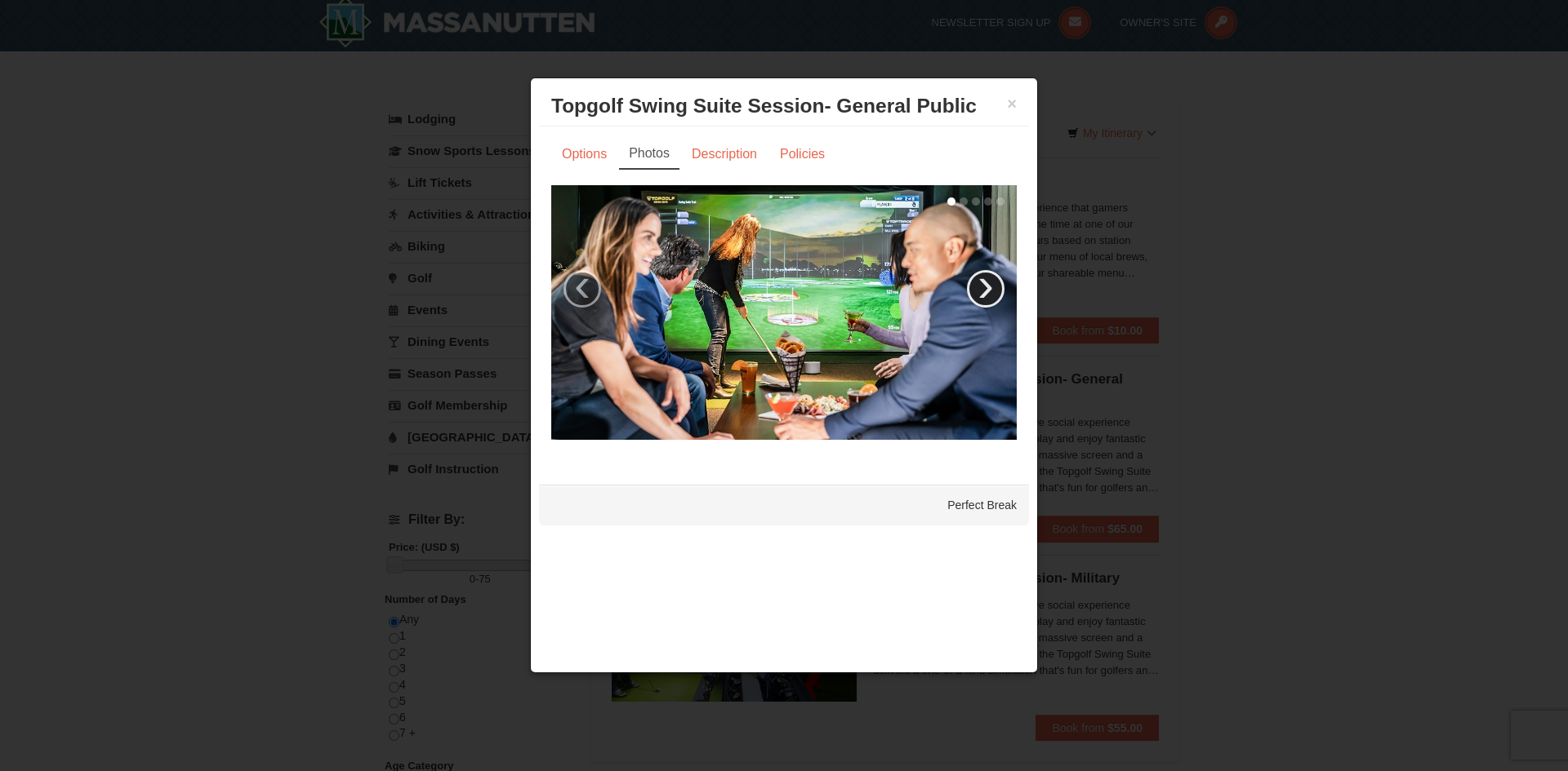
click at [982, 283] on link "›" at bounding box center [986, 289] width 38 height 38
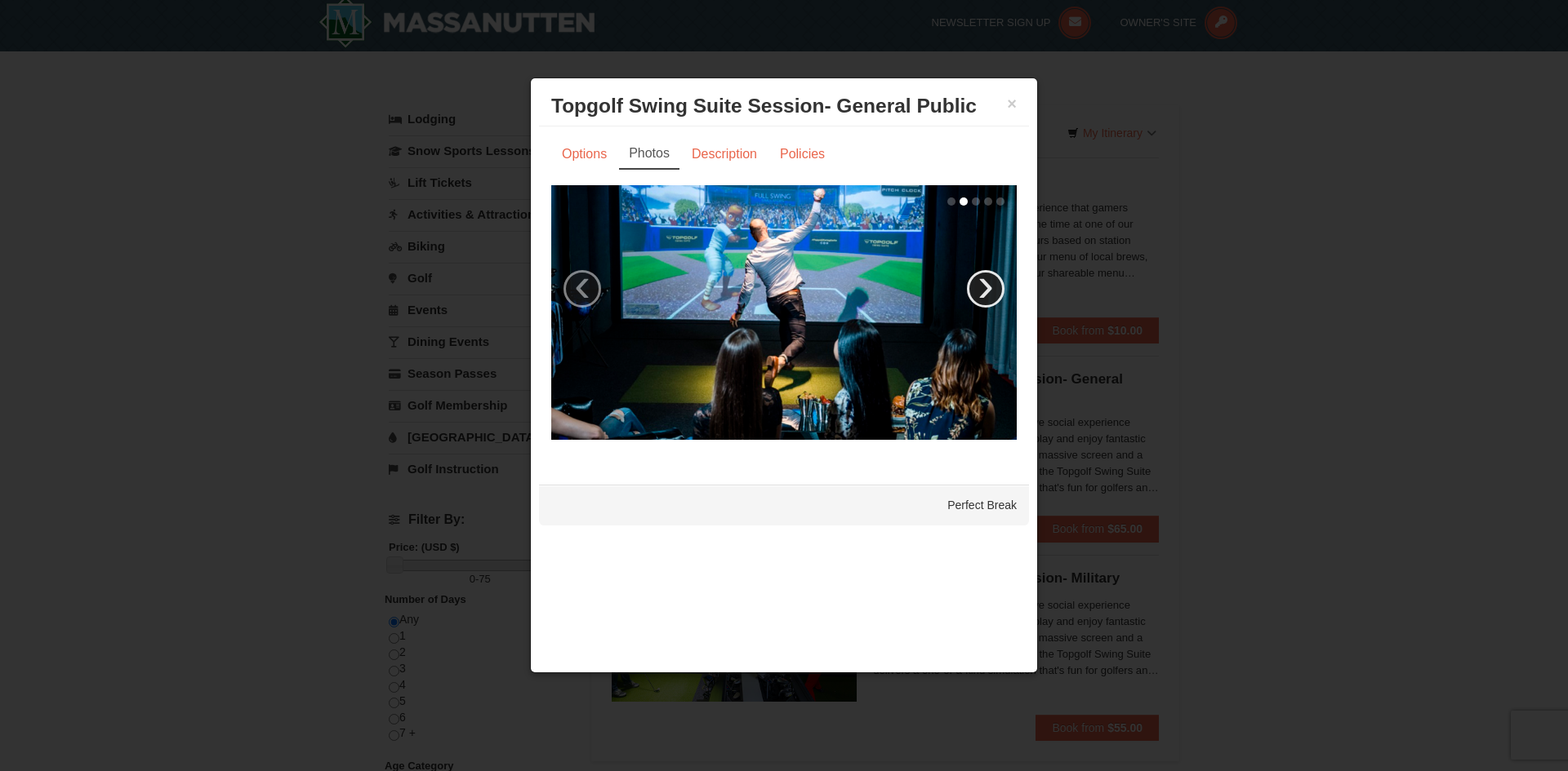
click at [982, 283] on link "›" at bounding box center [986, 289] width 38 height 38
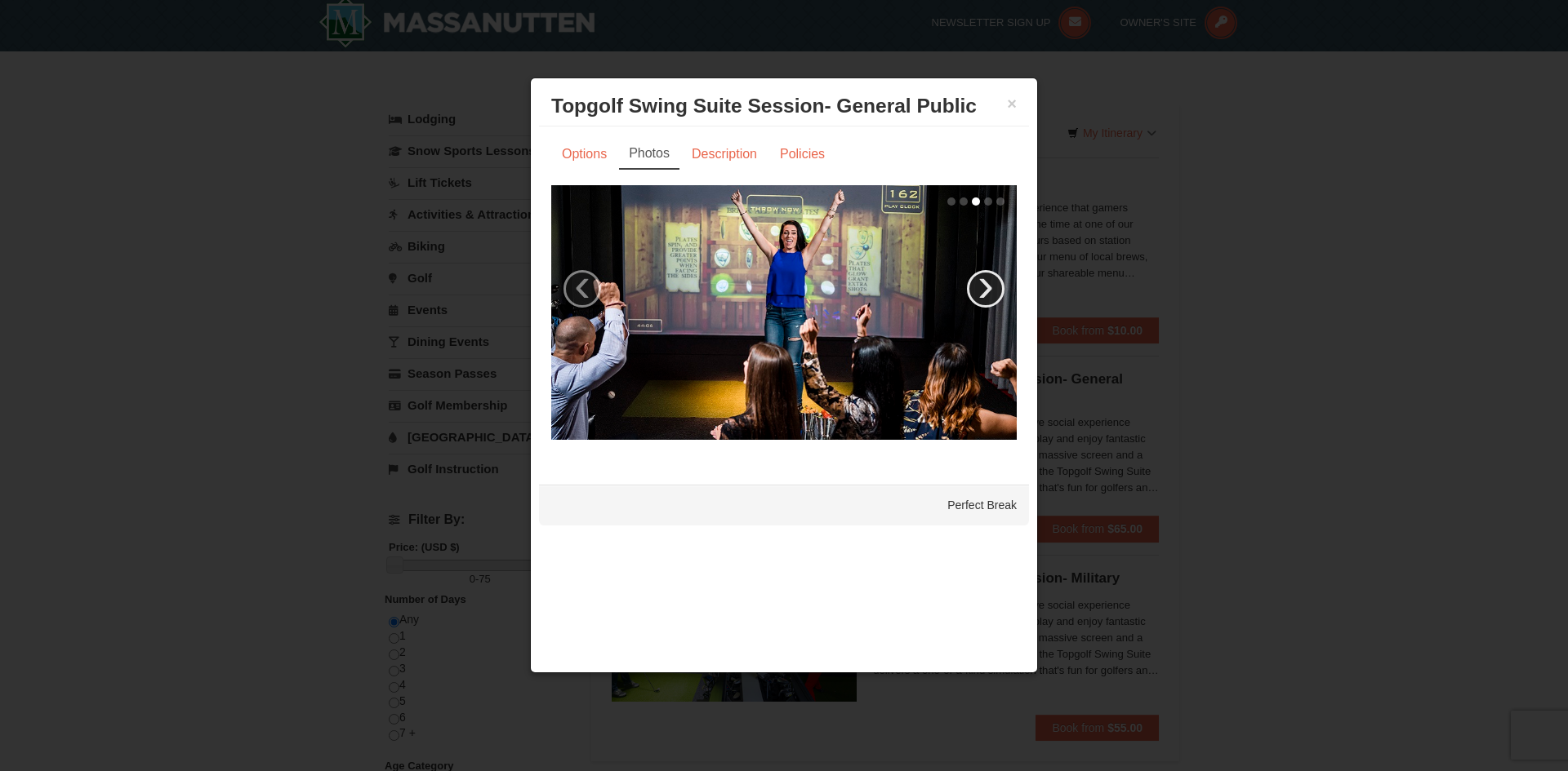
click at [982, 283] on link "›" at bounding box center [986, 289] width 38 height 38
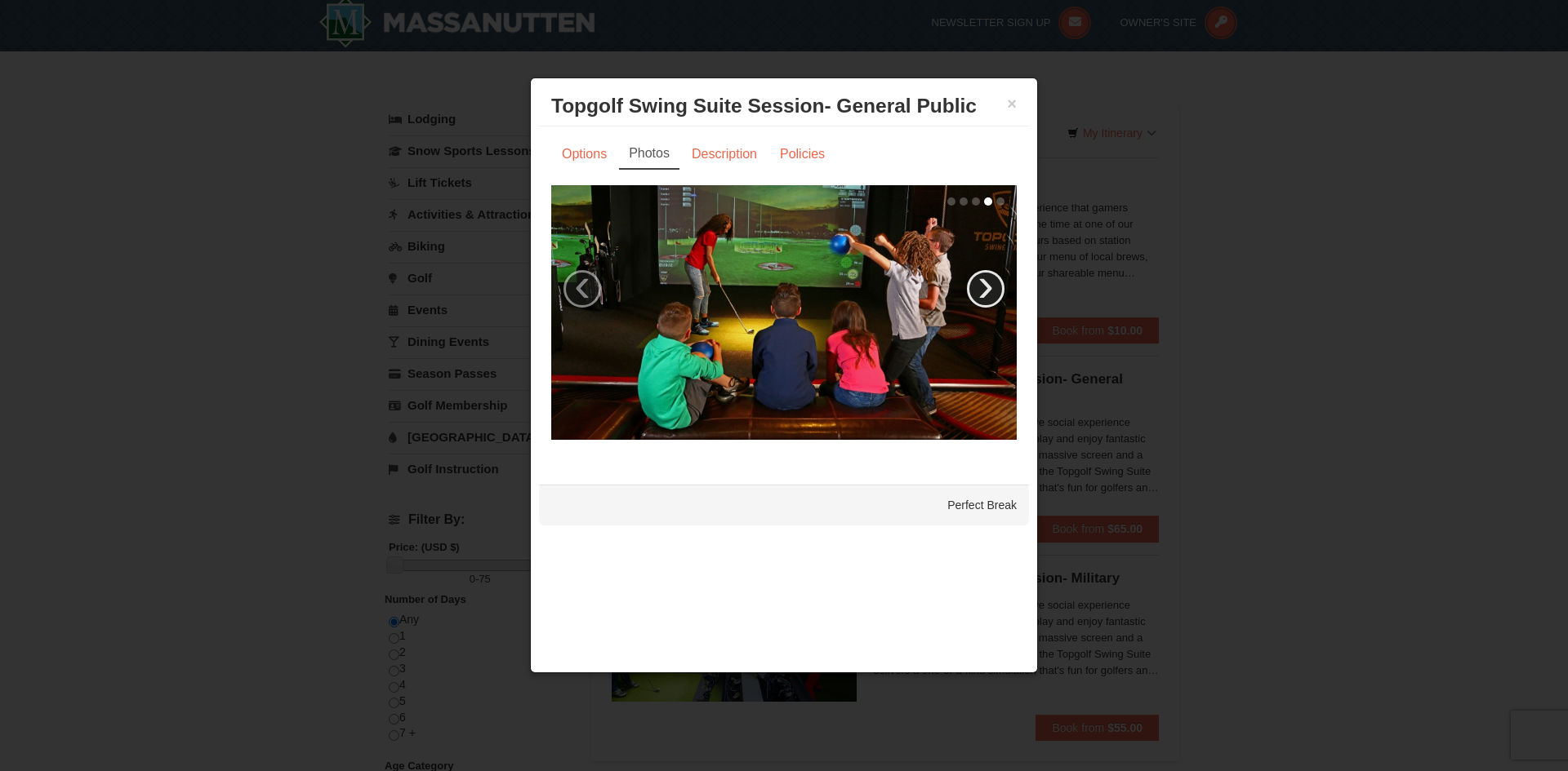
click at [982, 283] on link "›" at bounding box center [986, 289] width 38 height 38
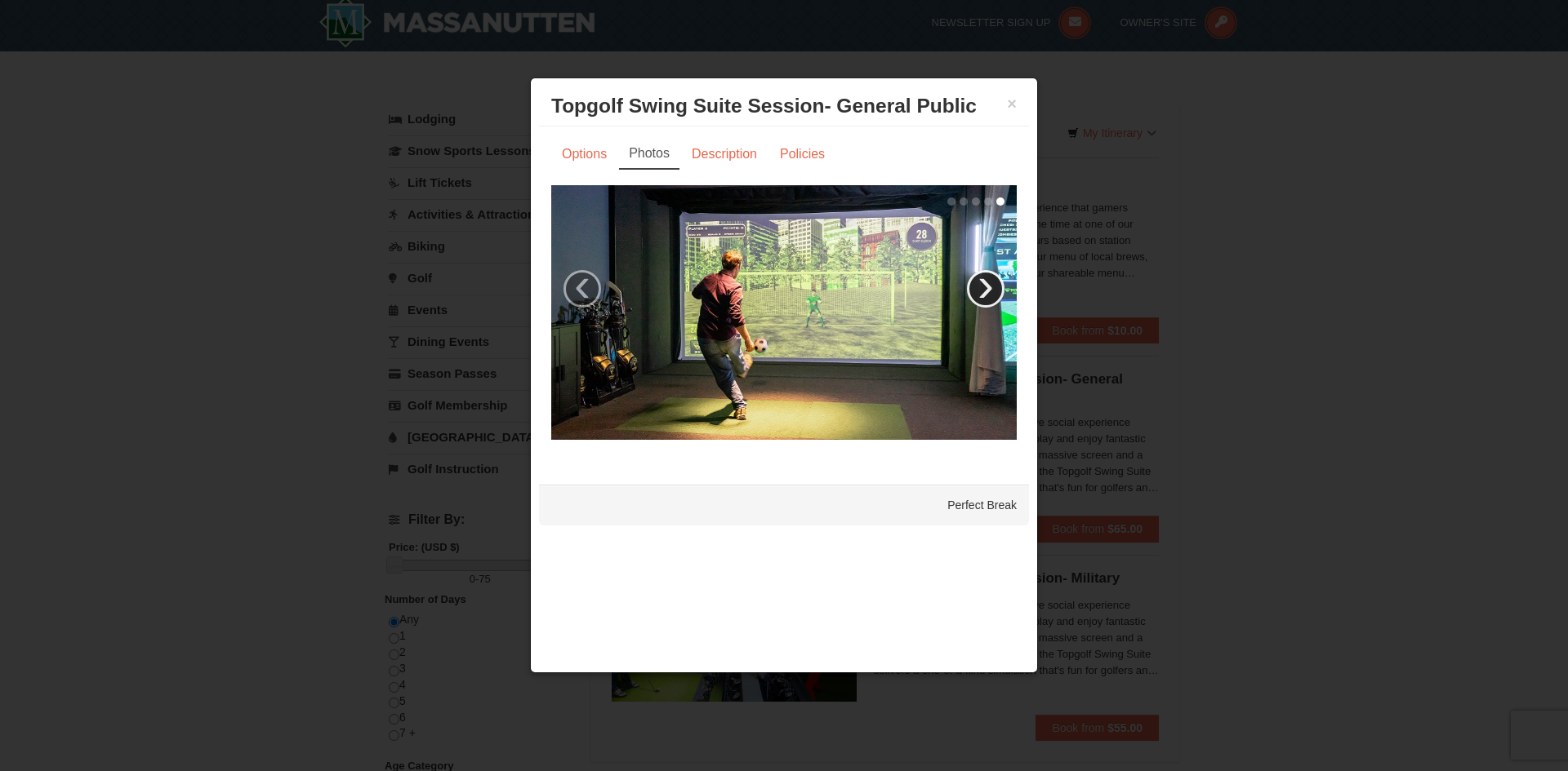
click at [982, 283] on link "›" at bounding box center [986, 289] width 38 height 38
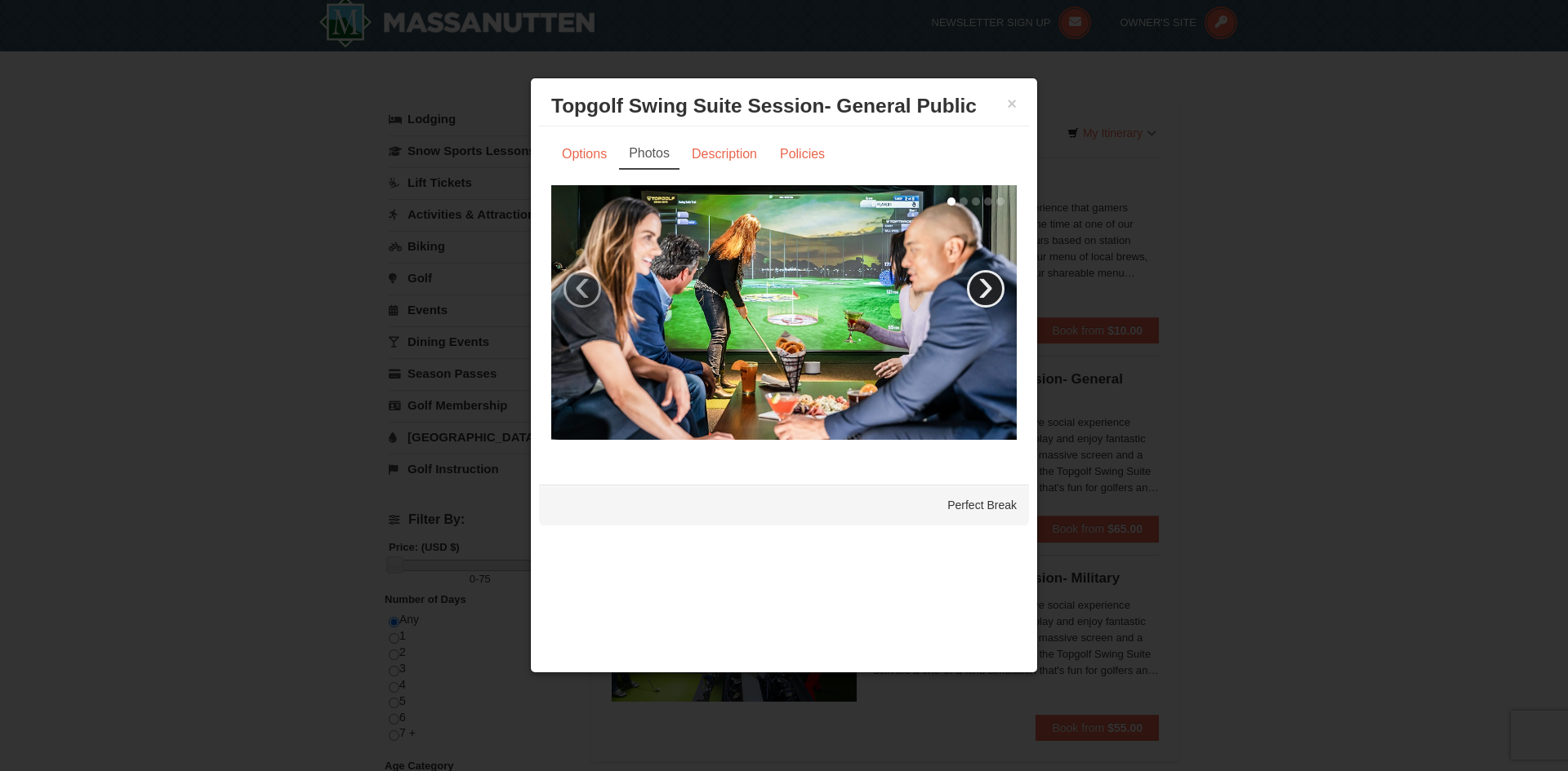
click at [982, 283] on link "›" at bounding box center [986, 289] width 38 height 38
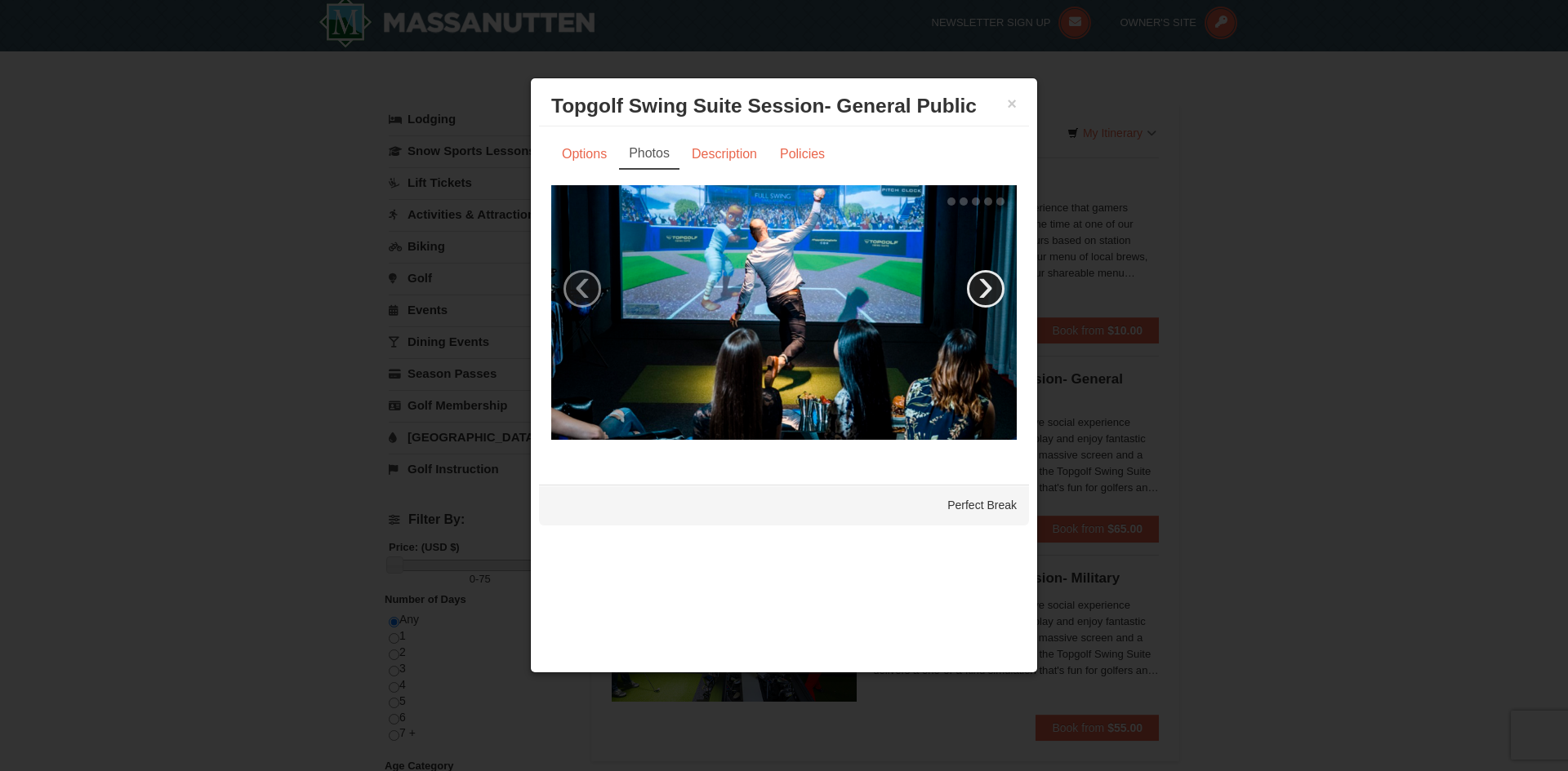
click at [982, 283] on link "›" at bounding box center [986, 289] width 38 height 38
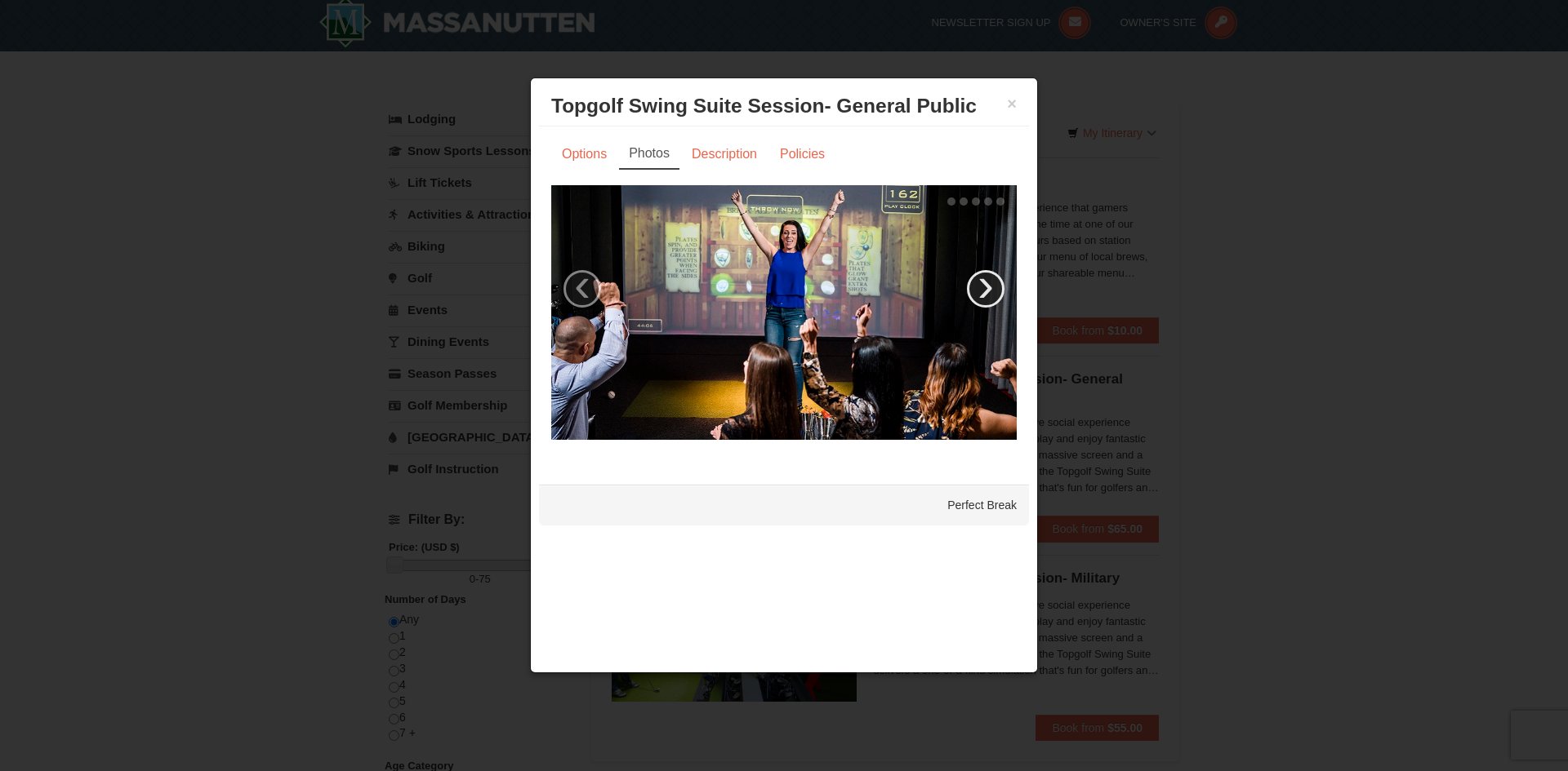
click at [982, 283] on link "›" at bounding box center [986, 289] width 38 height 38
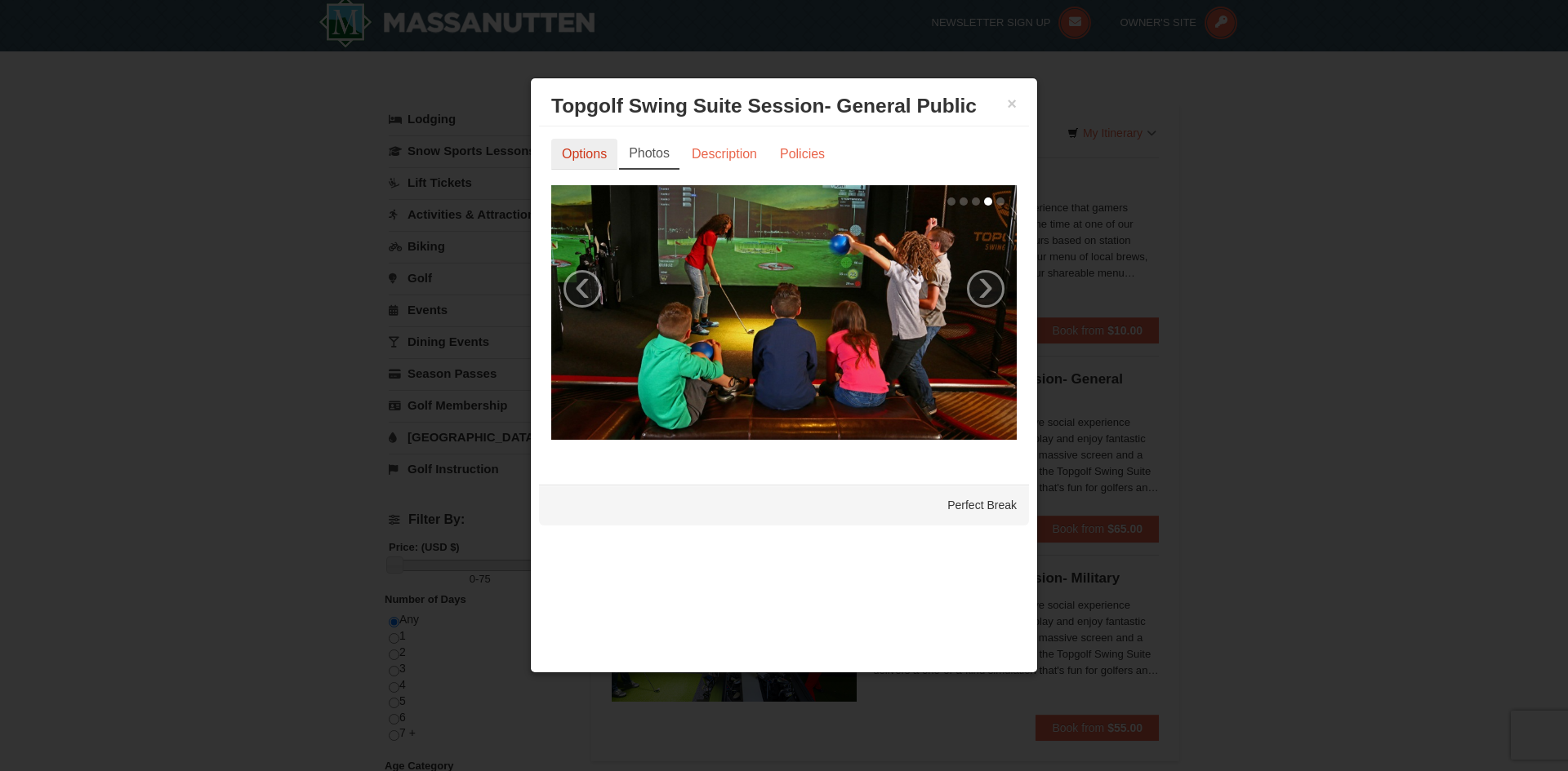
click at [589, 163] on link "Options" at bounding box center [584, 155] width 66 height 31
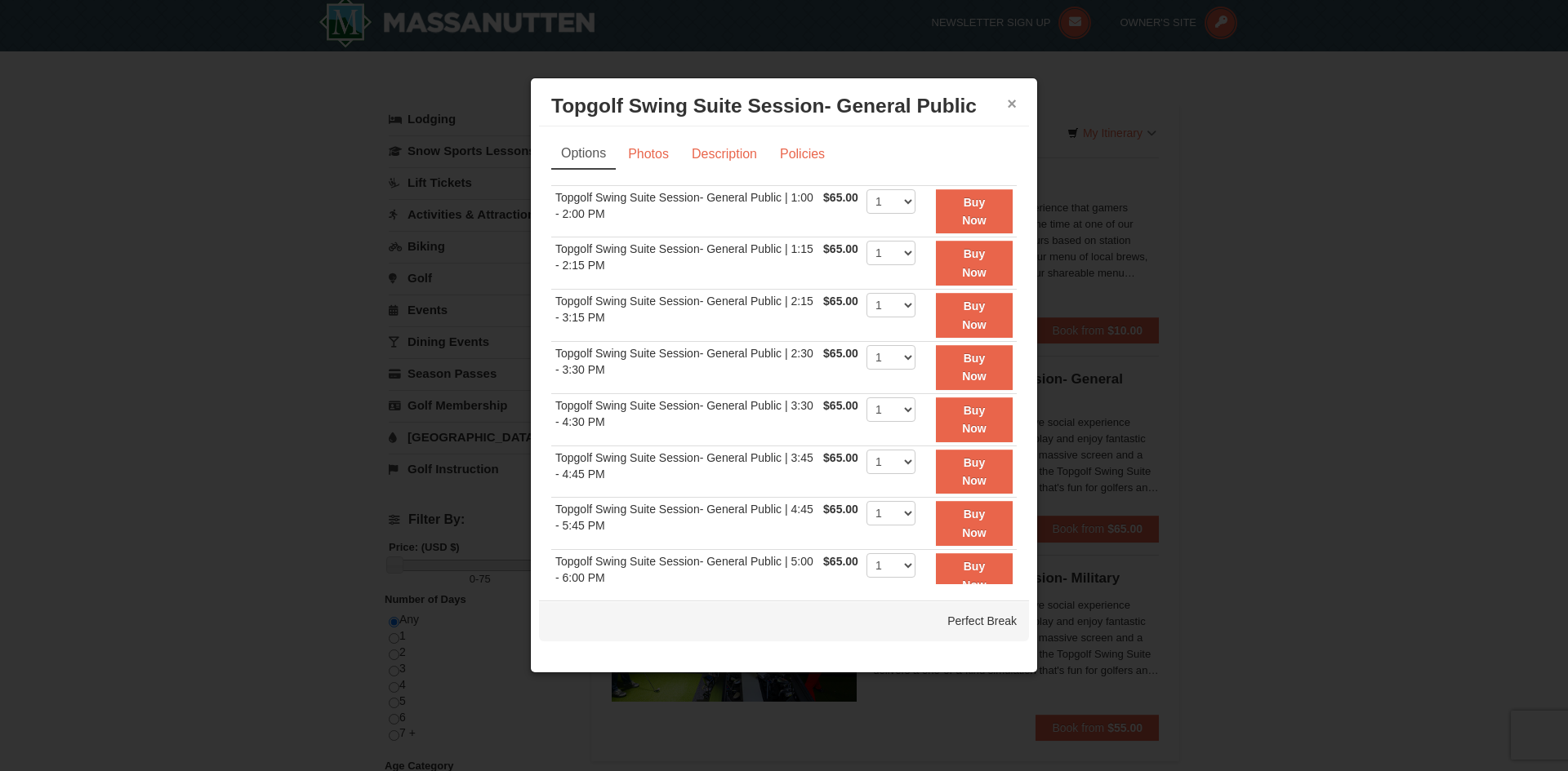
click at [1009, 105] on button "×" at bounding box center [1012, 104] width 10 height 16
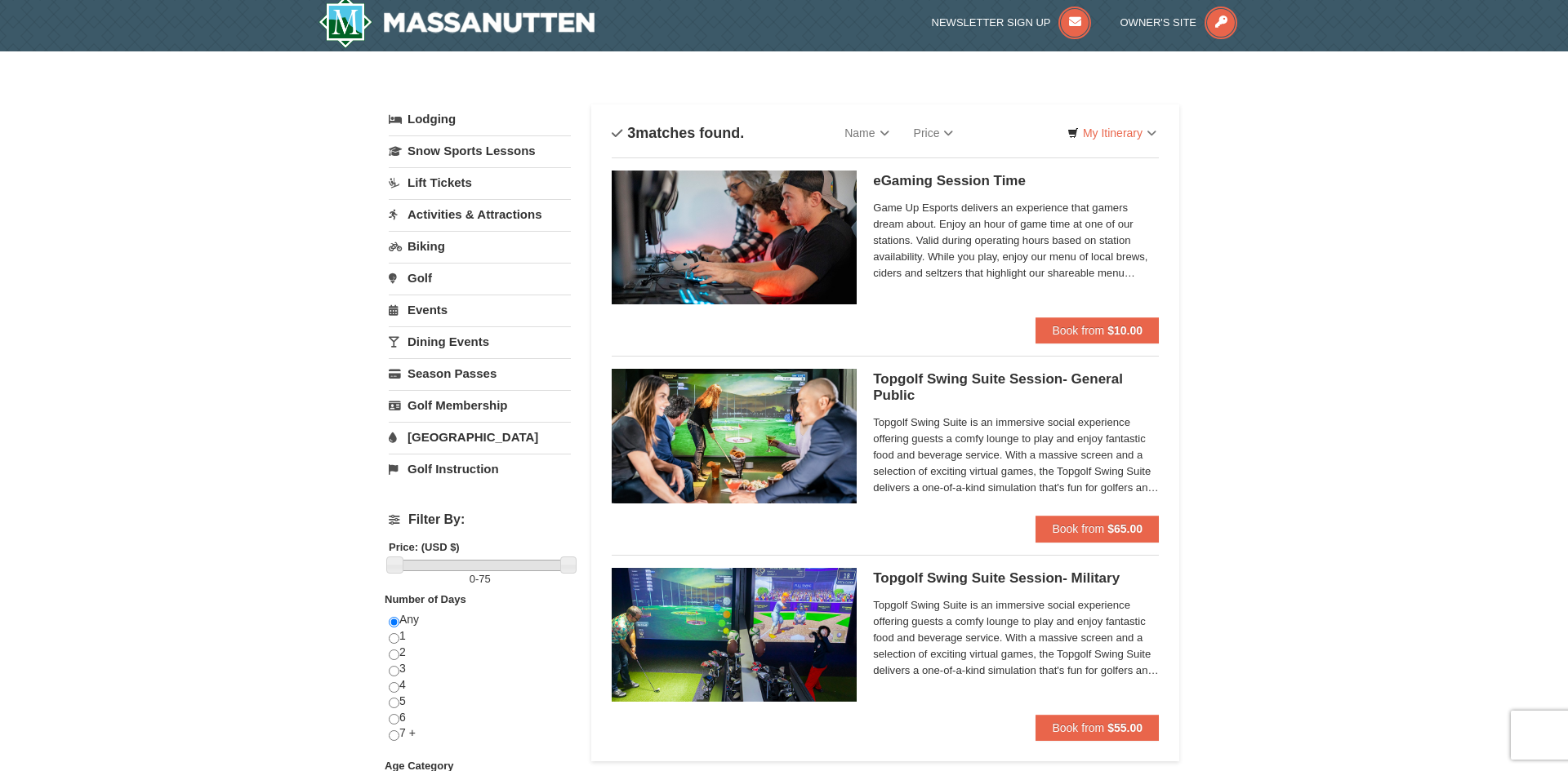
click at [970, 385] on h5 "Topgolf Swing Suite Session- General Public Perfect Break" at bounding box center [1015, 388] width 285 height 33
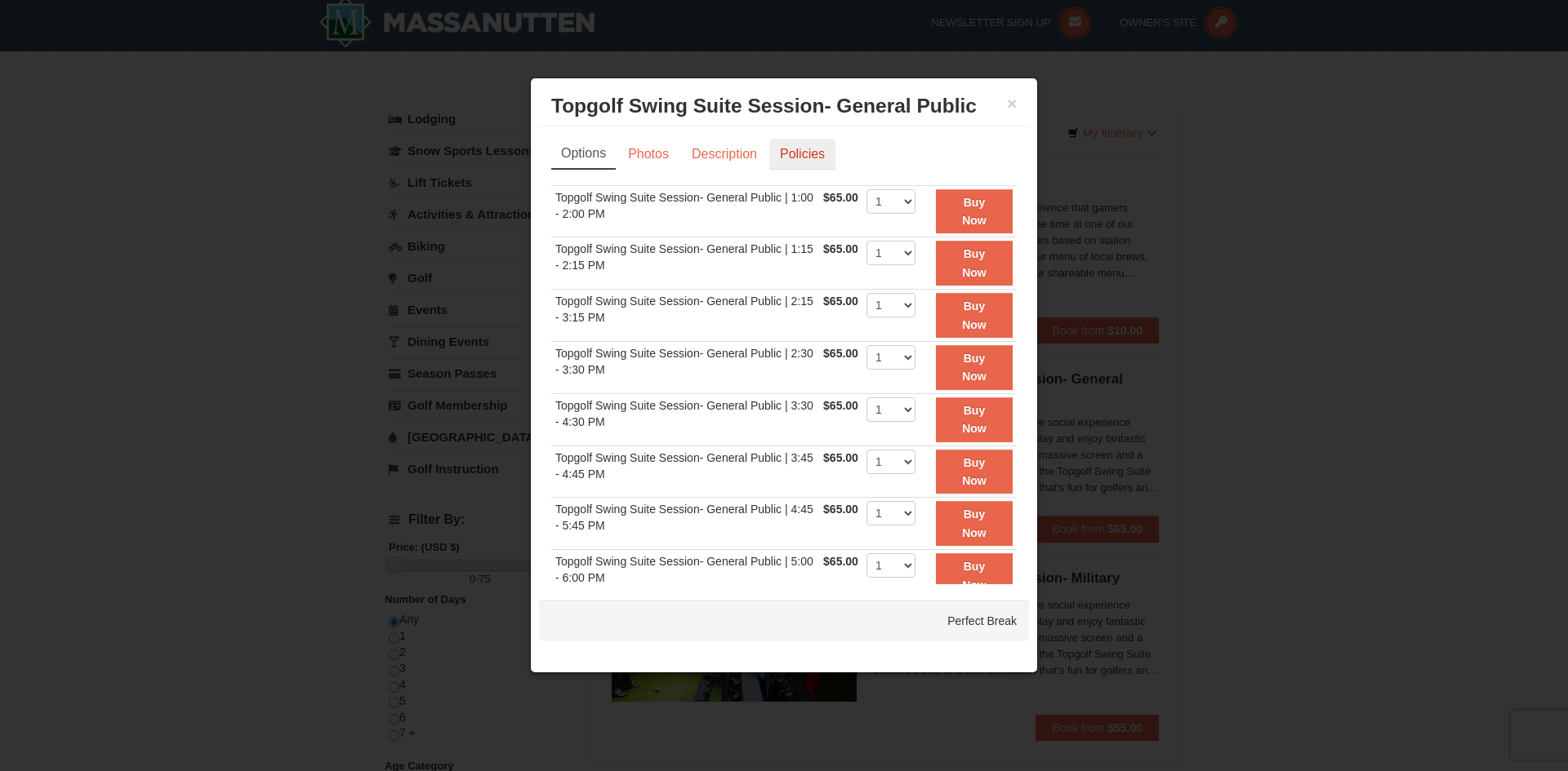
click at [827, 150] on link "Policies" at bounding box center [802, 155] width 66 height 31
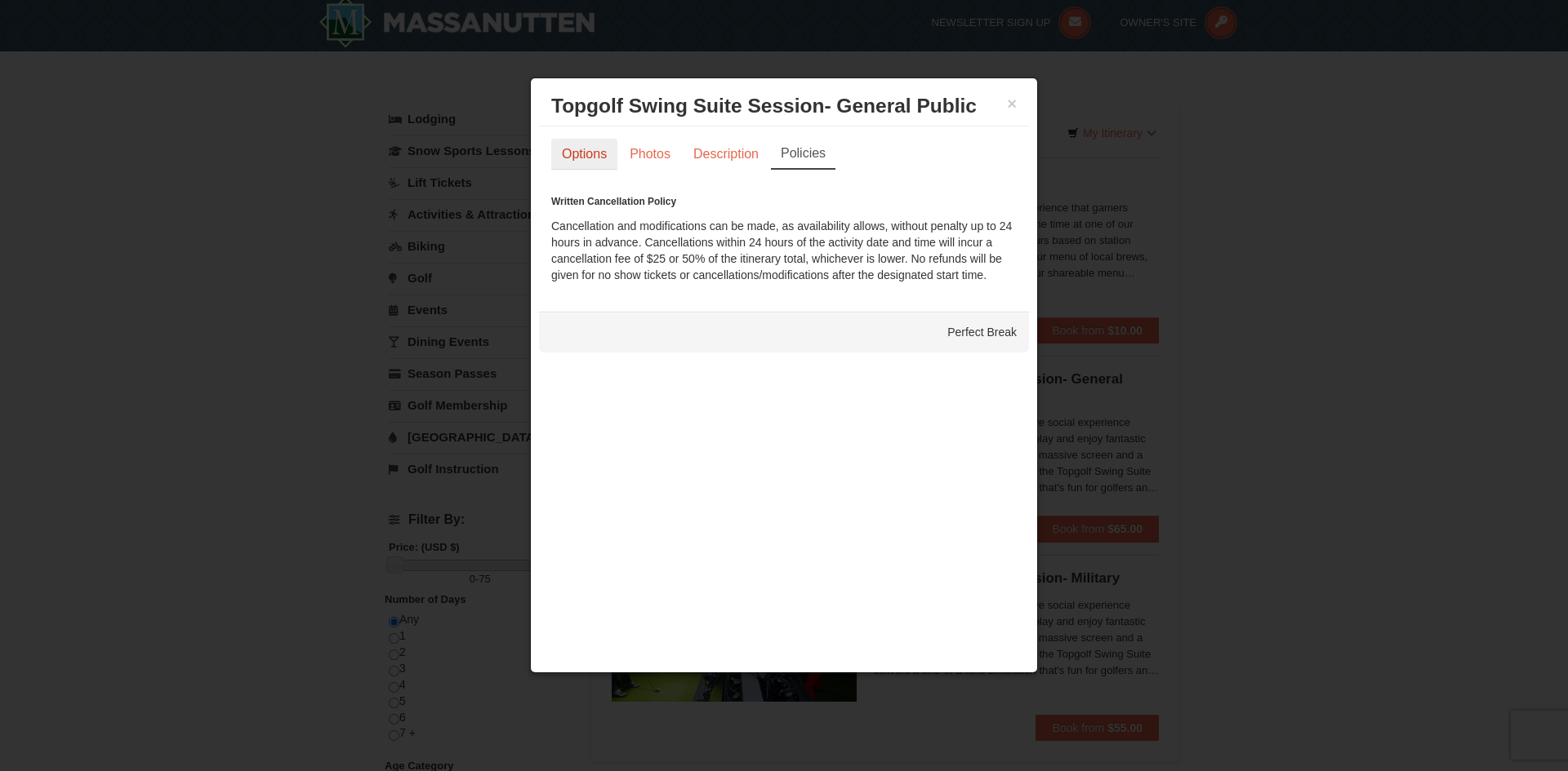
click at [591, 159] on link "Options" at bounding box center [584, 155] width 66 height 31
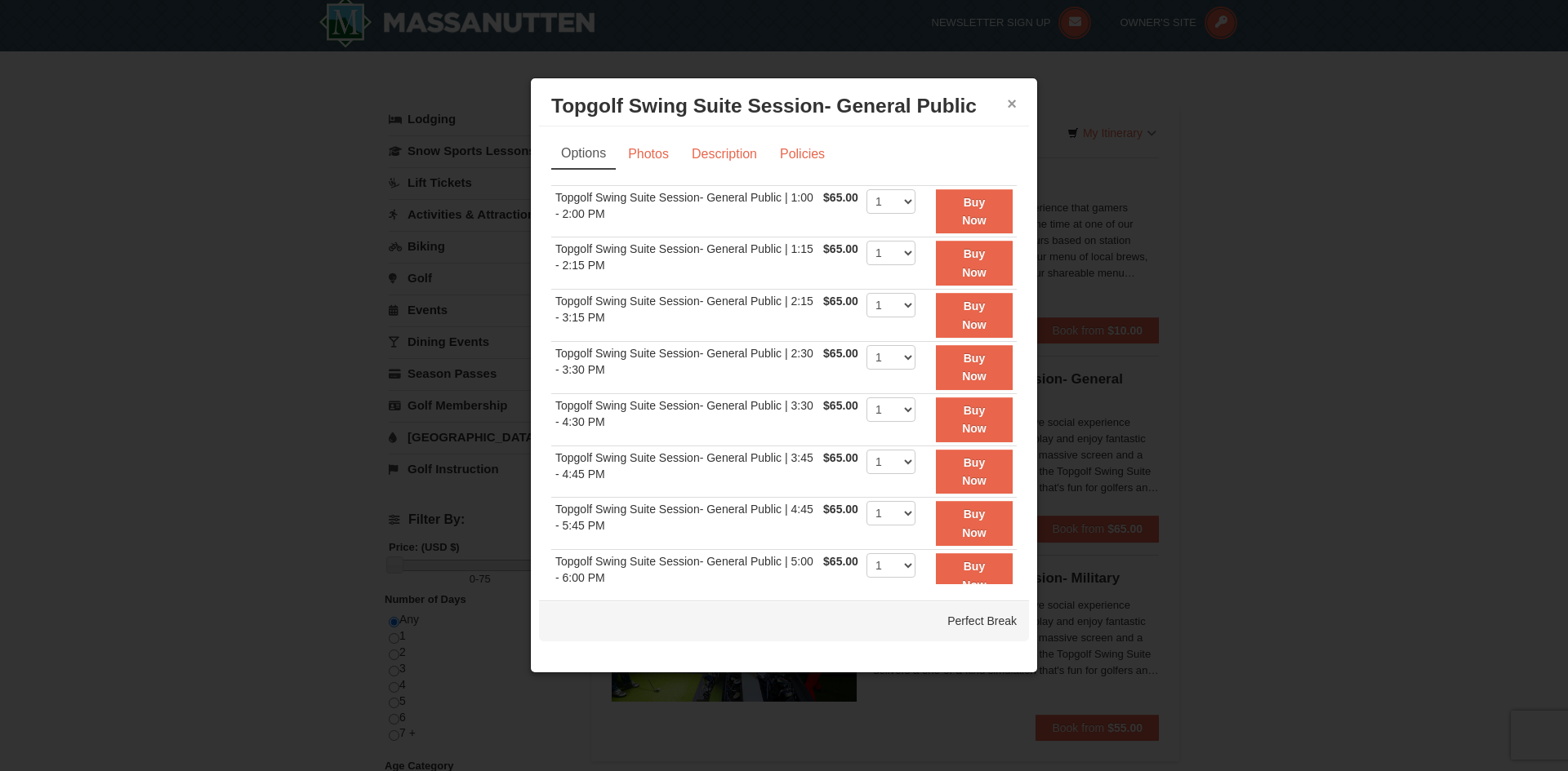
click at [1010, 96] on button "×" at bounding box center [1012, 104] width 10 height 16
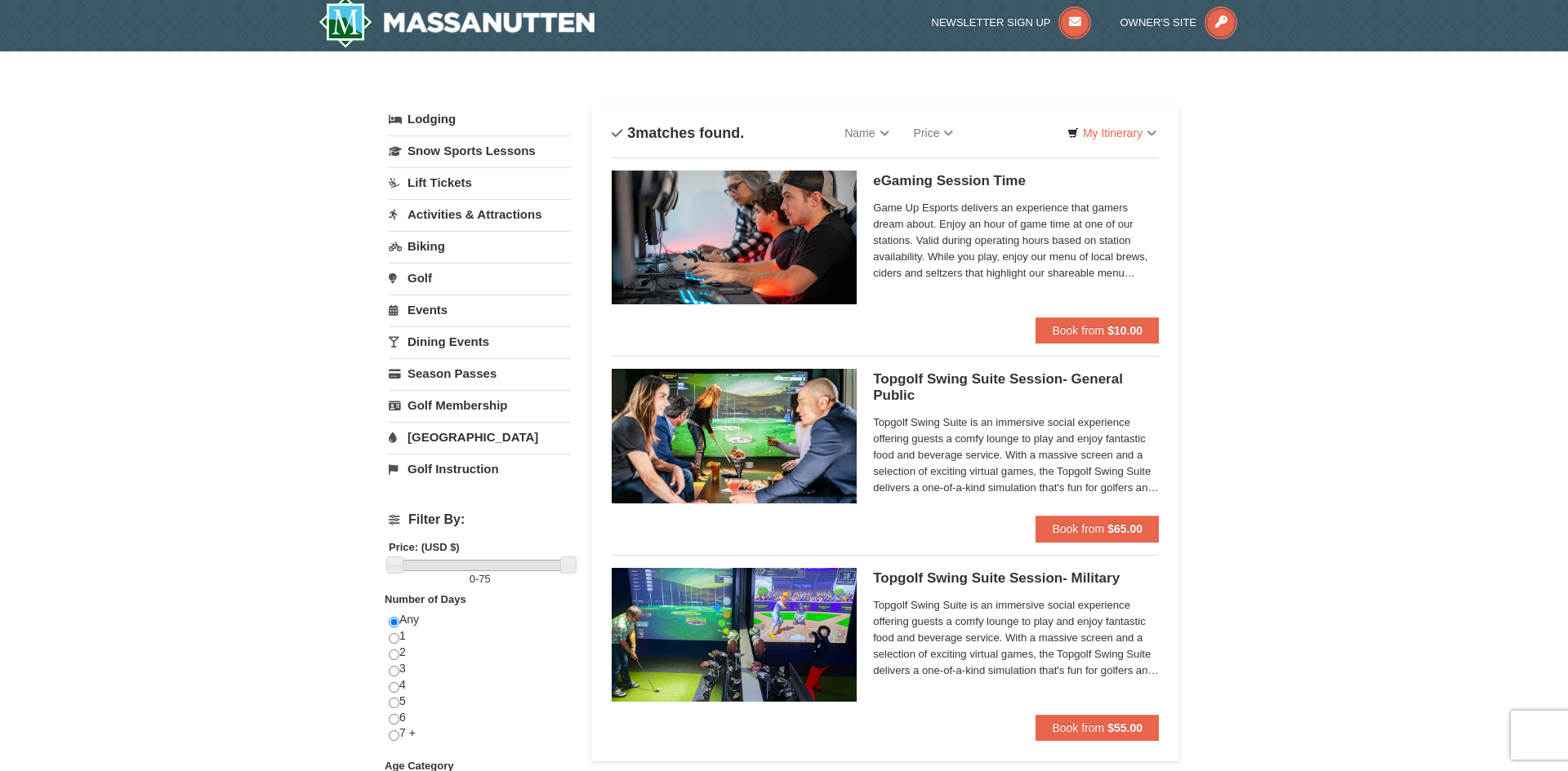
click at [458, 216] on link "Activities & Attractions" at bounding box center [479, 214] width 182 height 30
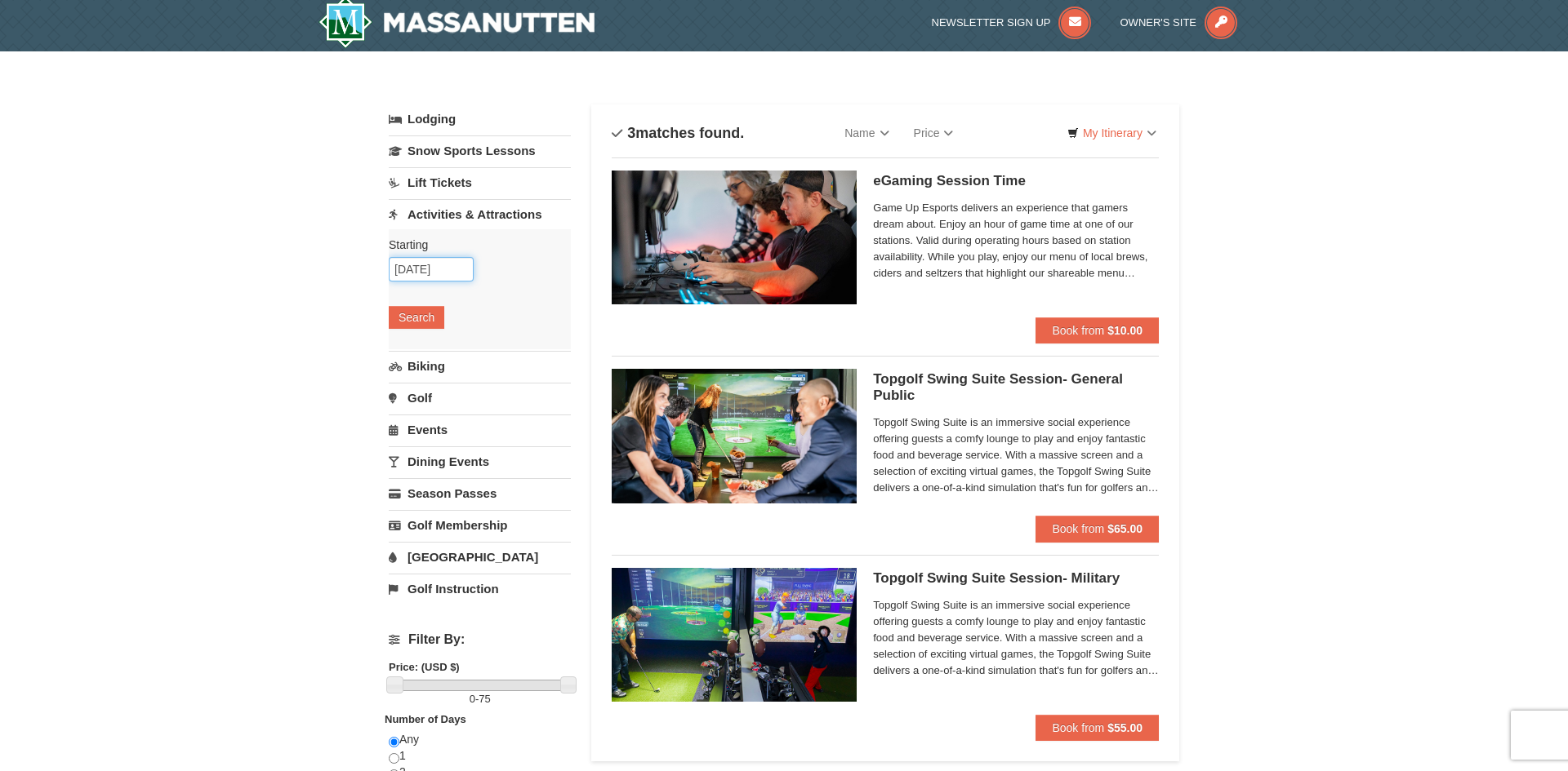
click at [440, 267] on input "[DATE]" at bounding box center [431, 269] width 85 height 25
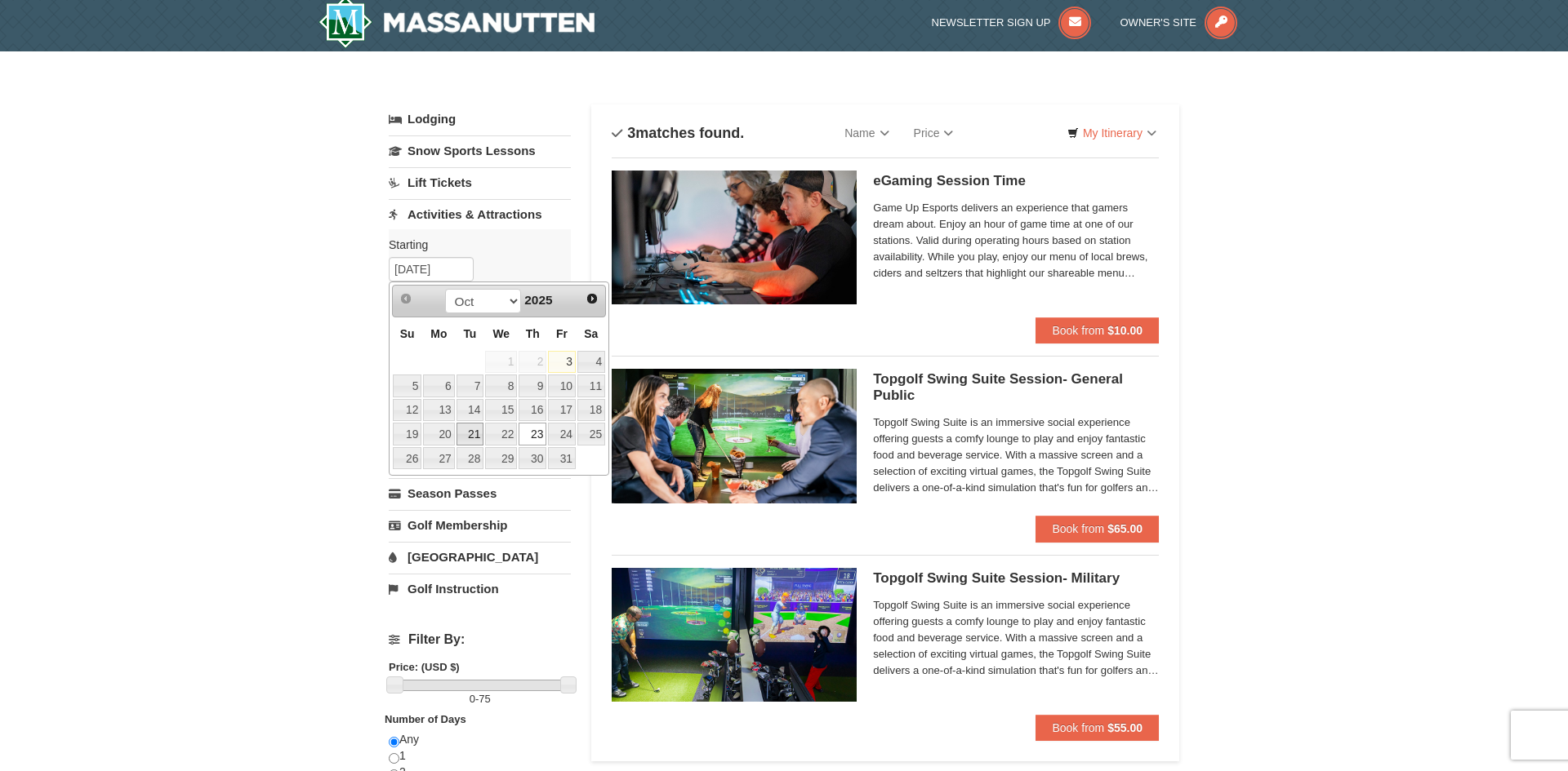
click at [467, 436] on link "21" at bounding box center [470, 434] width 28 height 23
type input "10/21/2025"
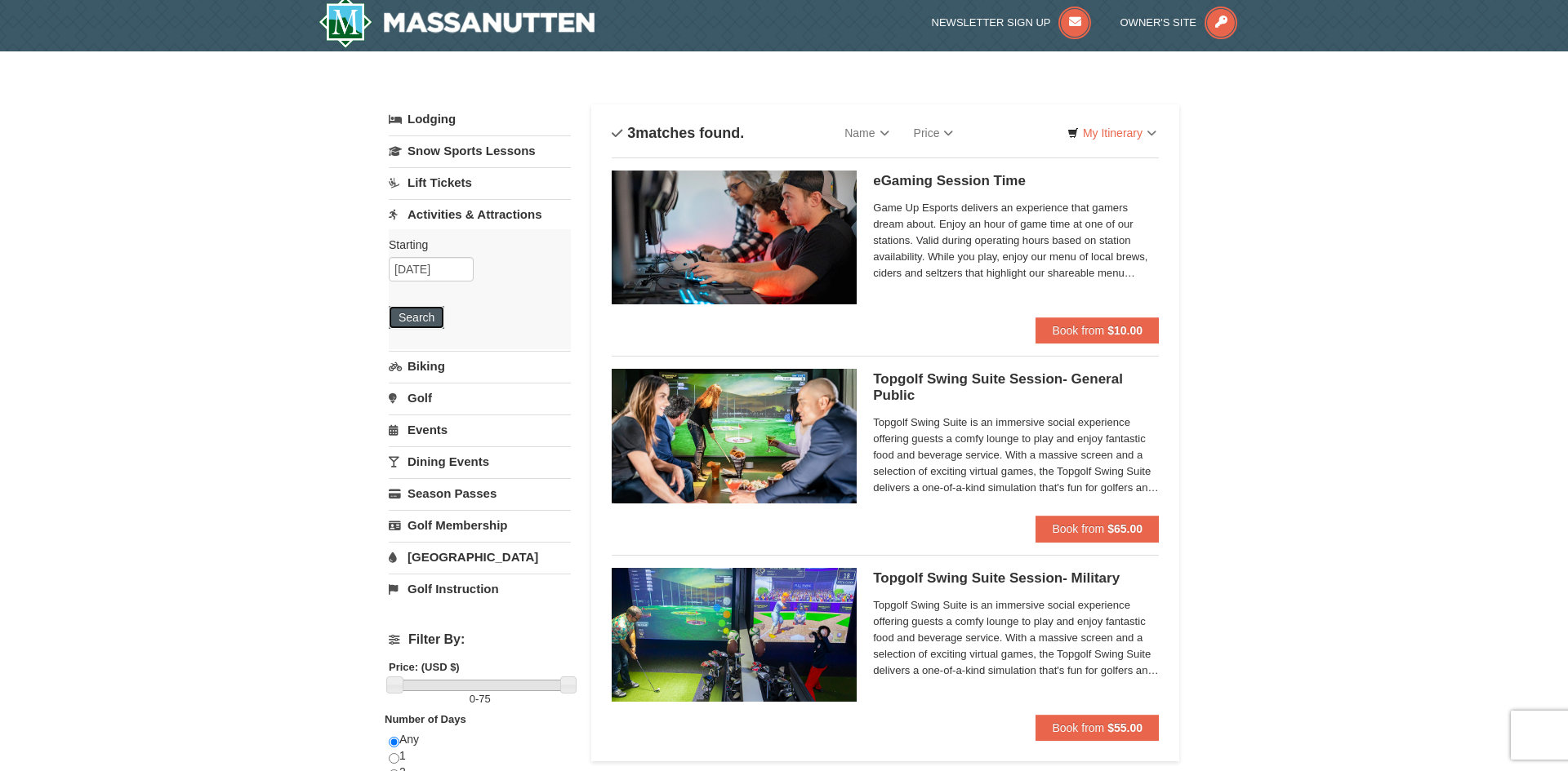
click at [424, 327] on button "Search" at bounding box center [416, 317] width 56 height 23
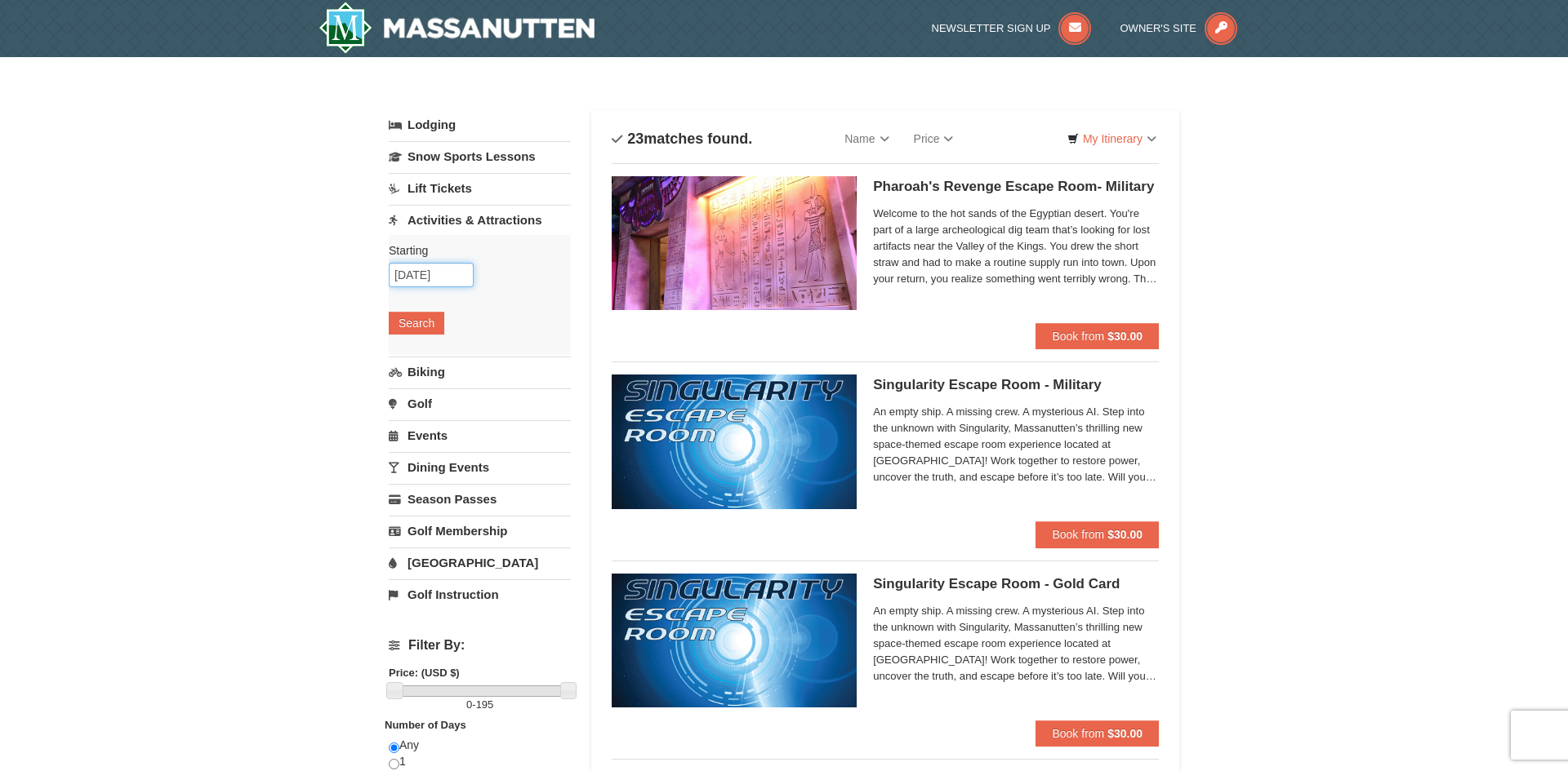
click at [441, 279] on input "10/21/2025" at bounding box center [431, 275] width 85 height 25
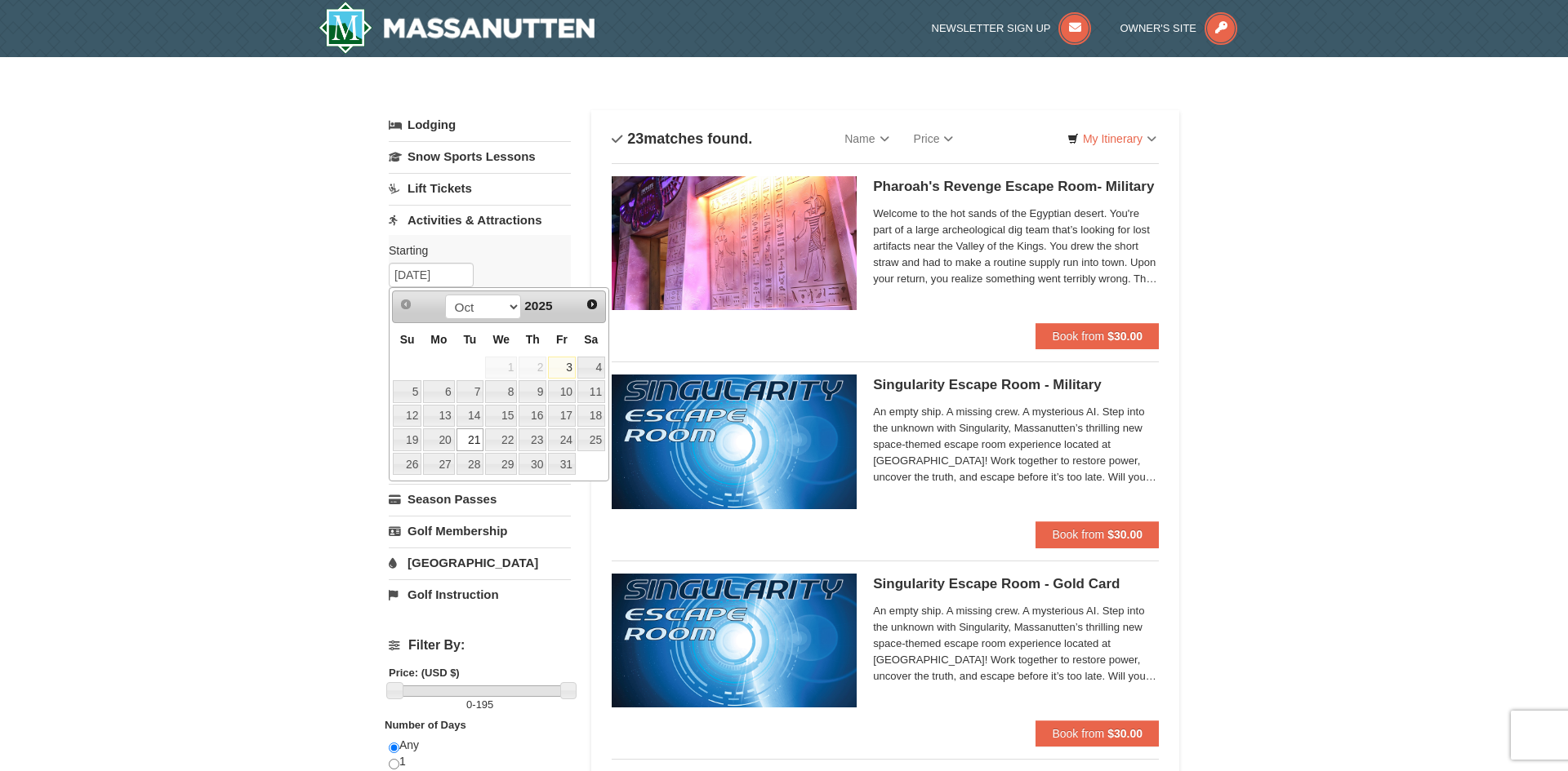
click at [445, 437] on link "20" at bounding box center [438, 440] width 31 height 23
type input "10/20/2025"
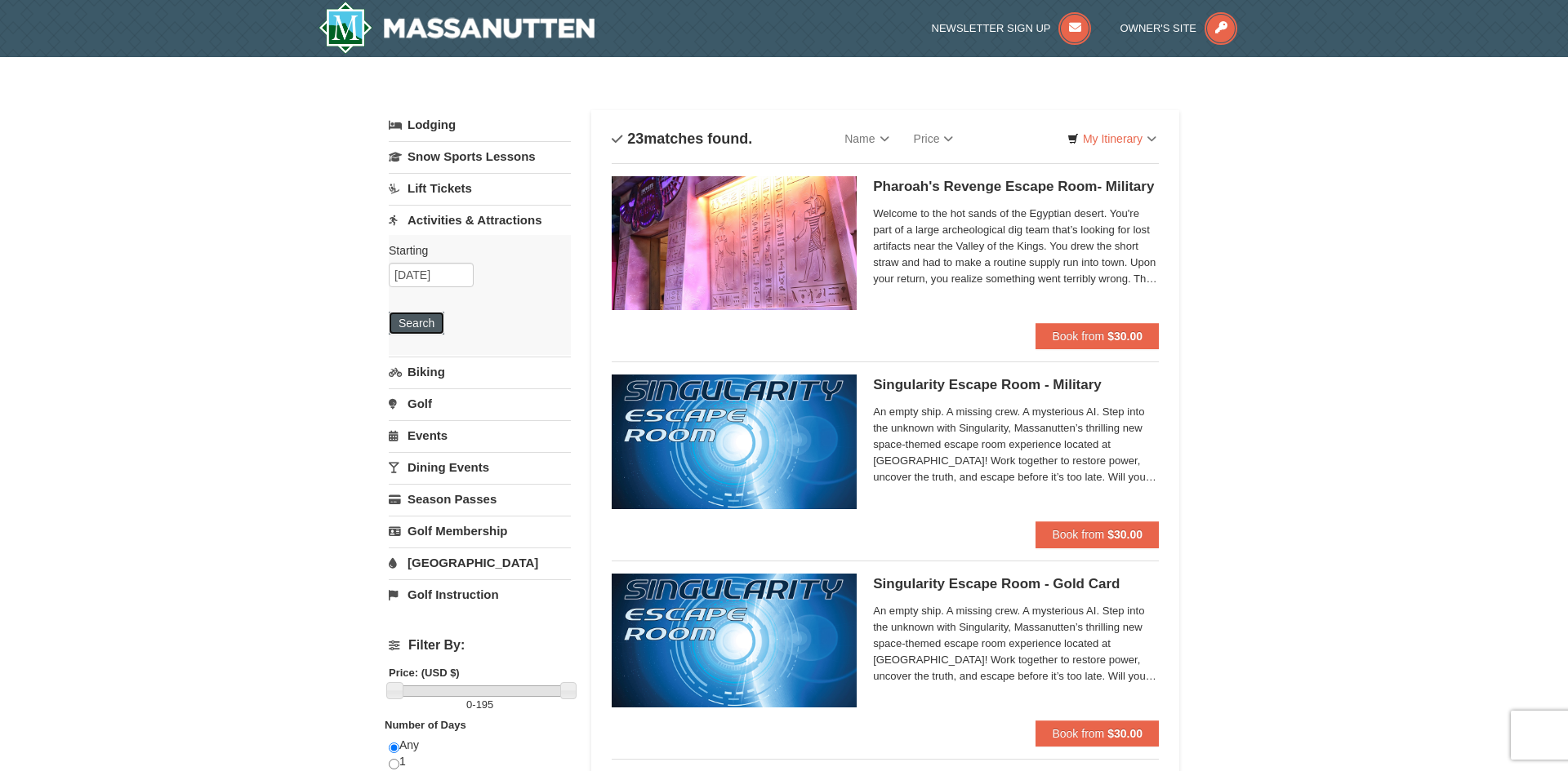
click at [427, 313] on button "Search" at bounding box center [416, 323] width 56 height 23
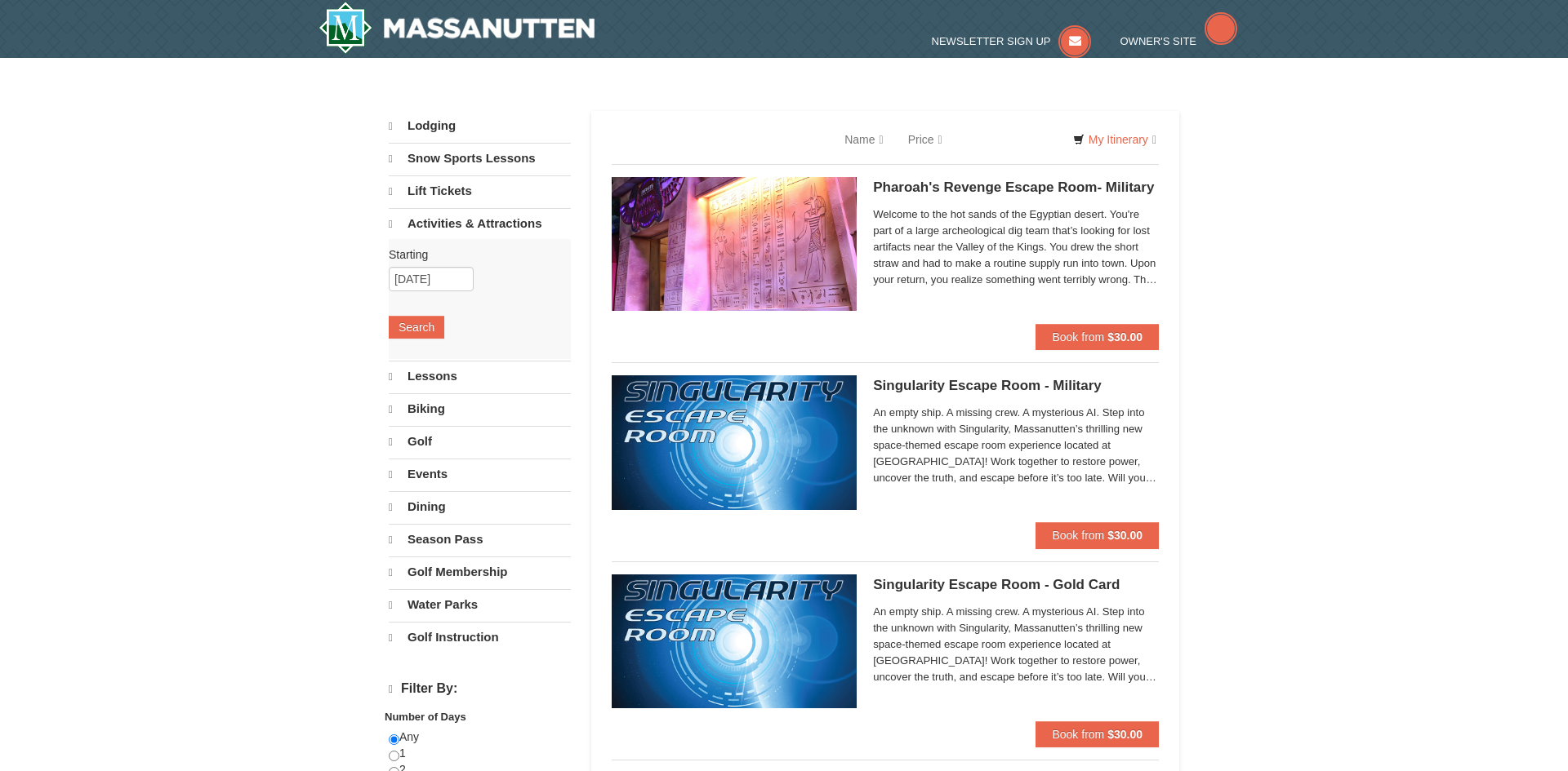
select select "10"
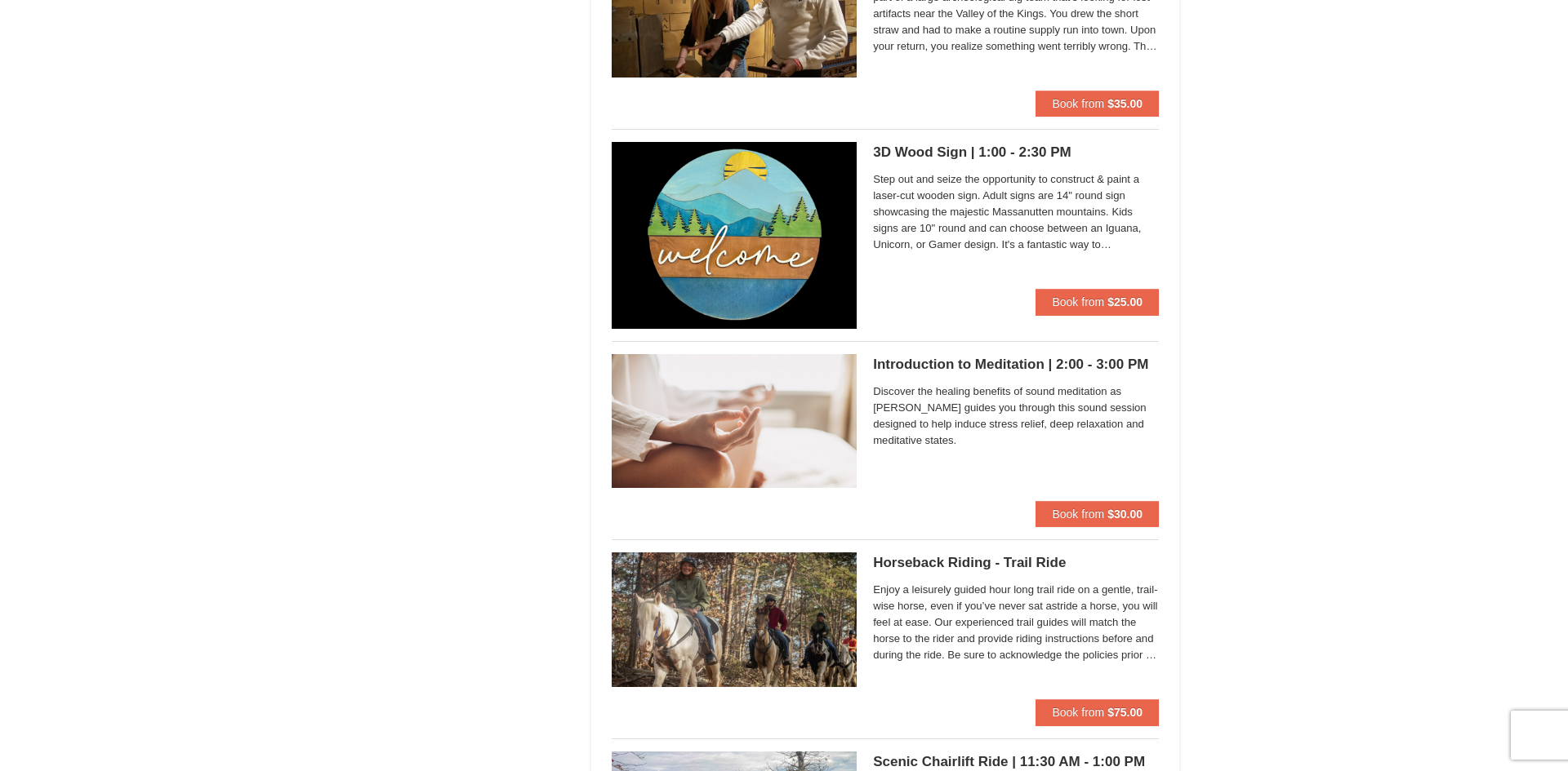
scroll to position [1224, 0]
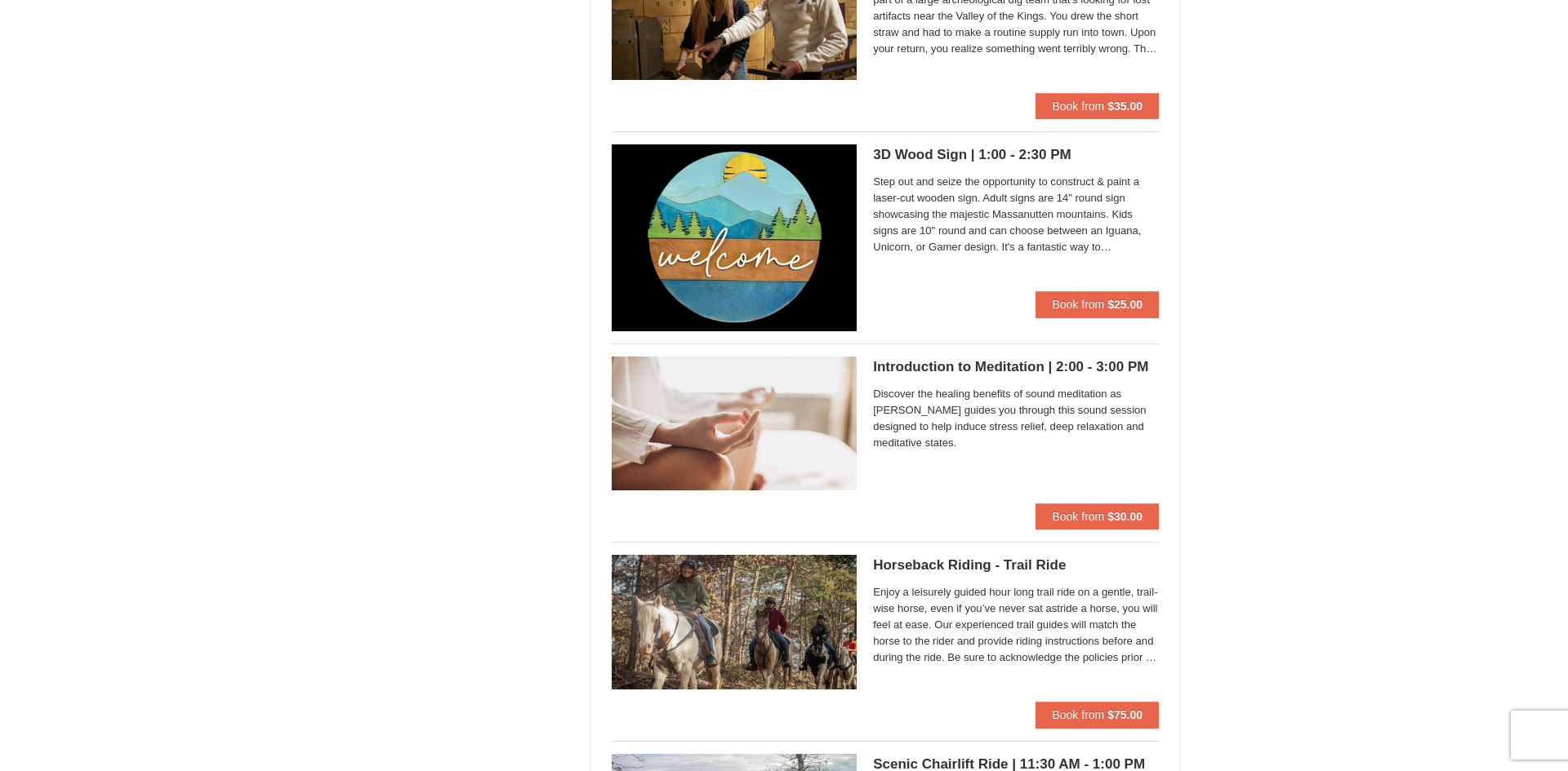
click at [1071, 638] on span "Enjoy a leisurely guided hour long trail ride on a gentle, trail-wise horse, ev…" at bounding box center [1015, 625] width 285 height 82
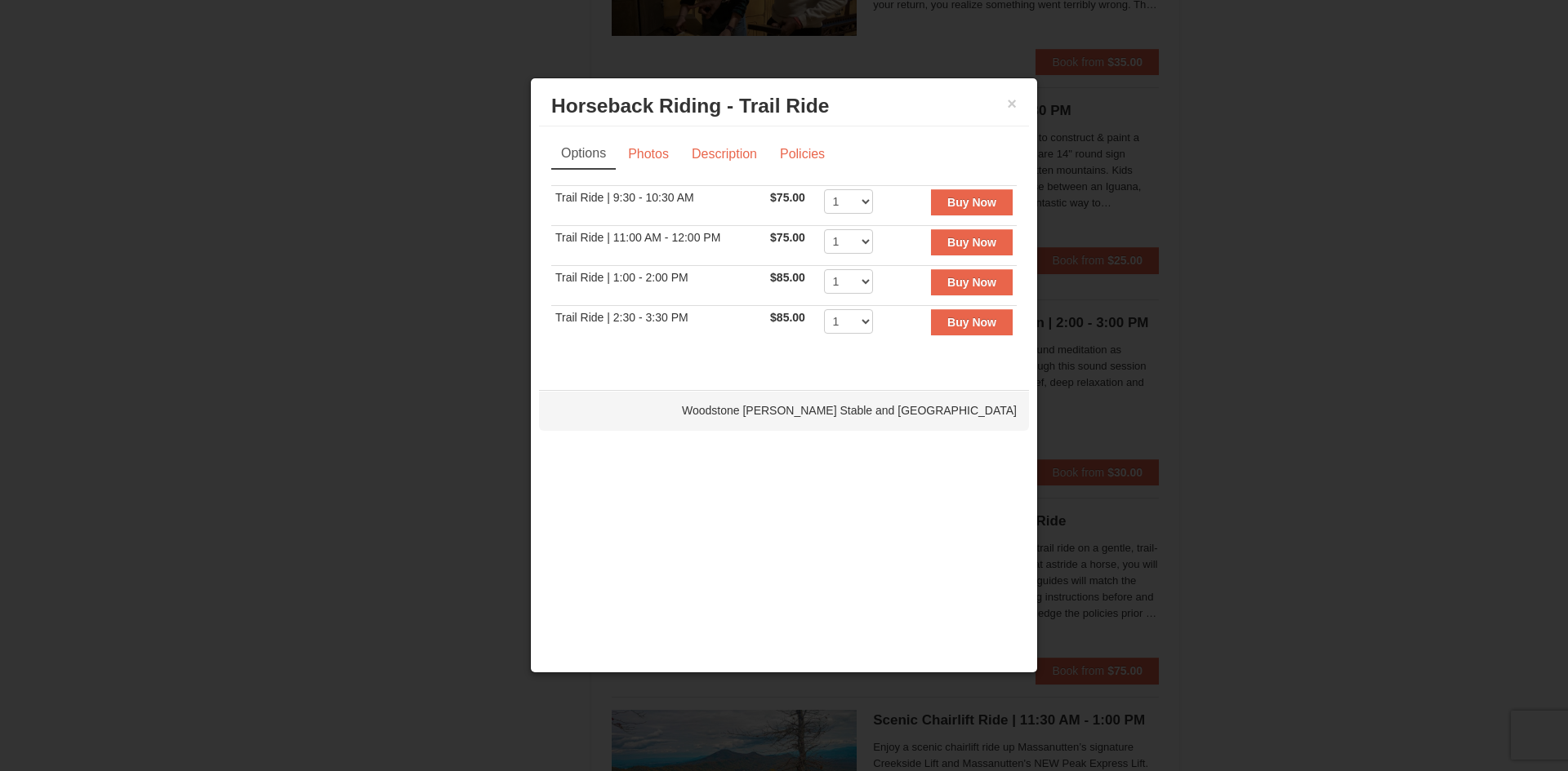
scroll to position [1271, 0]
click at [735, 151] on link "Description" at bounding box center [725, 155] width 87 height 31
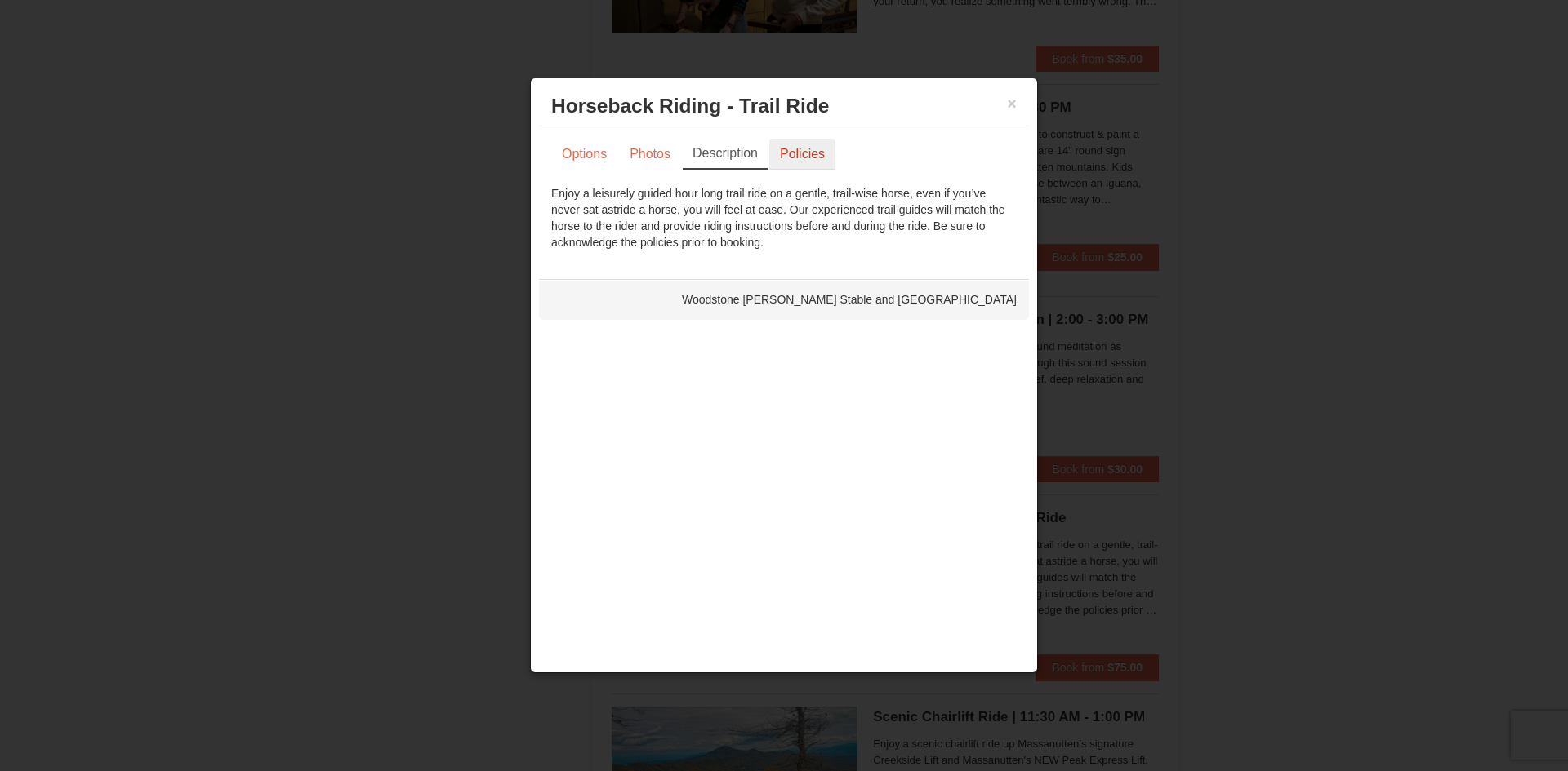
click at [815, 146] on link "Policies" at bounding box center [802, 155] width 66 height 31
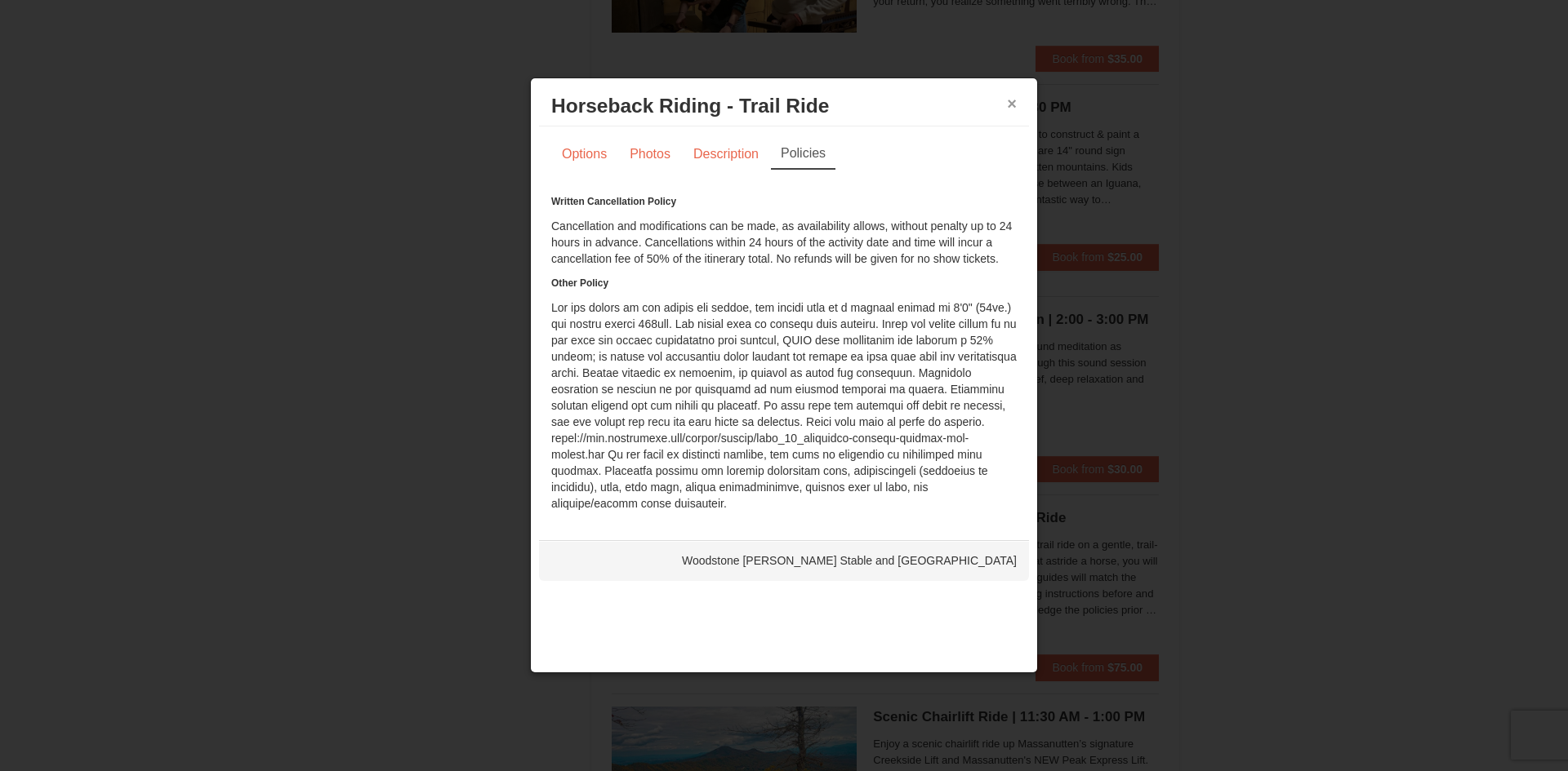
click at [1013, 107] on button "×" at bounding box center [1012, 104] width 10 height 16
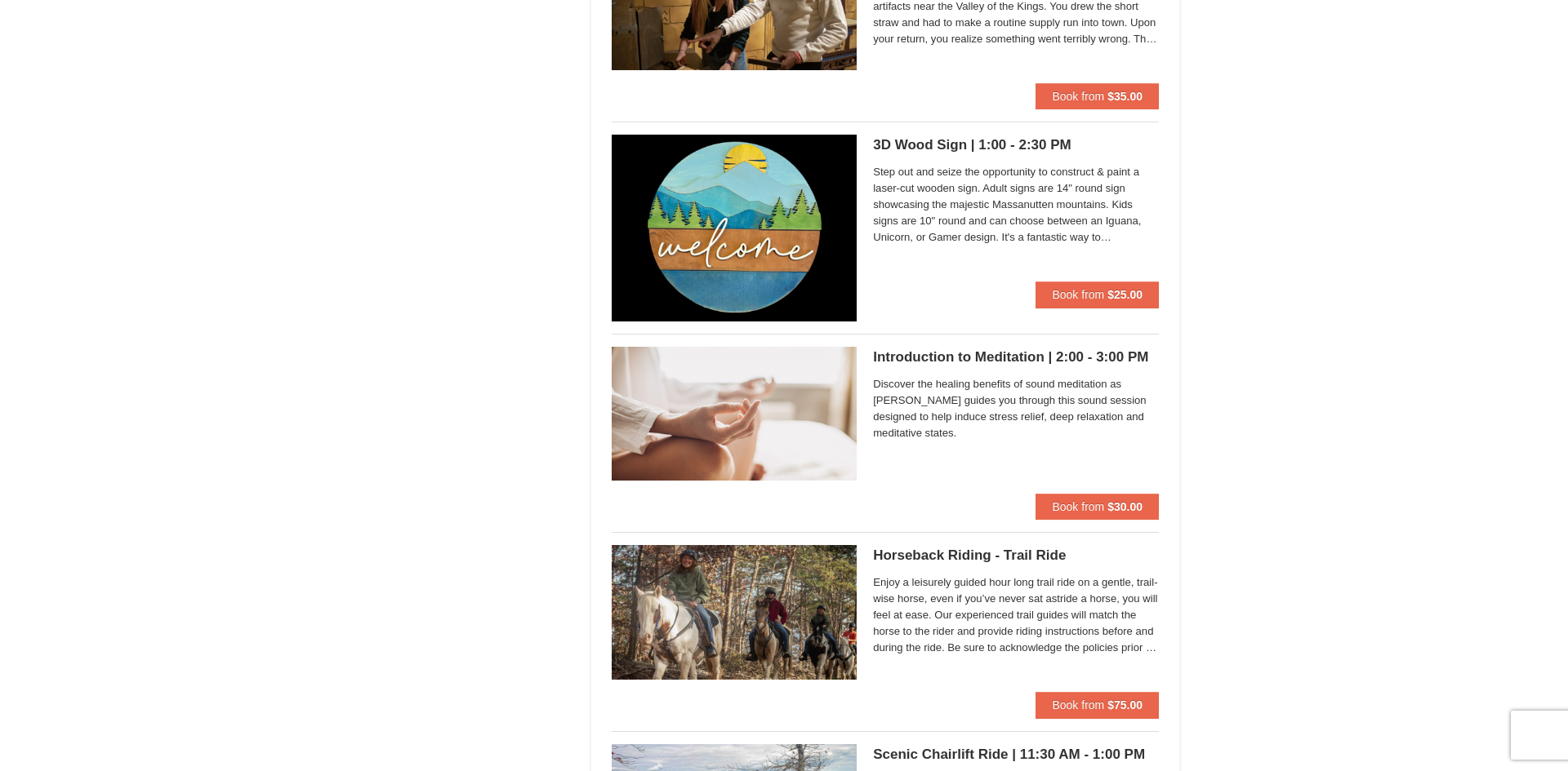
scroll to position [1229, 0]
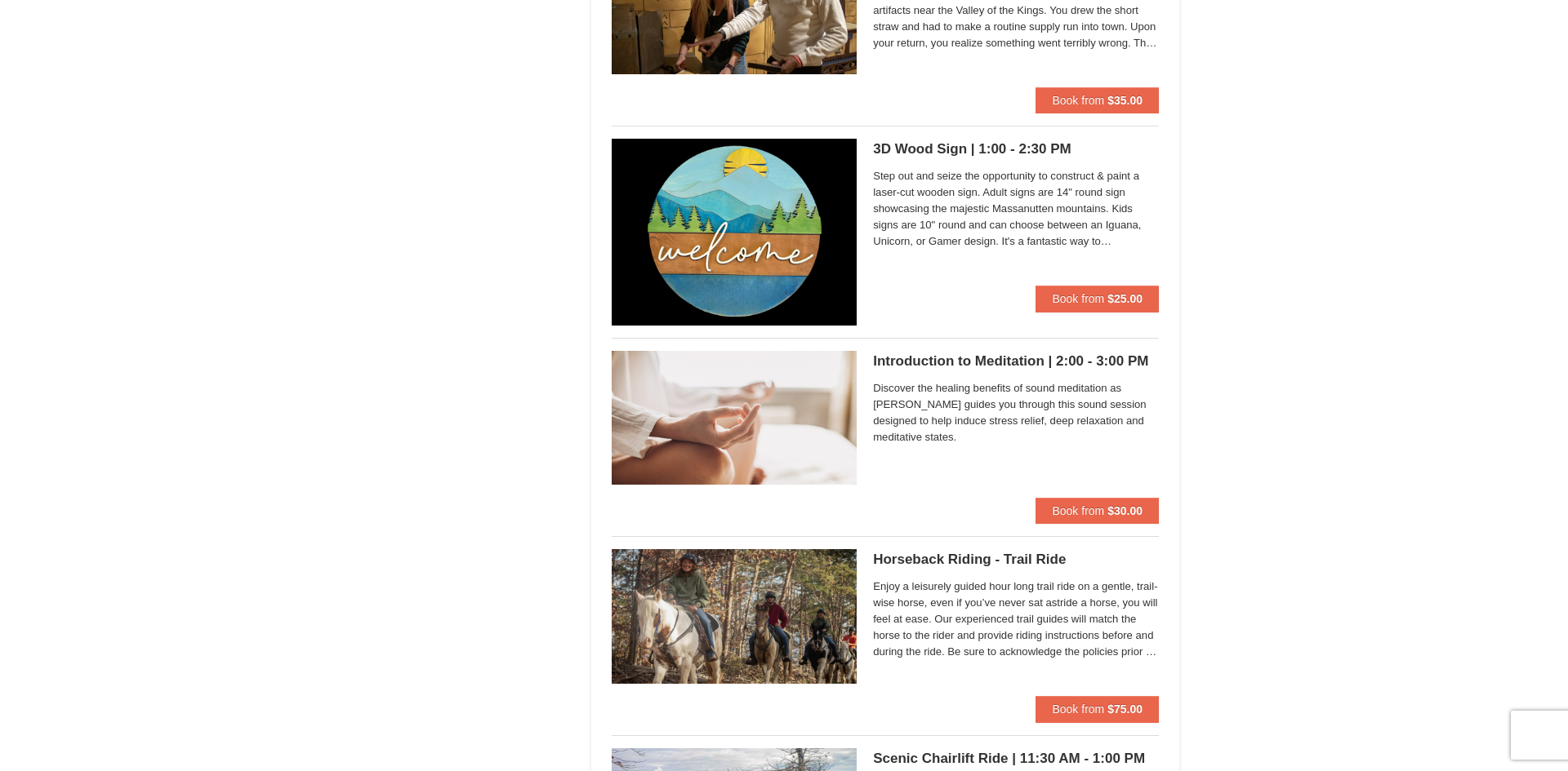
click at [1004, 178] on span "Step out and seize the opportunity to construct & paint a laser-cut wooden sign…" at bounding box center [1015, 209] width 285 height 82
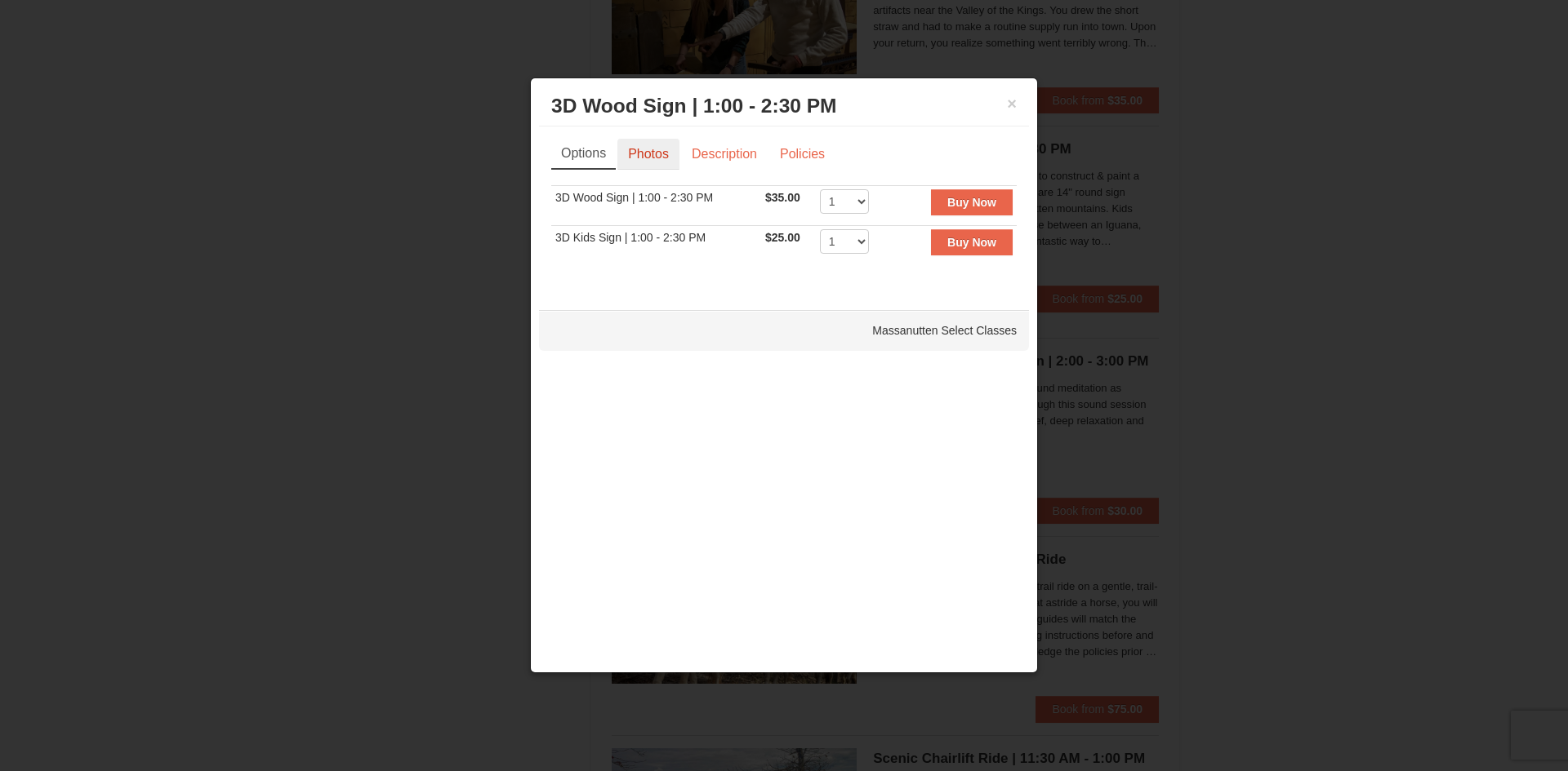
click at [663, 151] on link "Photos" at bounding box center [649, 155] width 62 height 31
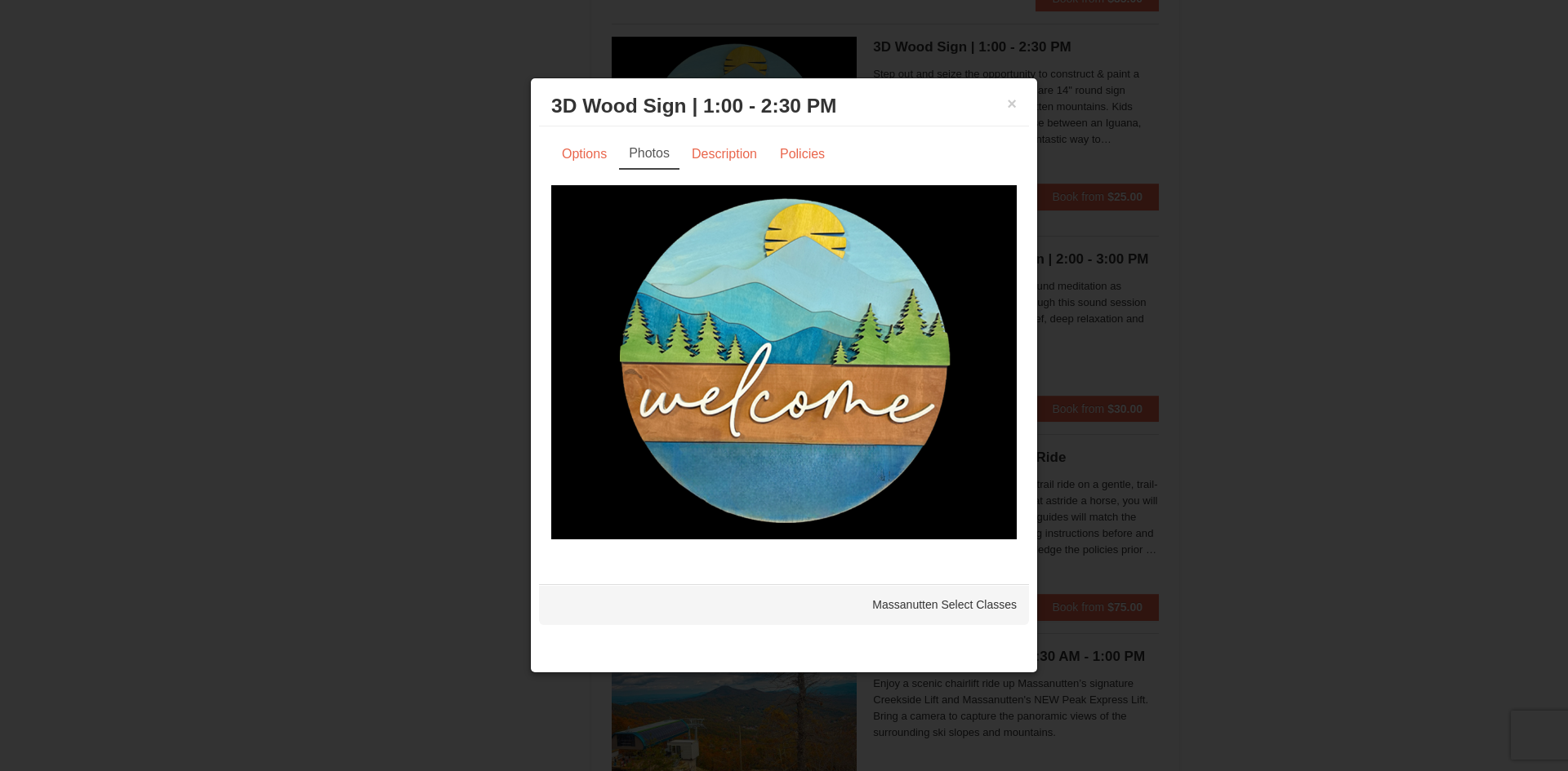
scroll to position [1335, 0]
click at [1016, 100] on button "×" at bounding box center [1012, 104] width 10 height 16
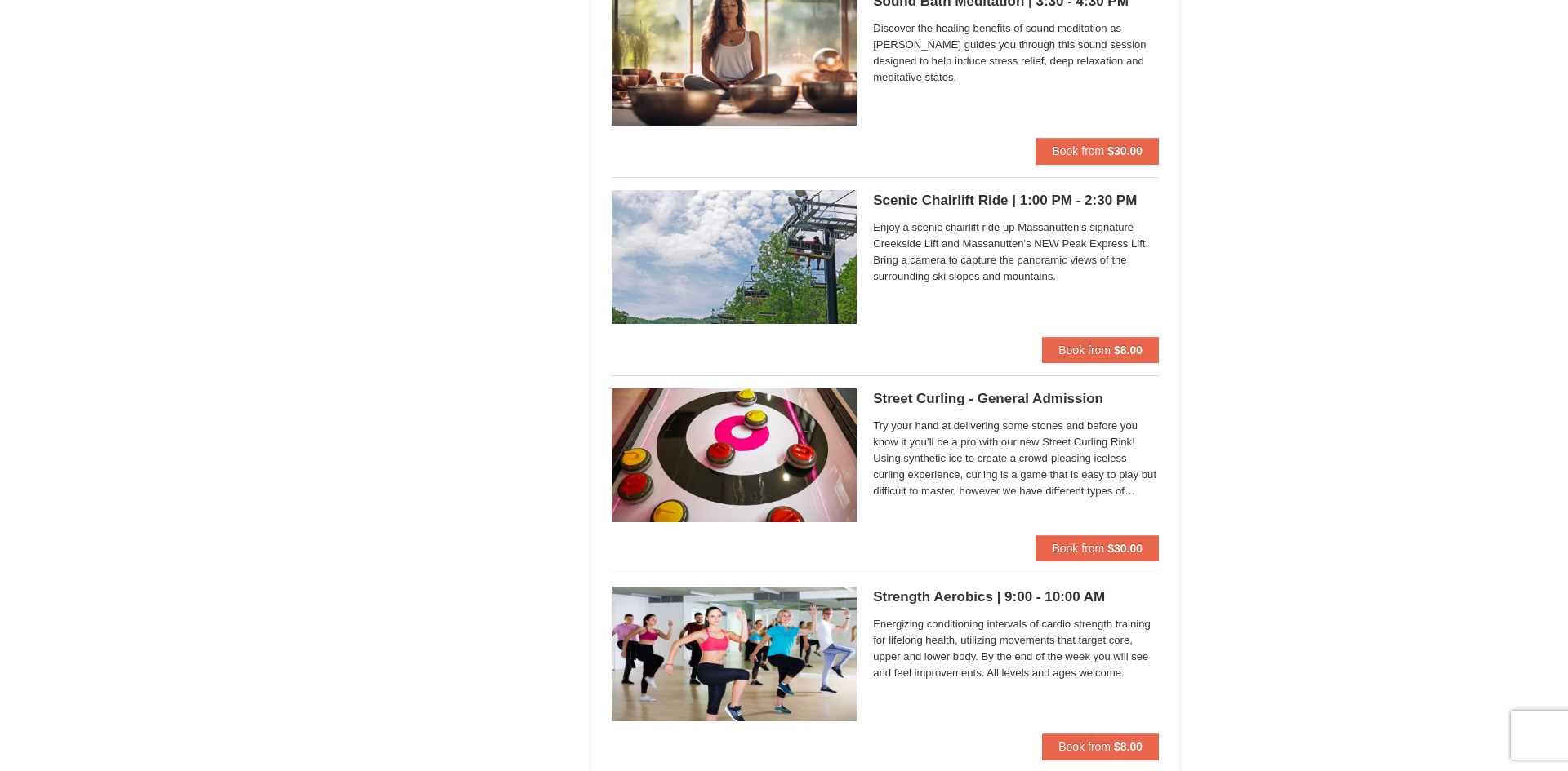
scroll to position [2178, 0]
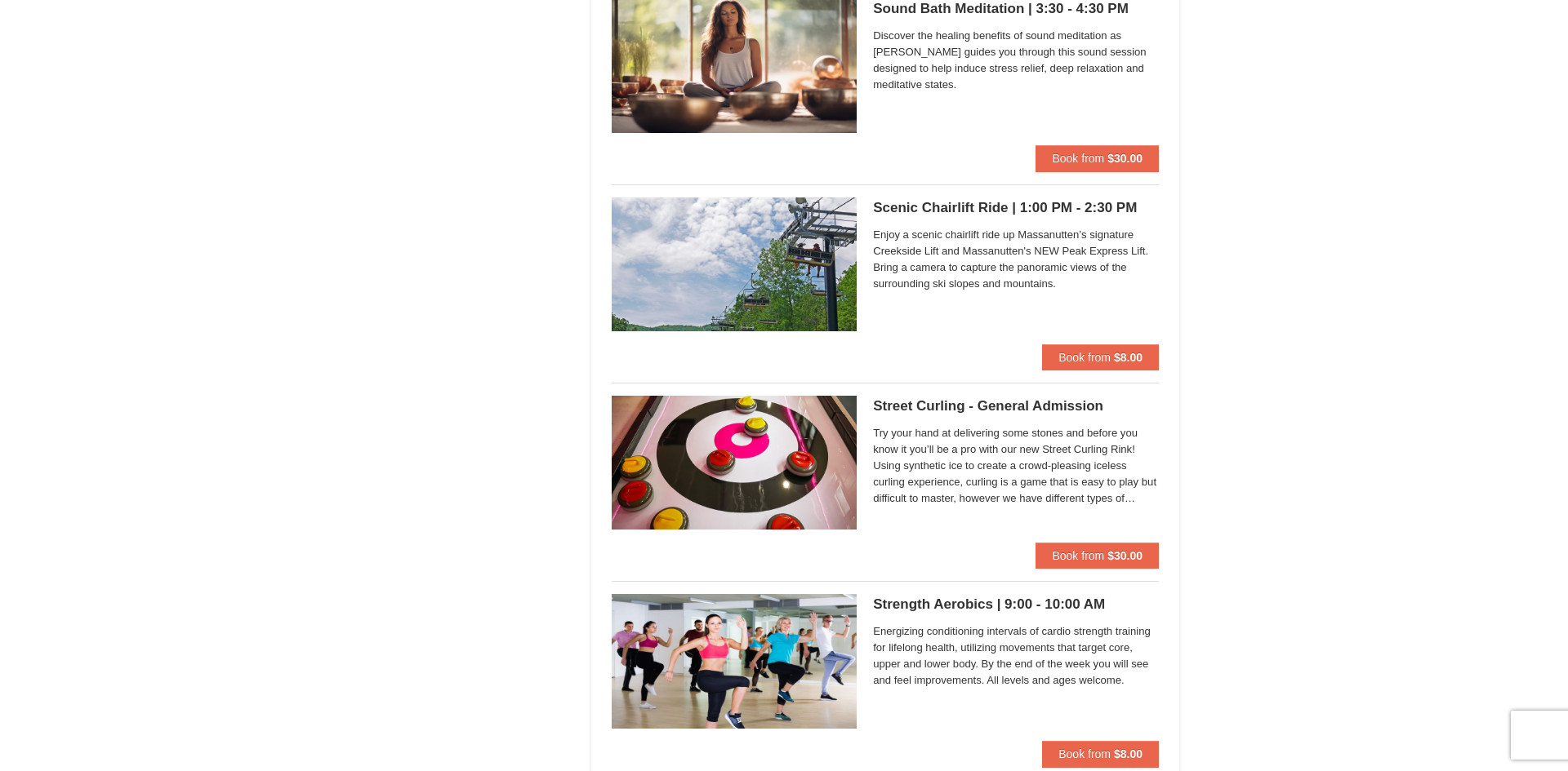
click at [1064, 473] on span "Try your hand at delivering some stones and before you know it you’ll be a pro …" at bounding box center [1015, 466] width 285 height 82
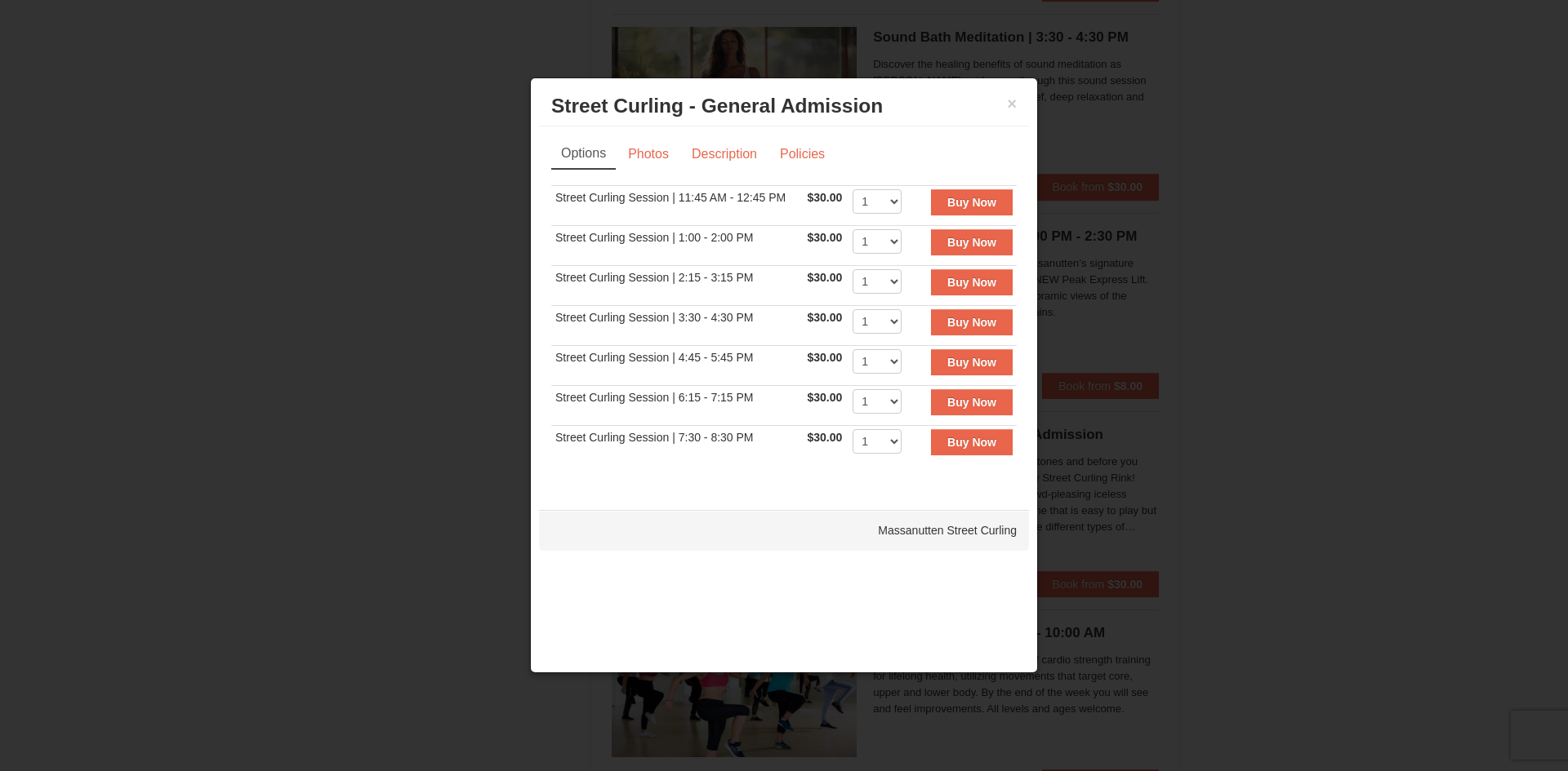
scroll to position [2148, 0]
click at [1018, 98] on div "× Street Curling - General Admission Massanutten Street Curling" at bounding box center [784, 106] width 490 height 40
click at [1009, 110] on button "×" at bounding box center [1012, 104] width 10 height 16
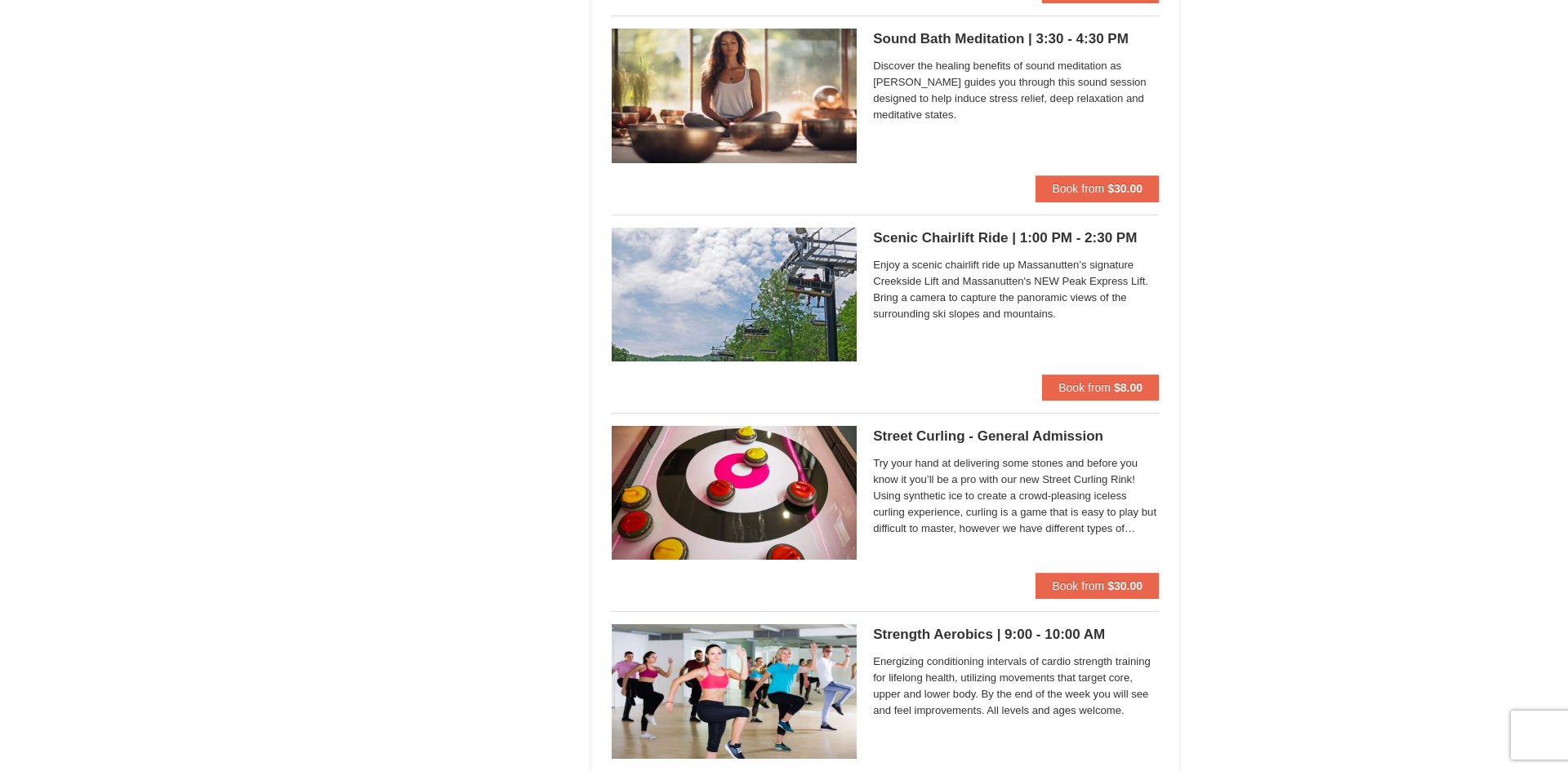
click at [1005, 518] on span "Try your hand at delivering some stones and before you know it you’ll be a pro …" at bounding box center [1015, 496] width 285 height 82
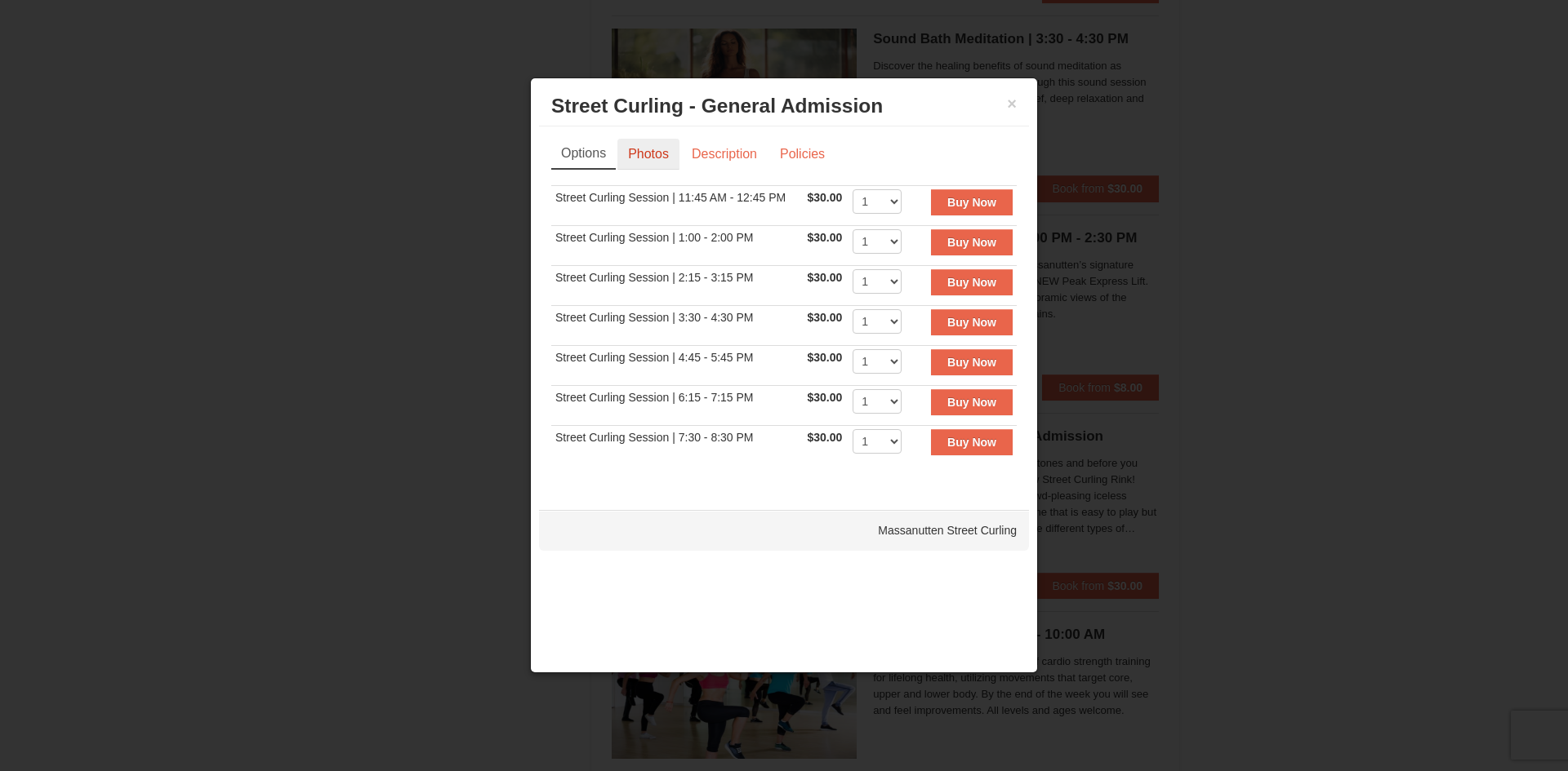
click at [672, 145] on link "Photos" at bounding box center [649, 155] width 62 height 31
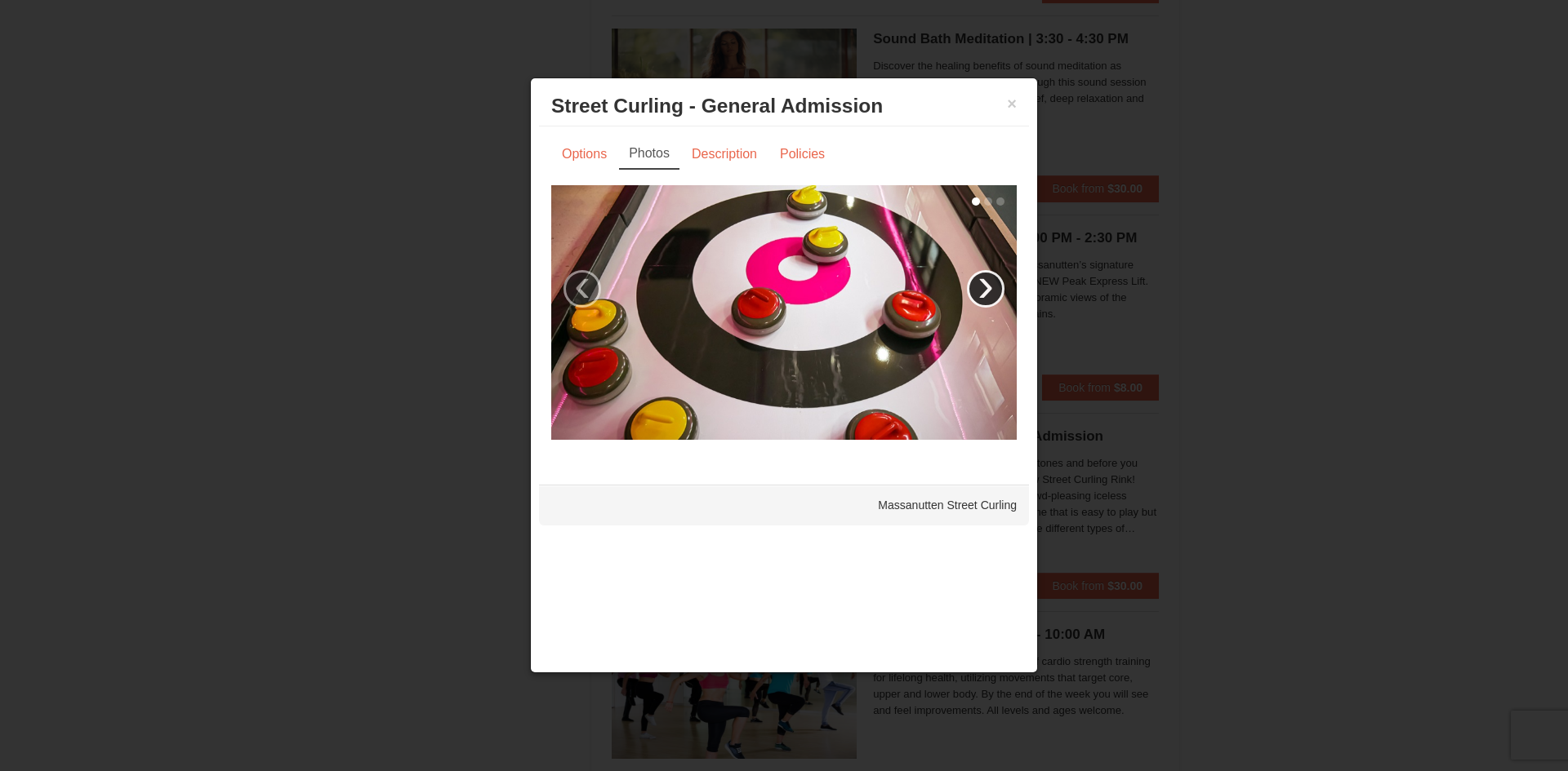
click at [989, 276] on link "›" at bounding box center [986, 289] width 38 height 38
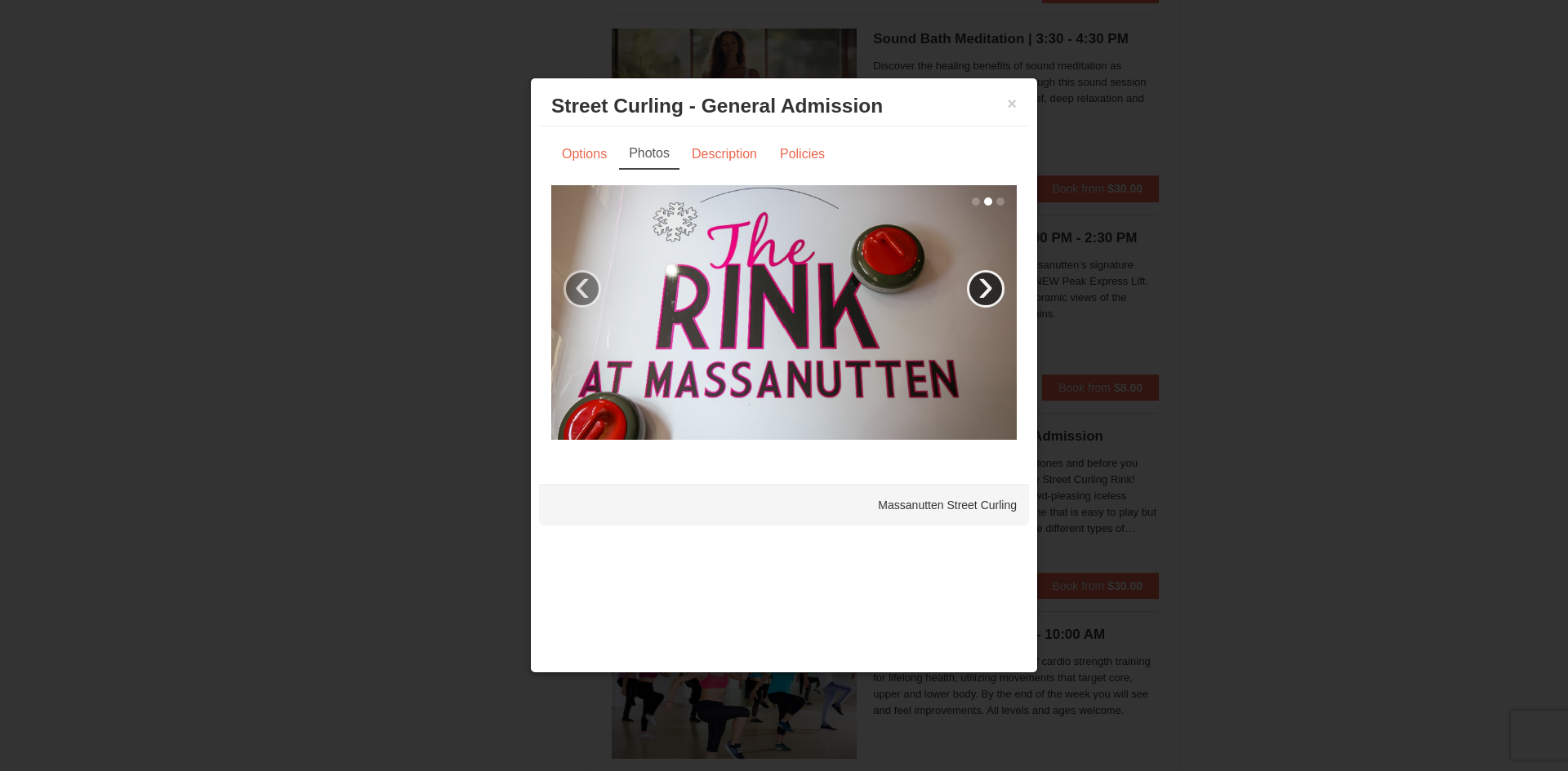
click at [991, 283] on link "›" at bounding box center [986, 289] width 38 height 38
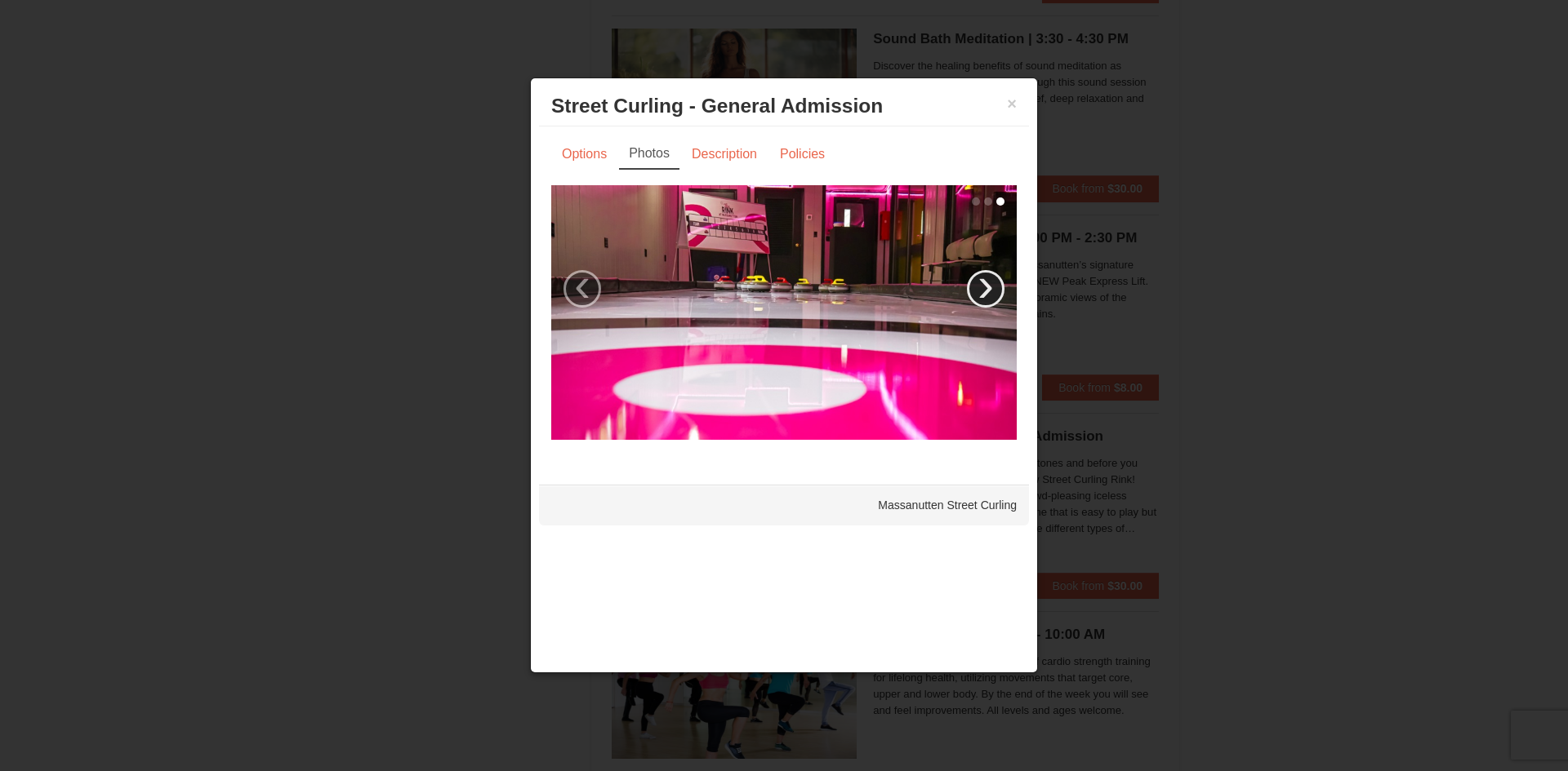
click at [991, 285] on link "›" at bounding box center [986, 289] width 38 height 38
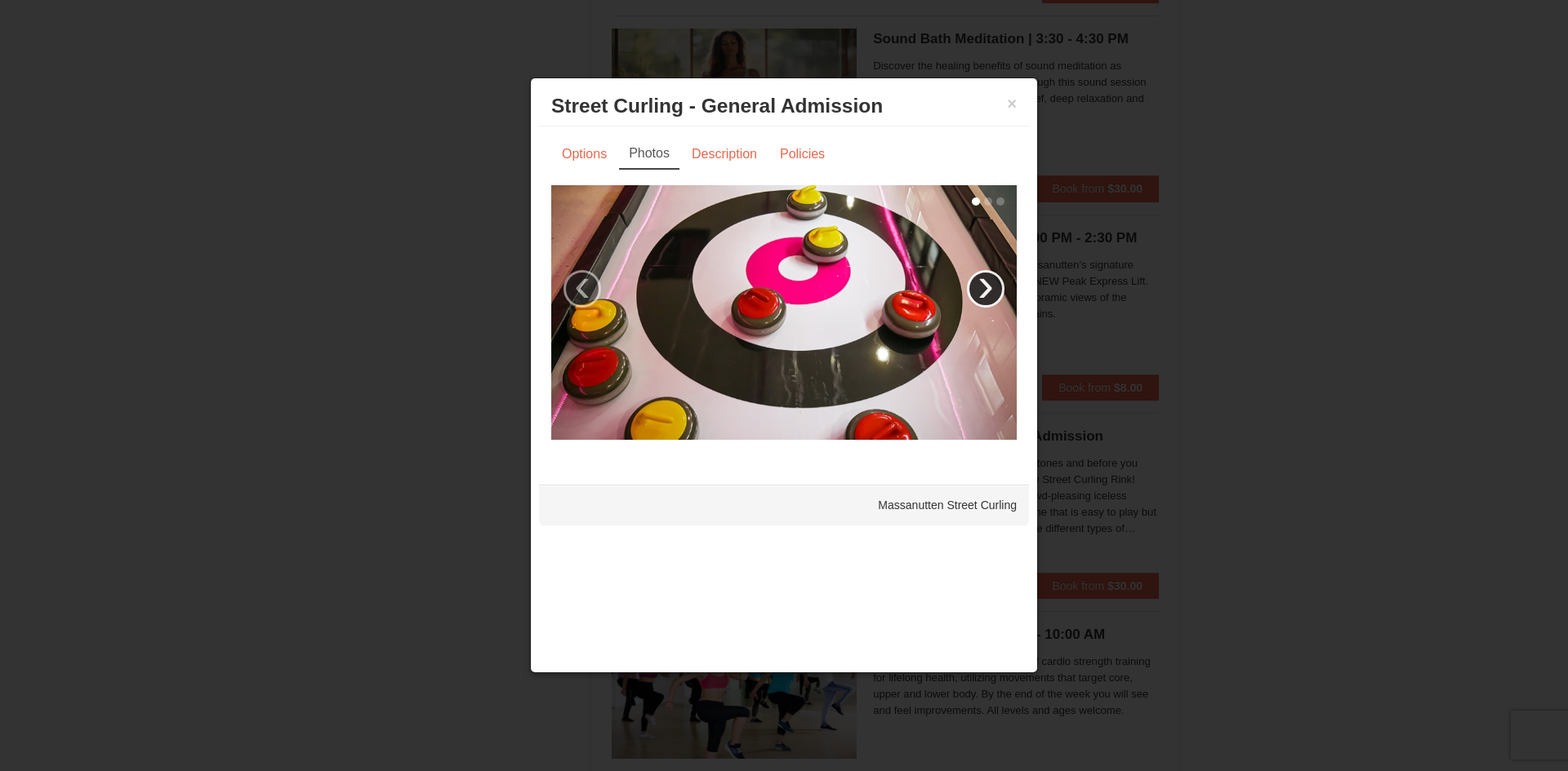
click at [991, 285] on link "›" at bounding box center [986, 289] width 38 height 38
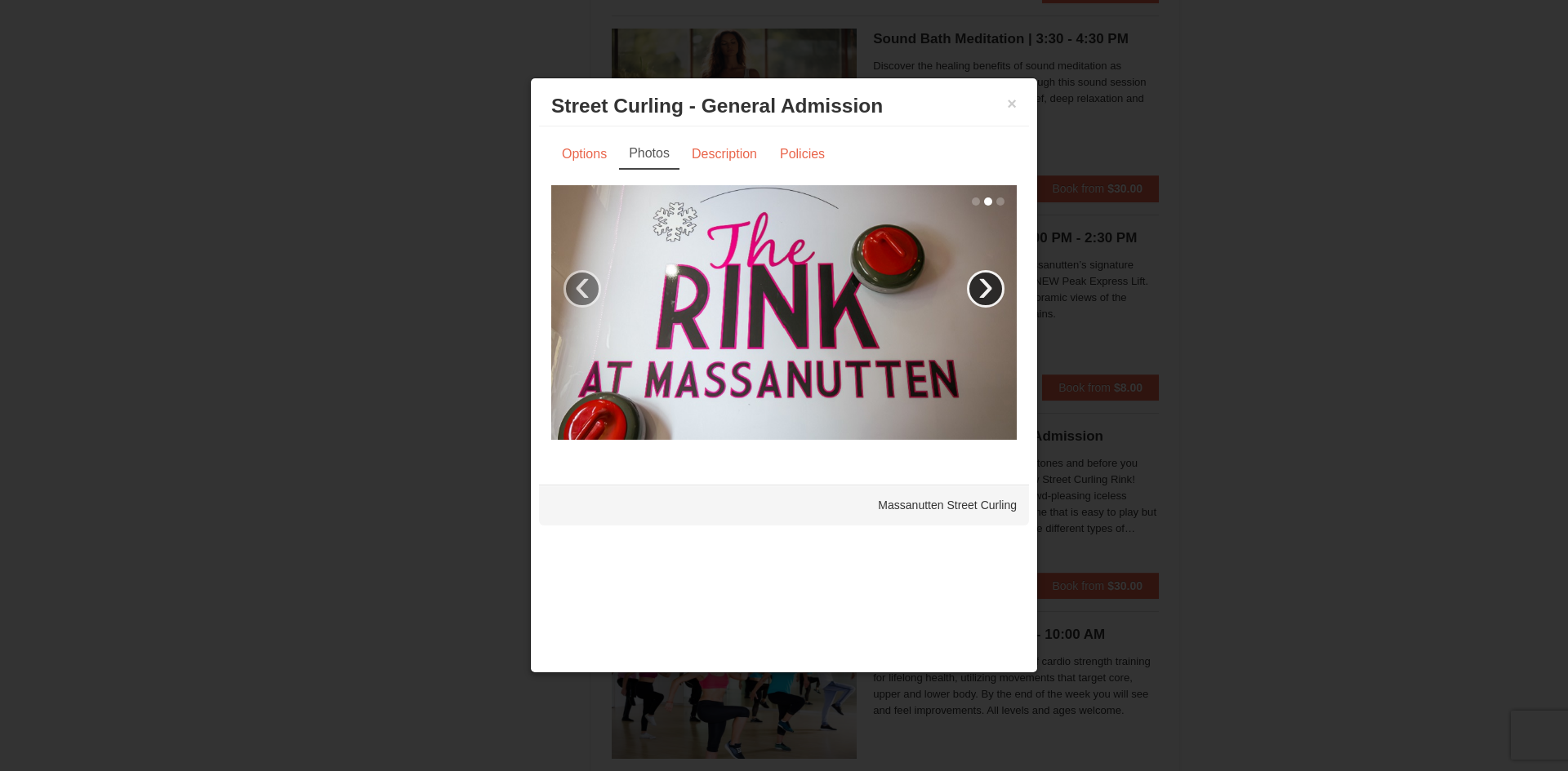
click at [991, 285] on link "›" at bounding box center [986, 289] width 38 height 38
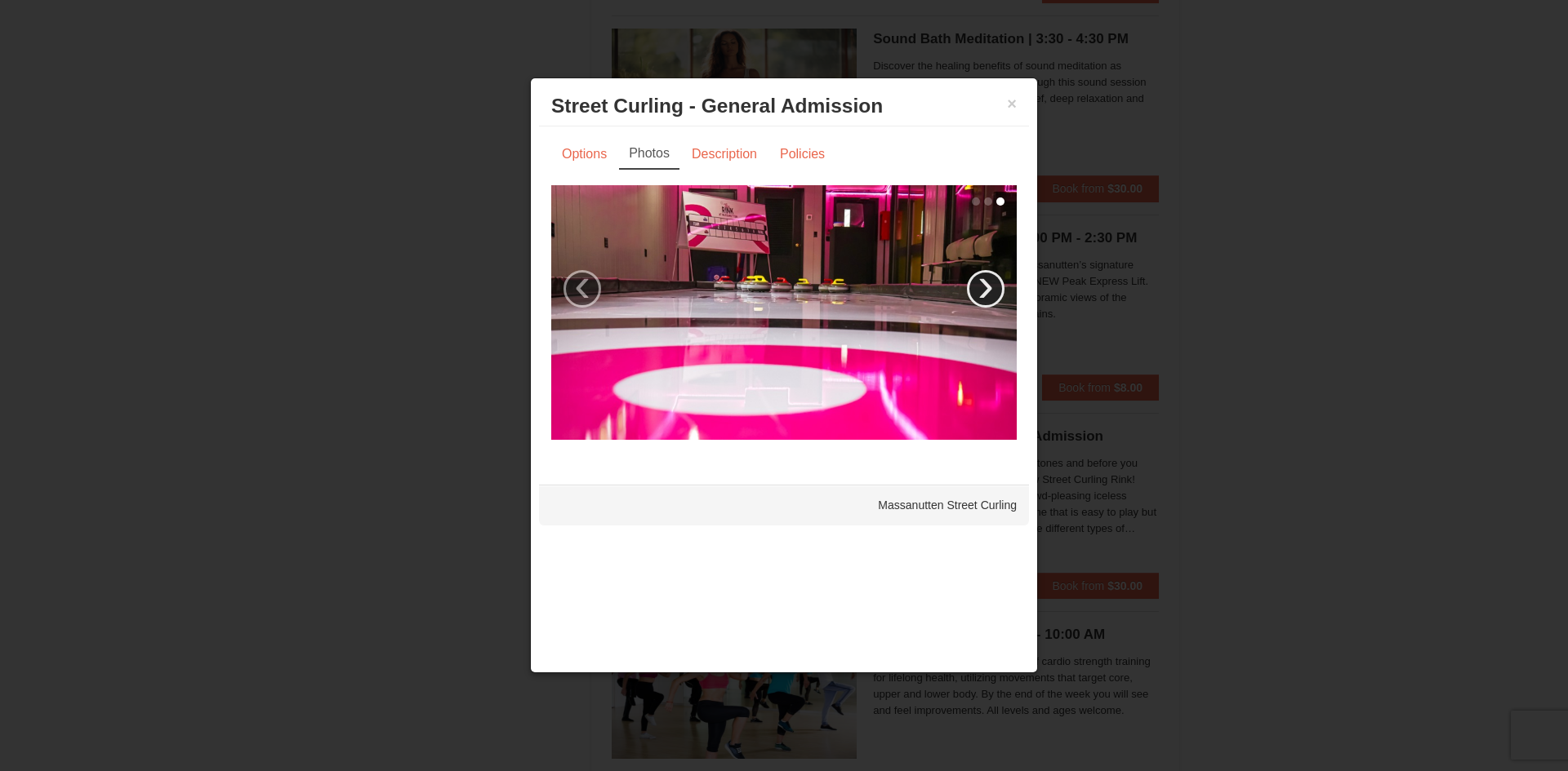
click at [991, 285] on link "›" at bounding box center [986, 289] width 38 height 38
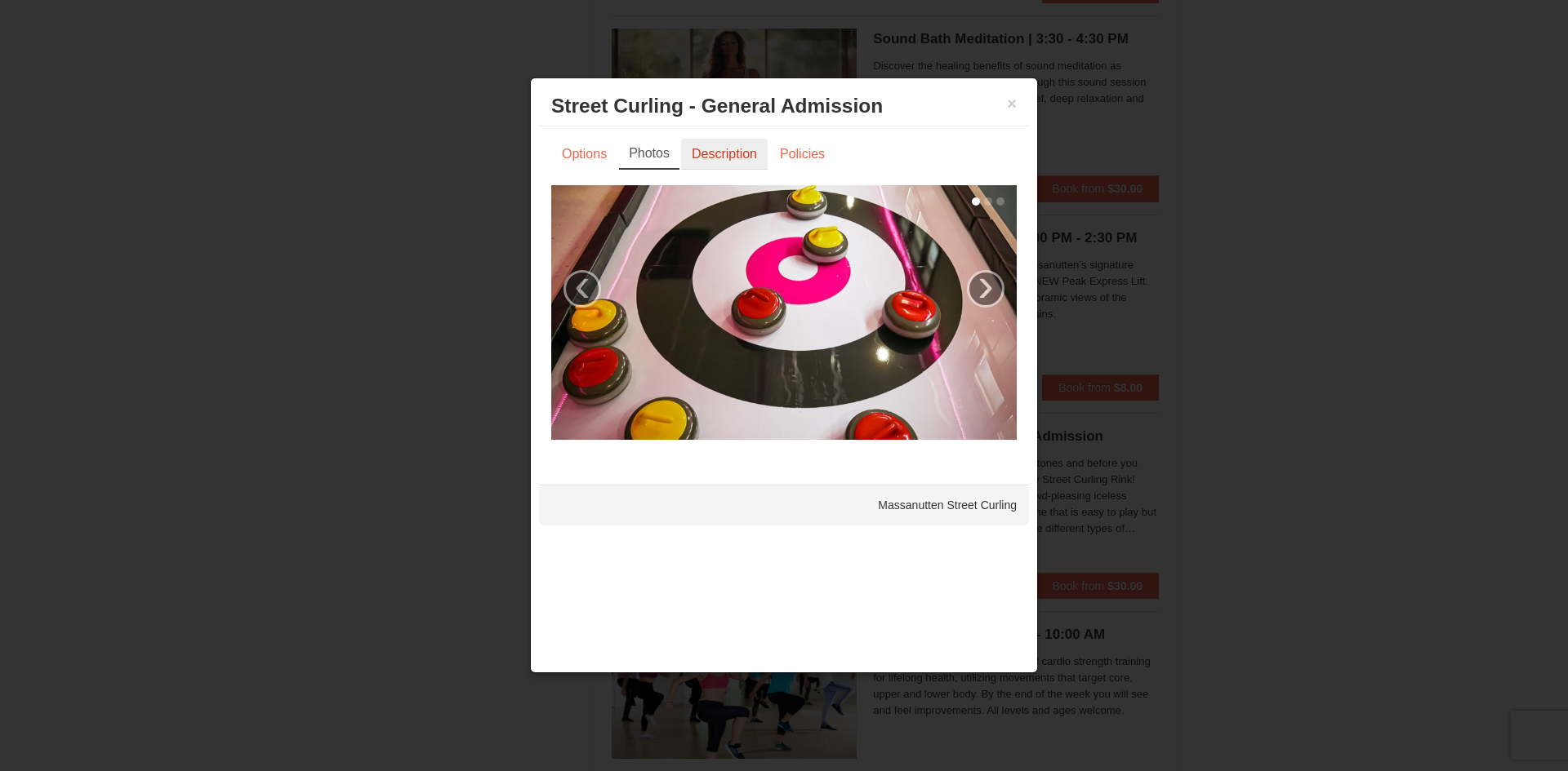
click at [725, 158] on link "Description" at bounding box center [725, 155] width 87 height 31
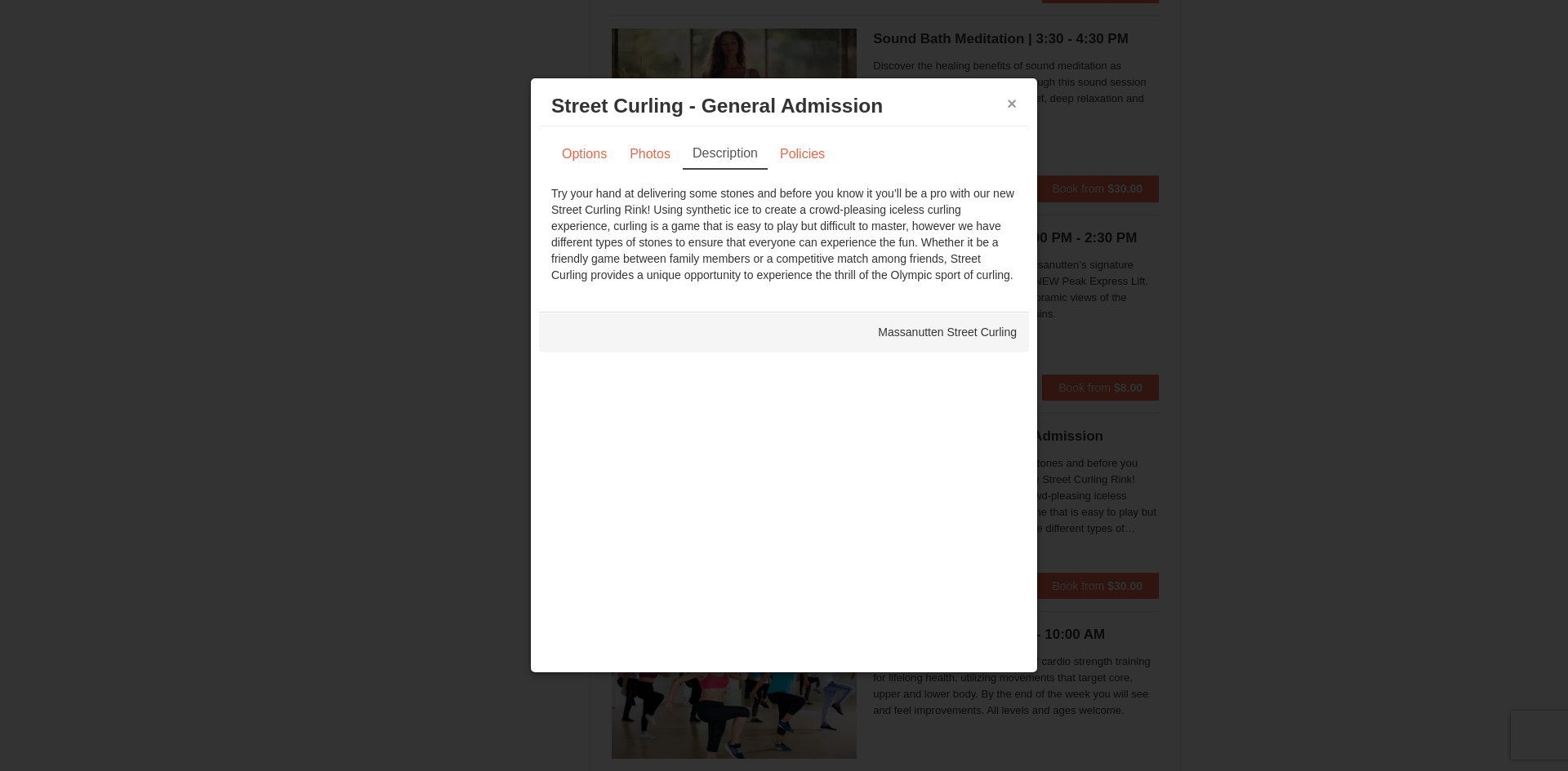
click at [1013, 105] on button "×" at bounding box center [1012, 104] width 10 height 16
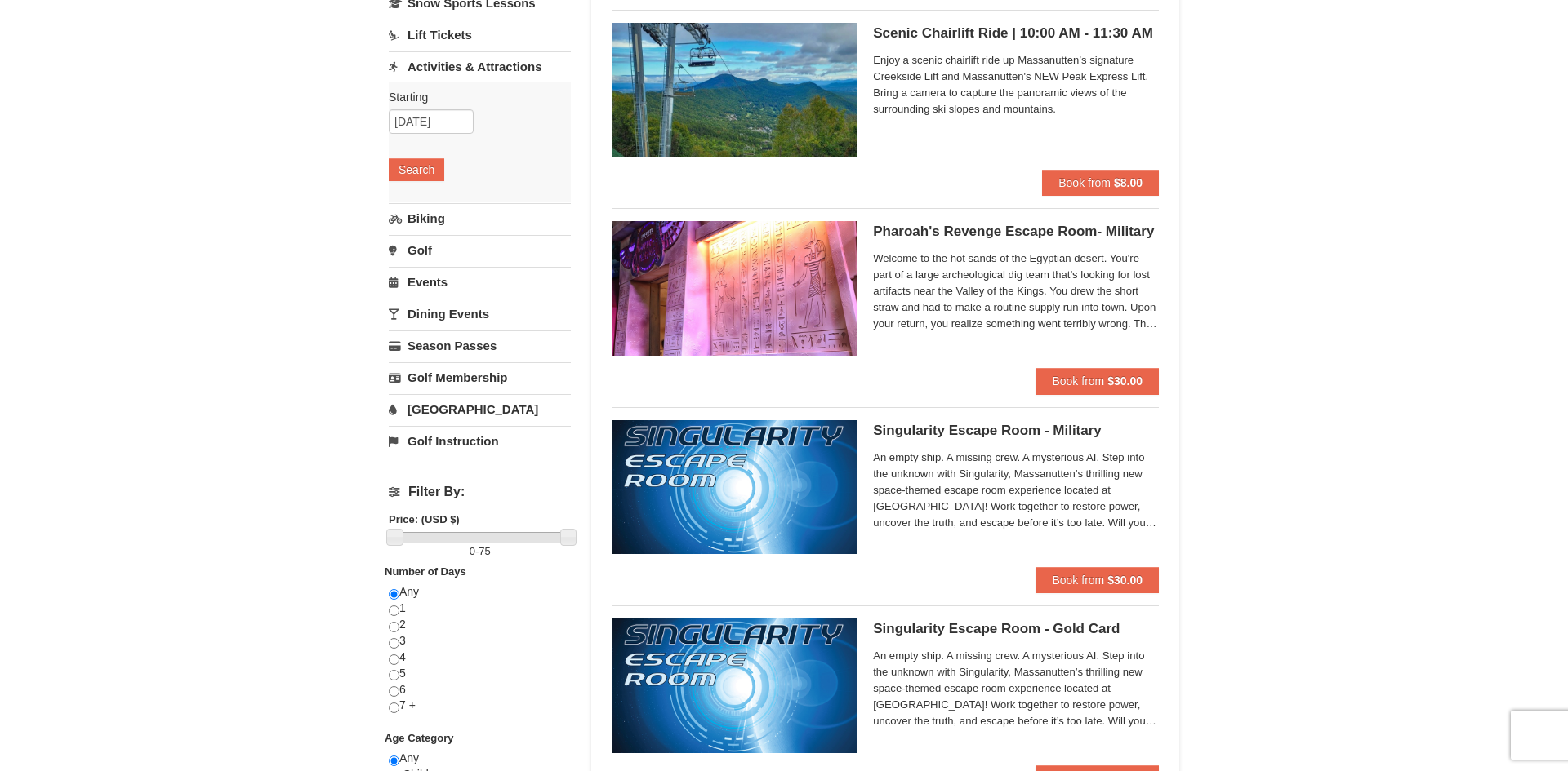
scroll to position [0, 0]
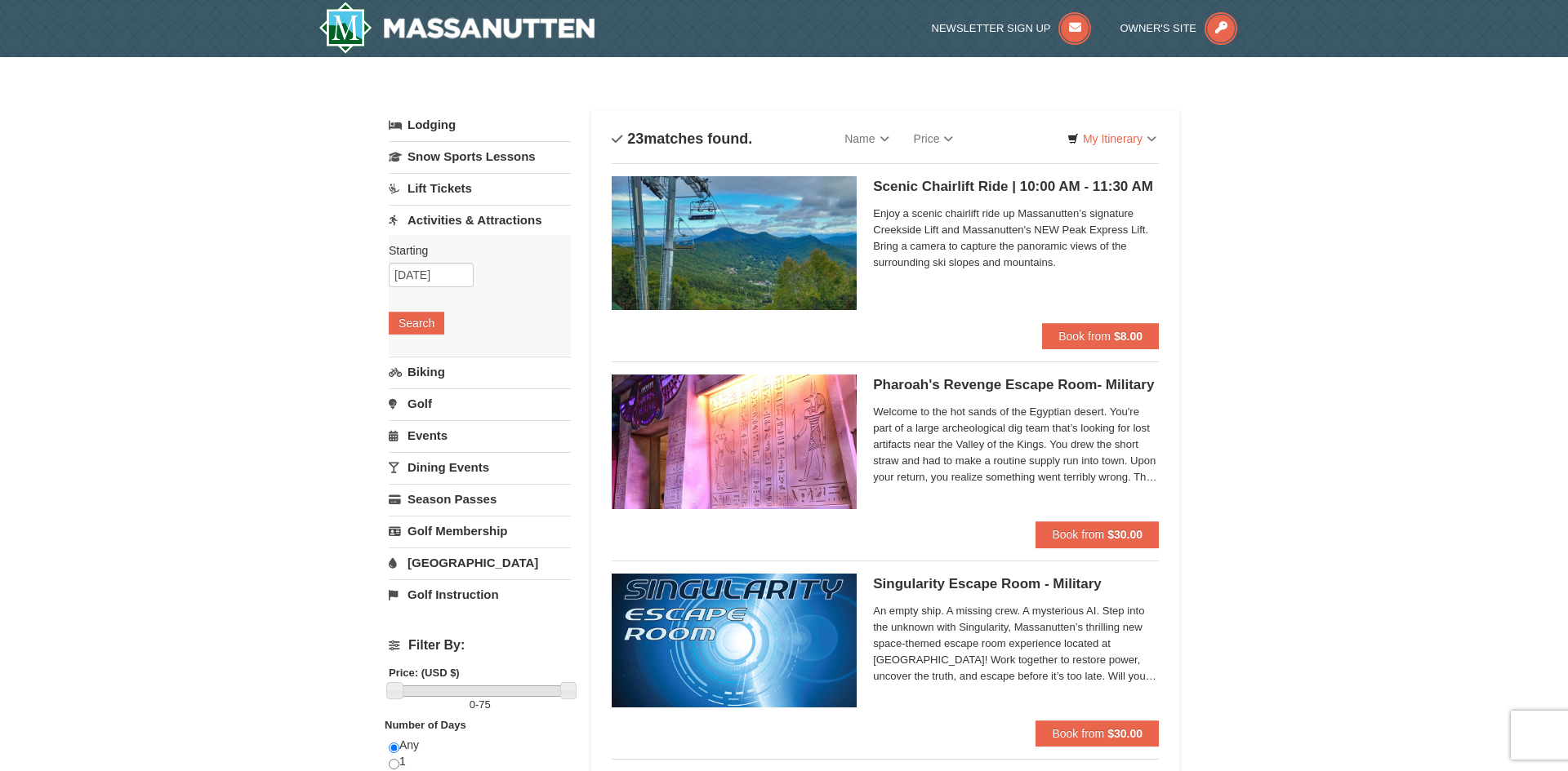
click at [466, 222] on link "Activities & Attractions" at bounding box center [479, 220] width 182 height 30
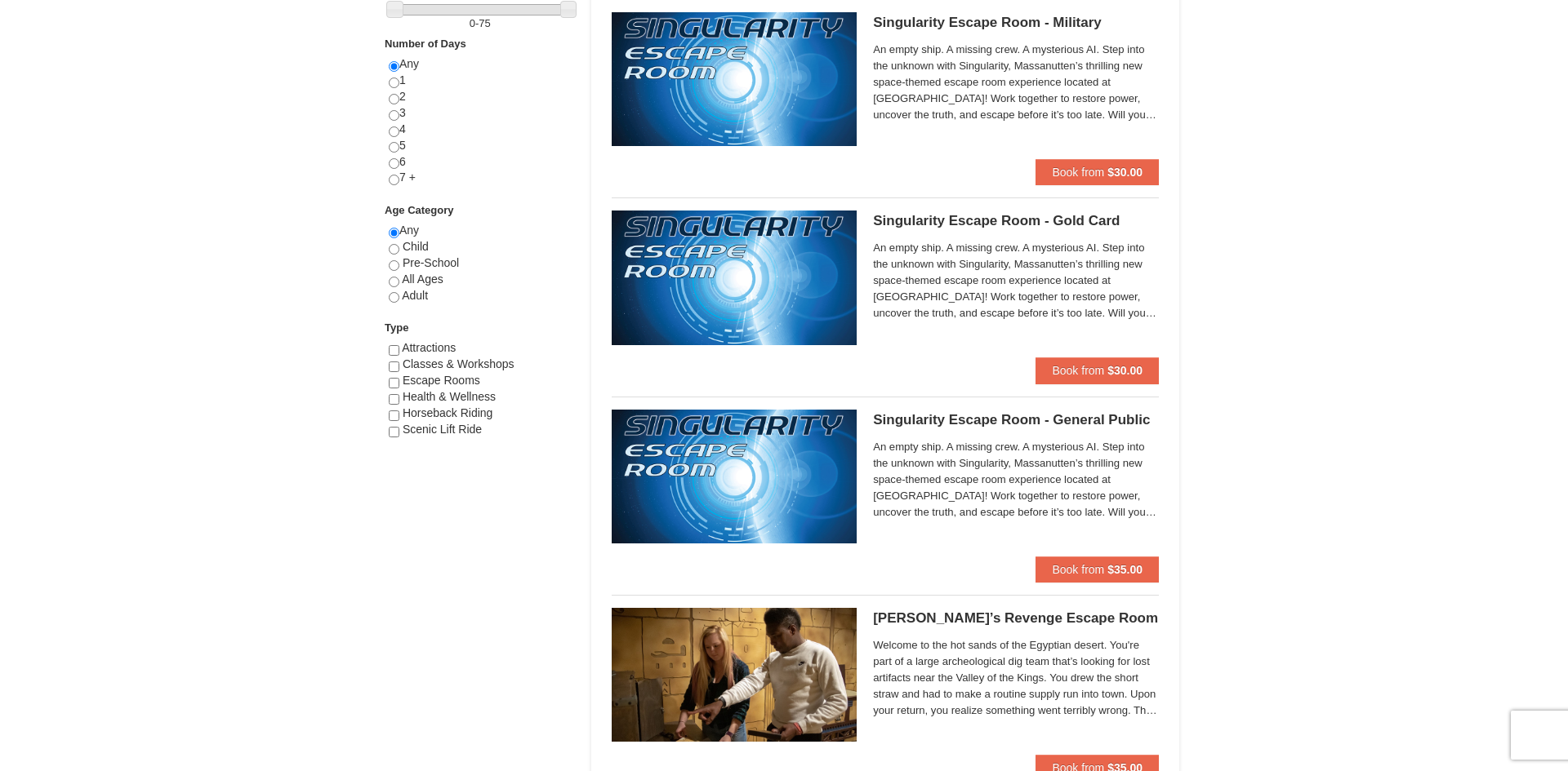
scroll to position [598, 0]
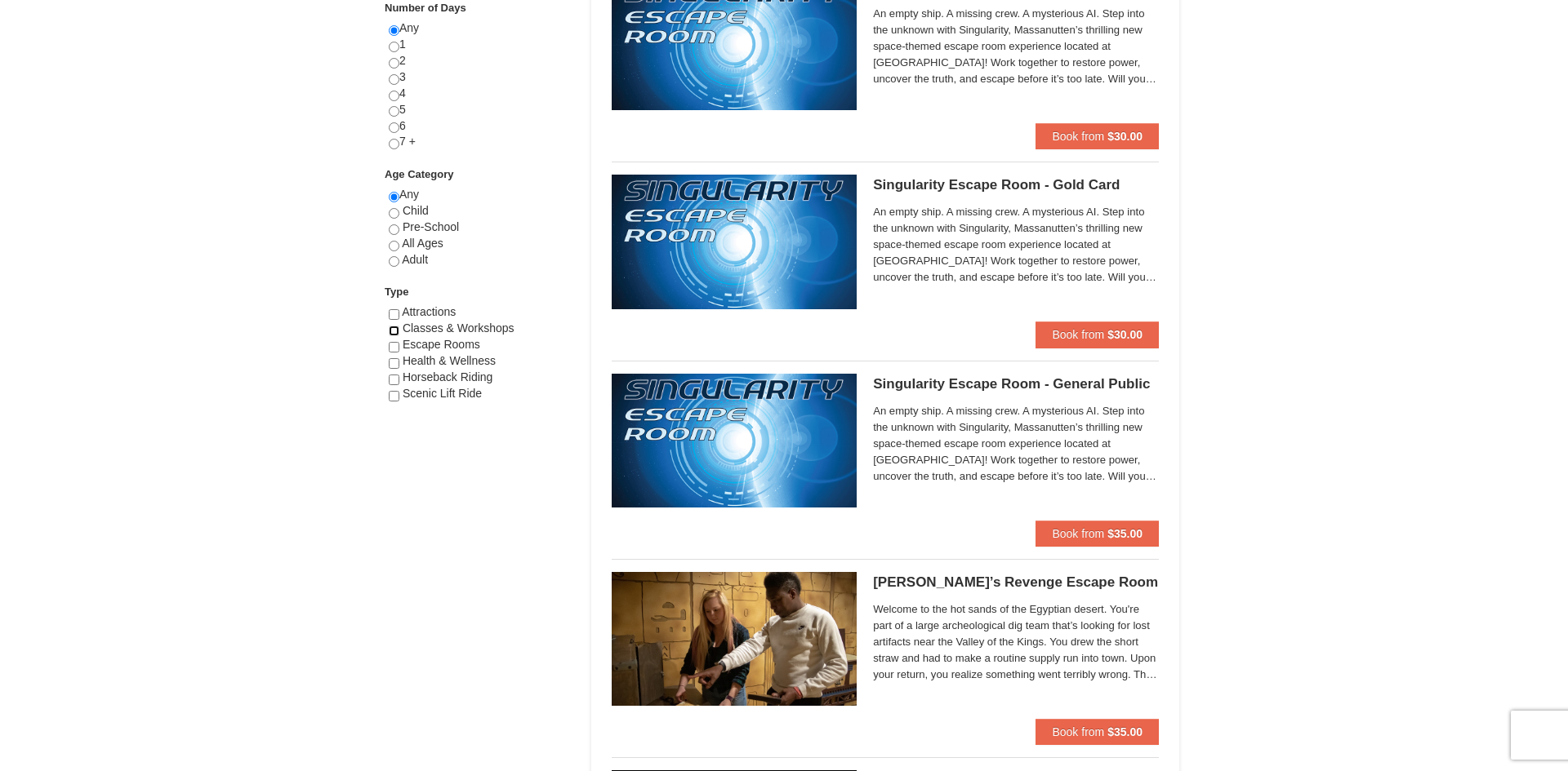
click at [394, 329] on input "checkbox" at bounding box center [393, 330] width 11 height 11
checkbox input "true"
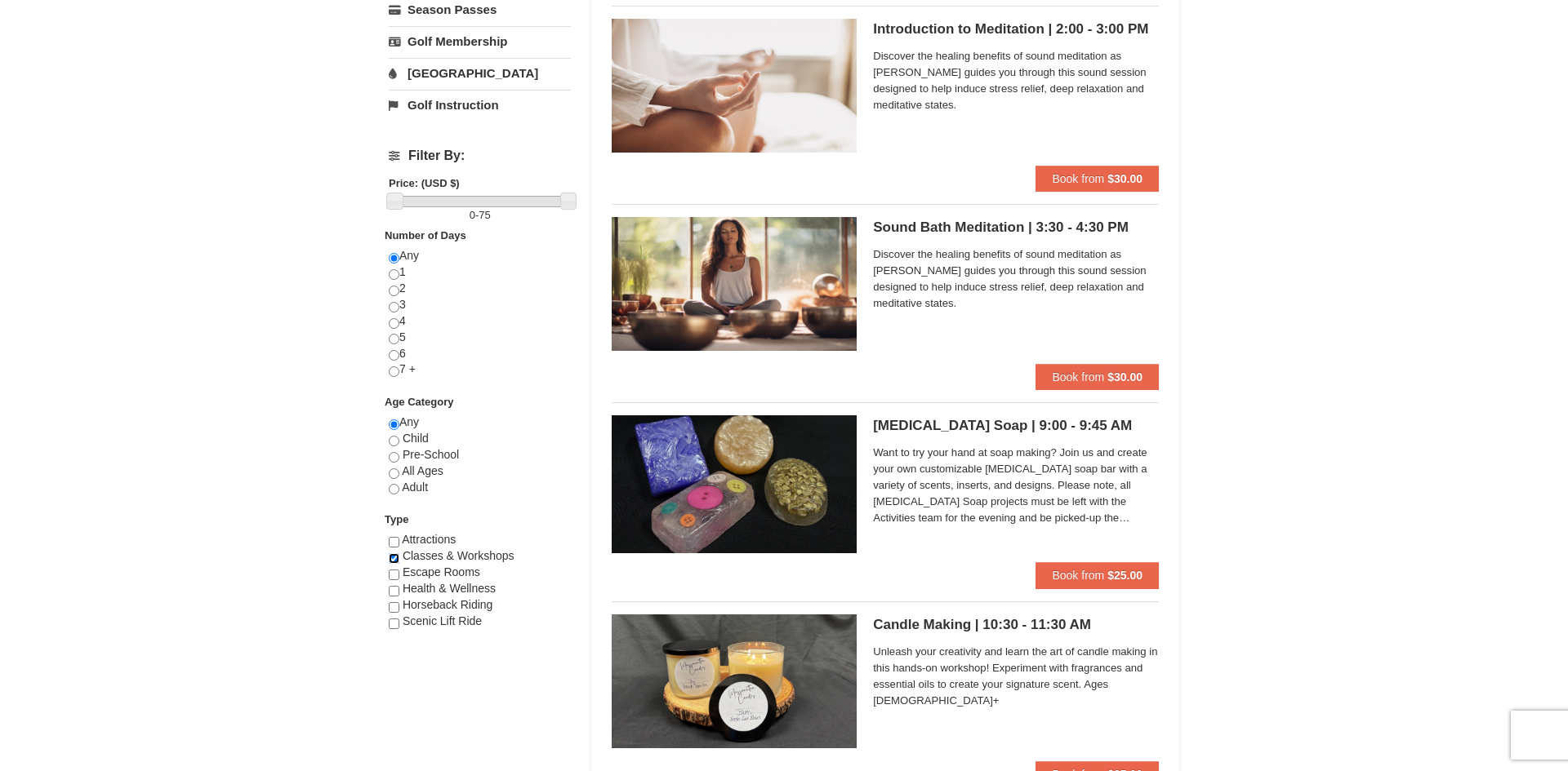
scroll to position [0, 0]
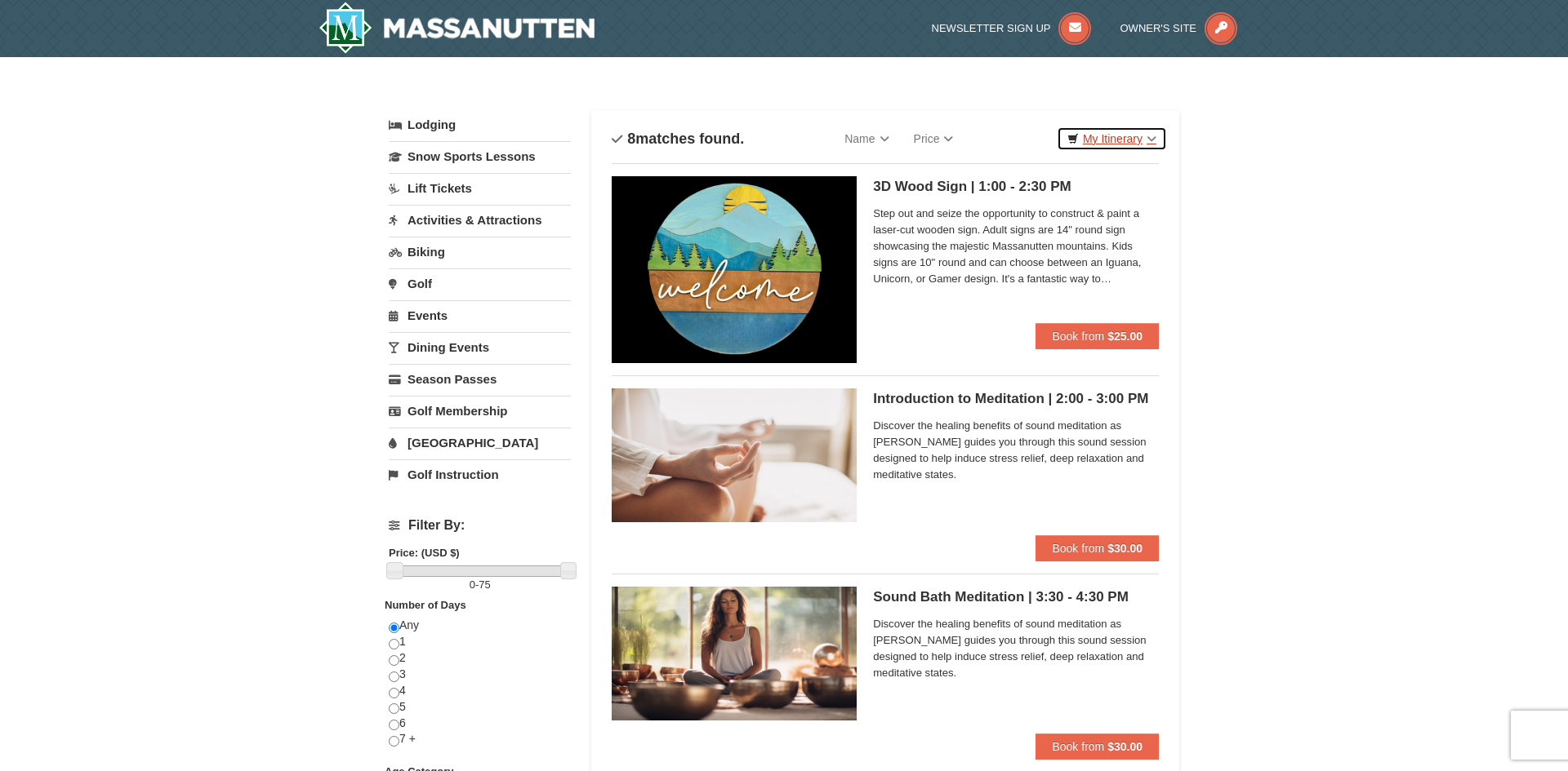
click at [1144, 139] on link "My Itinerary" at bounding box center [1112, 139] width 110 height 25
click at [441, 321] on link "Events" at bounding box center [479, 315] width 182 height 30
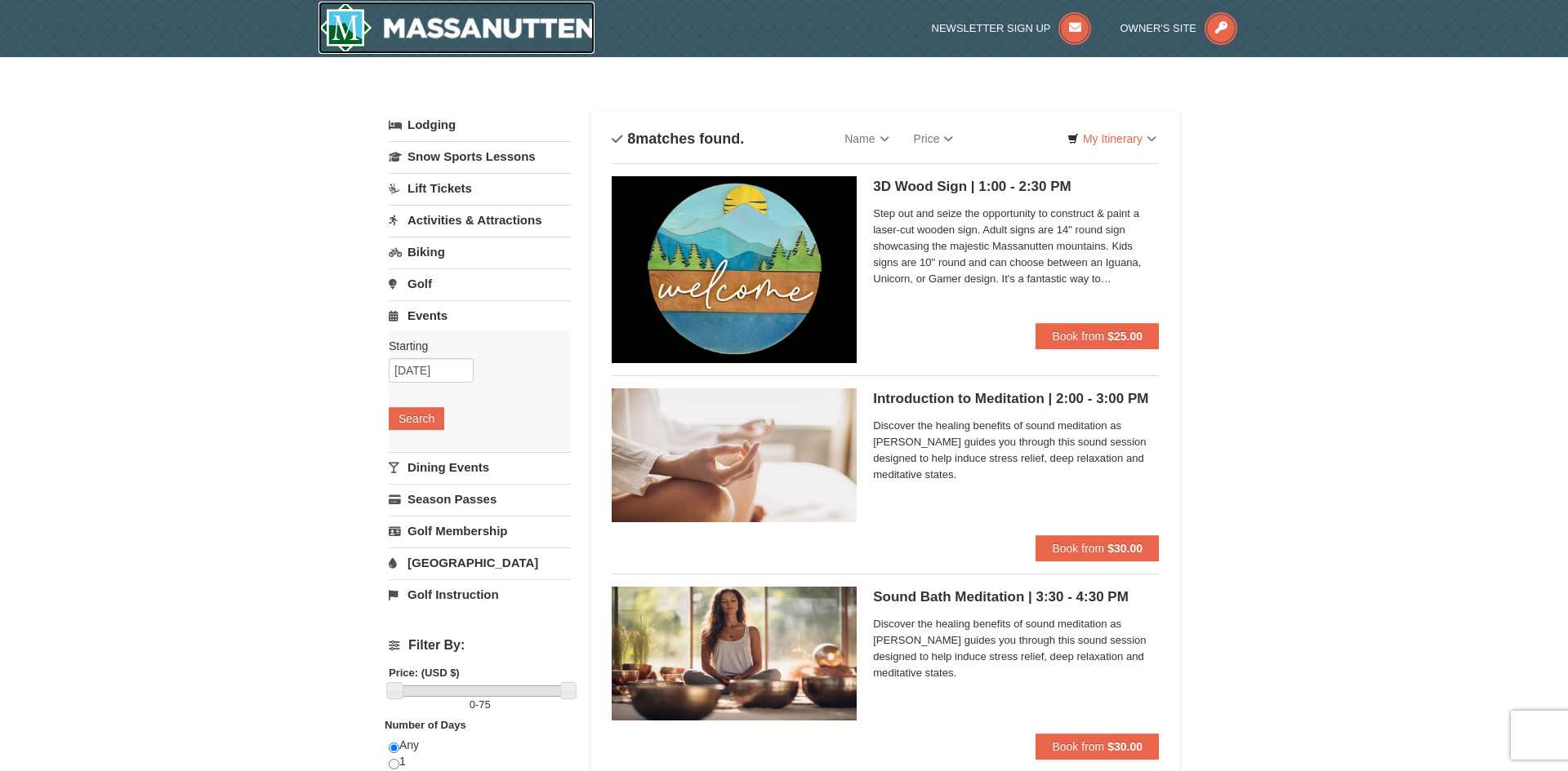
click at [575, 34] on img at bounding box center [456, 28] width 276 height 52
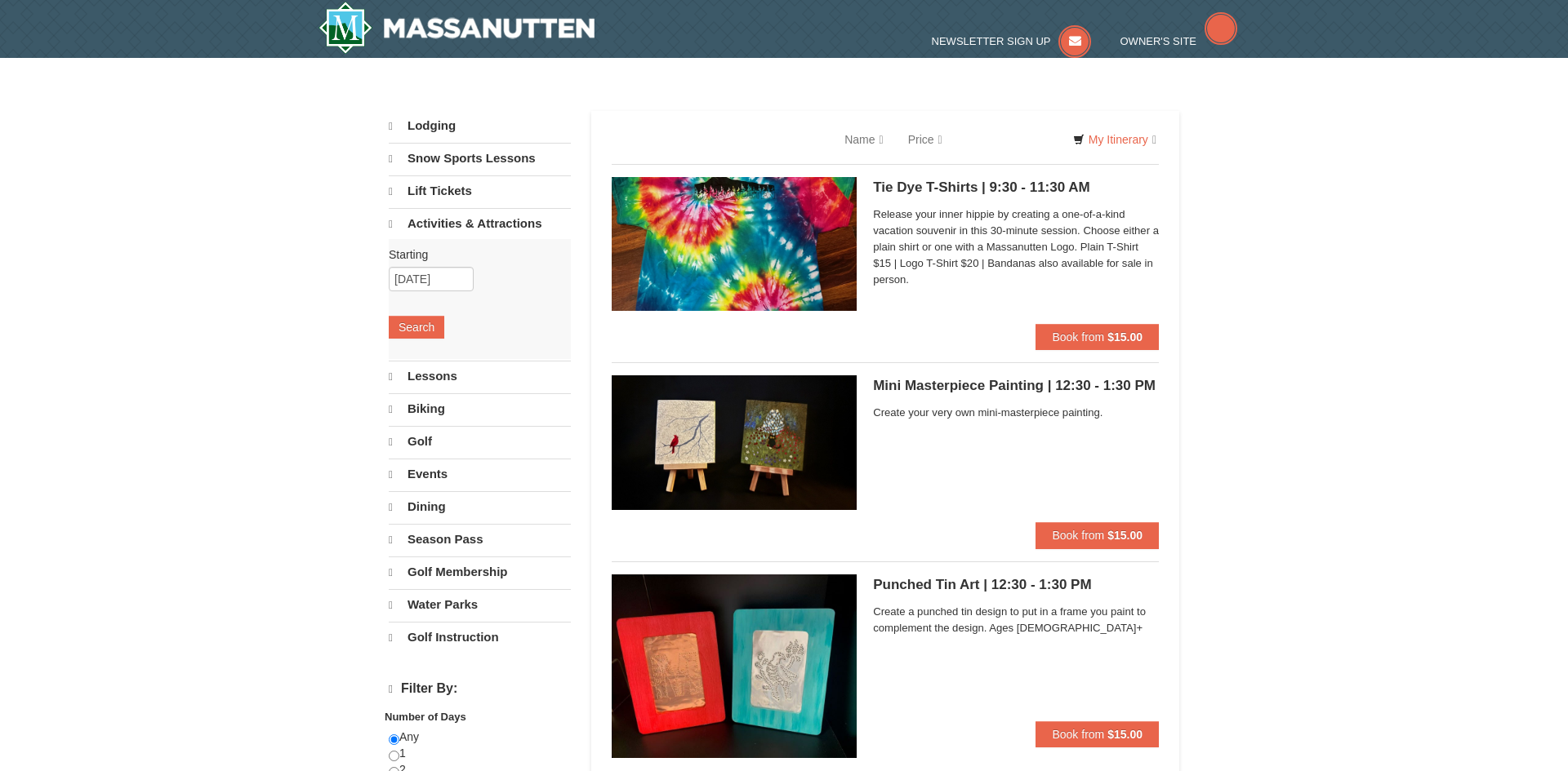
select select "10"
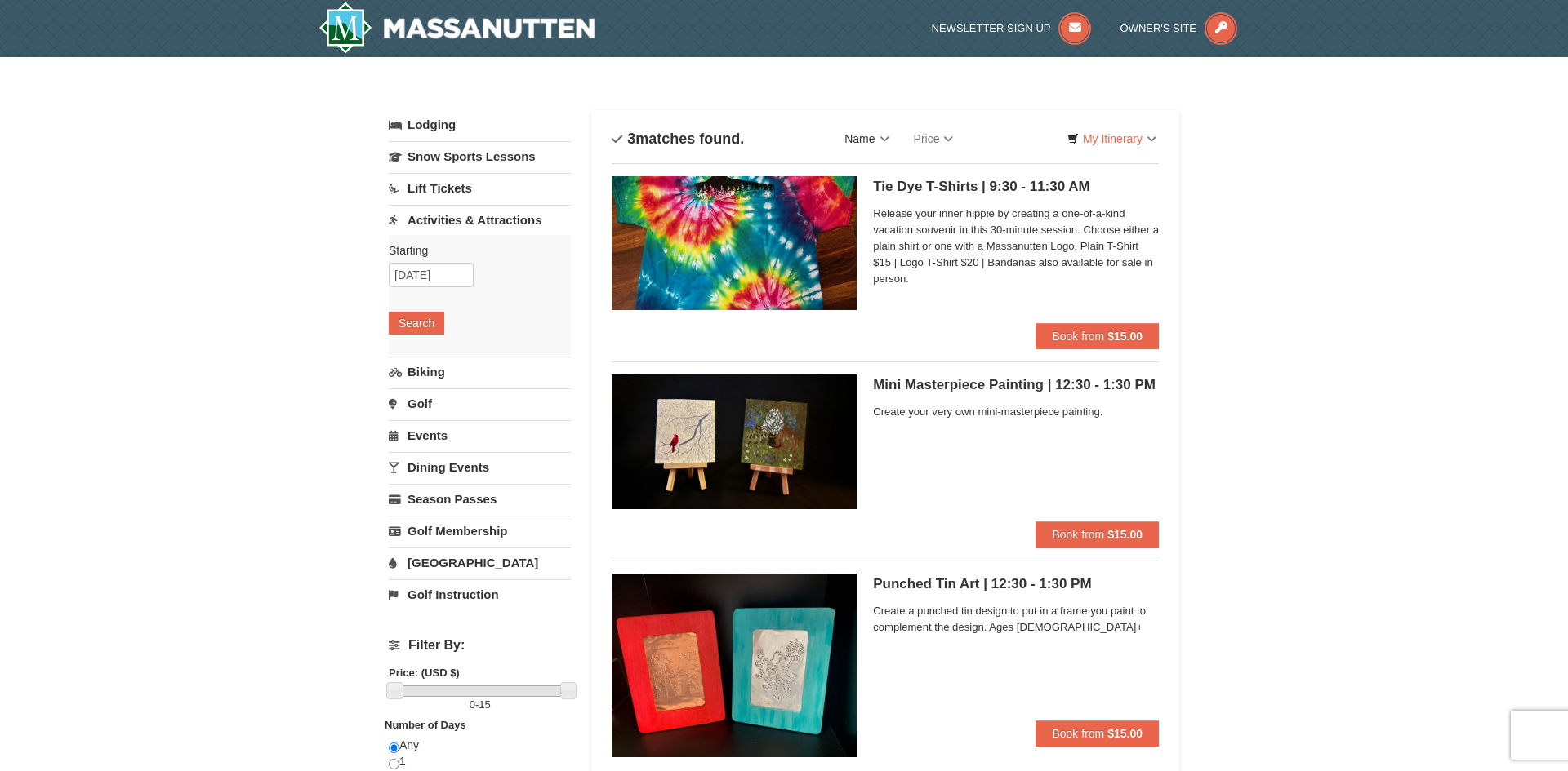
click at [860, 146] on link "Name" at bounding box center [866, 139] width 69 height 33
click at [865, 167] on link "Name (A to Z)" at bounding box center [898, 173] width 131 height 21
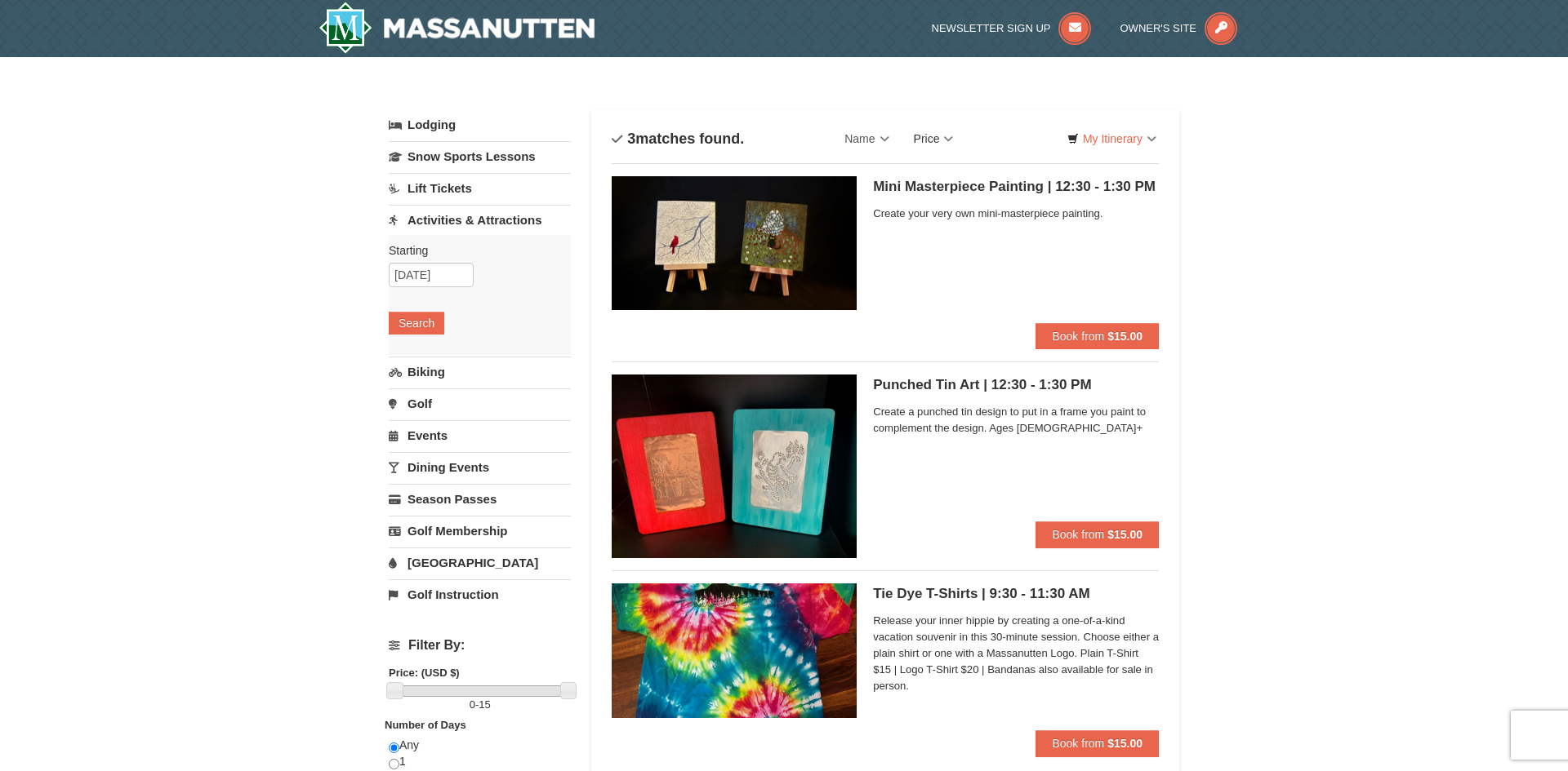
click at [922, 141] on link "Price" at bounding box center [933, 139] width 65 height 33
click at [936, 165] on link "Price (Low to High)" at bounding box center [968, 173] width 131 height 21
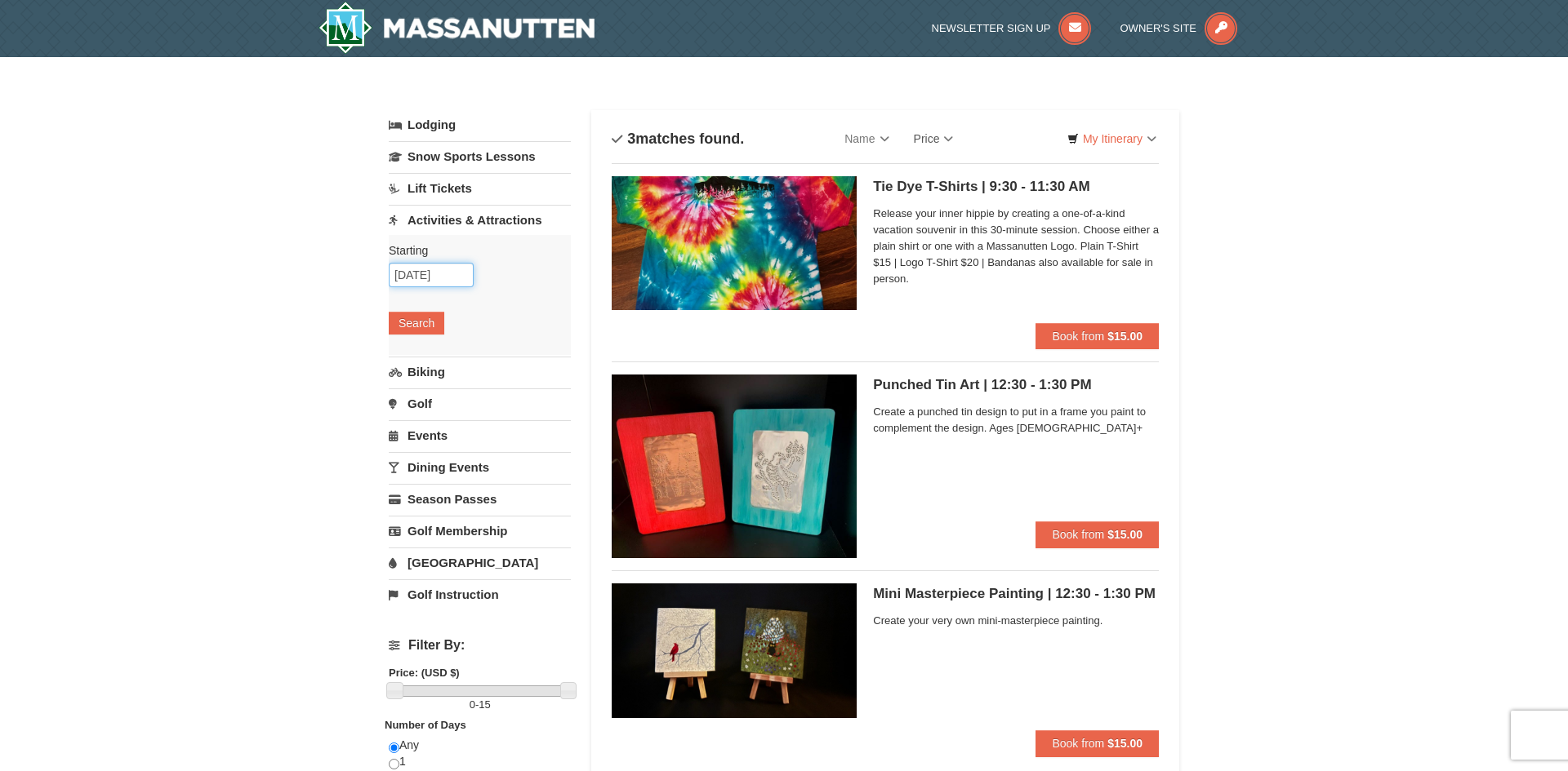
click at [433, 267] on input "[DATE]" at bounding box center [431, 275] width 85 height 25
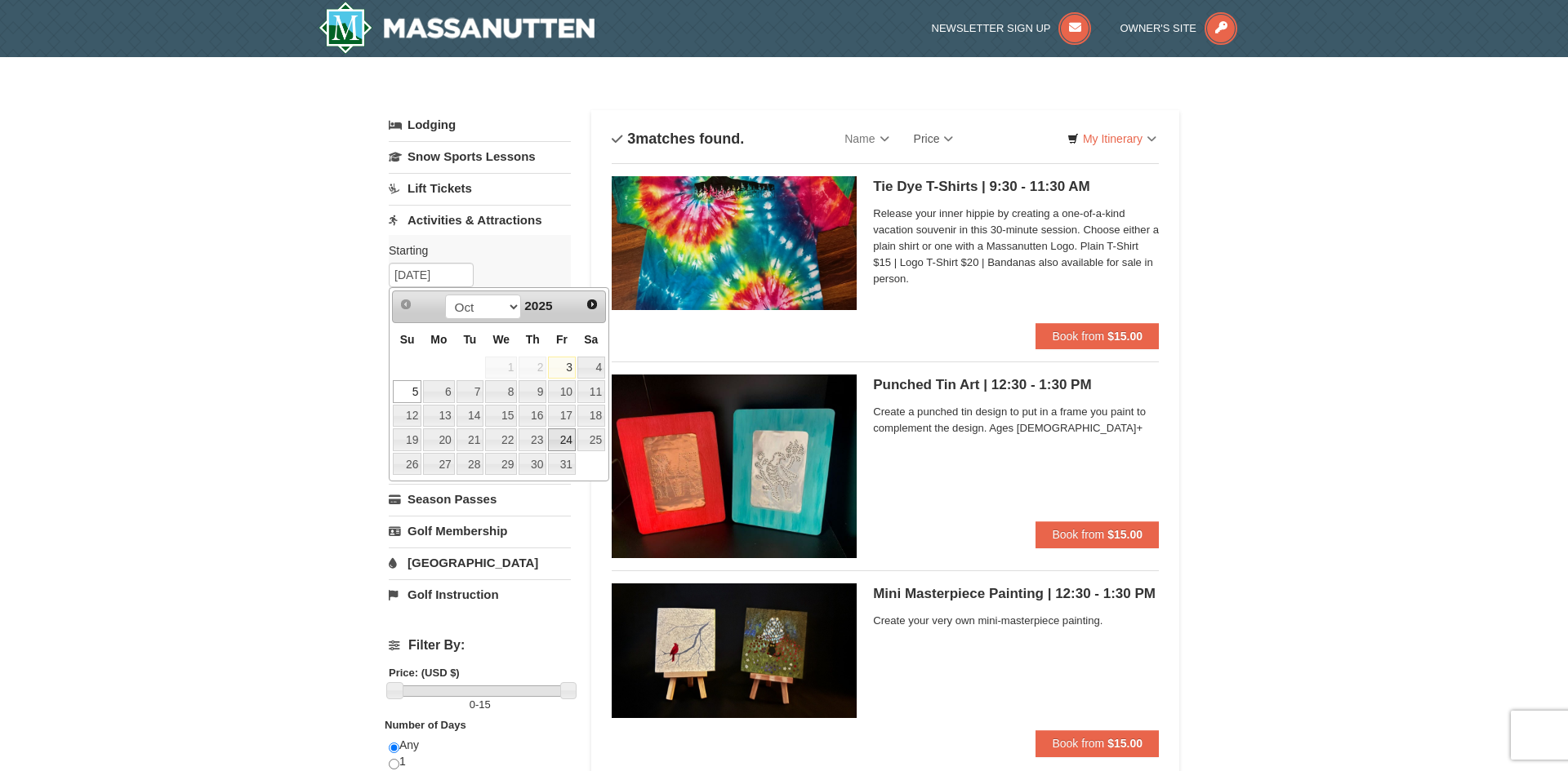
click at [553, 444] on link "24" at bounding box center [562, 440] width 28 height 23
type input "[DATE]"
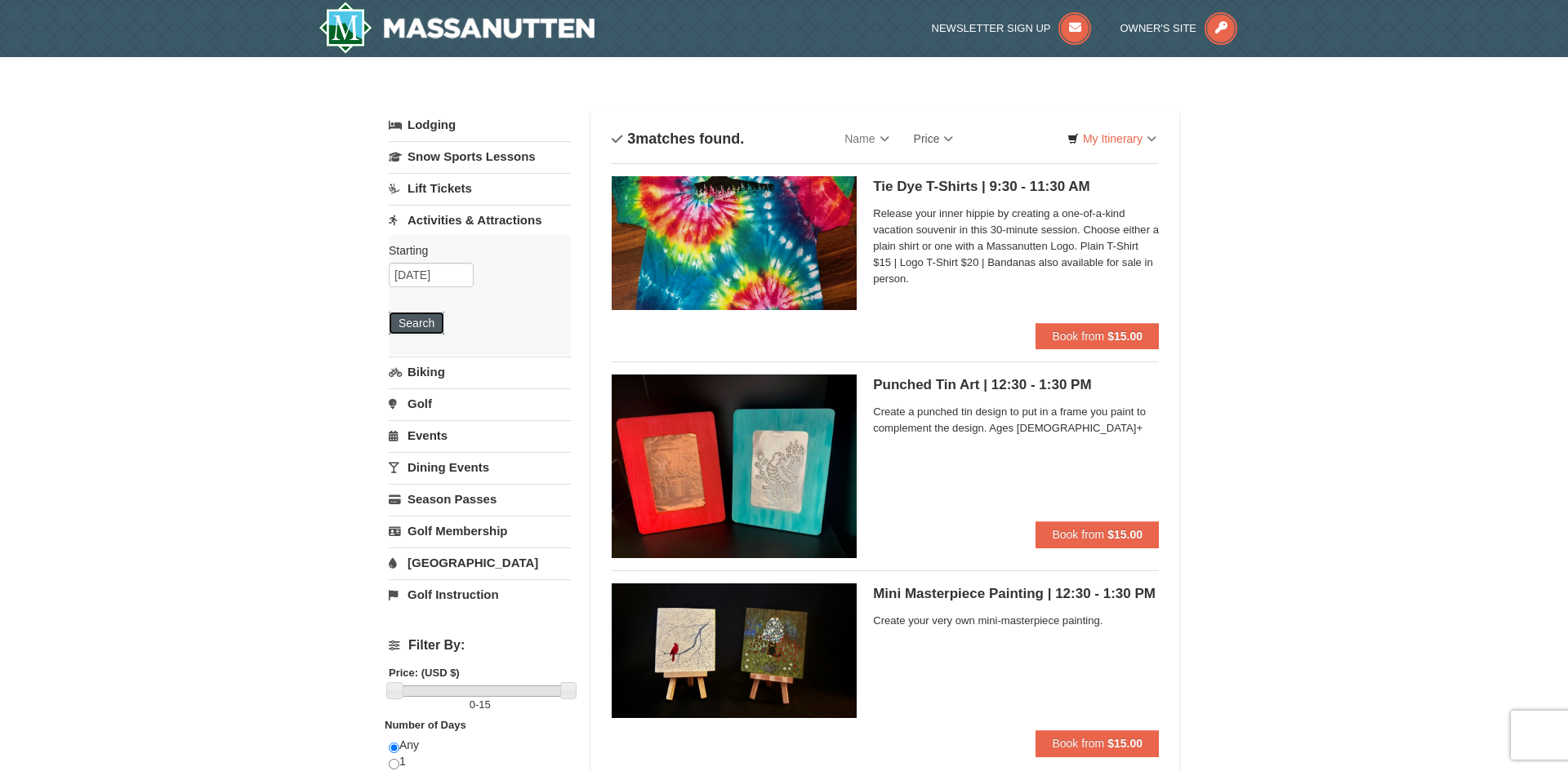
click at [417, 329] on button "Search" at bounding box center [416, 323] width 56 height 23
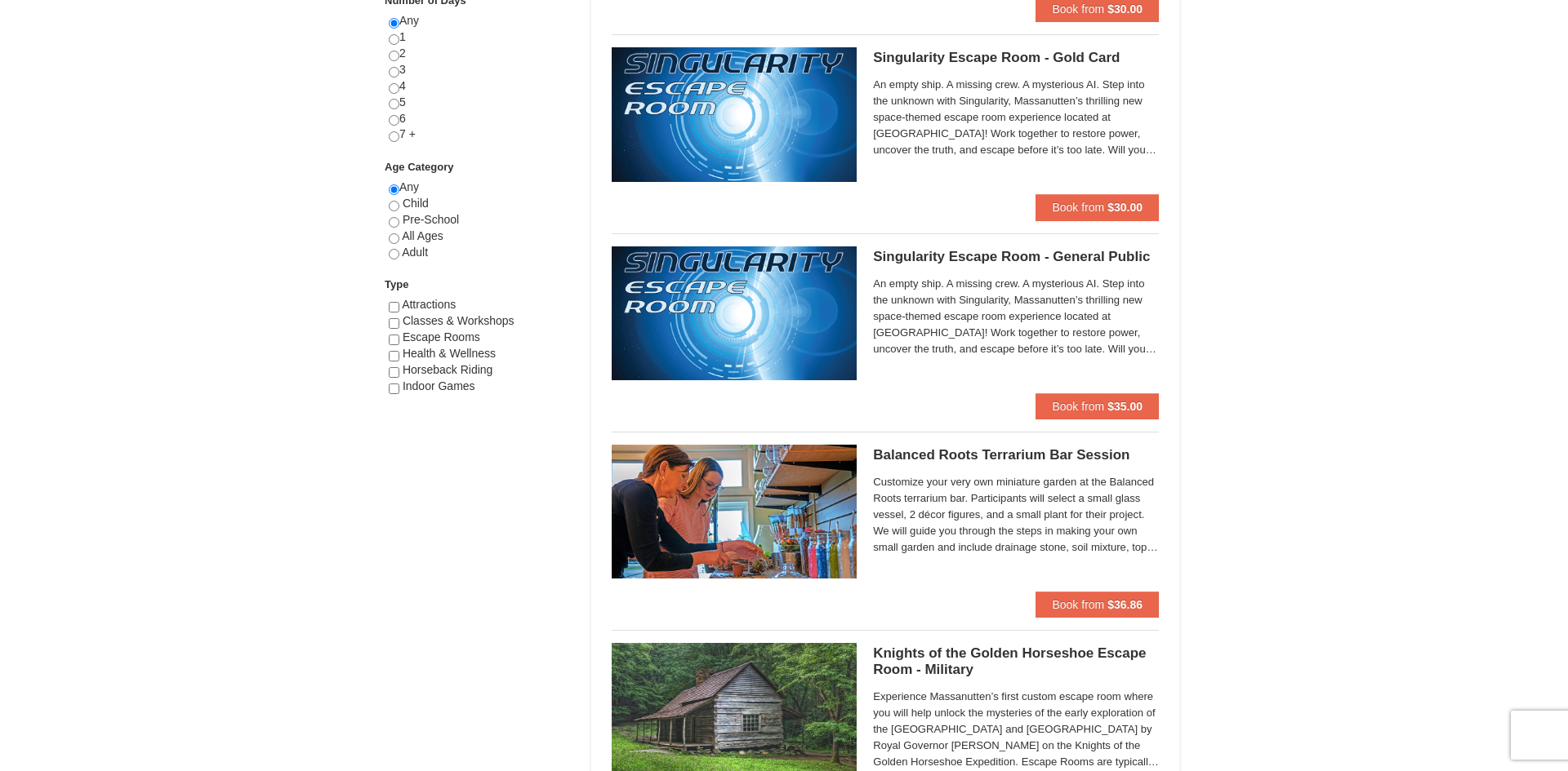
scroll to position [728, 0]
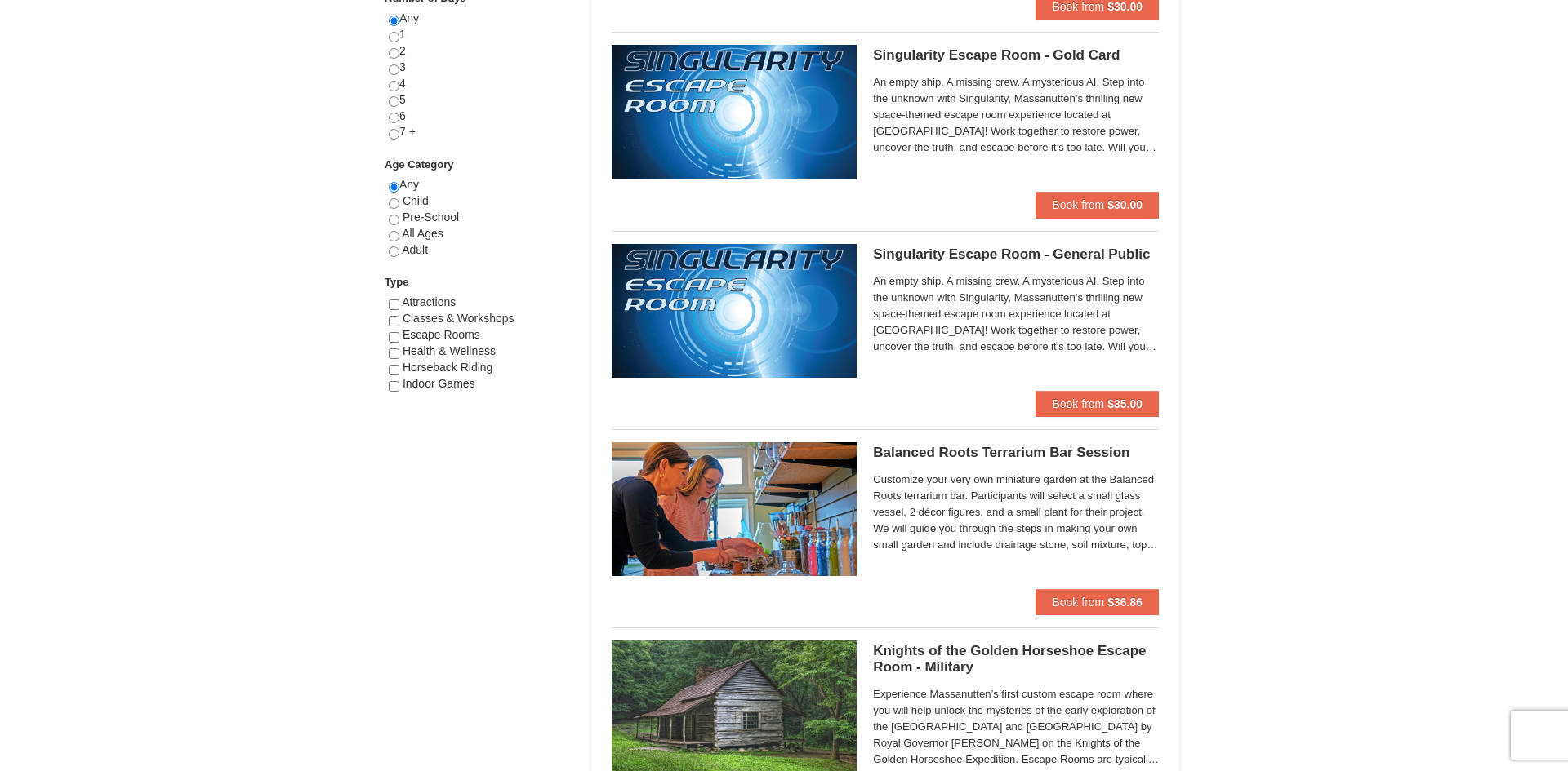
click at [1101, 505] on span "Customize your very own miniature garden at the Balanced Roots terrarium bar. P…" at bounding box center [1015, 513] width 285 height 82
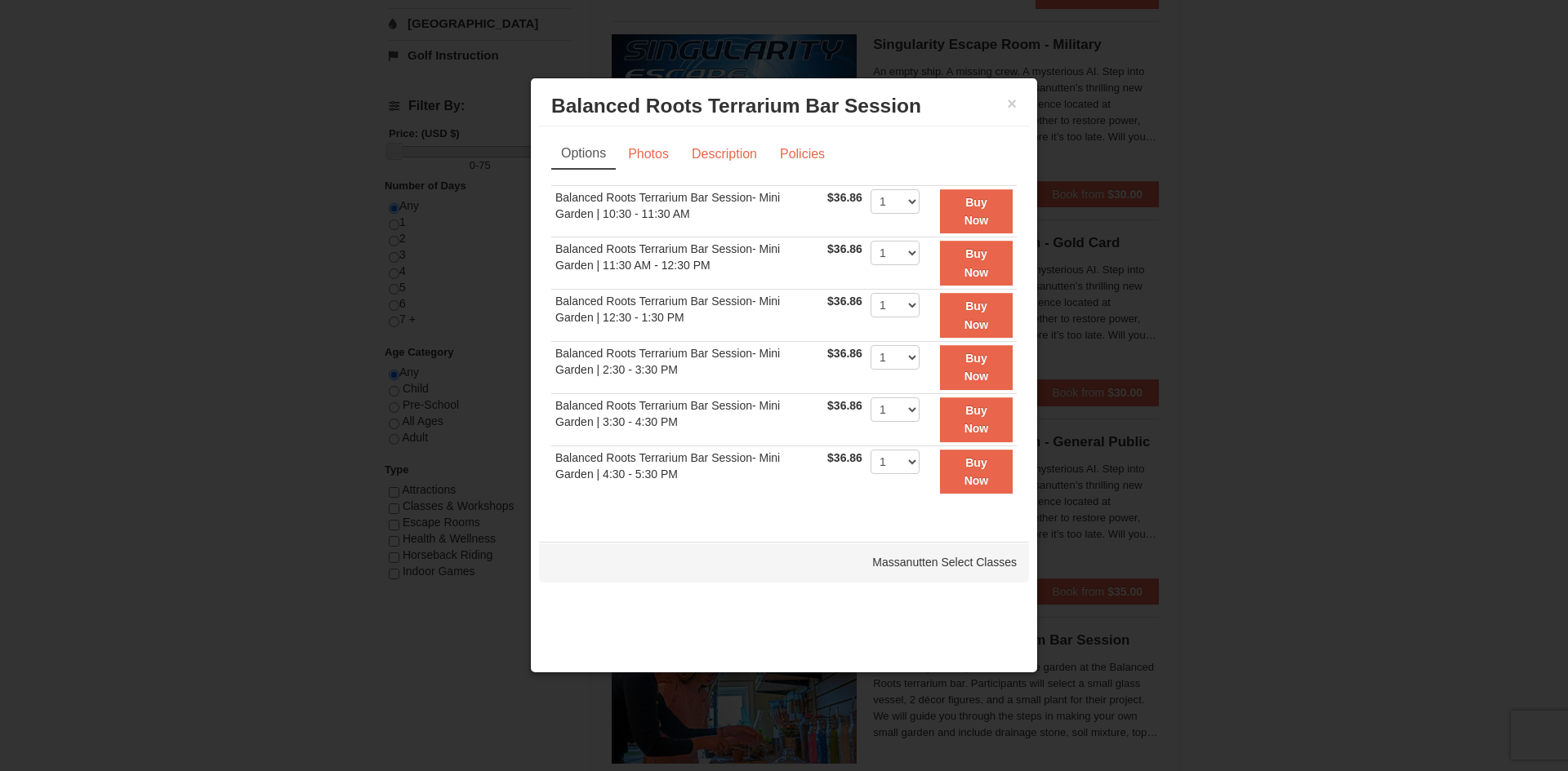
scroll to position [543, 0]
click at [1028, 96] on div "× Balanced Roots Terrarium Bar Session Massanutten Select Classes" at bounding box center [784, 106] width 490 height 40
click at [1013, 102] on button "×" at bounding box center [1012, 104] width 10 height 16
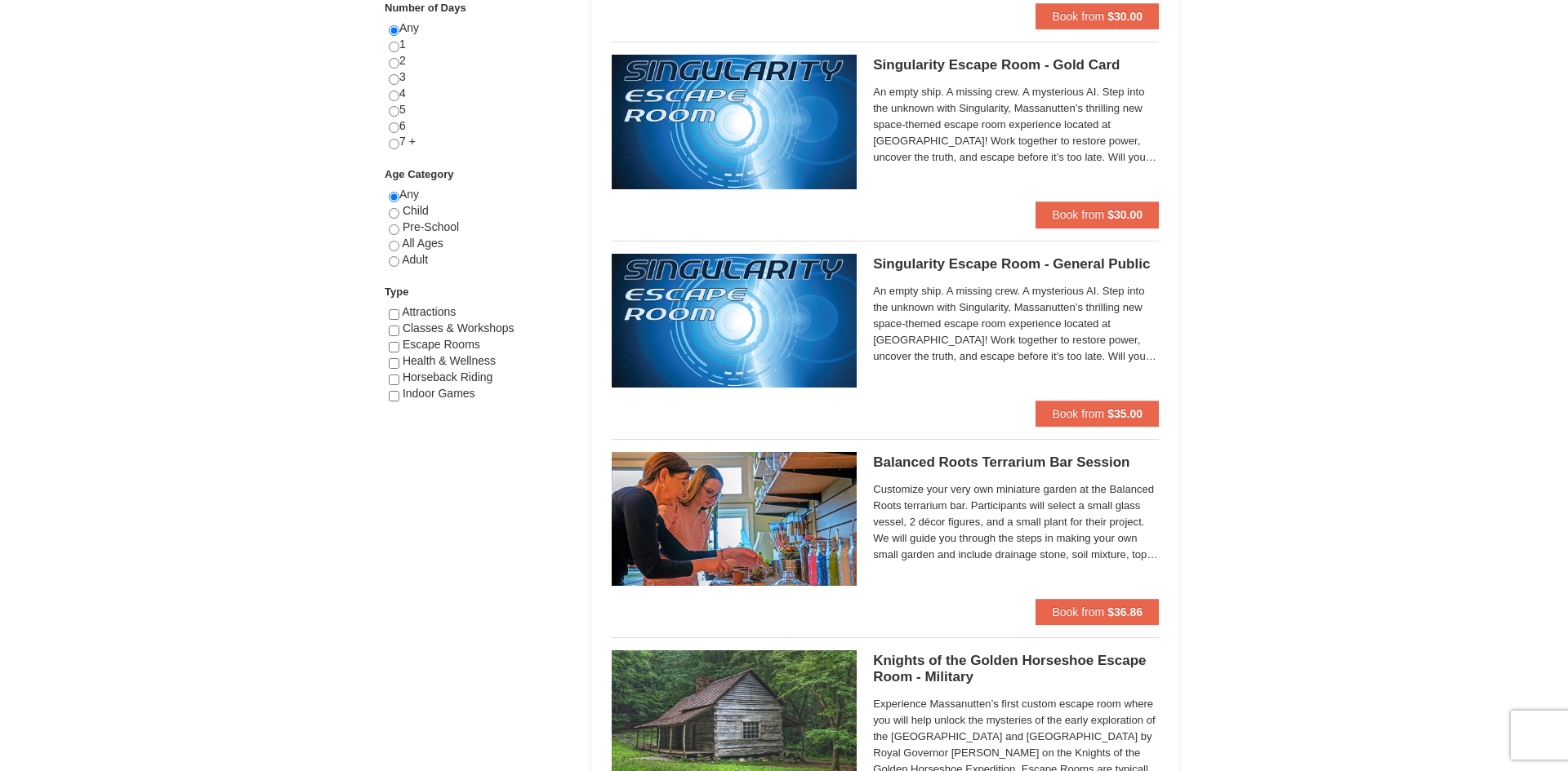
scroll to position [719, 0]
click at [1105, 523] on span "Customize your very own miniature garden at the Balanced Roots terrarium bar. P…" at bounding box center [1015, 522] width 285 height 82
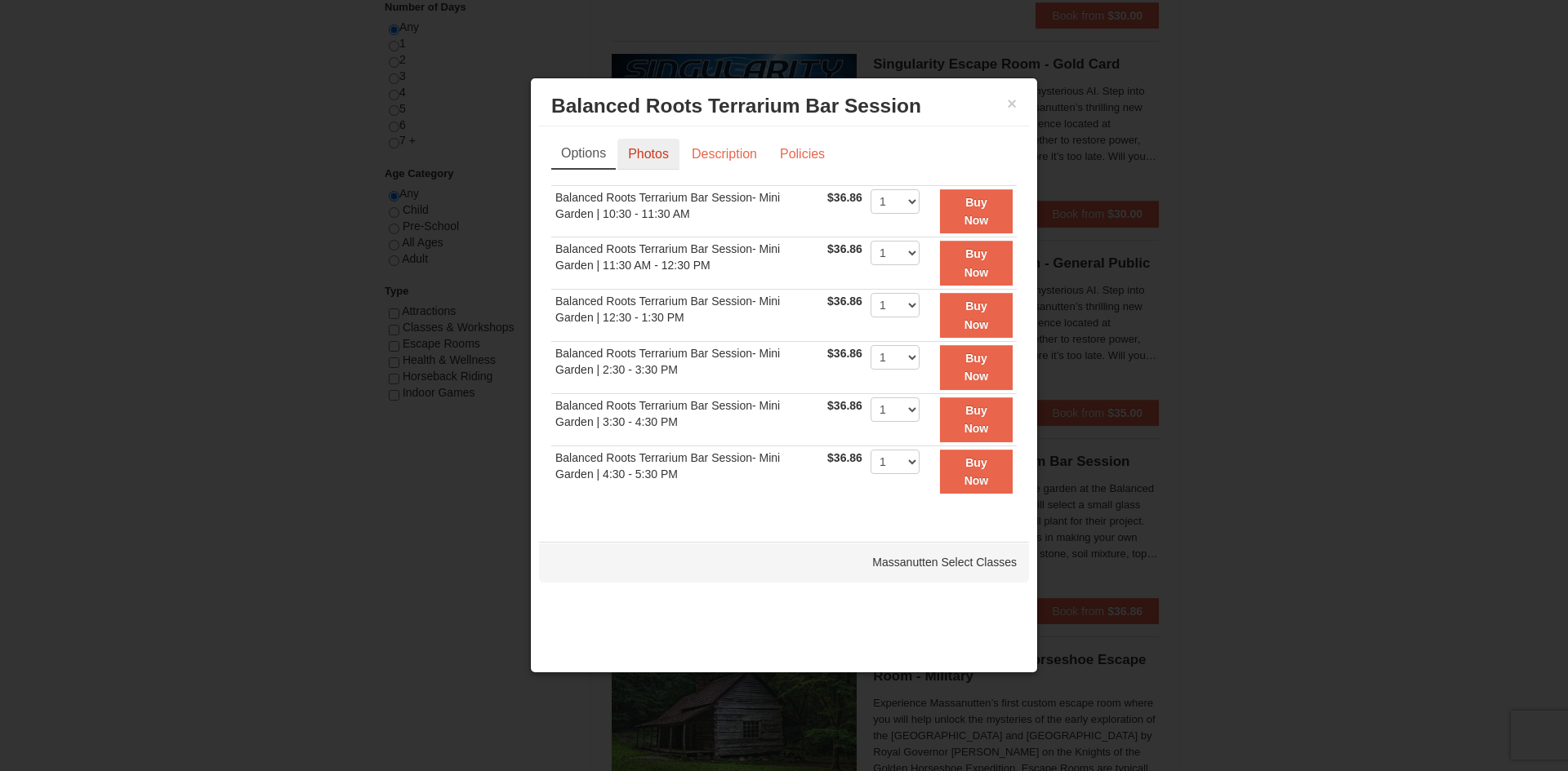
click at [657, 155] on link "Photos" at bounding box center [649, 155] width 62 height 31
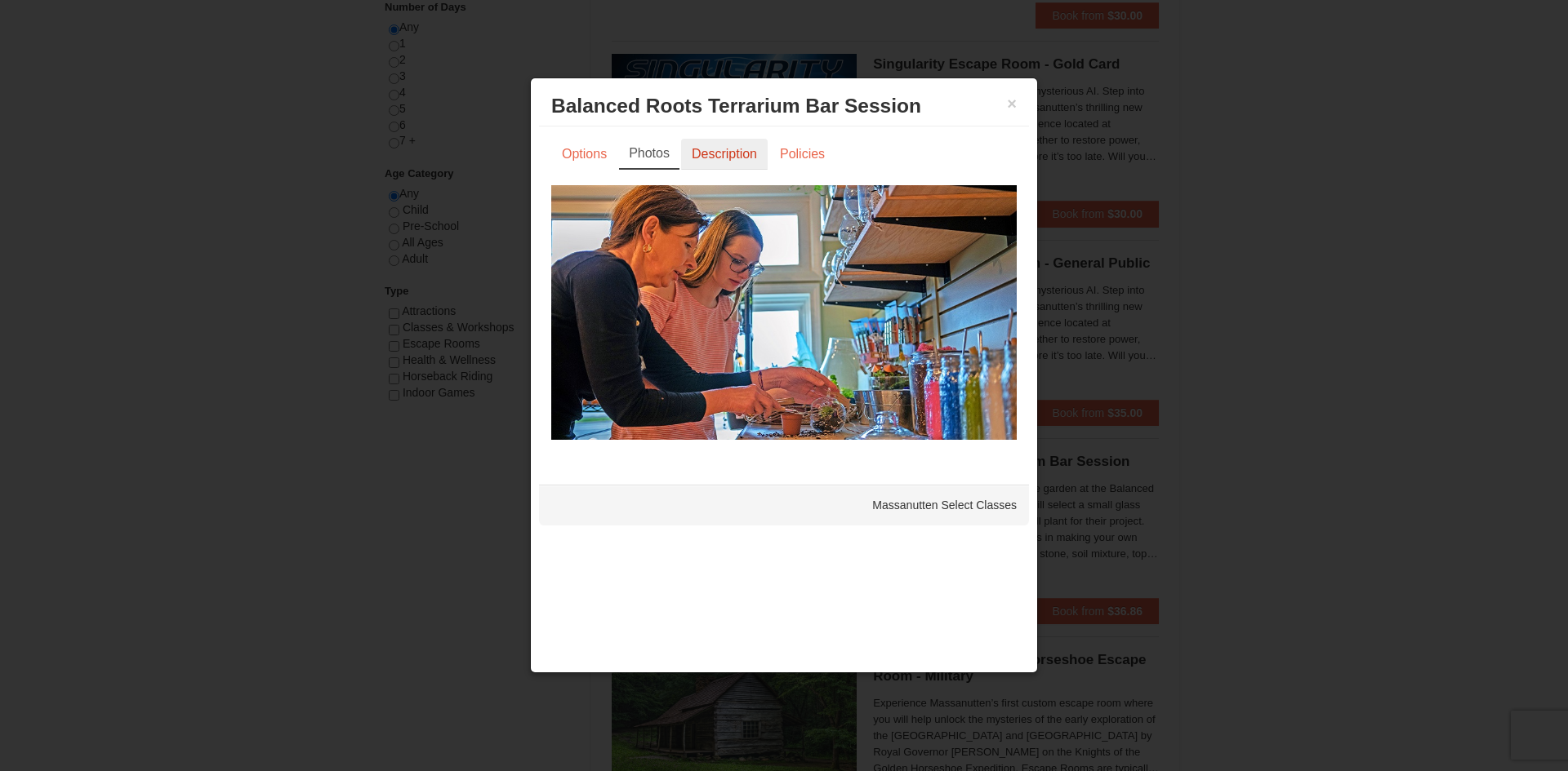
click at [746, 157] on link "Description" at bounding box center [725, 155] width 87 height 31
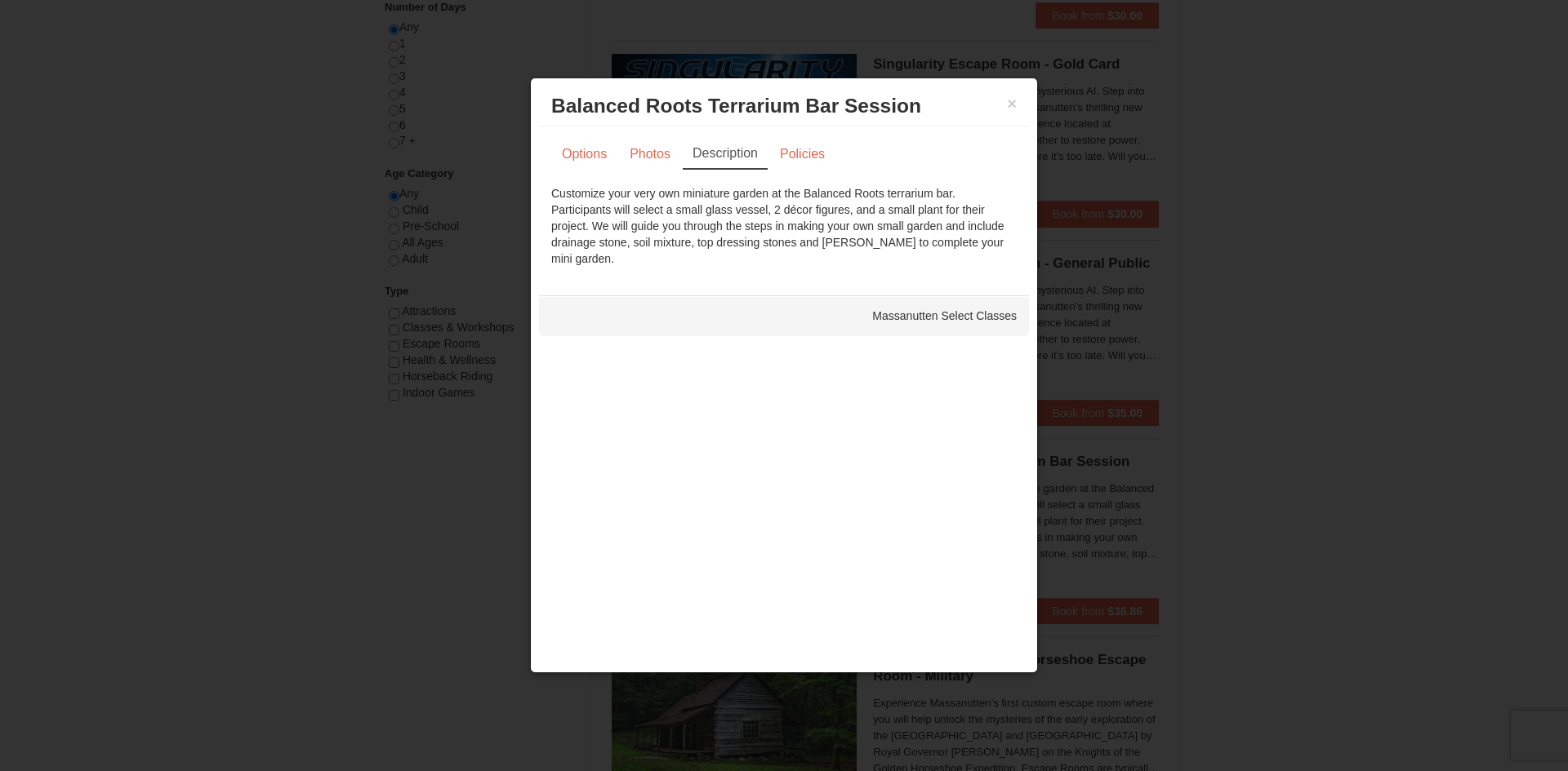
click at [1033, 100] on div "× Balanced Roots Terrarium Bar Session Massanutten Select Classes Options Photo…" at bounding box center [784, 376] width 508 height 597
click at [637, 152] on link "Photos" at bounding box center [650, 155] width 62 height 31
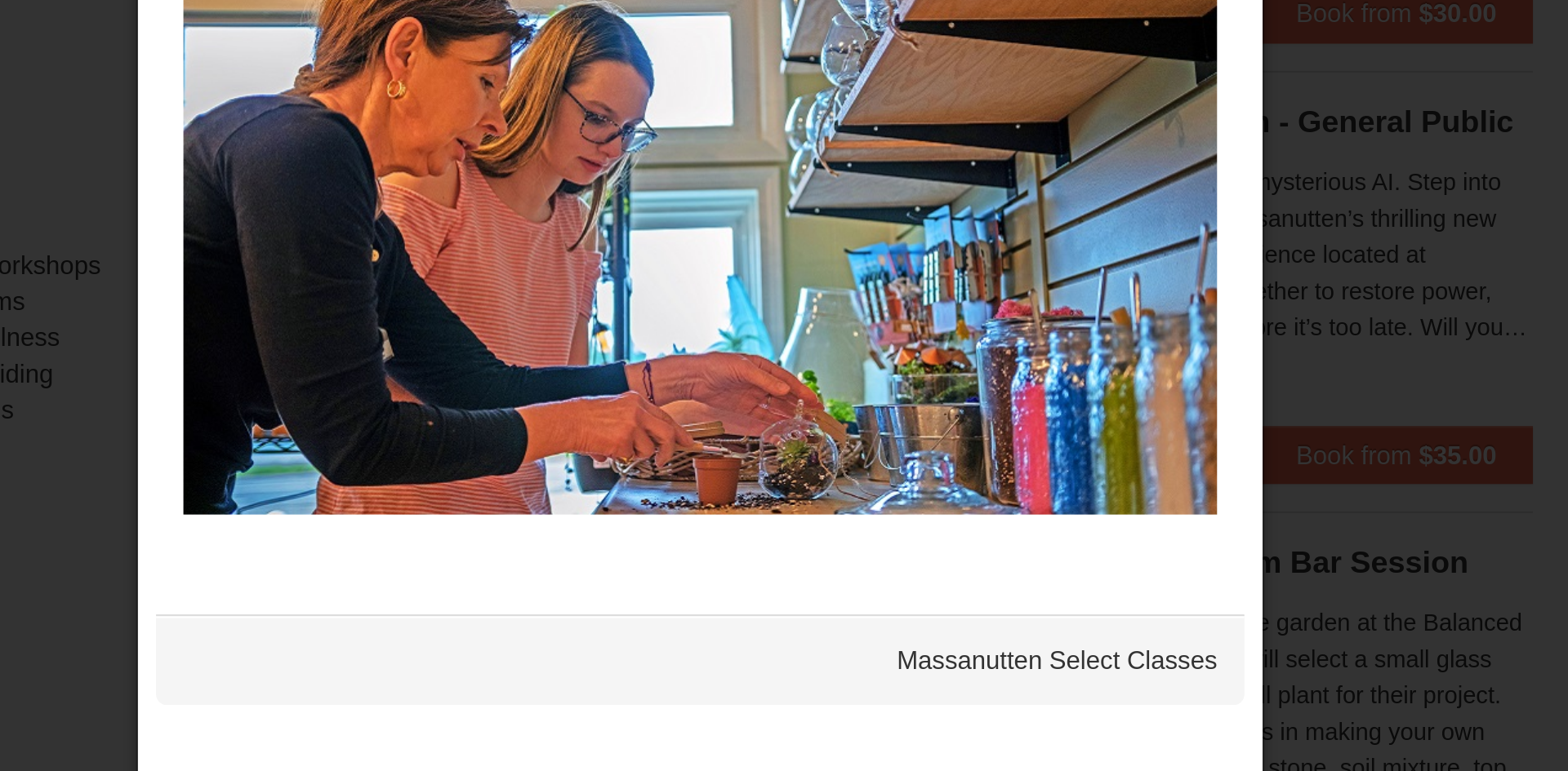
scroll to position [688, 0]
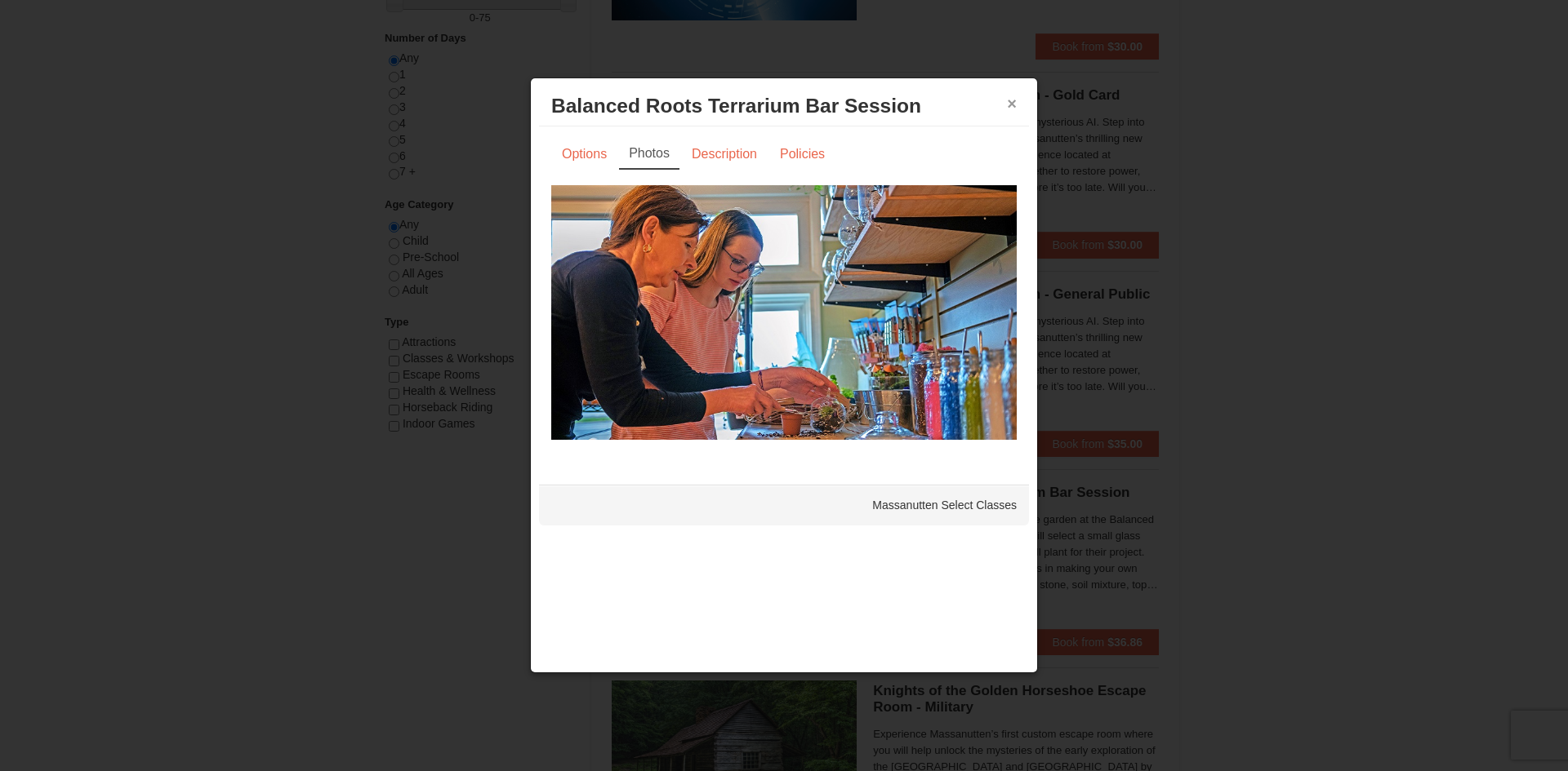
click at [1011, 105] on button "×" at bounding box center [1012, 104] width 10 height 16
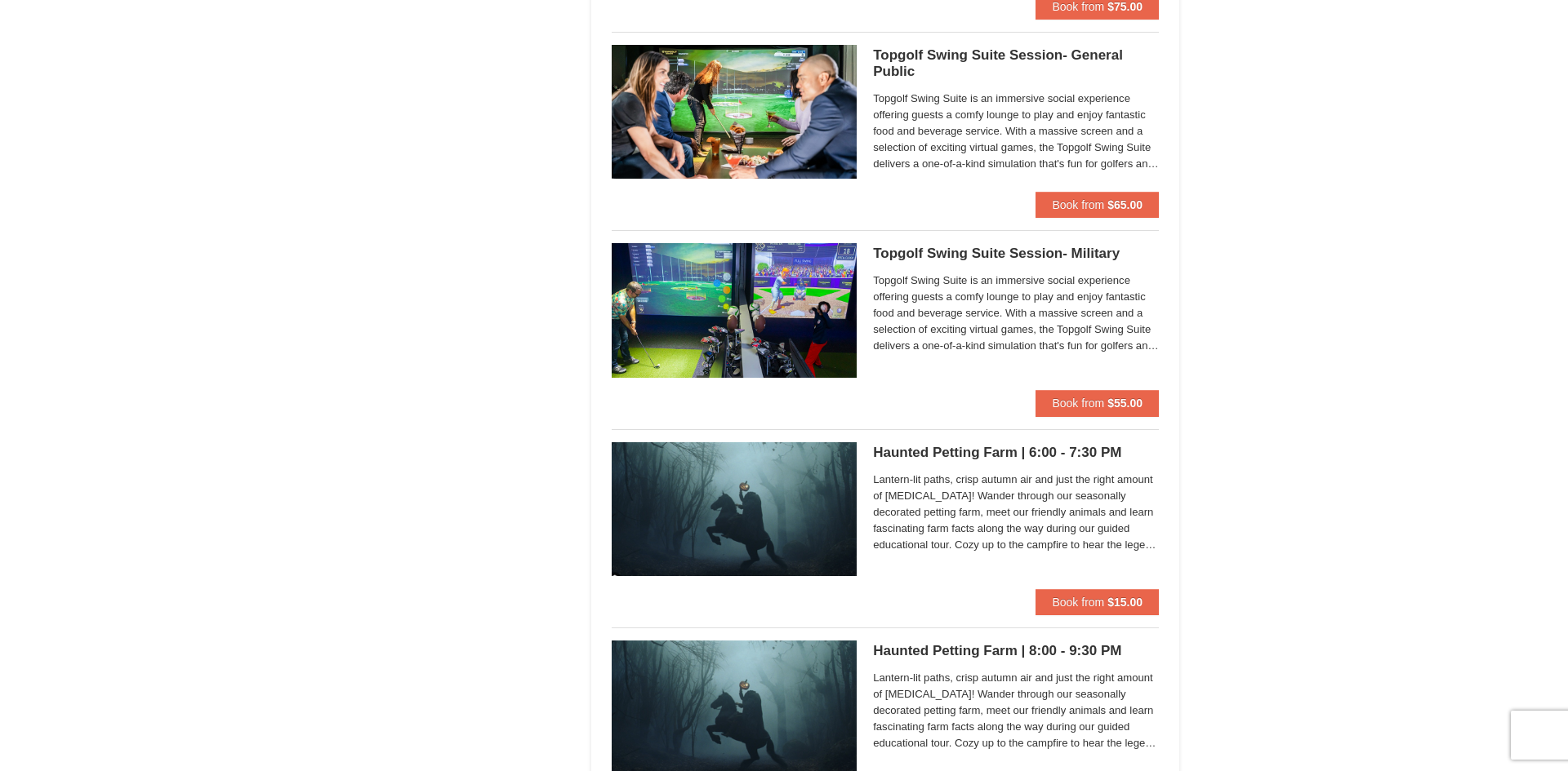
scroll to position [2119, 0]
click at [710, 522] on img at bounding box center [735, 509] width 245 height 134
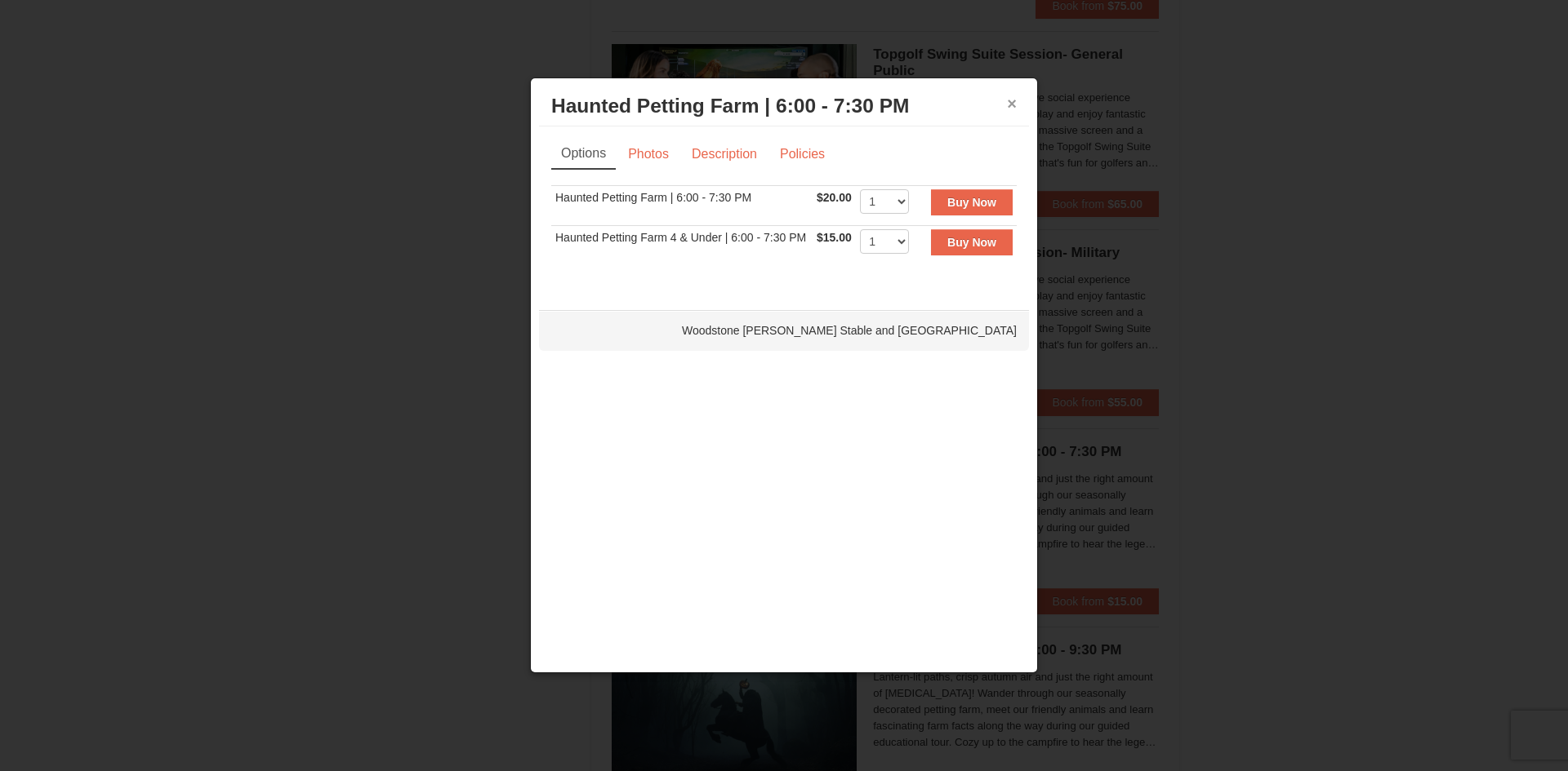
click at [1013, 99] on button "×" at bounding box center [1012, 104] width 10 height 16
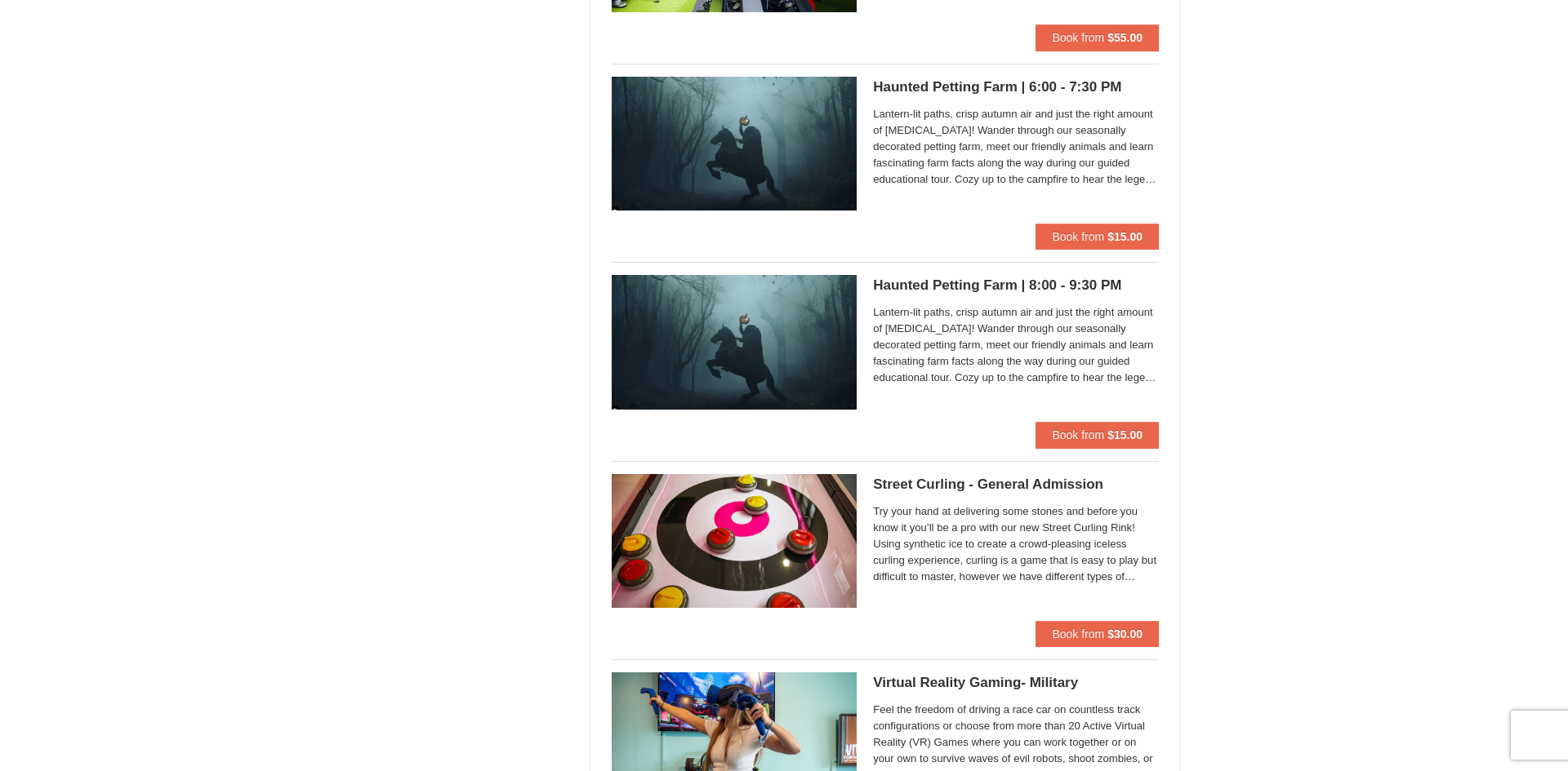
scroll to position [2487, 0]
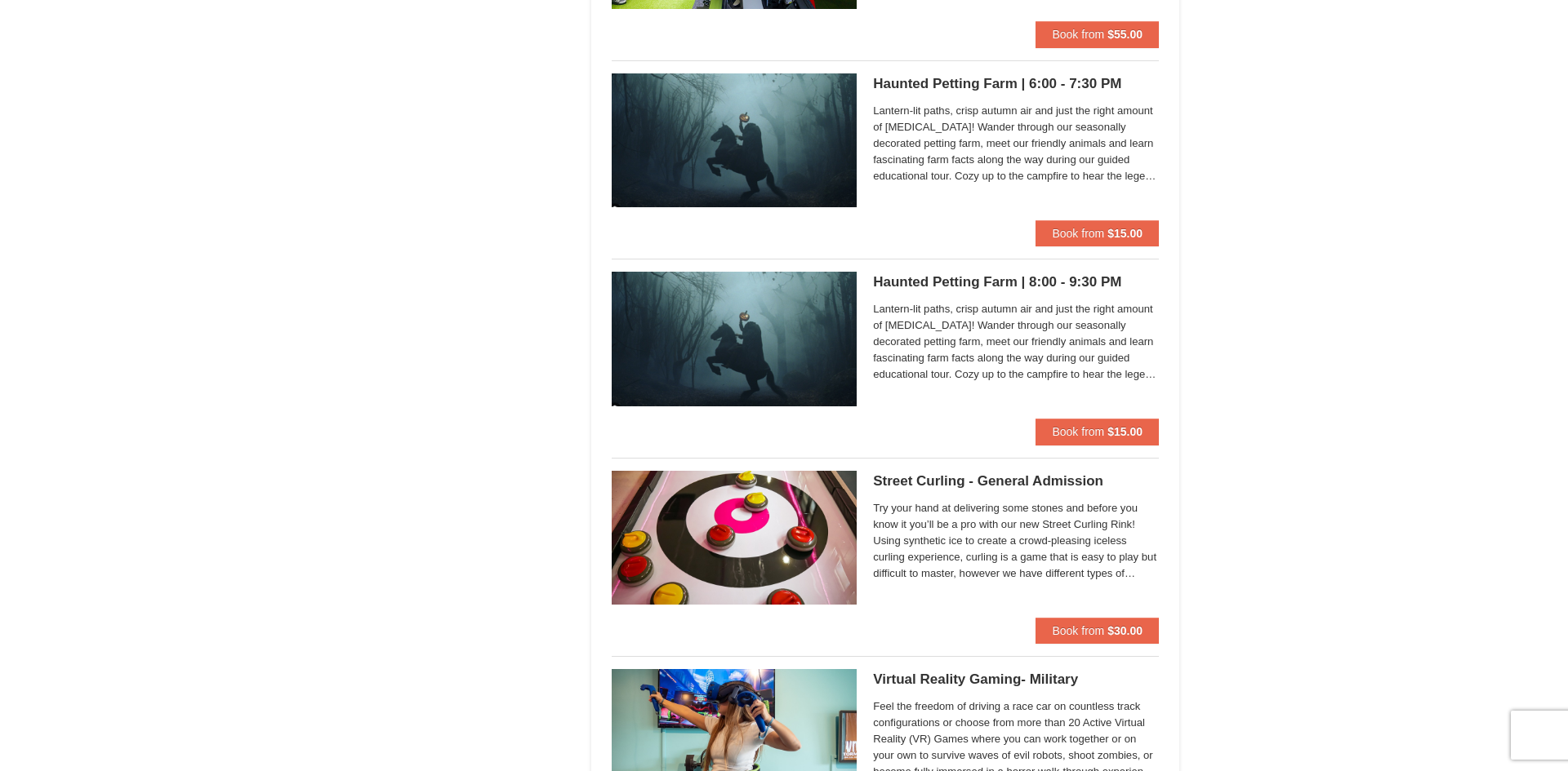
click at [1081, 328] on span "Lantern-lit paths, crisp autumn air and just the right amount of [MEDICAL_DATA]…" at bounding box center [1015, 342] width 285 height 82
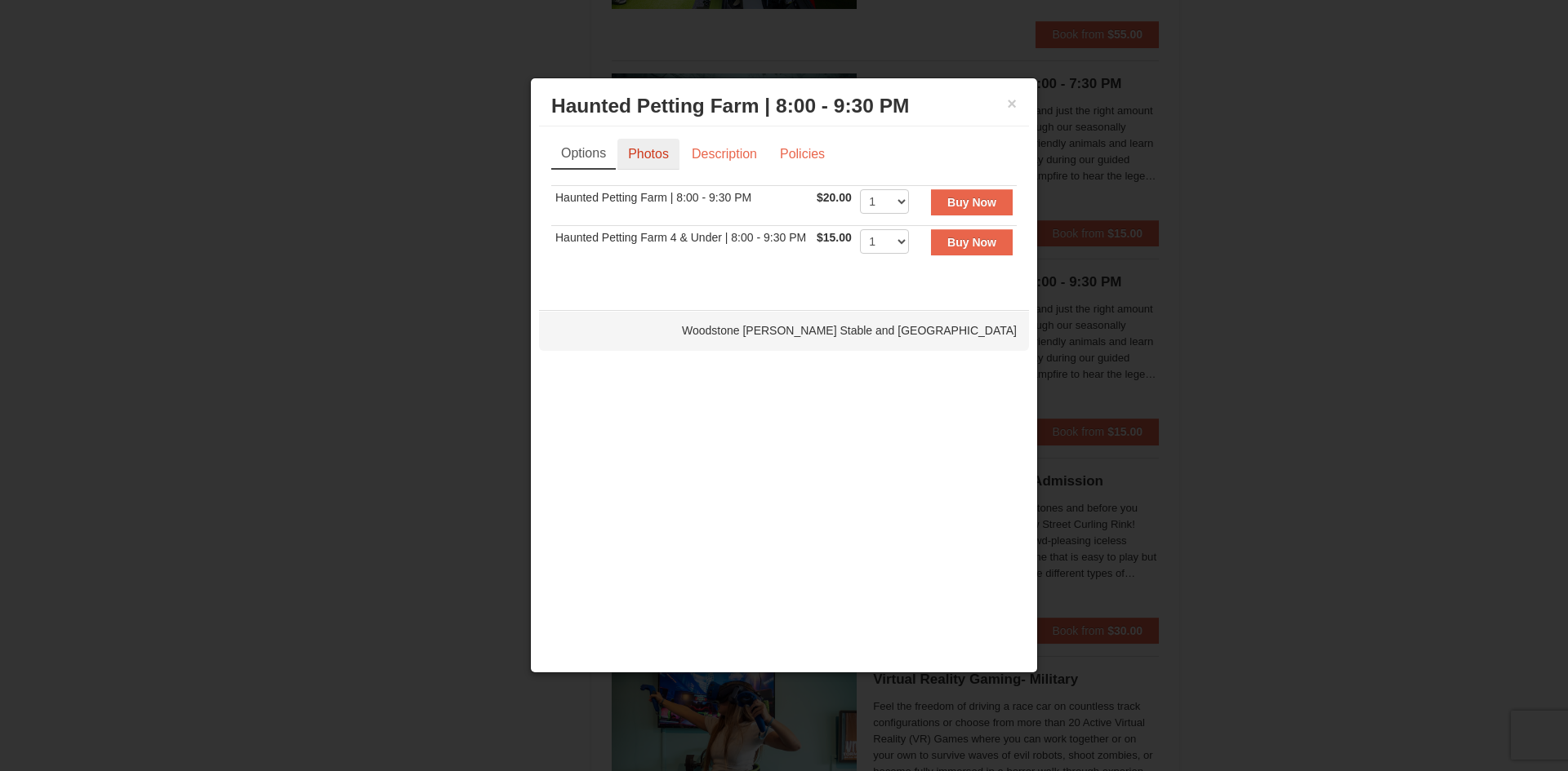
click at [650, 149] on link "Photos" at bounding box center [649, 155] width 62 height 31
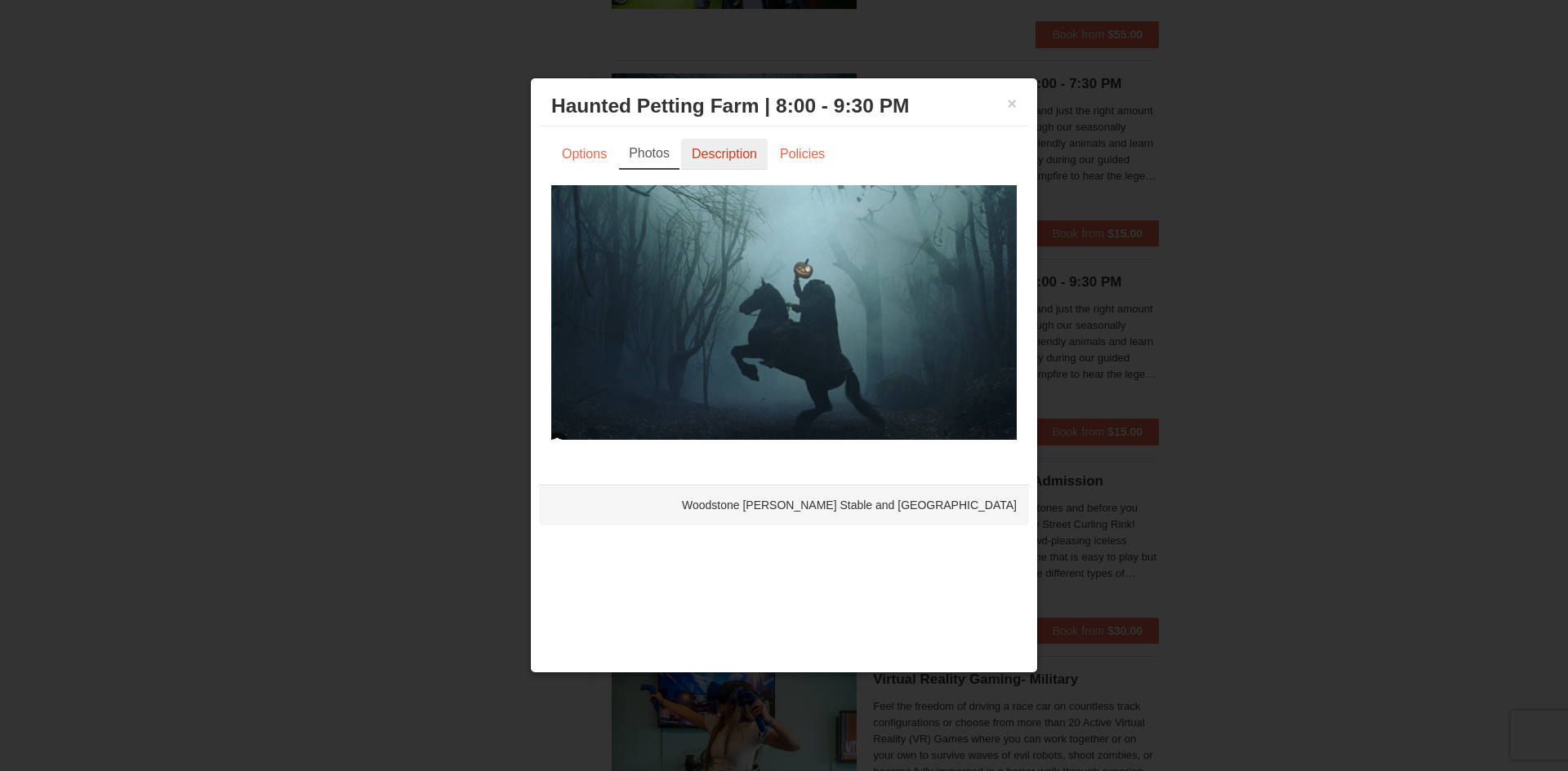
click at [720, 154] on link "Description" at bounding box center [725, 155] width 87 height 31
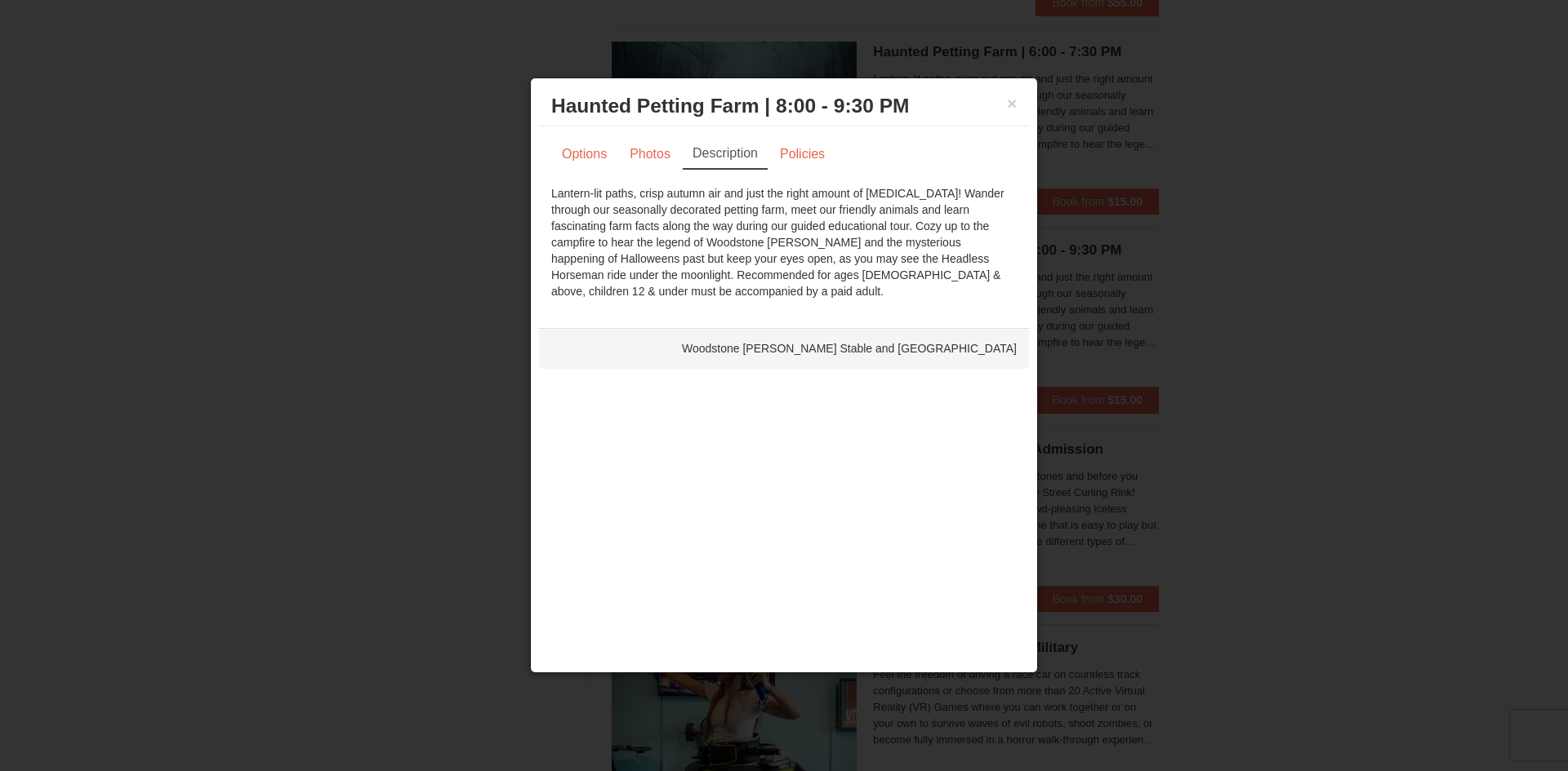
scroll to position [2525, 0]
click at [1034, 125] on div "× Haunted Petting Farm | 8:00 - 9:30 PM [GEOGRAPHIC_DATA][PERSON_NAME] Stable a…" at bounding box center [784, 376] width 508 height 597
click at [798, 158] on link "Policies" at bounding box center [802, 155] width 66 height 31
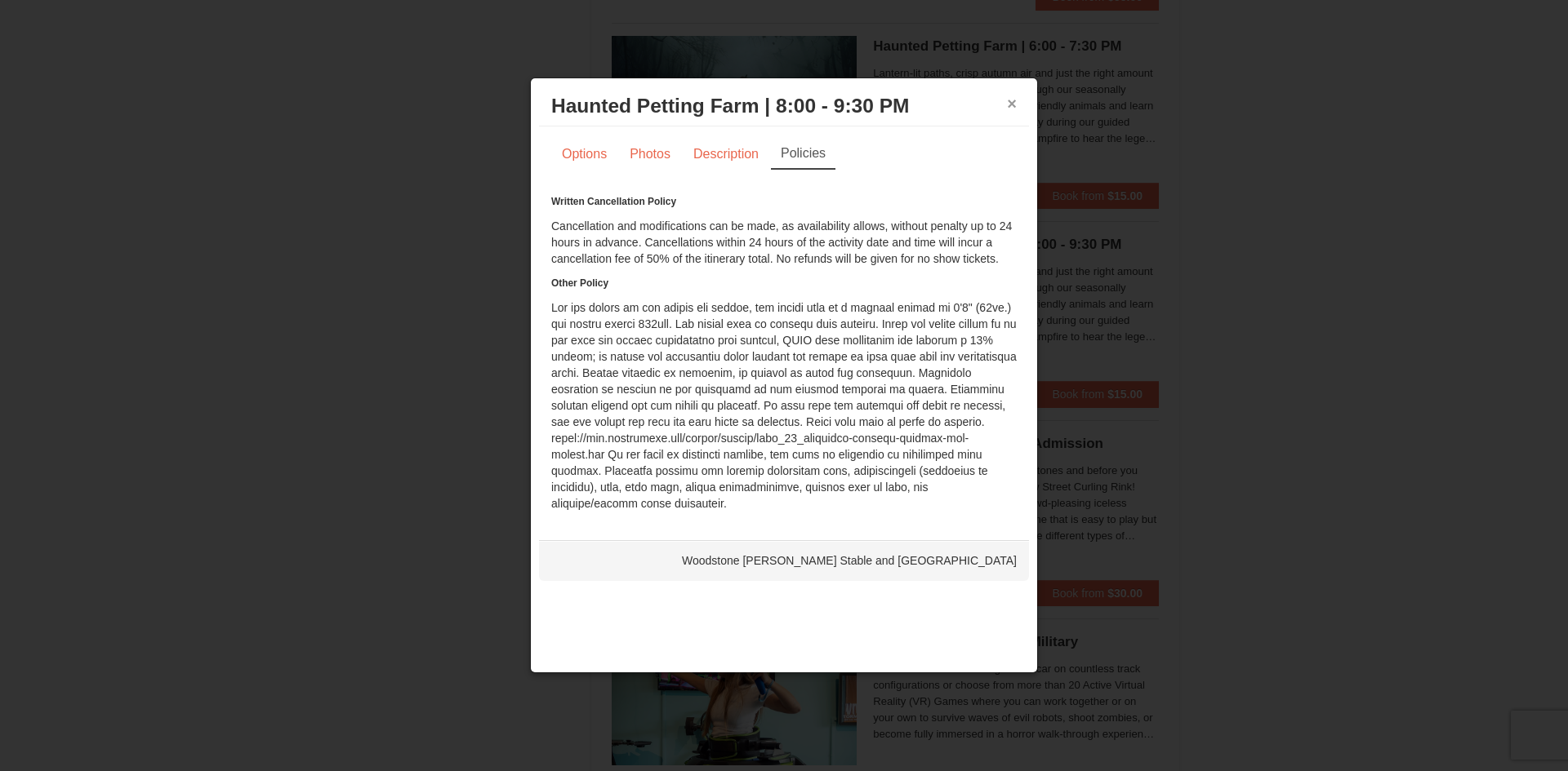
click at [1012, 103] on button "×" at bounding box center [1012, 104] width 10 height 16
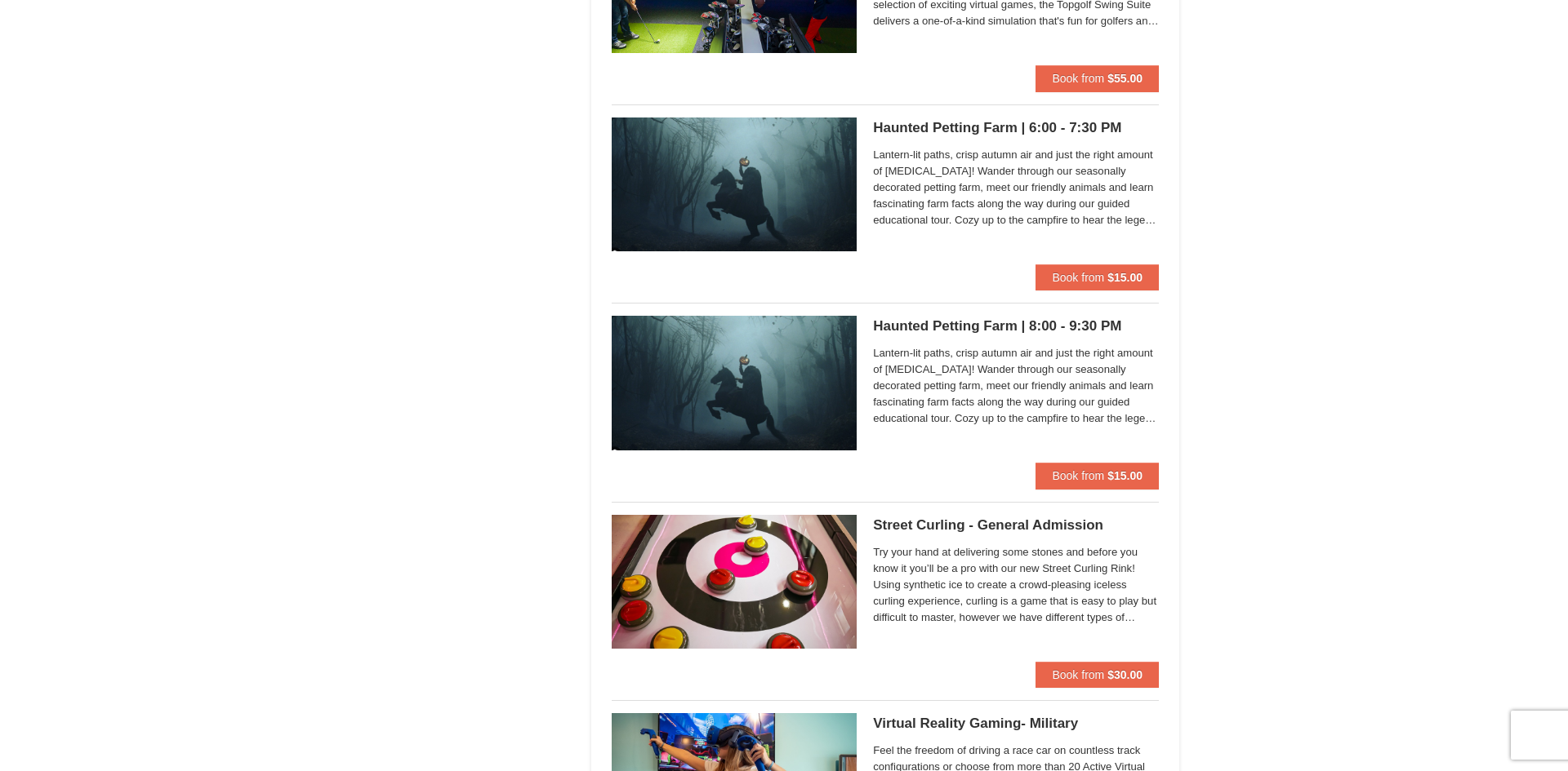
scroll to position [2445, 0]
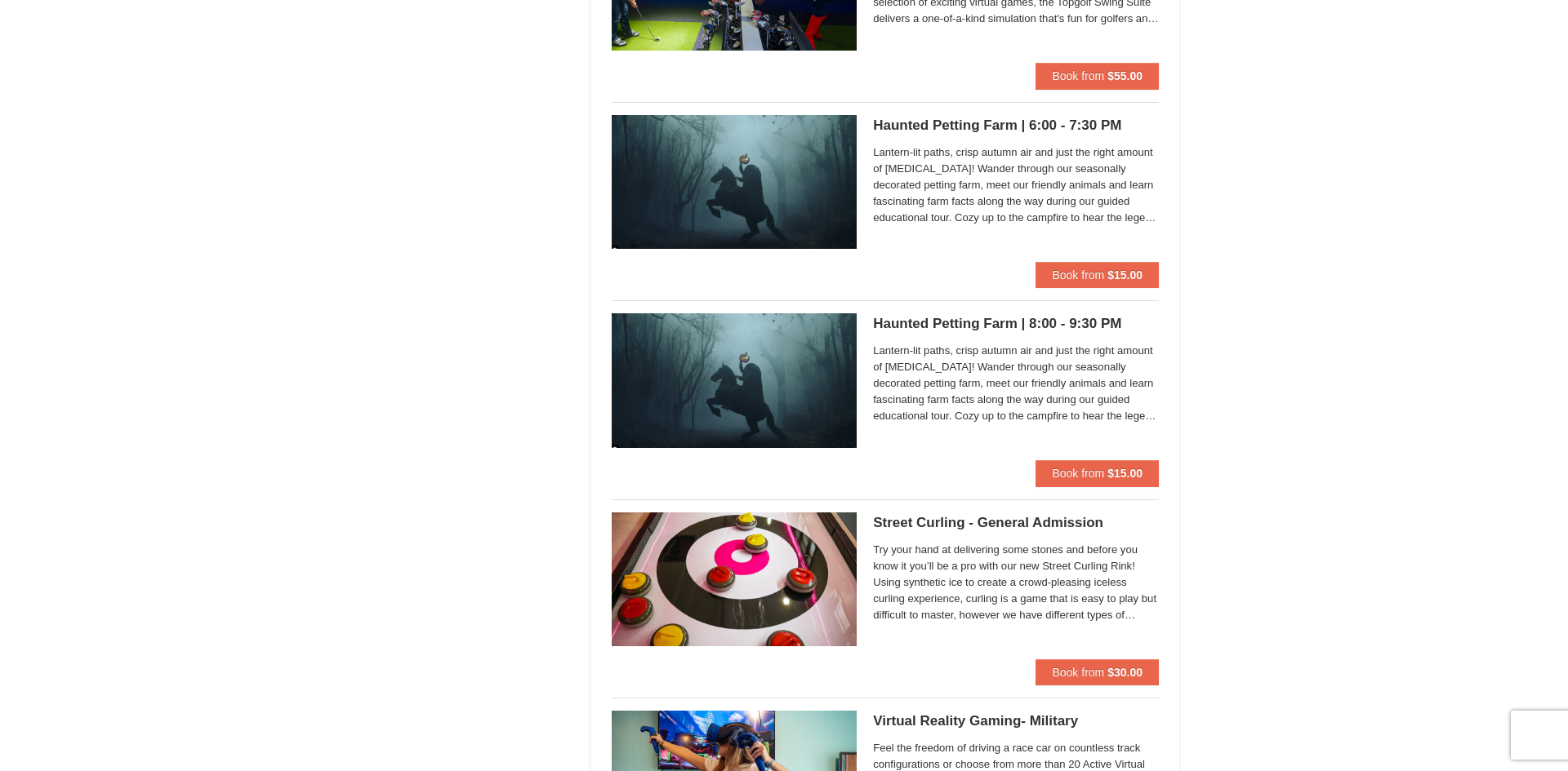
click at [1031, 370] on span "Lantern-lit paths, crisp autumn air and just the right amount of [MEDICAL_DATA]…" at bounding box center [1015, 383] width 285 height 82
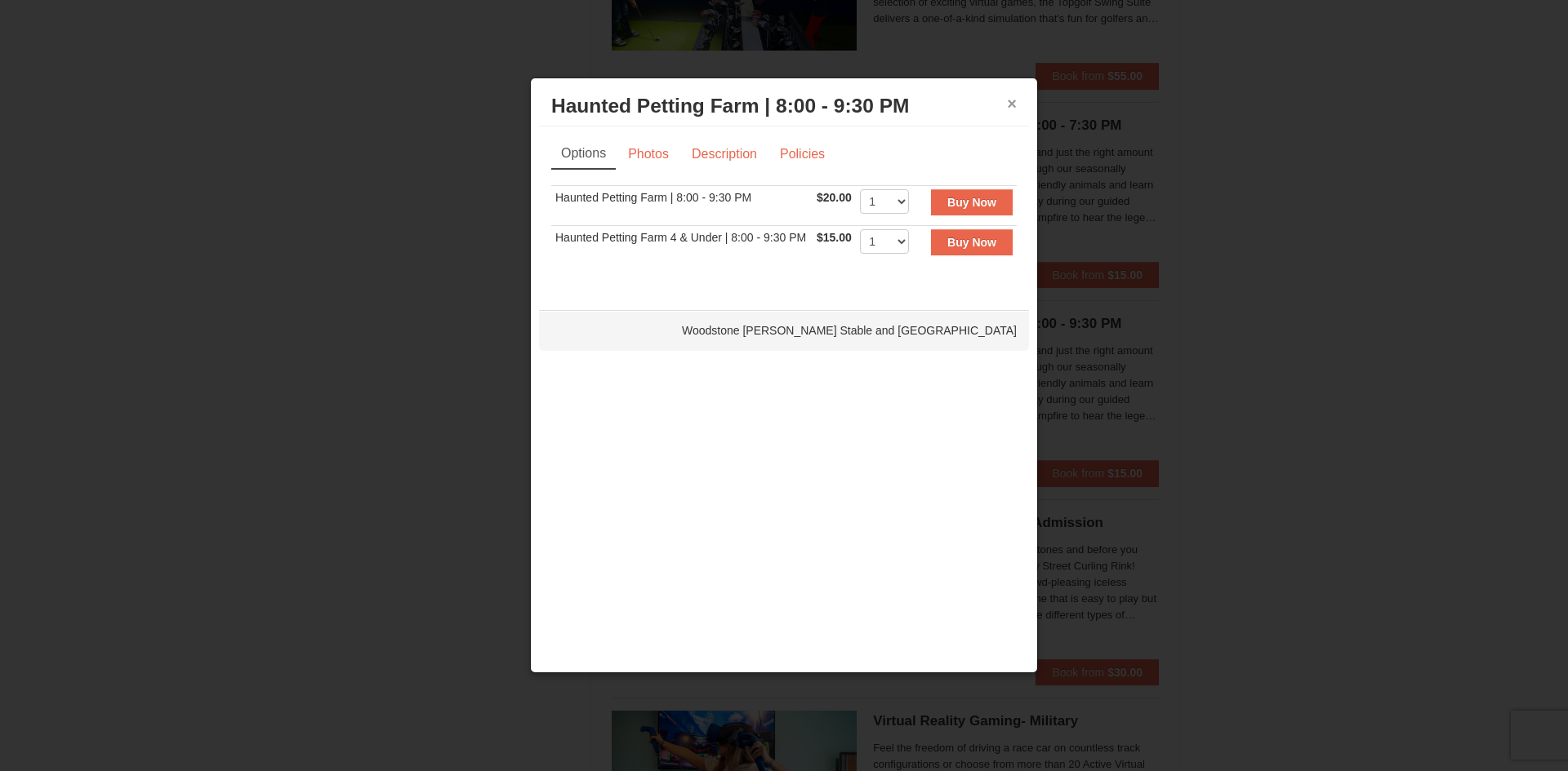
click at [1014, 103] on button "×" at bounding box center [1012, 104] width 10 height 16
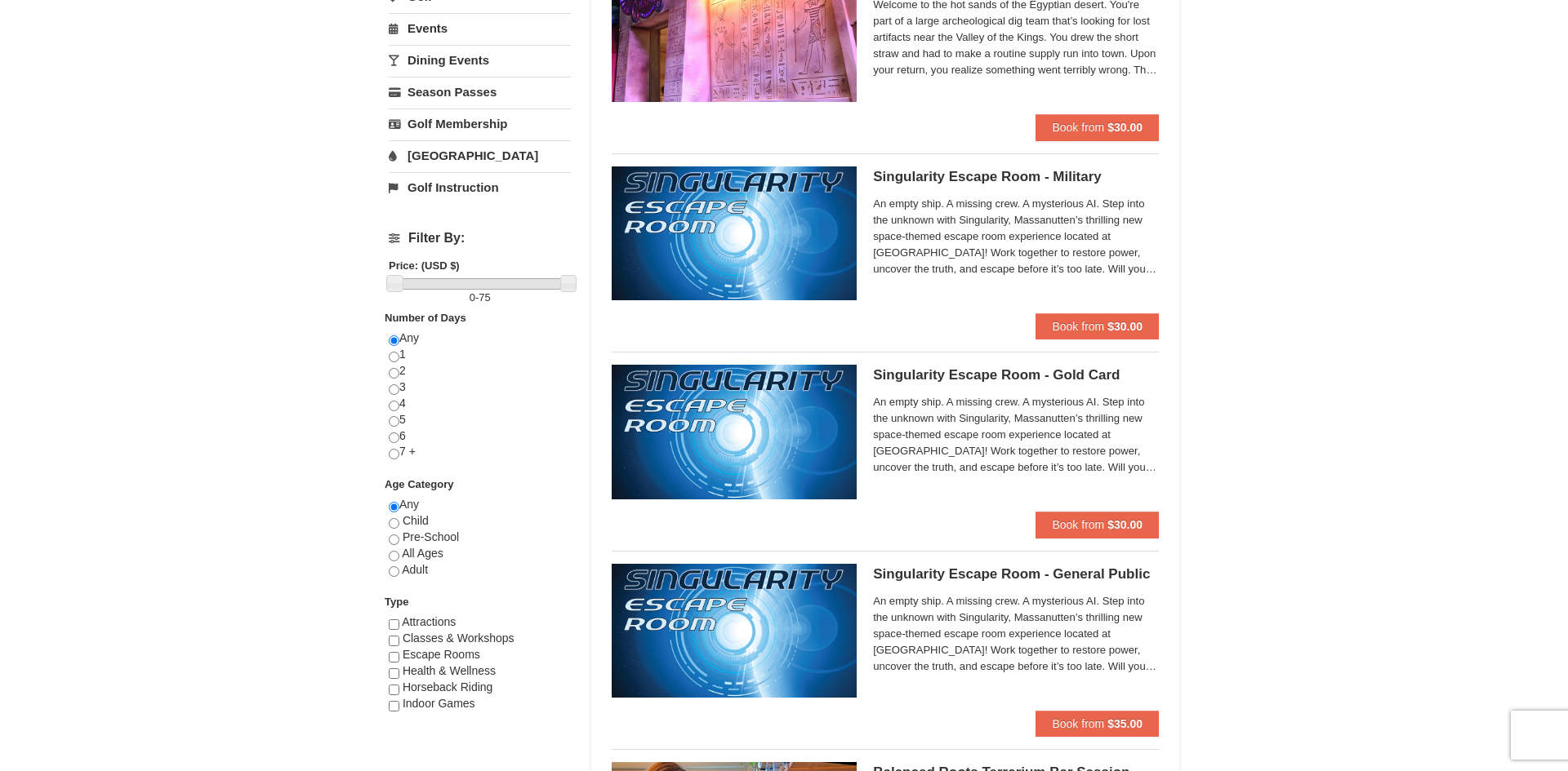
scroll to position [0, 0]
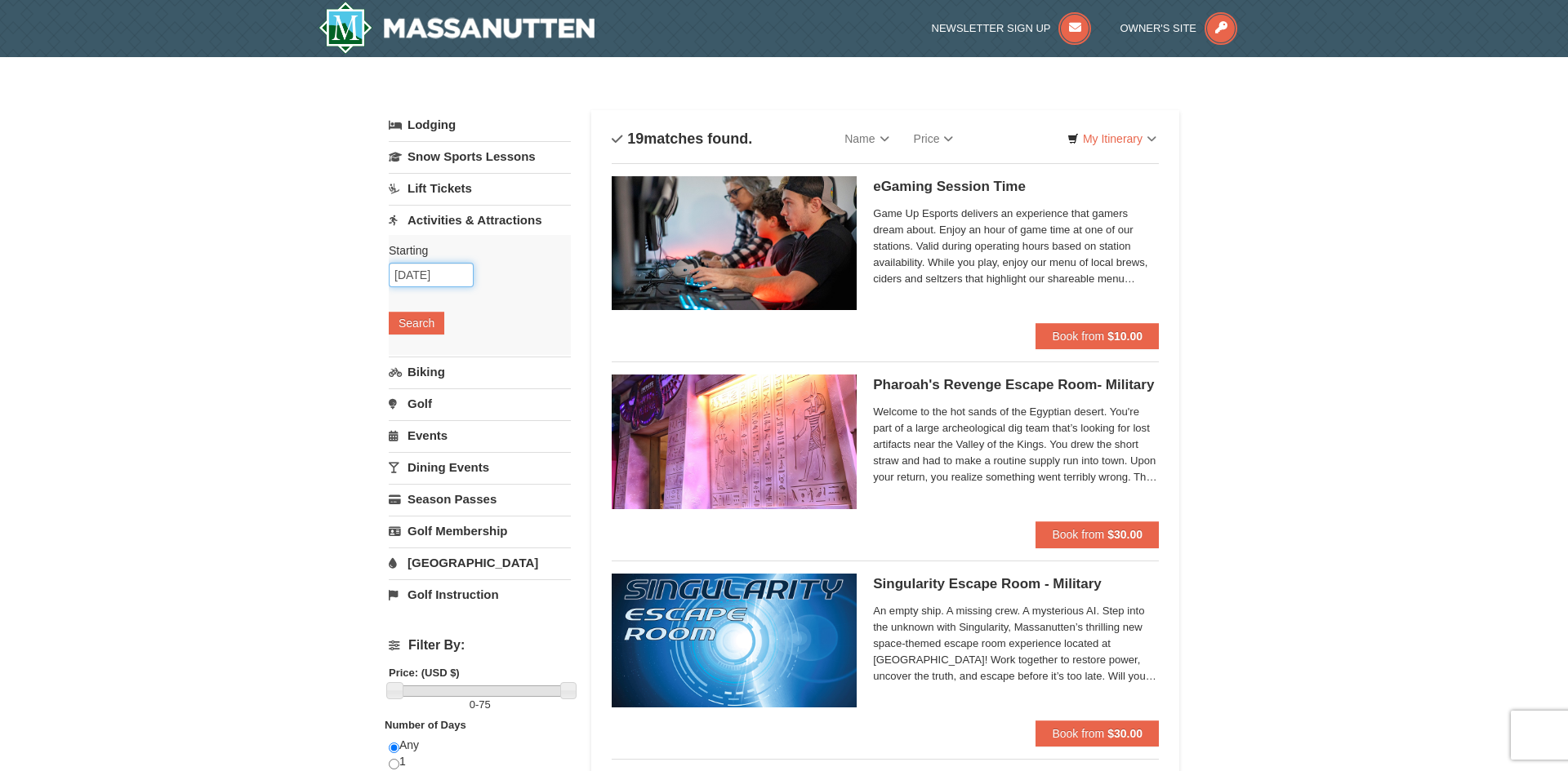
click at [463, 276] on input "[DATE]" at bounding box center [431, 275] width 85 height 25
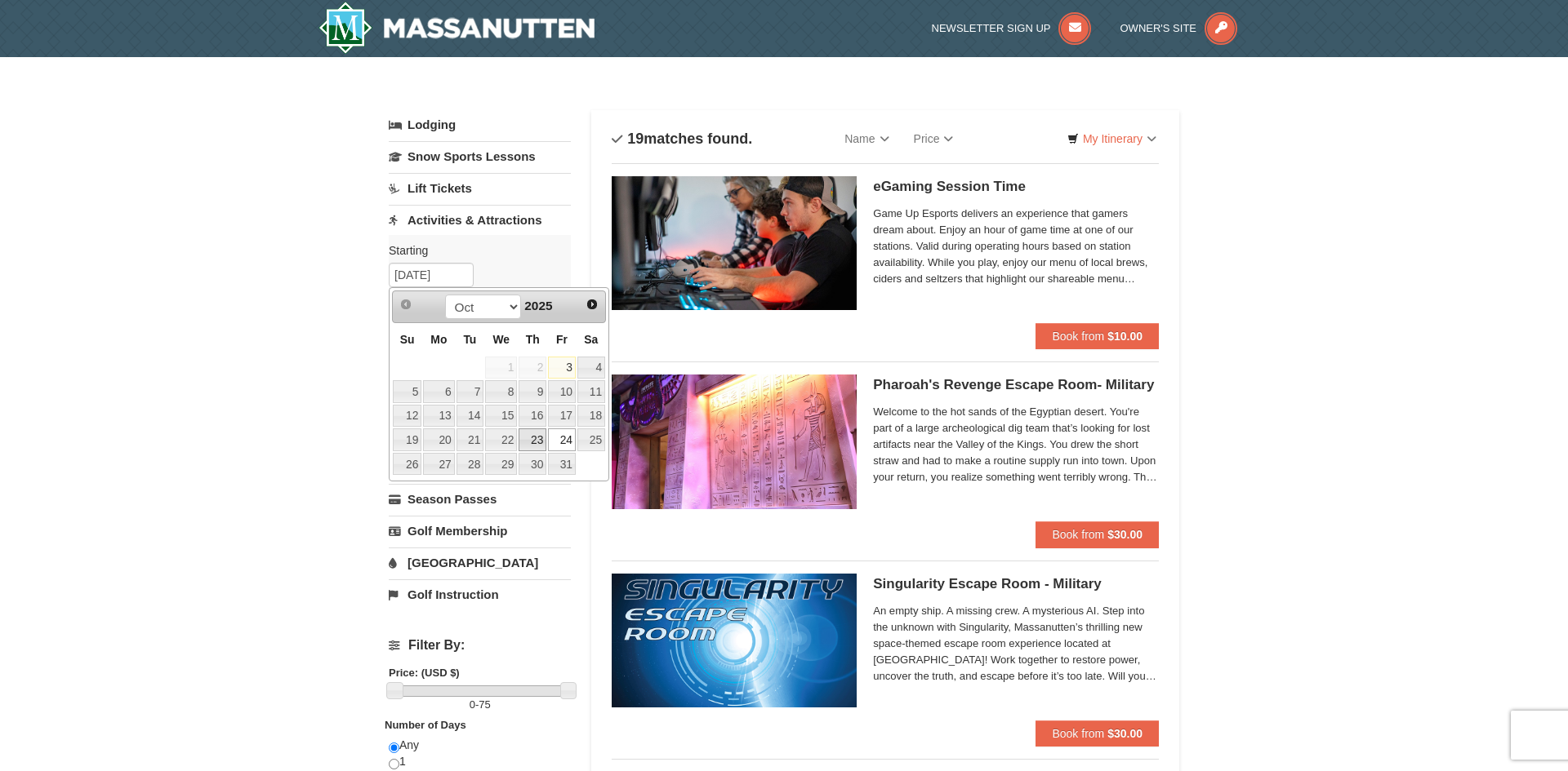
click at [531, 445] on link "23" at bounding box center [532, 440] width 28 height 23
type input "[DATE]"
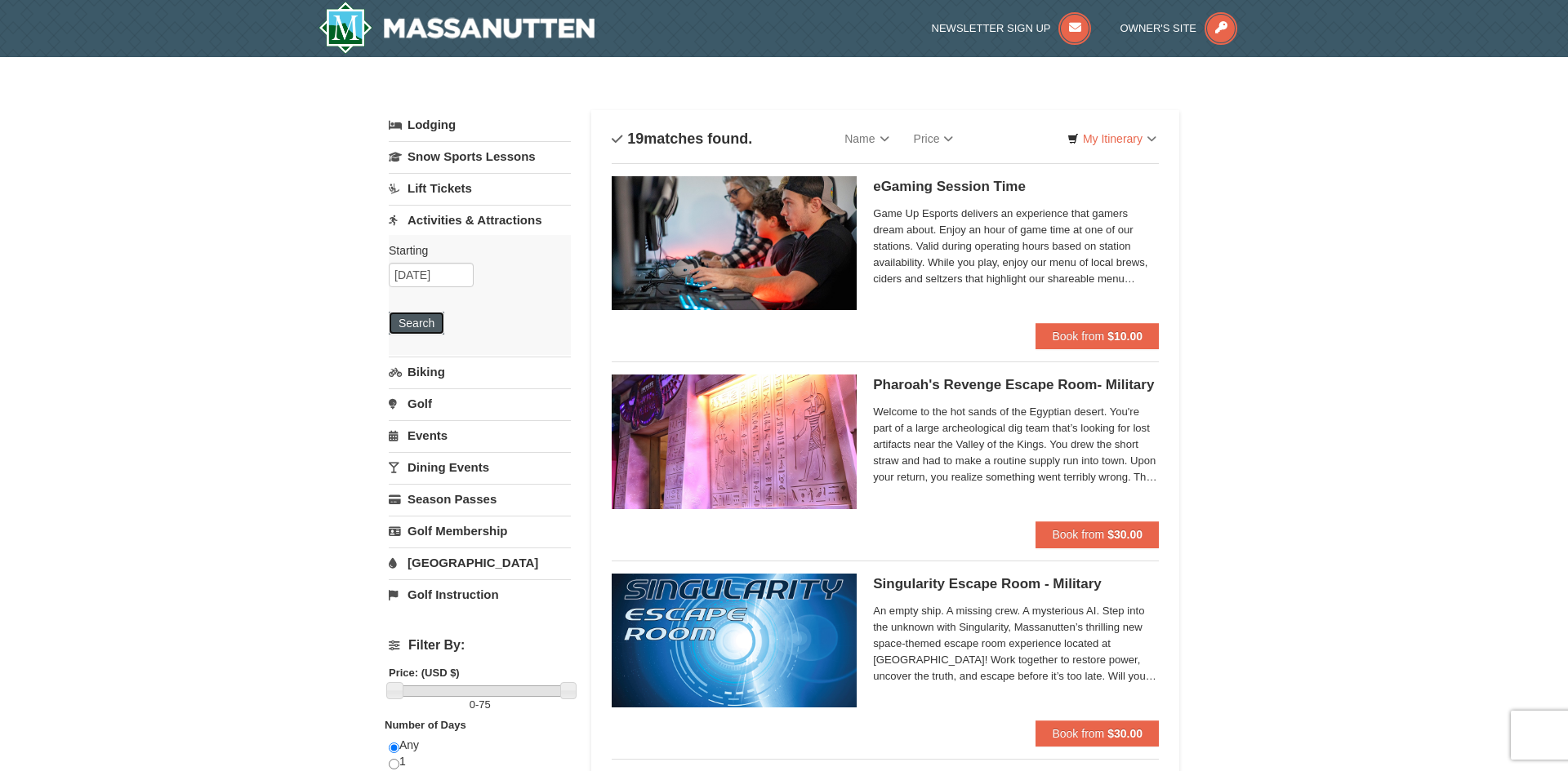
click at [420, 326] on button "Search" at bounding box center [416, 323] width 56 height 23
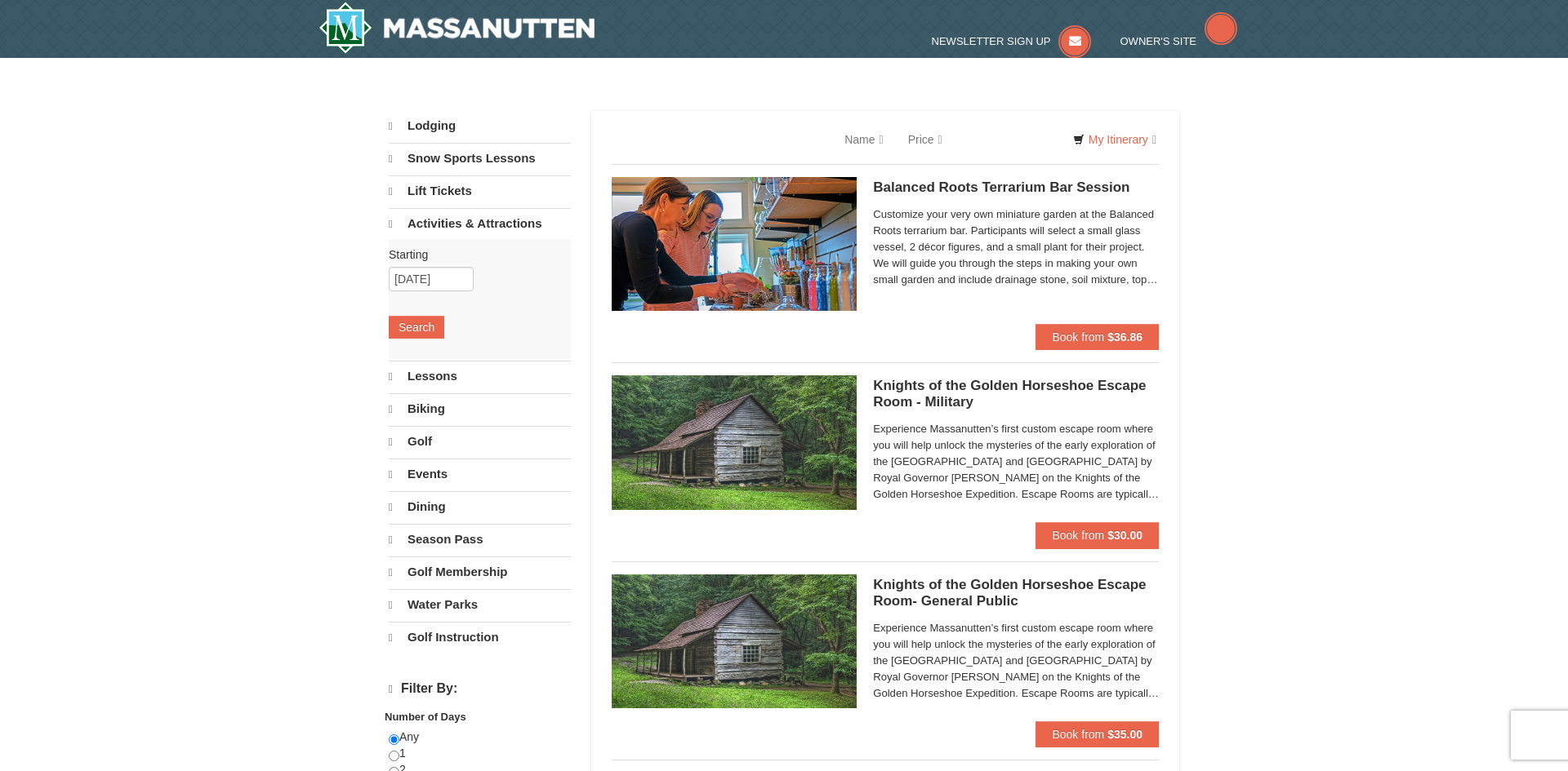
select select "10"
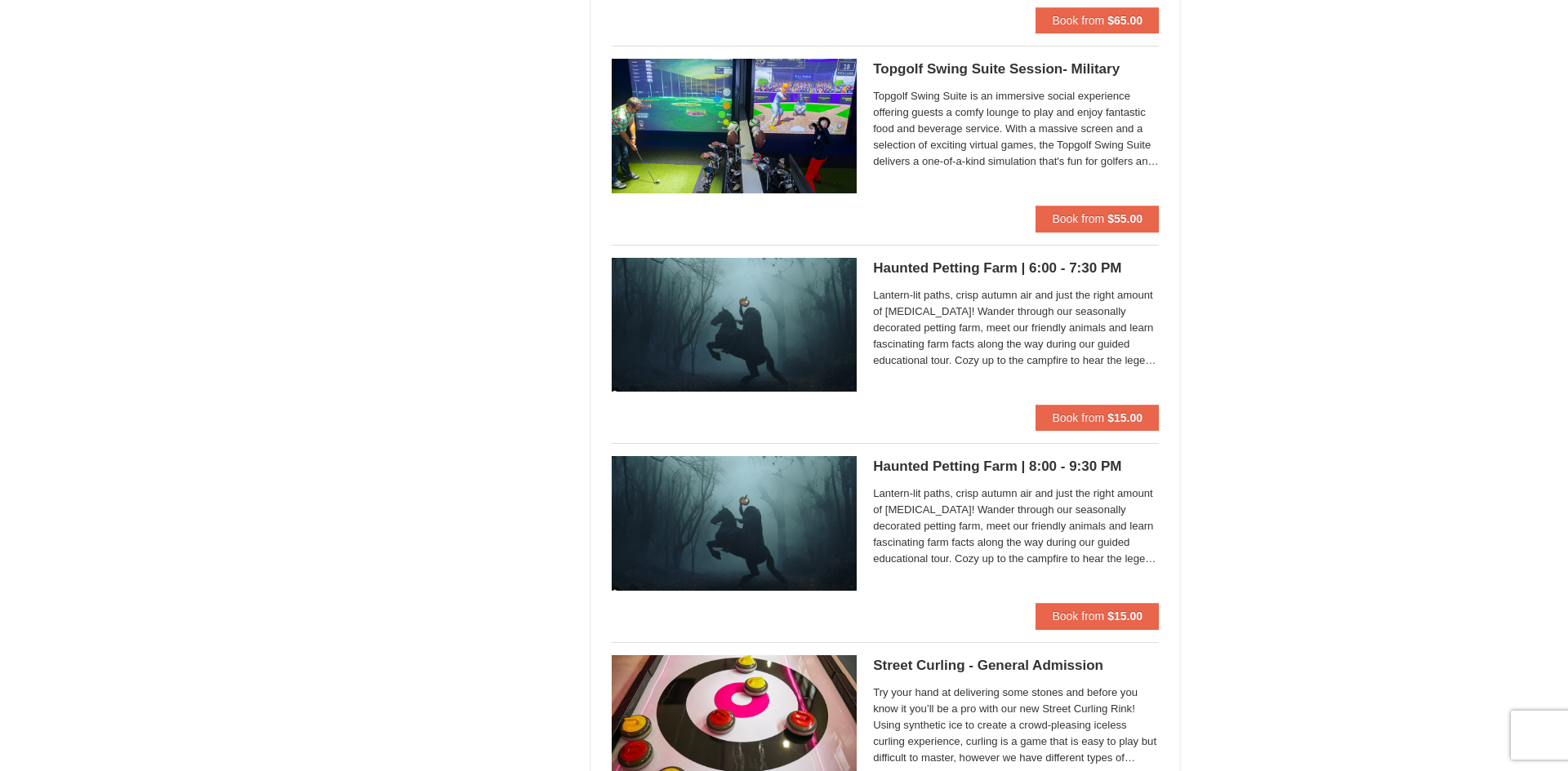
scroll to position [1312, 0]
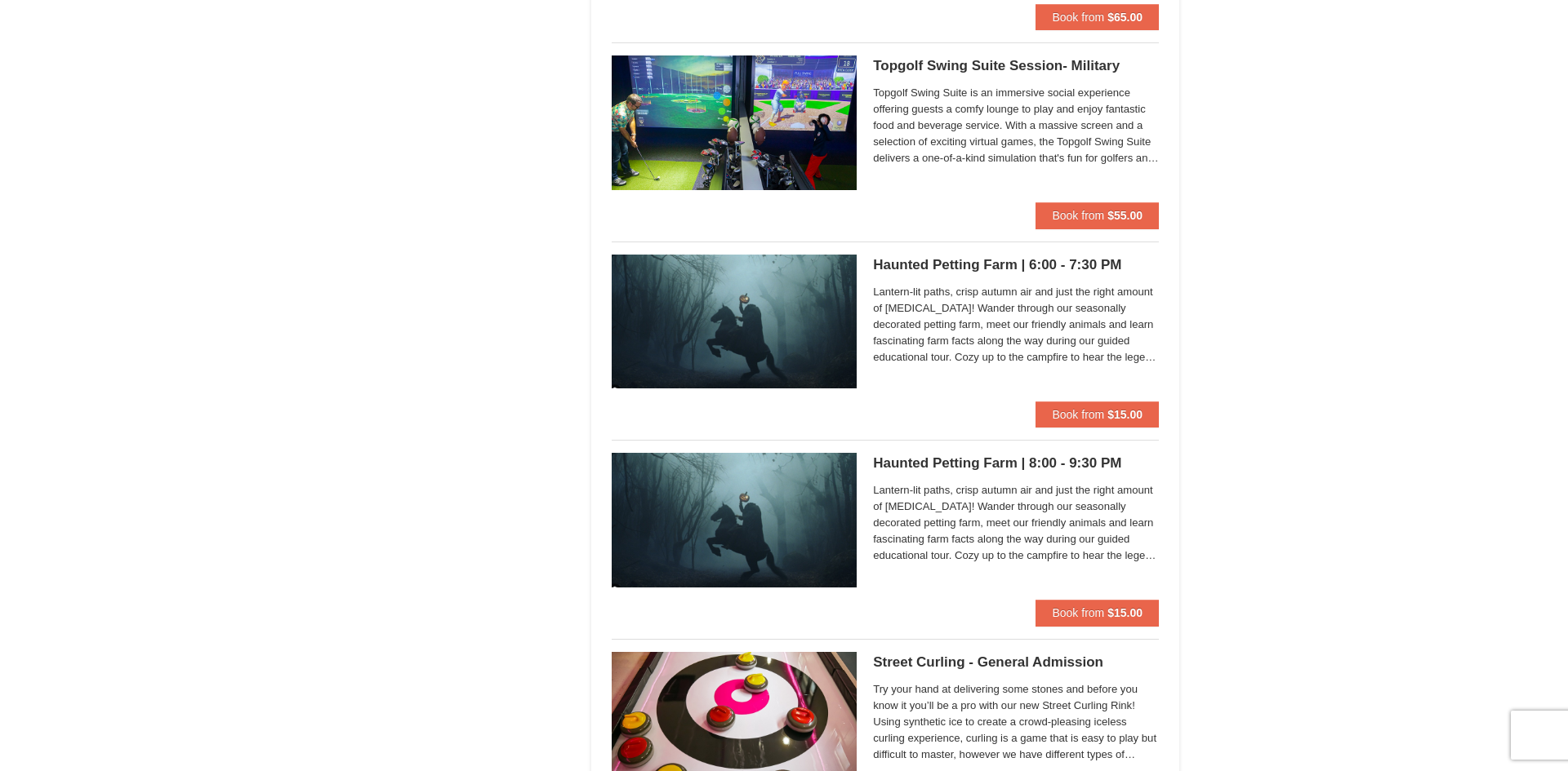
click at [1084, 510] on span "Lantern-lit paths, crisp autumn air and just the right amount of [MEDICAL_DATA]…" at bounding box center [1015, 523] width 285 height 82
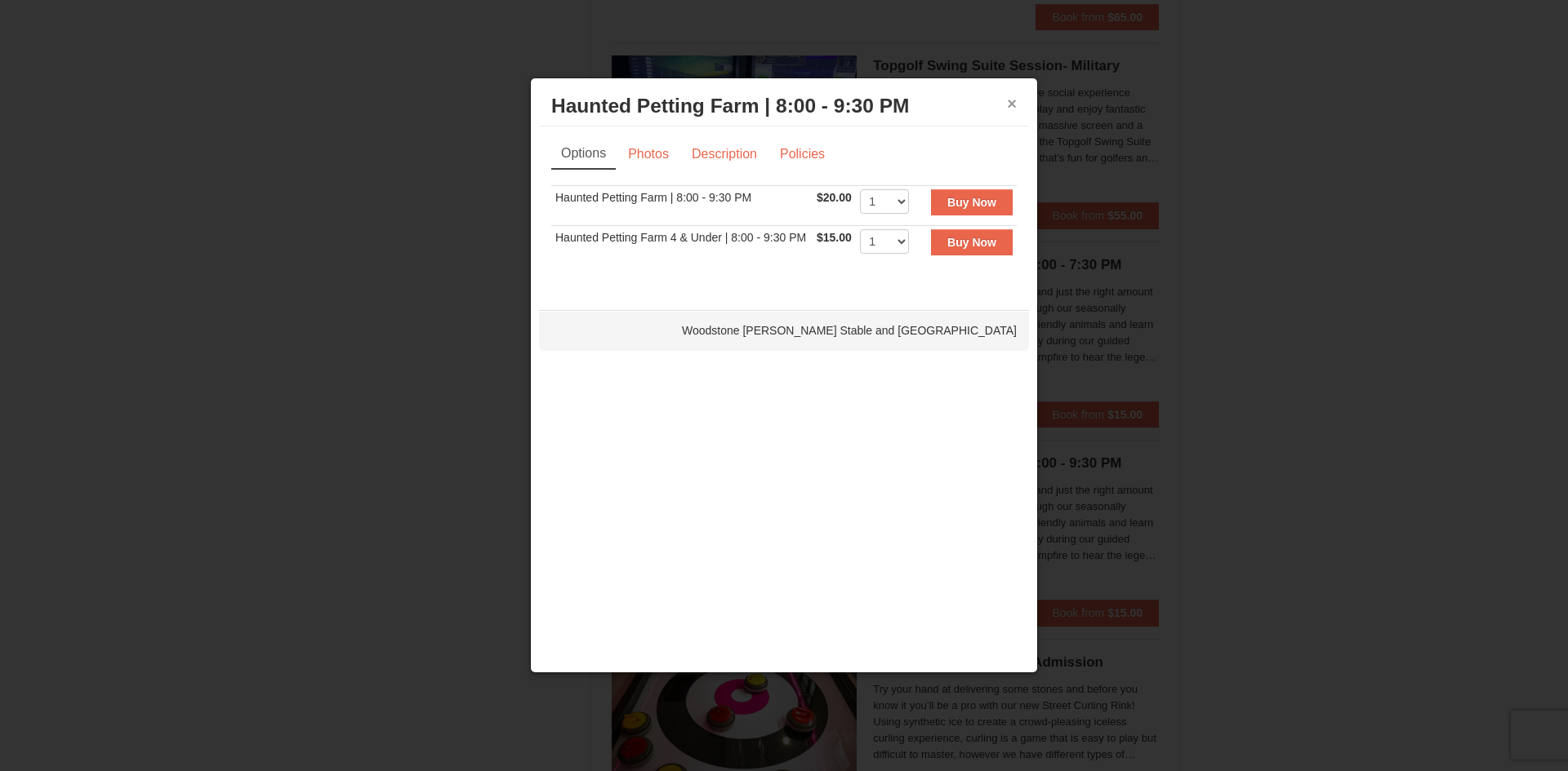
click at [1009, 105] on button "×" at bounding box center [1012, 104] width 10 height 16
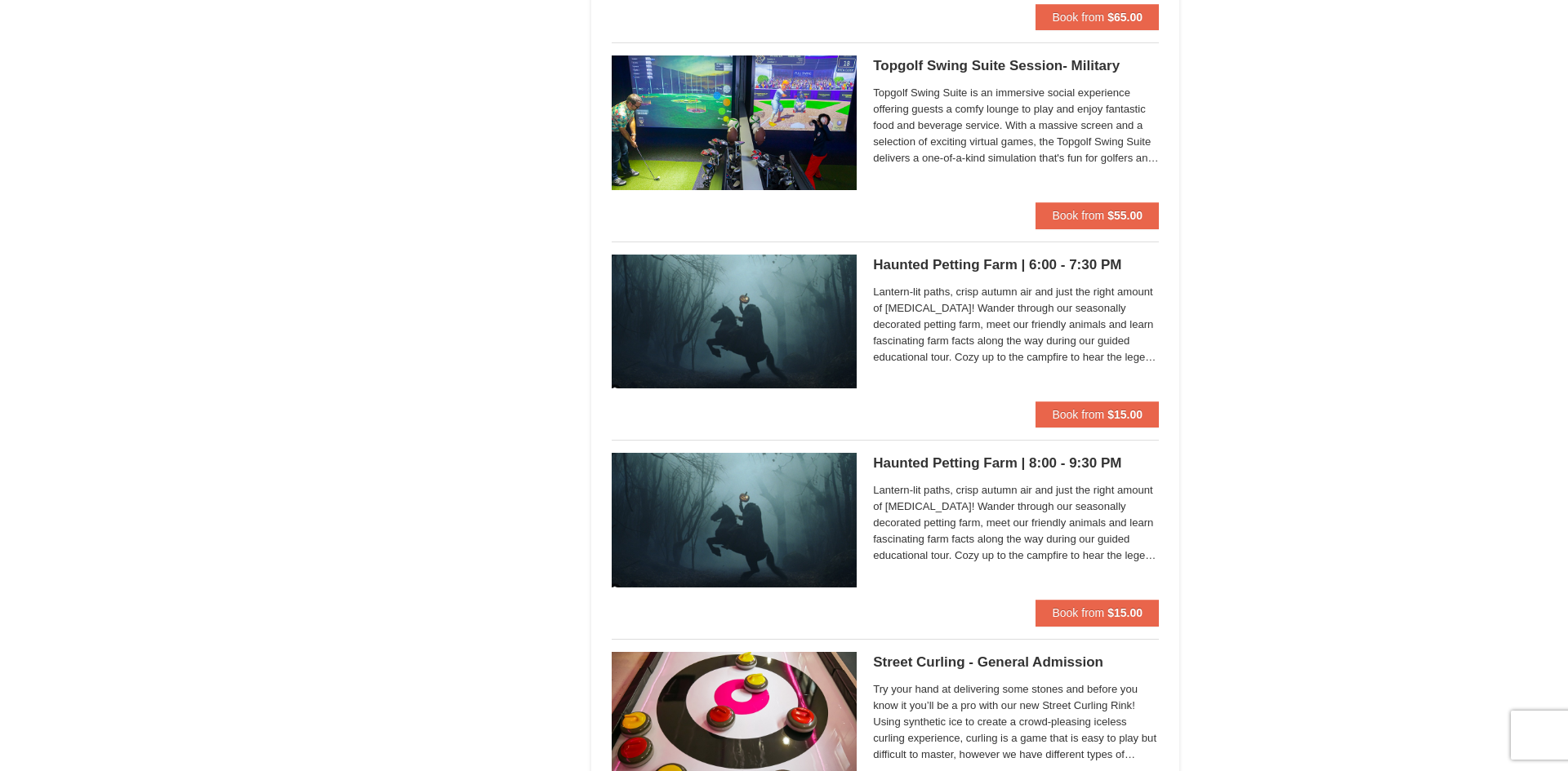
click at [1007, 460] on h5 "Haunted Petting Farm | 8:00 - 9:30 PM [GEOGRAPHIC_DATA][PERSON_NAME] Stable and…" at bounding box center [1015, 464] width 285 height 16
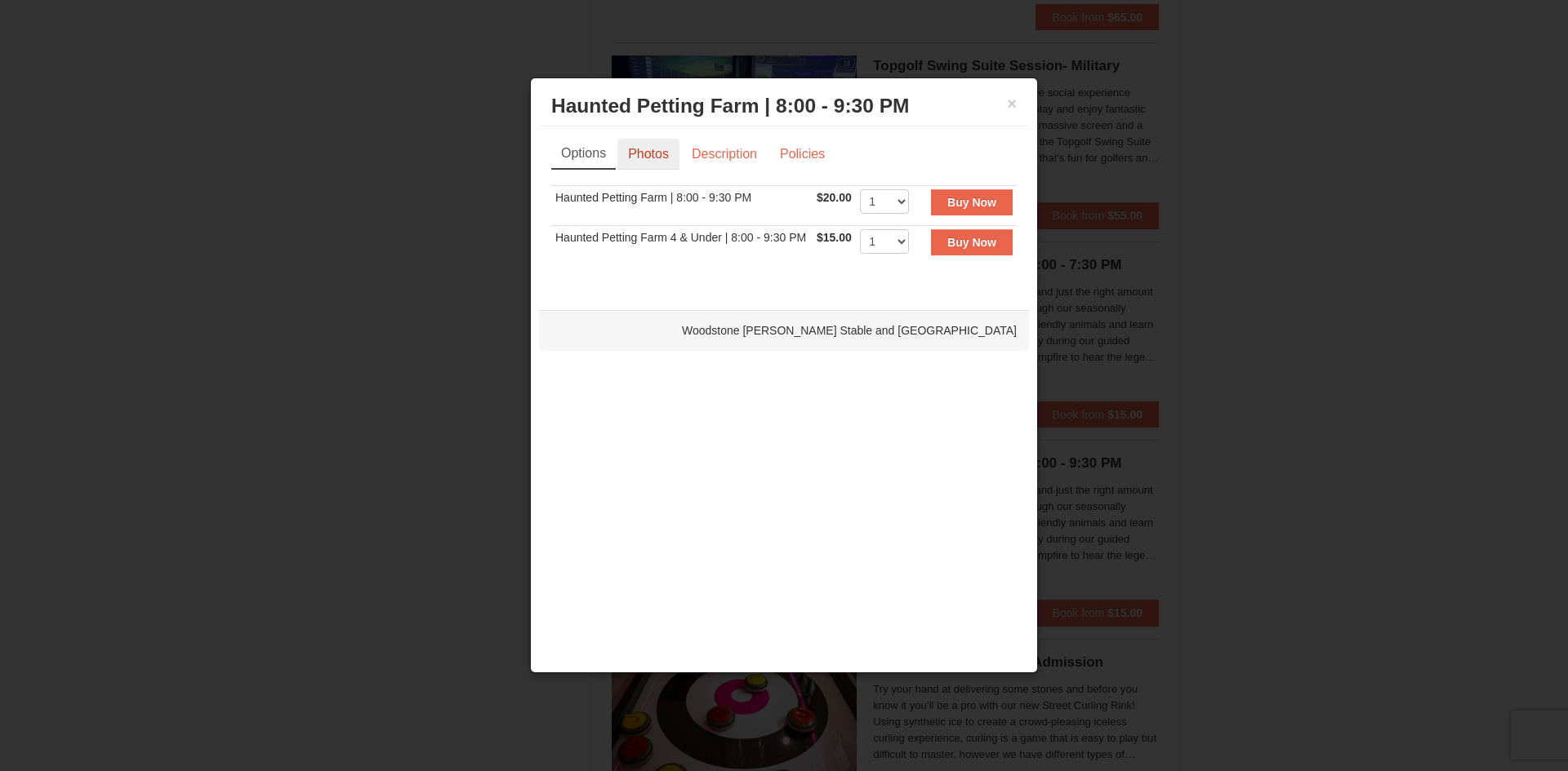
click at [667, 151] on link "Photos" at bounding box center [649, 155] width 62 height 31
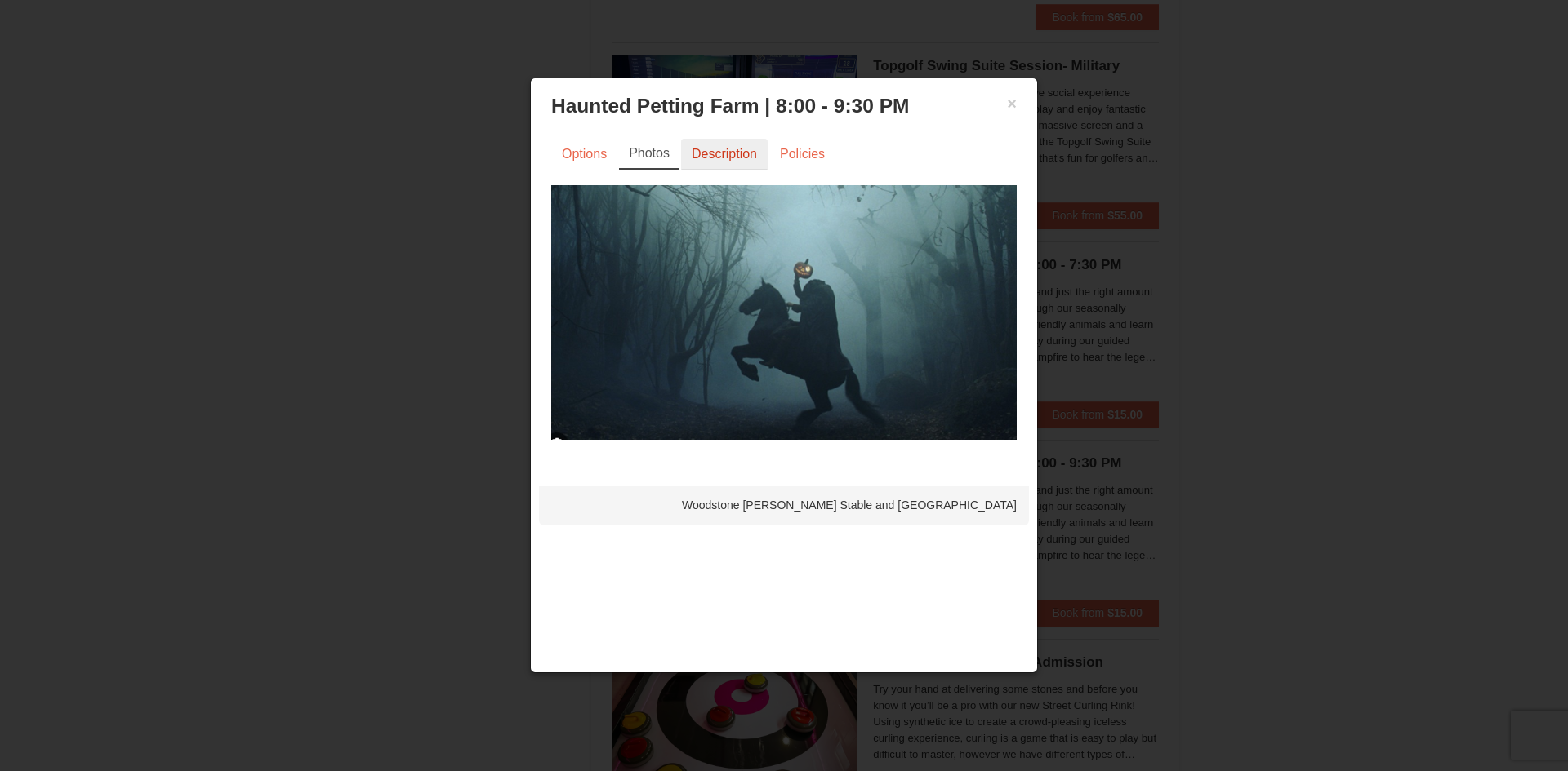
click at [695, 155] on link "Description" at bounding box center [725, 155] width 87 height 31
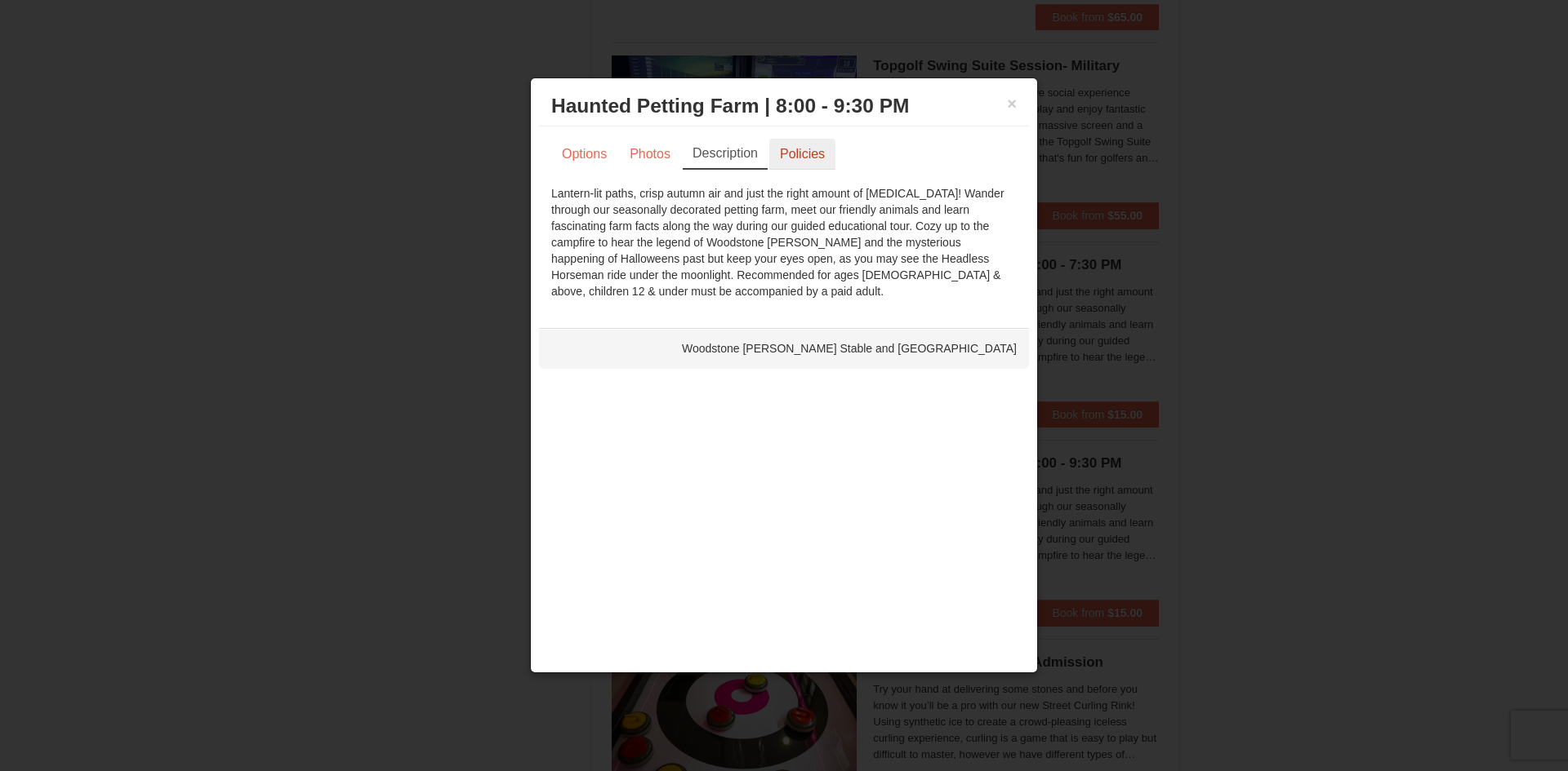
click at [826, 153] on link "Policies" at bounding box center [802, 155] width 66 height 31
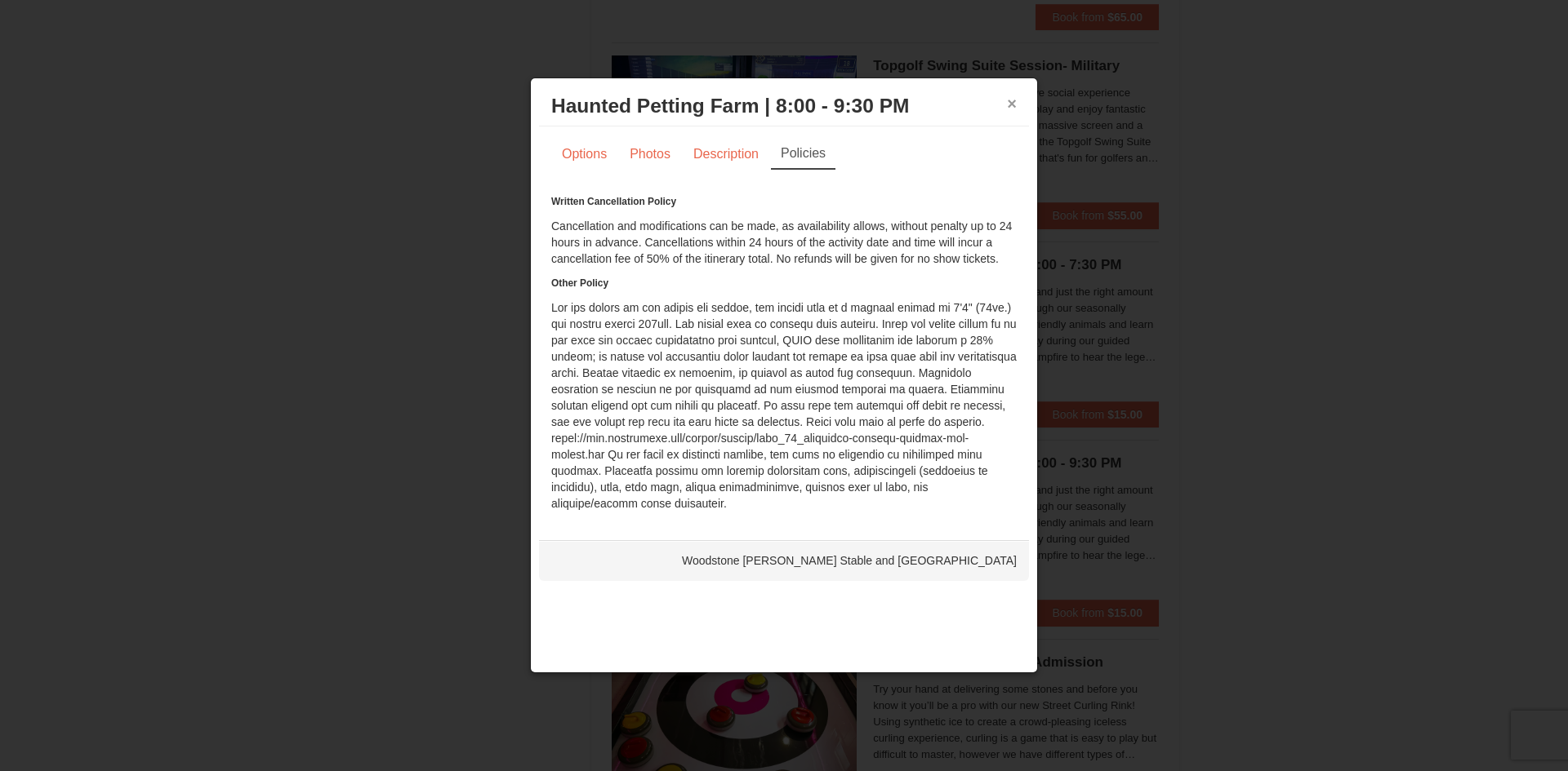
click at [1011, 105] on button "×" at bounding box center [1012, 104] width 10 height 16
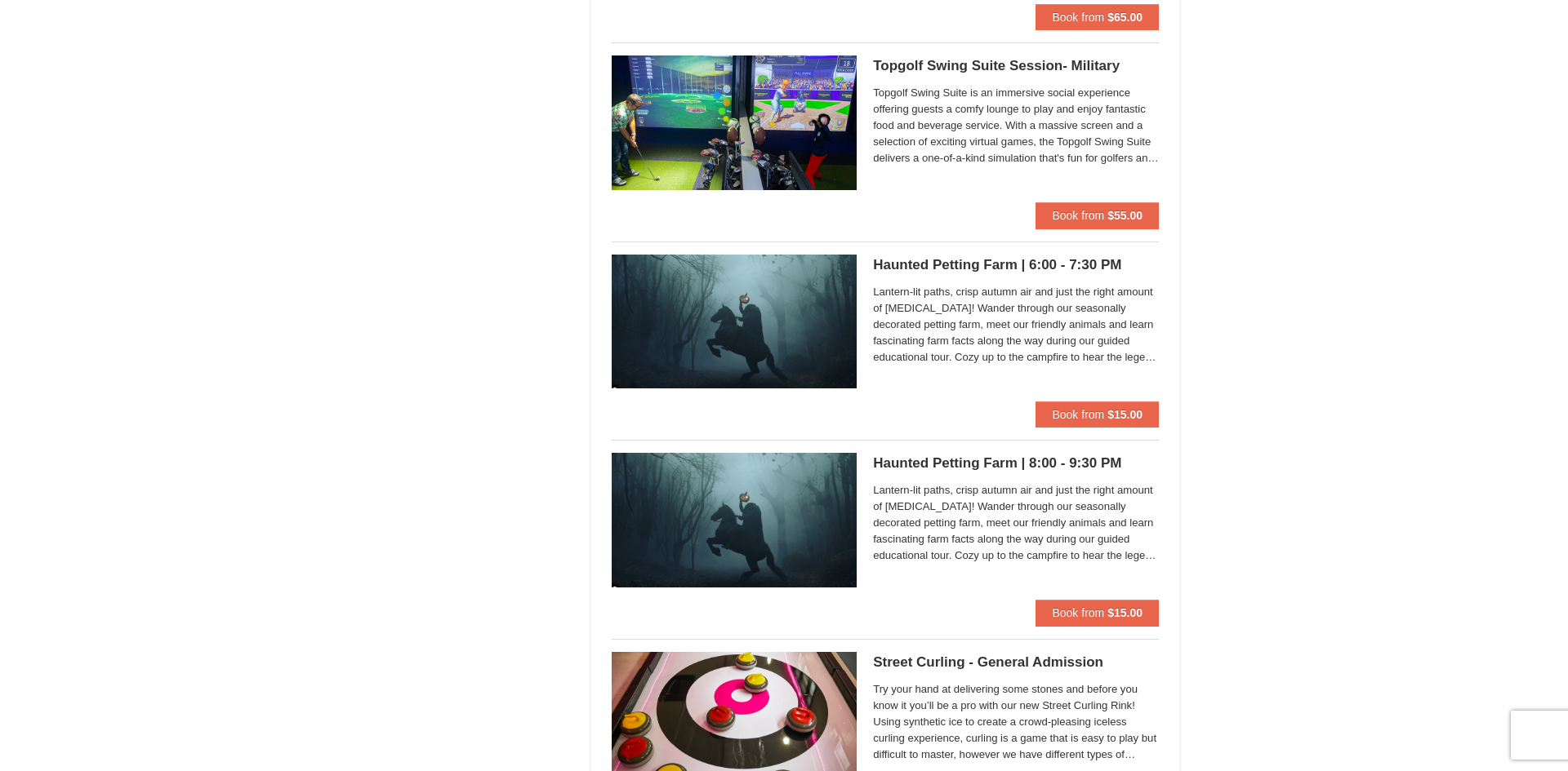
click at [1054, 584] on div "Haunted Petting Farm | 8:00 - 9:30 PM [GEOGRAPHIC_DATA][PERSON_NAME] Stable and…" at bounding box center [1015, 527] width 285 height 147
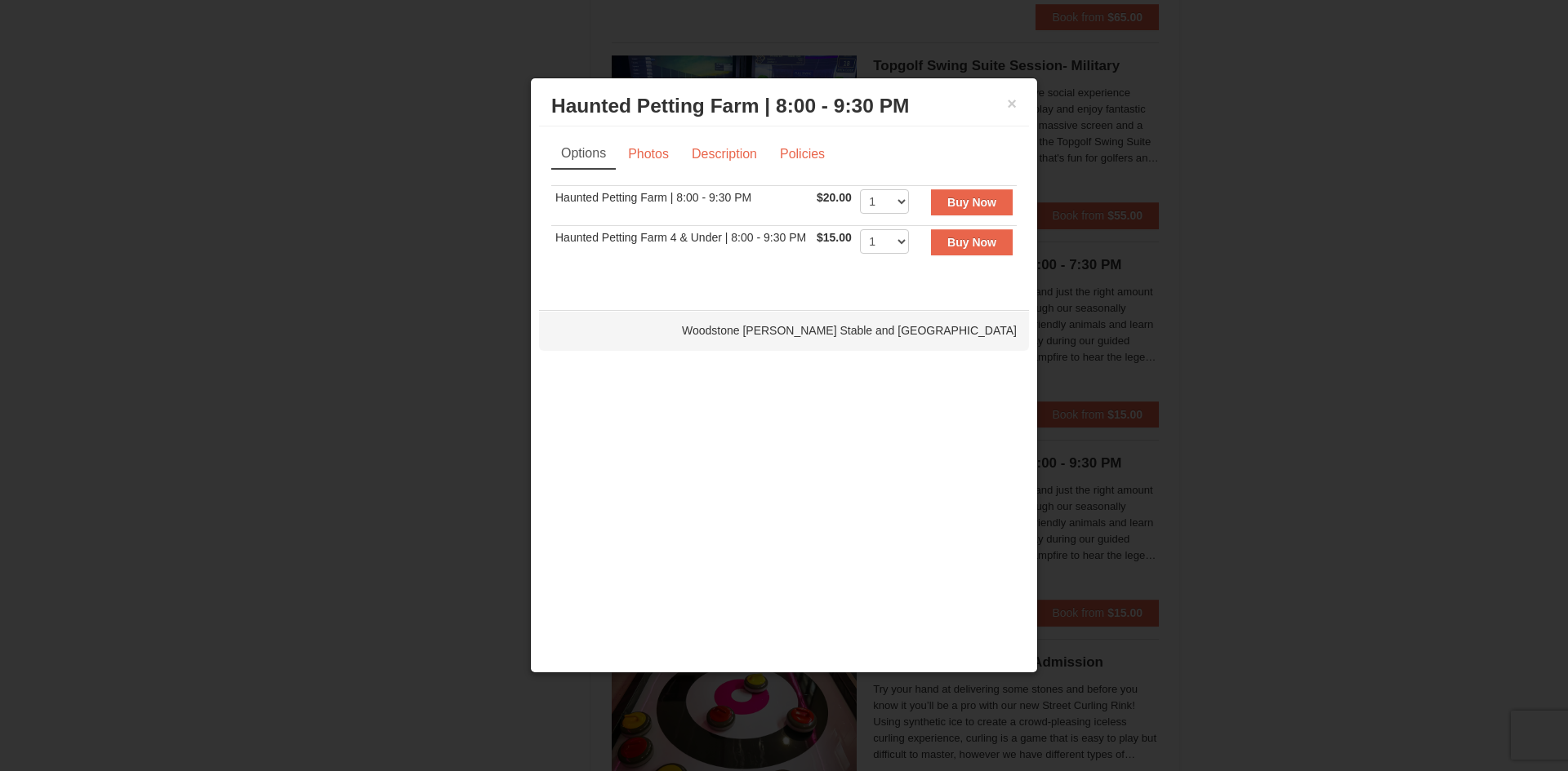
click at [1018, 110] on div "× Haunted Petting Farm | 8:00 - 9:30 PM [GEOGRAPHIC_DATA][PERSON_NAME] Stable a…" at bounding box center [784, 106] width 490 height 40
click at [1013, 105] on button "×" at bounding box center [1012, 104] width 10 height 16
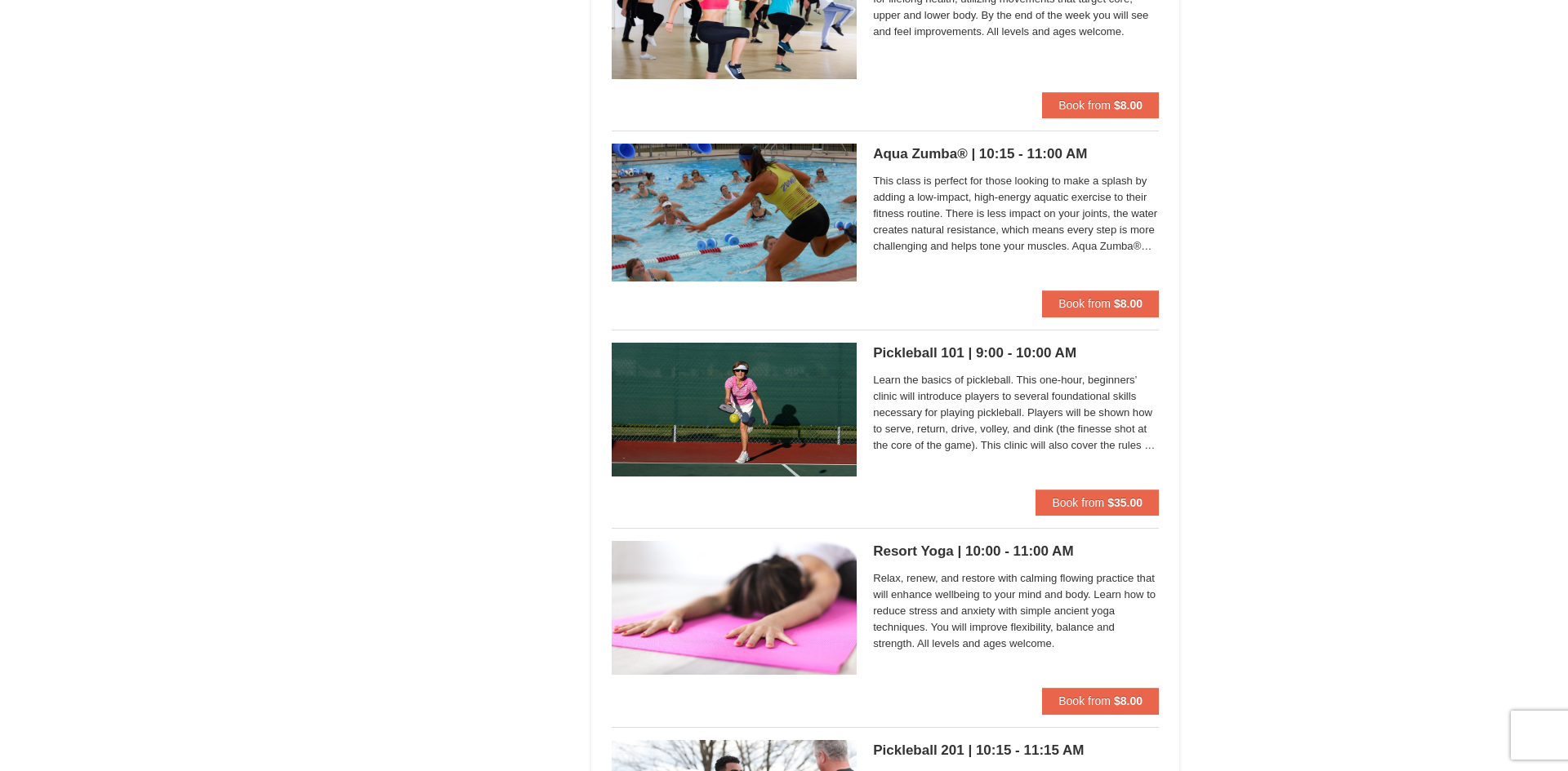
scroll to position [2620, 0]
